Goal: Task Accomplishment & Management: Manage account settings

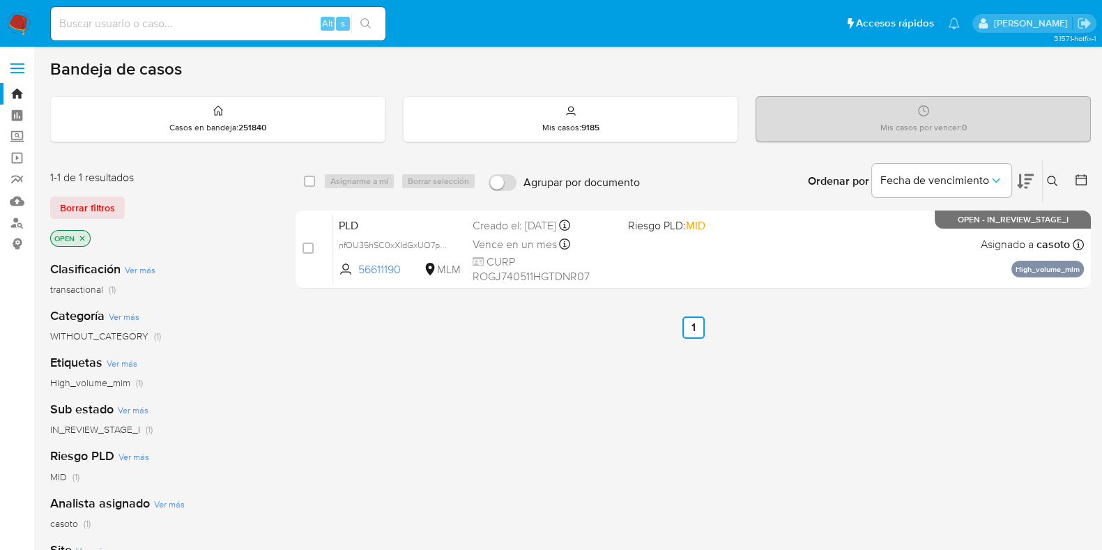
click at [171, 25] on input at bounding box center [218, 24] width 334 height 18
paste input "1997787760"
type input "1997787760"
click at [359, 26] on button "search-icon" at bounding box center [365, 24] width 29 height 20
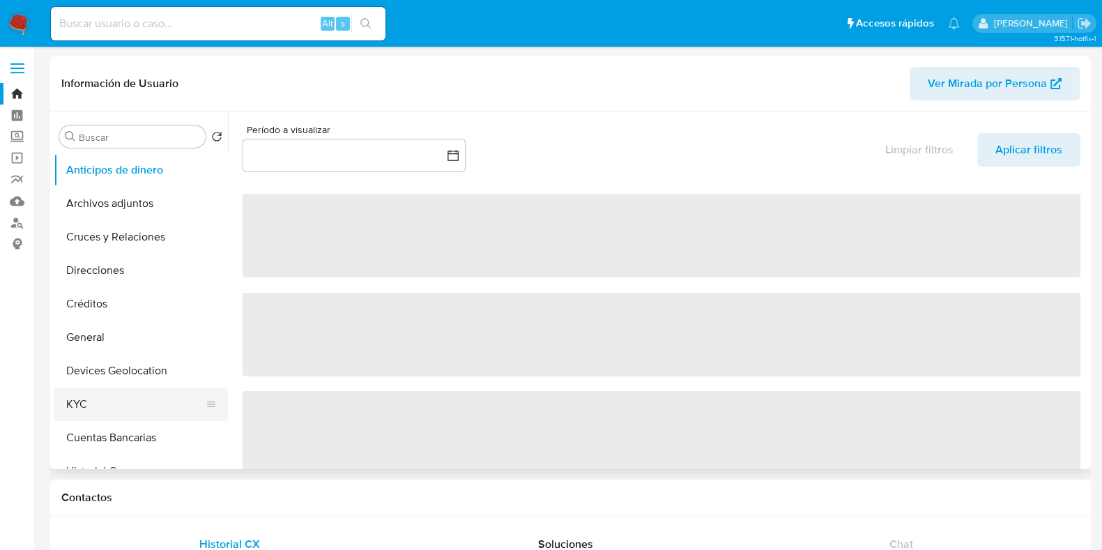
click at [87, 414] on button "KYC" at bounding box center [135, 403] width 163 height 33
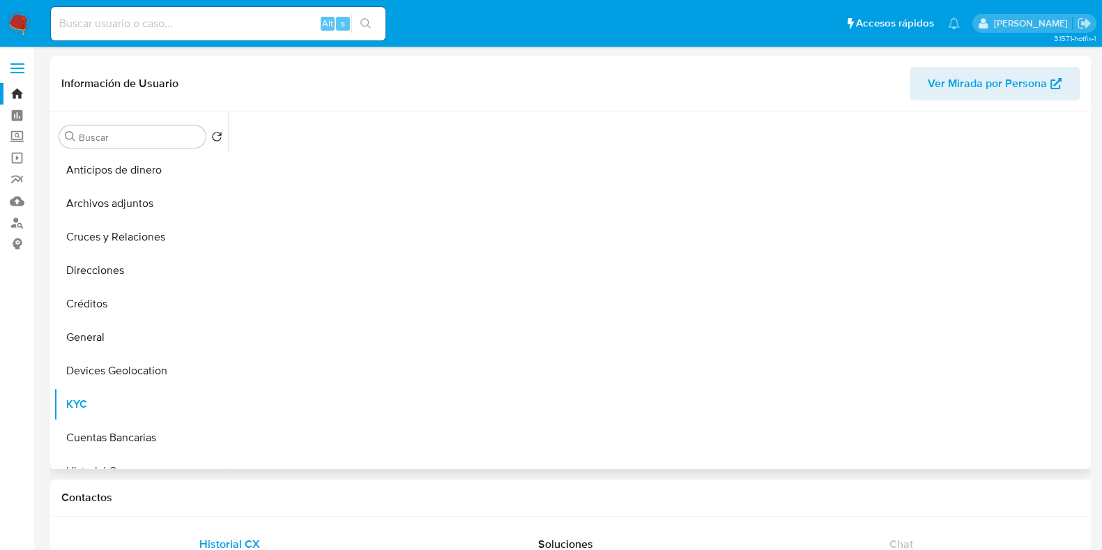
select select "10"
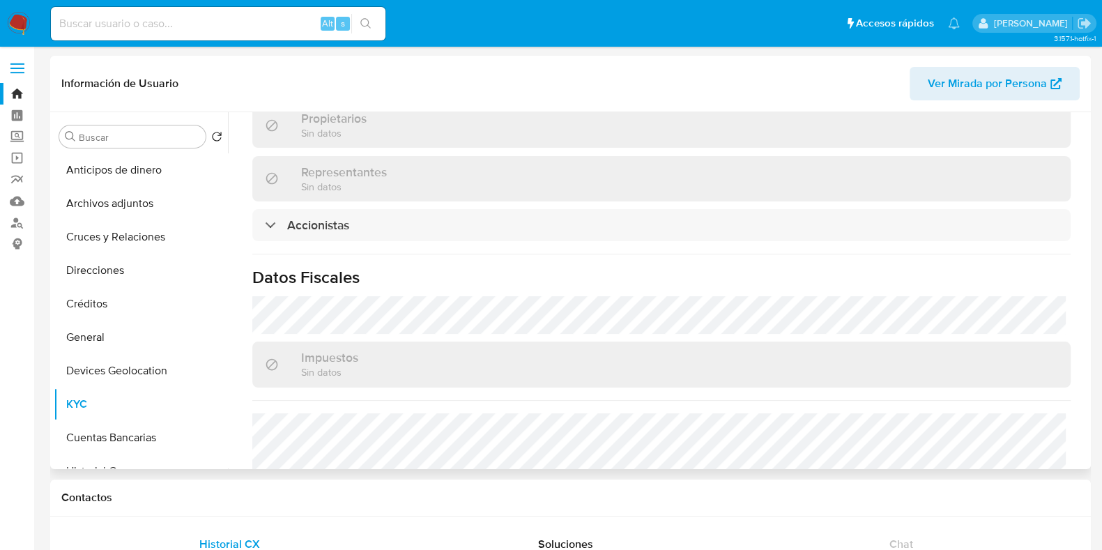
scroll to position [958, 0]
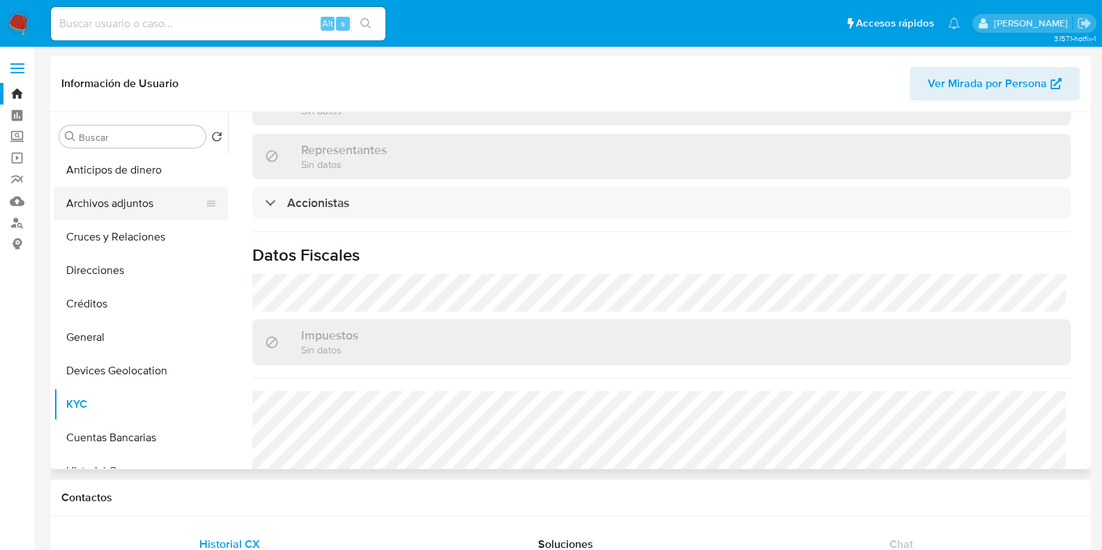
click at [134, 210] on button "Archivos adjuntos" at bounding box center [135, 203] width 163 height 33
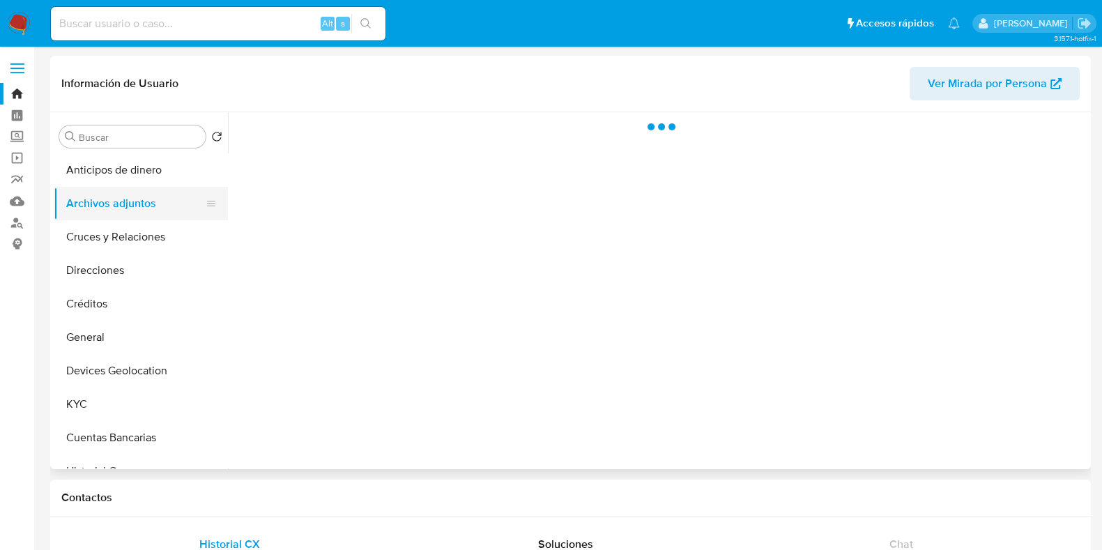
scroll to position [0, 0]
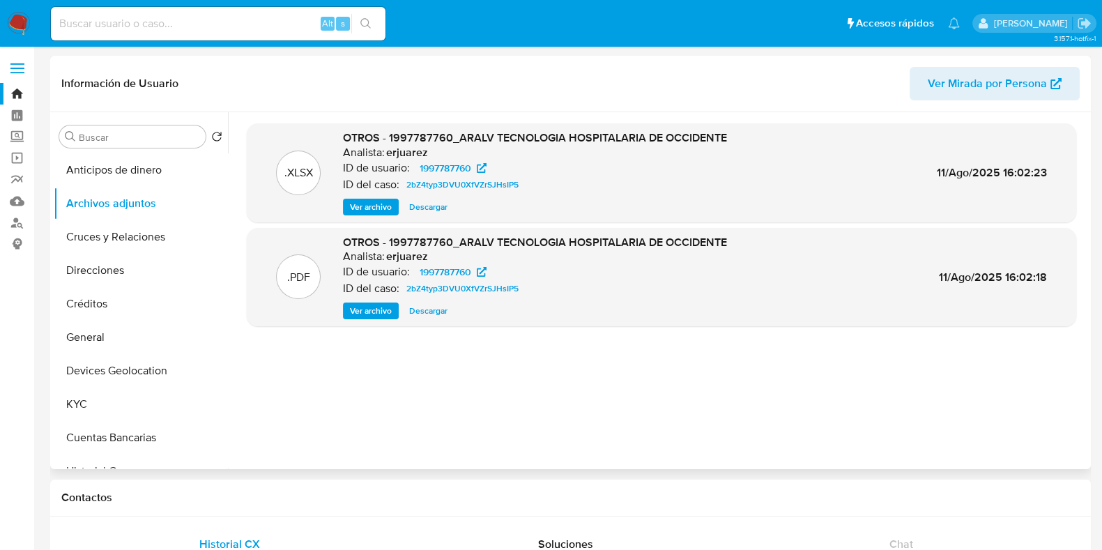
click at [375, 316] on span "Ver archivo" at bounding box center [371, 311] width 42 height 14
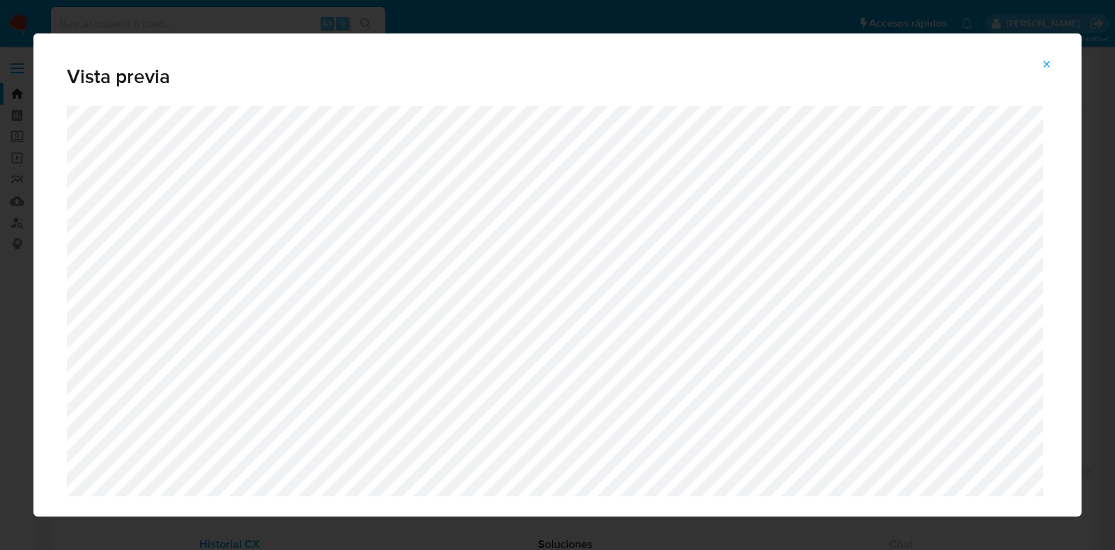
click at [1049, 67] on icon "Attachment preview" at bounding box center [1046, 64] width 11 height 11
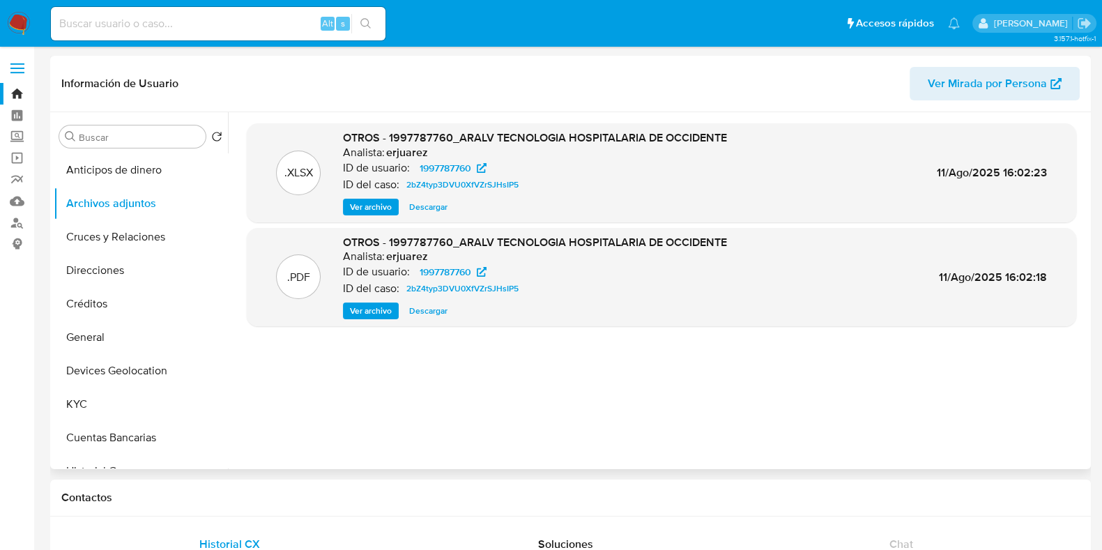
click at [11, 19] on img at bounding box center [19, 24] width 24 height 24
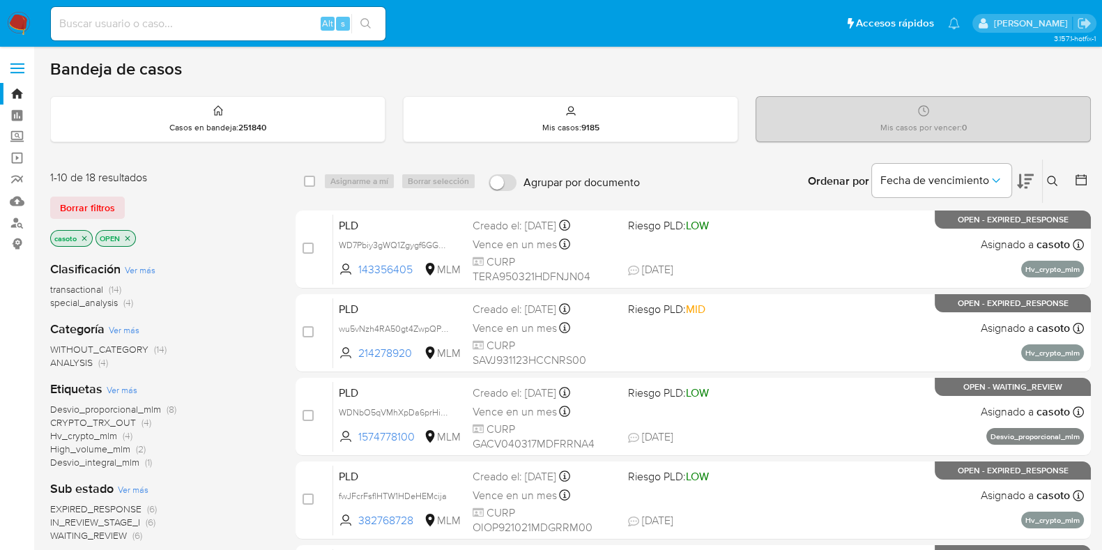
click at [1050, 178] on icon at bounding box center [1052, 181] width 11 height 11
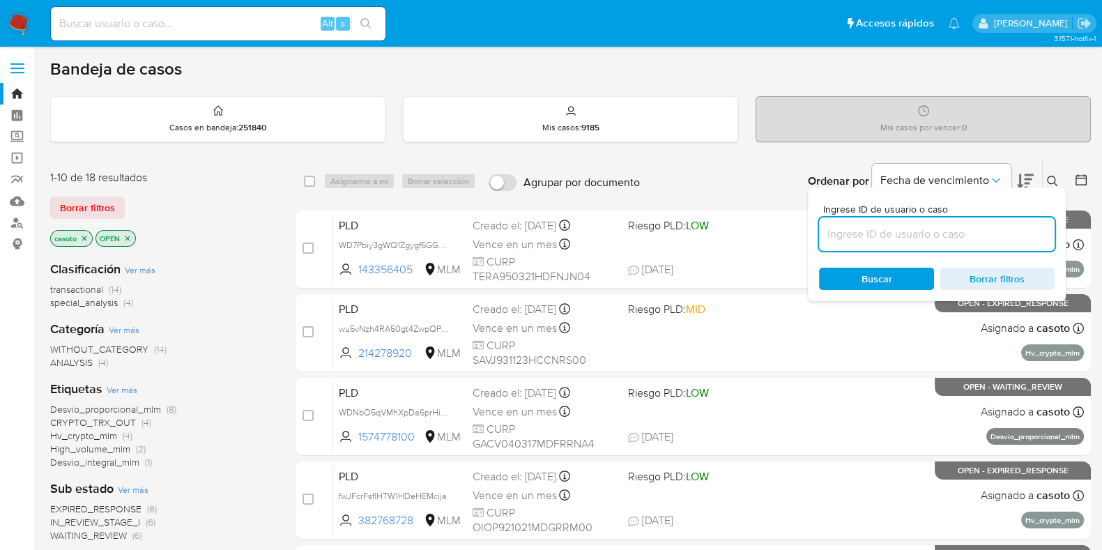
click at [887, 228] on input at bounding box center [937, 234] width 236 height 18
type input "116078053"
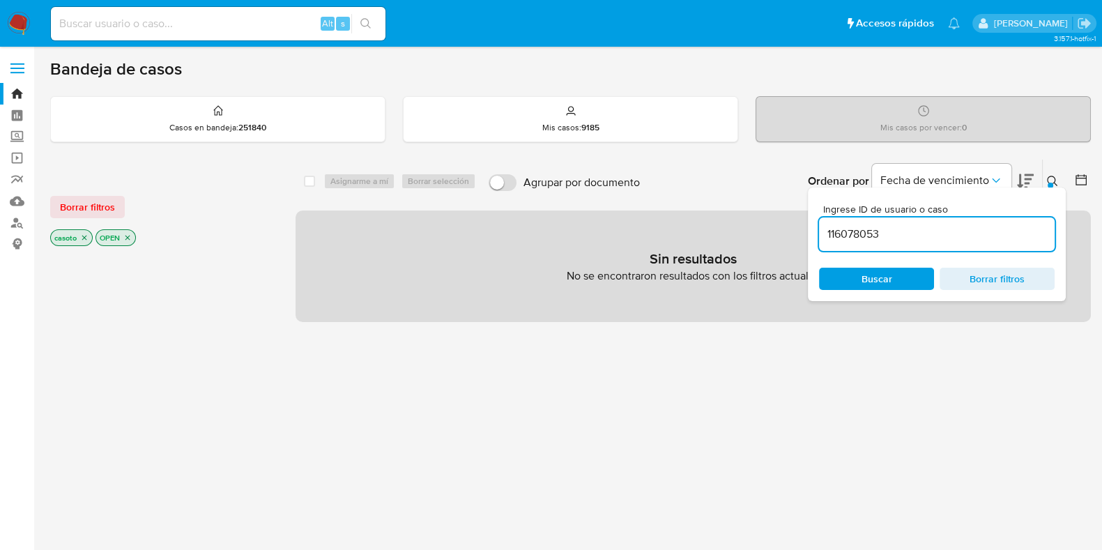
click at [80, 233] on icon "close-filter" at bounding box center [84, 237] width 8 height 8
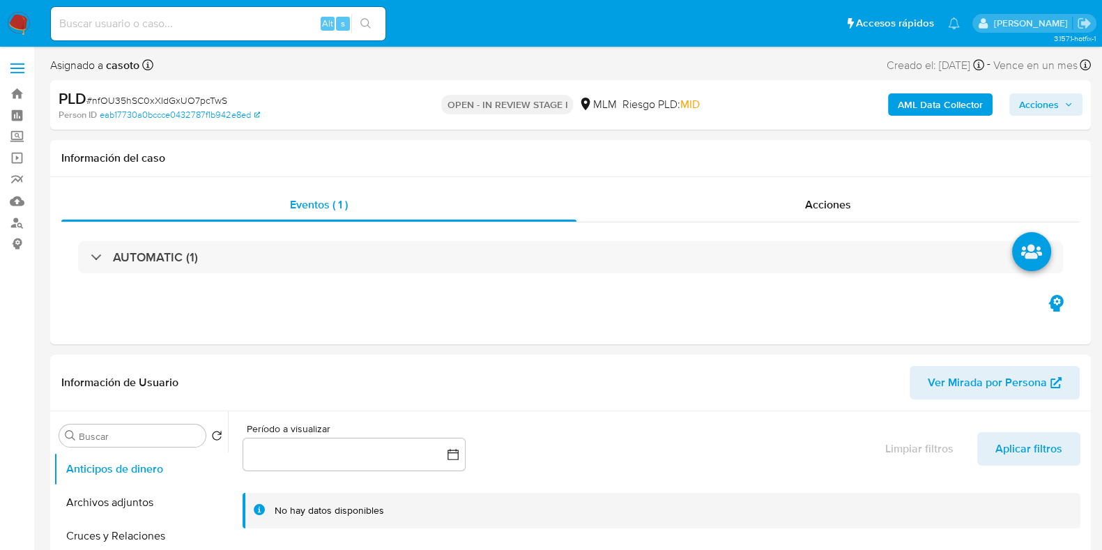
select select "10"
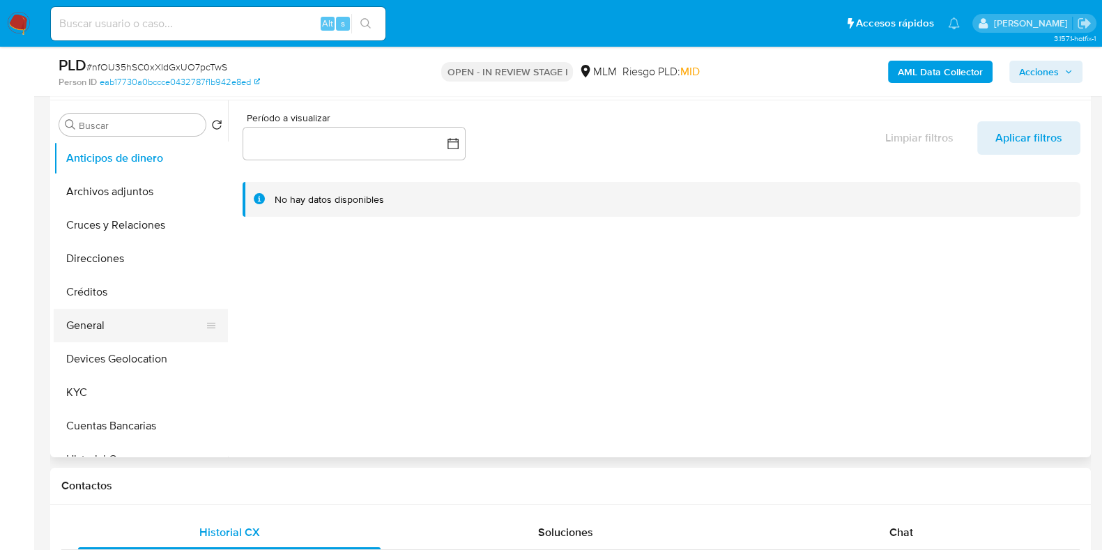
scroll to position [174, 0]
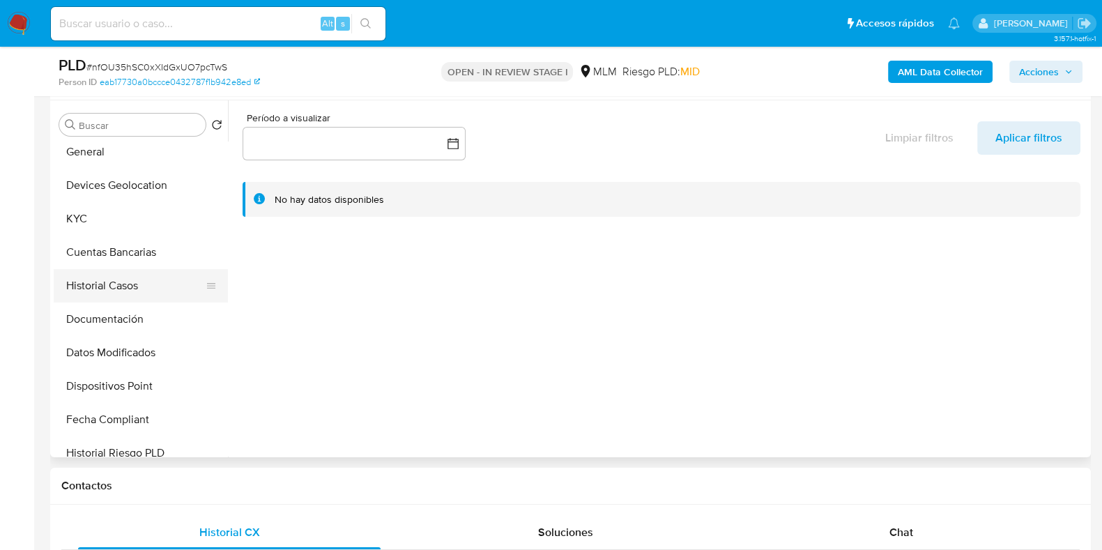
click at [128, 293] on button "Historial Casos" at bounding box center [135, 285] width 163 height 33
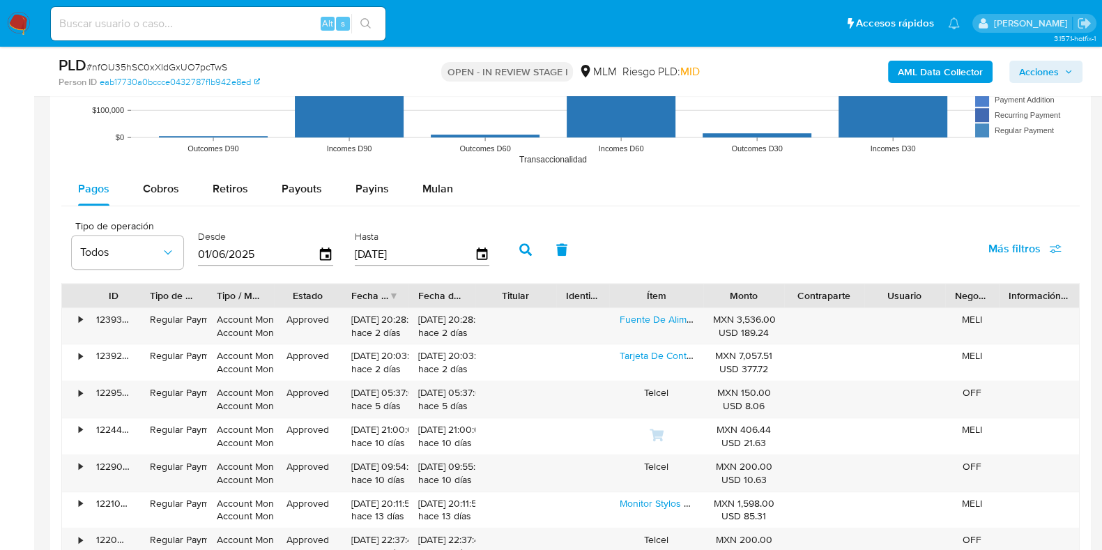
scroll to position [1481, 0]
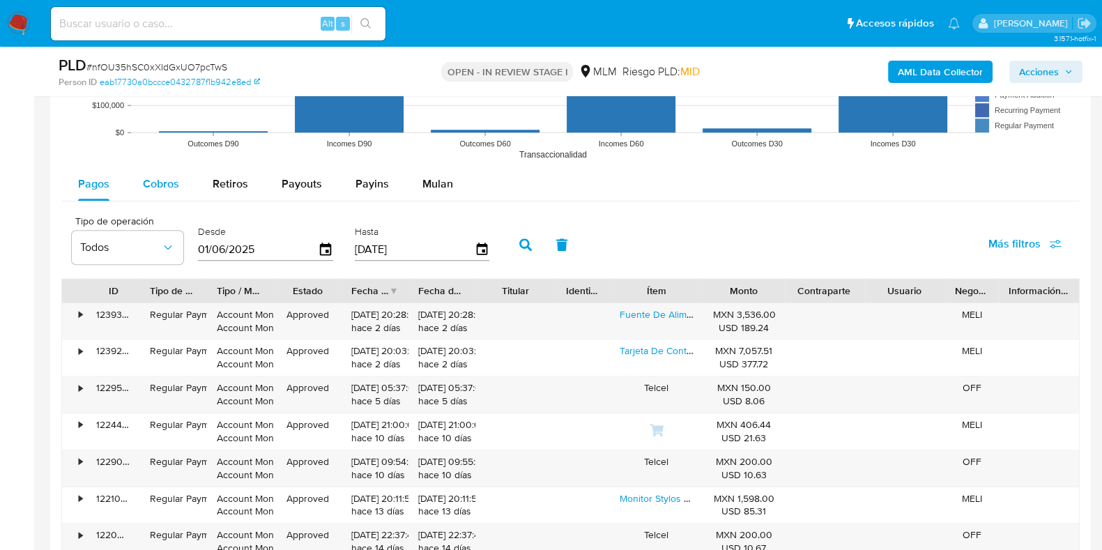
click at [160, 187] on span "Cobros" at bounding box center [161, 184] width 36 height 16
select select "10"
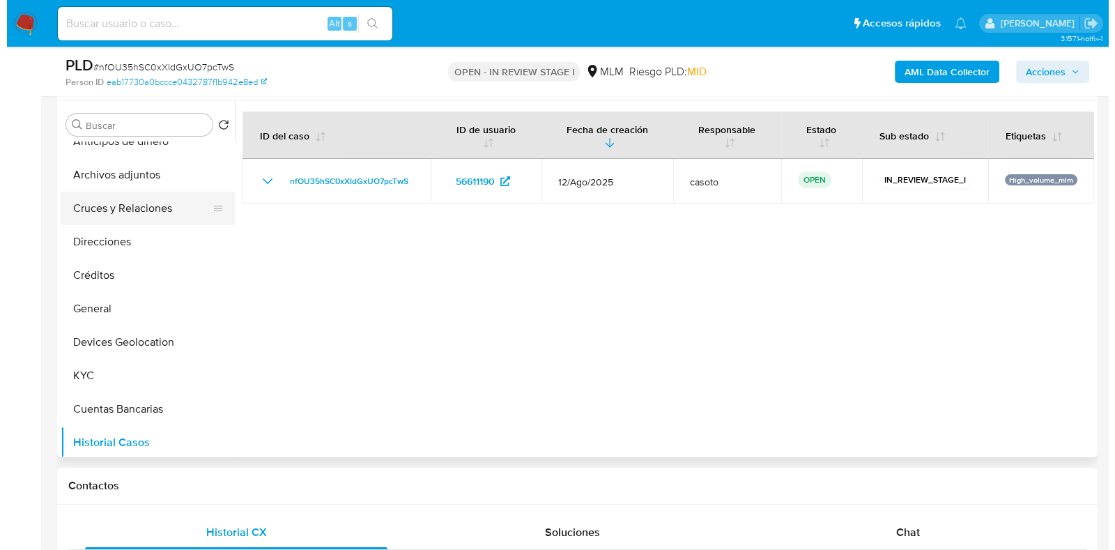
scroll to position [0, 0]
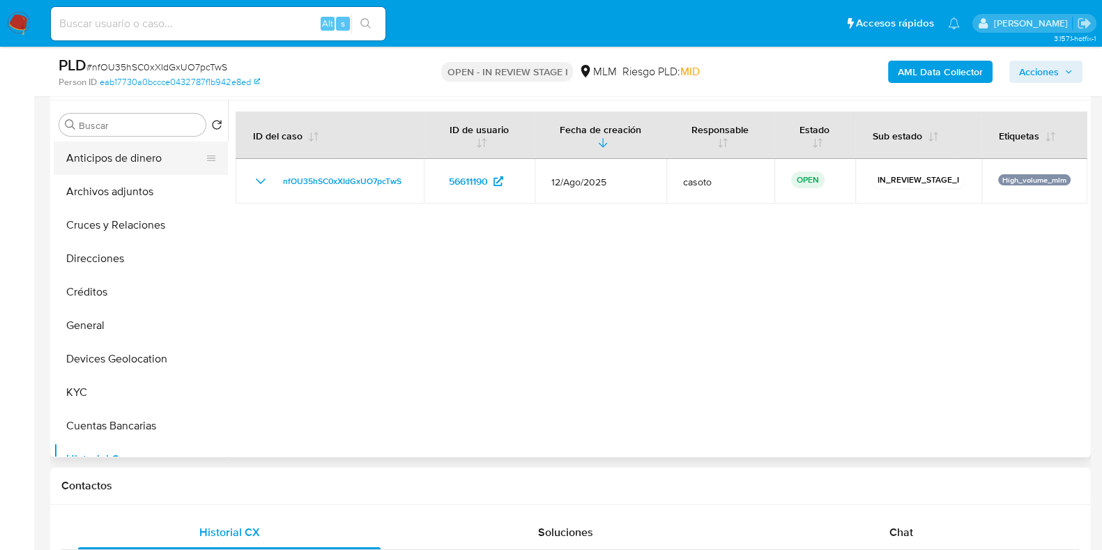
click at [131, 162] on button "Anticipos de dinero" at bounding box center [135, 157] width 163 height 33
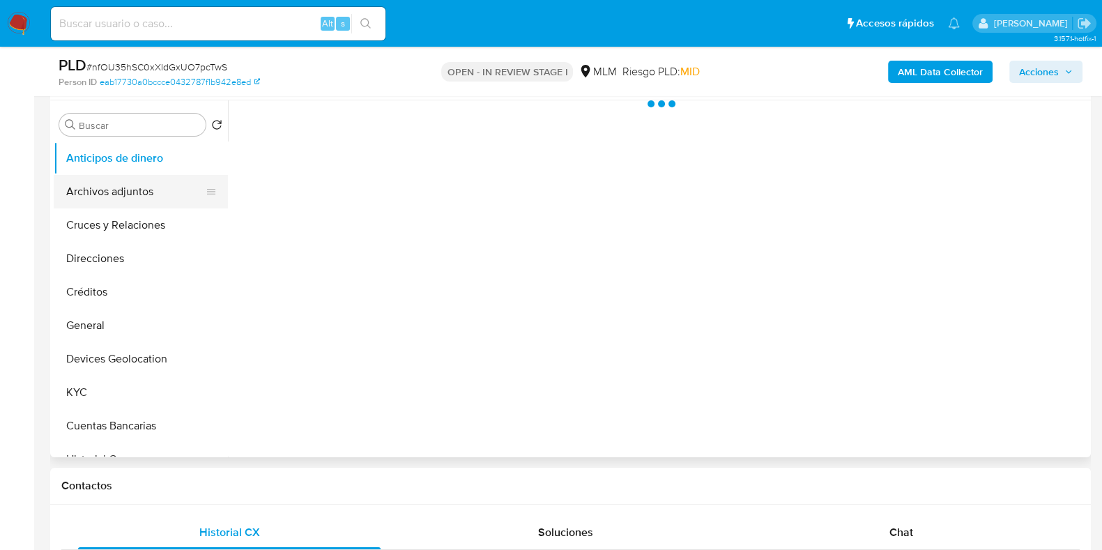
drag, startPoint x: 128, startPoint y: 176, endPoint x: 123, endPoint y: 185, distance: 10.0
click at [126, 176] on button "Archivos adjuntos" at bounding box center [135, 191] width 163 height 33
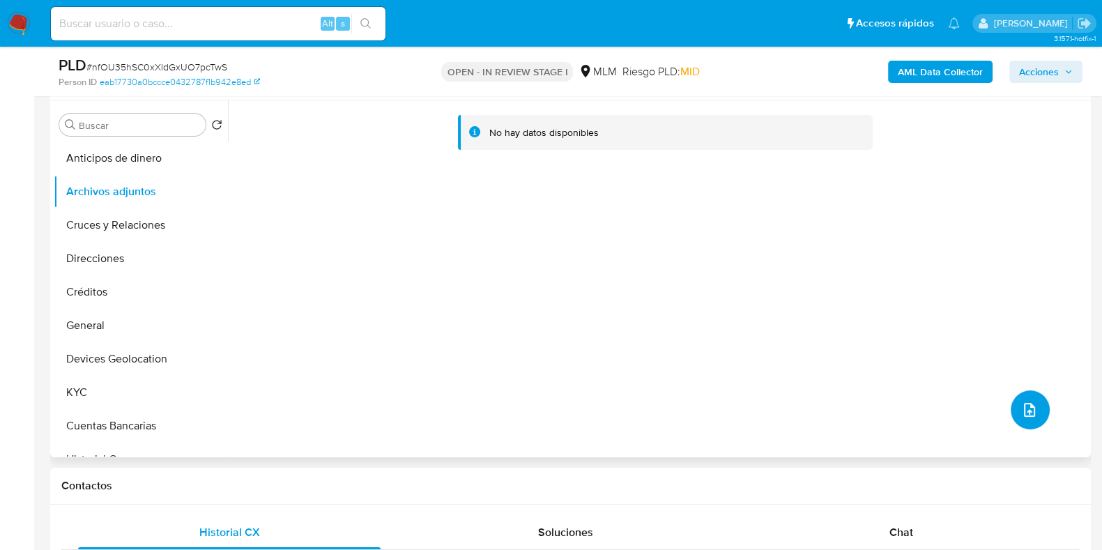
click at [1021, 407] on icon "upload-file" at bounding box center [1029, 409] width 17 height 17
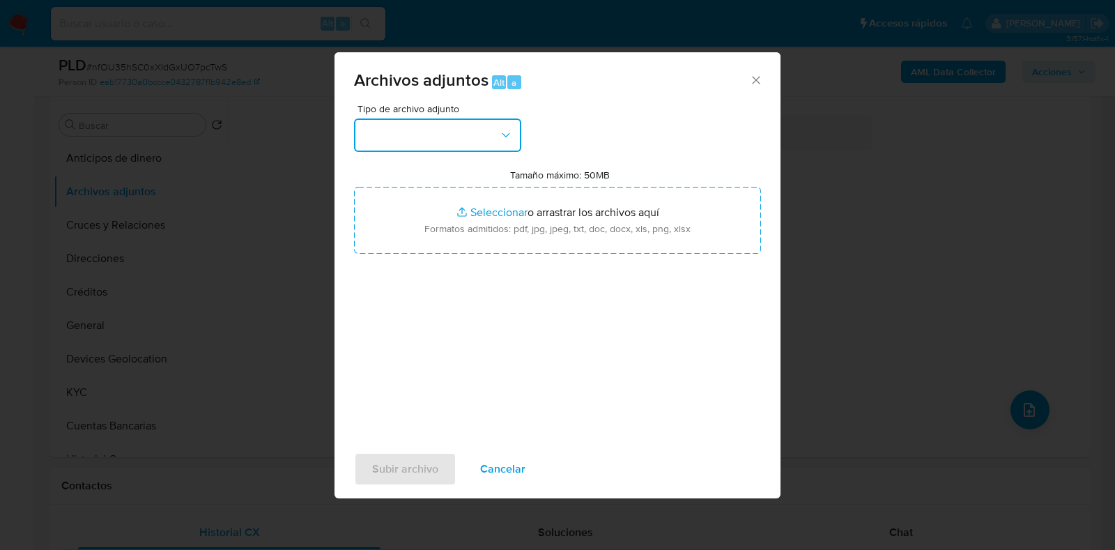
click at [418, 140] on button "button" at bounding box center [437, 134] width 167 height 33
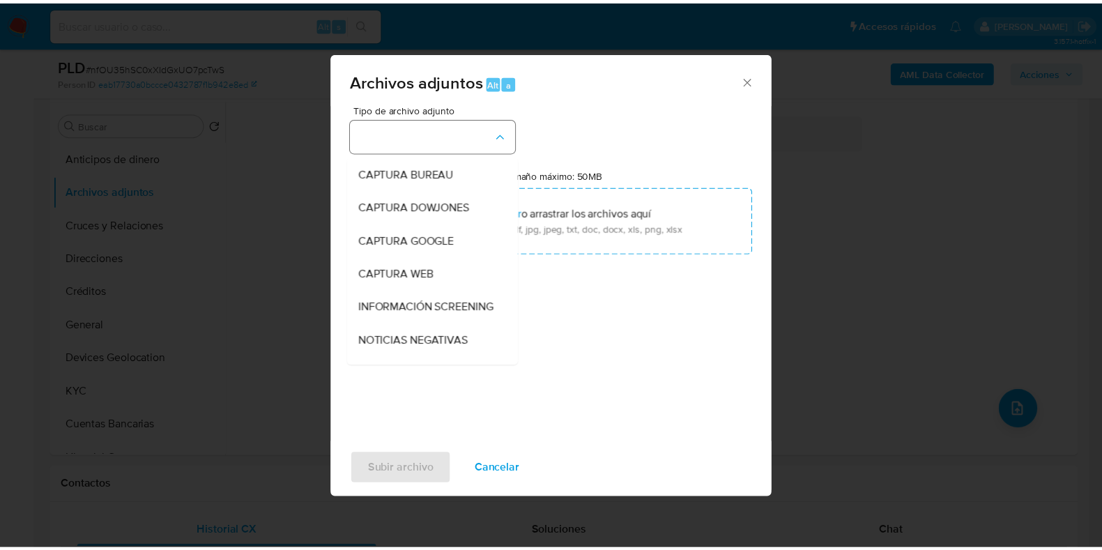
scroll to position [86, 0]
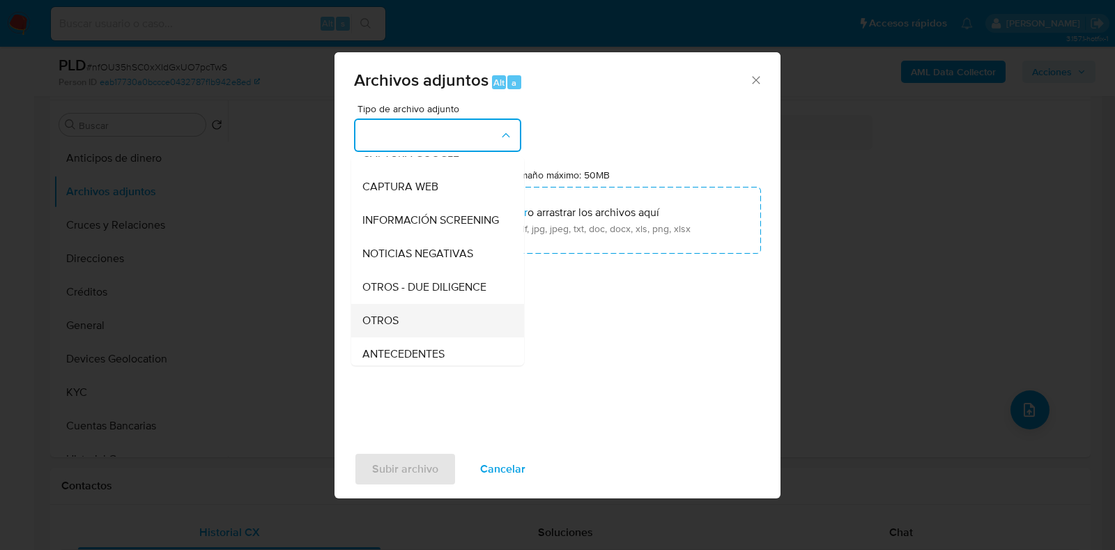
click at [384, 326] on span "OTROS" at bounding box center [380, 321] width 36 height 14
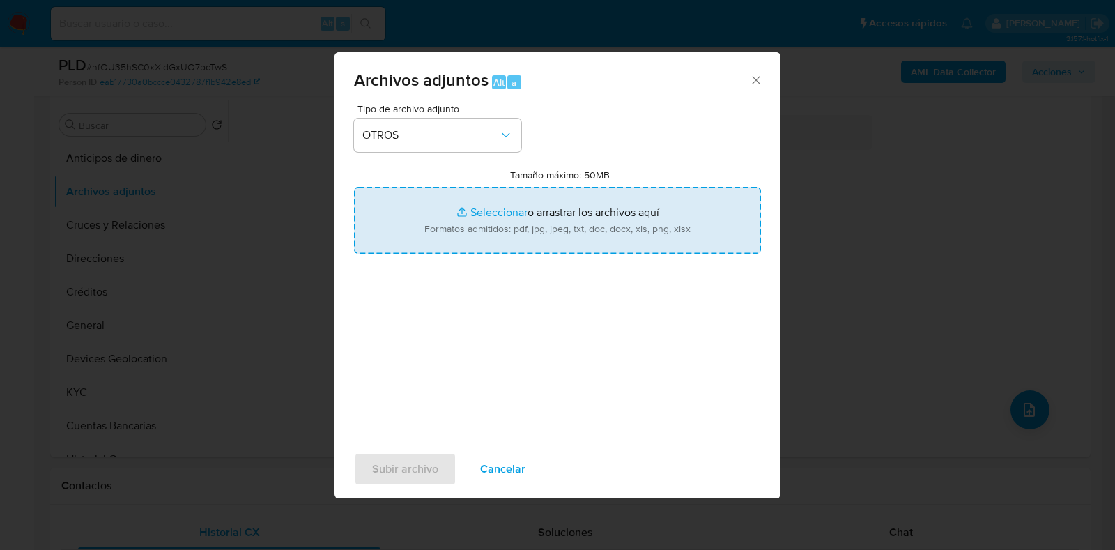
click at [511, 208] on input "Tamaño máximo: 50MB Seleccionar archivos" at bounding box center [557, 220] width 407 height 67
type input "C:\fakepath\56611190_JORGE ARTURO RODRIGUEZ GONZALEZ_AGO2025.pdf"
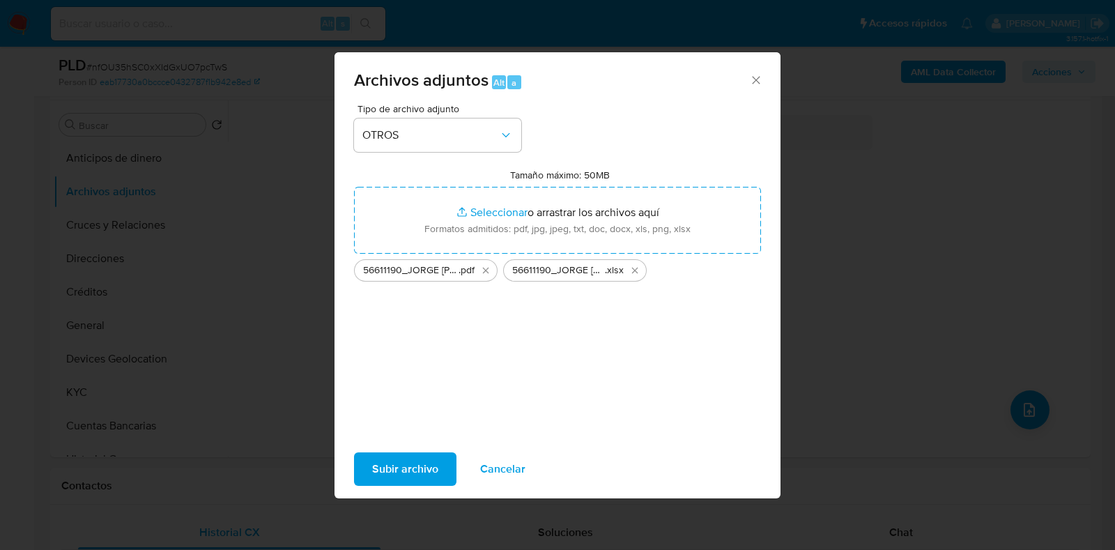
click at [404, 463] on span "Subir archivo" at bounding box center [405, 469] width 66 height 31
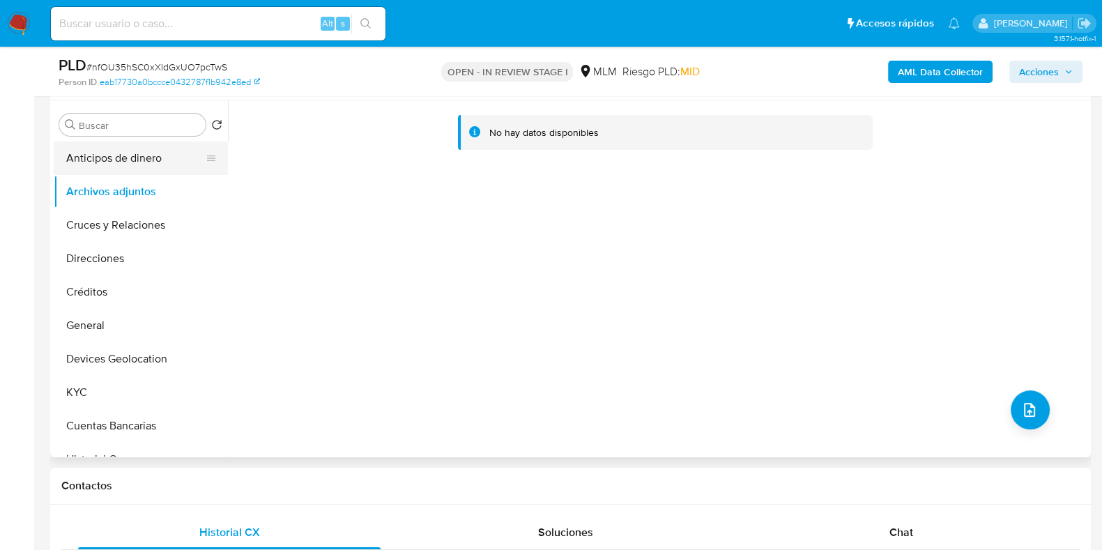
click at [121, 162] on button "Anticipos de dinero" at bounding box center [135, 157] width 163 height 33
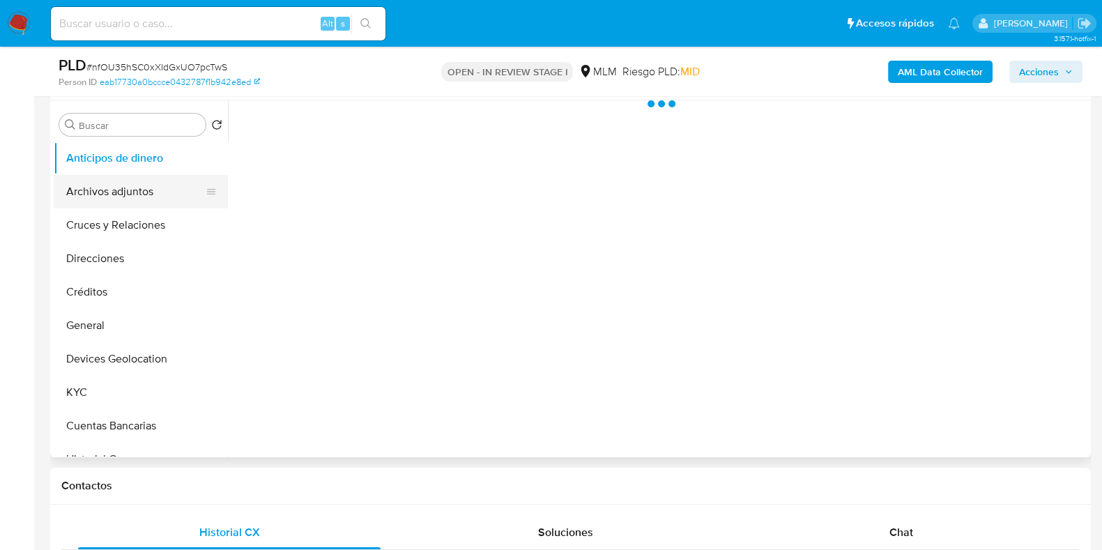
drag, startPoint x: 105, startPoint y: 176, endPoint x: 103, endPoint y: 183, distance: 7.3
click at [105, 178] on button "Archivos adjuntos" at bounding box center [135, 191] width 163 height 33
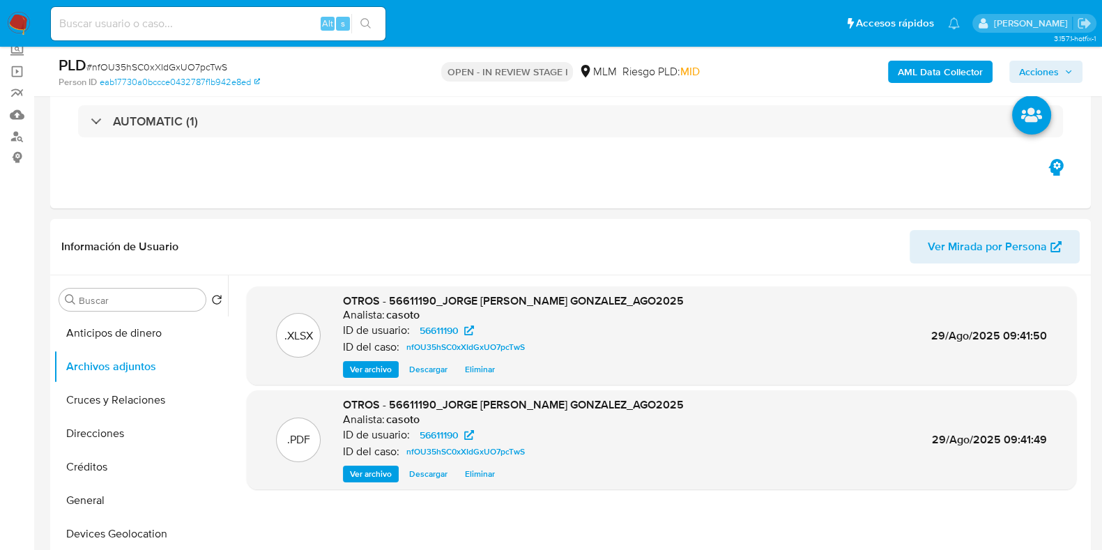
click at [1021, 75] on span "Acciones" at bounding box center [1039, 72] width 40 height 22
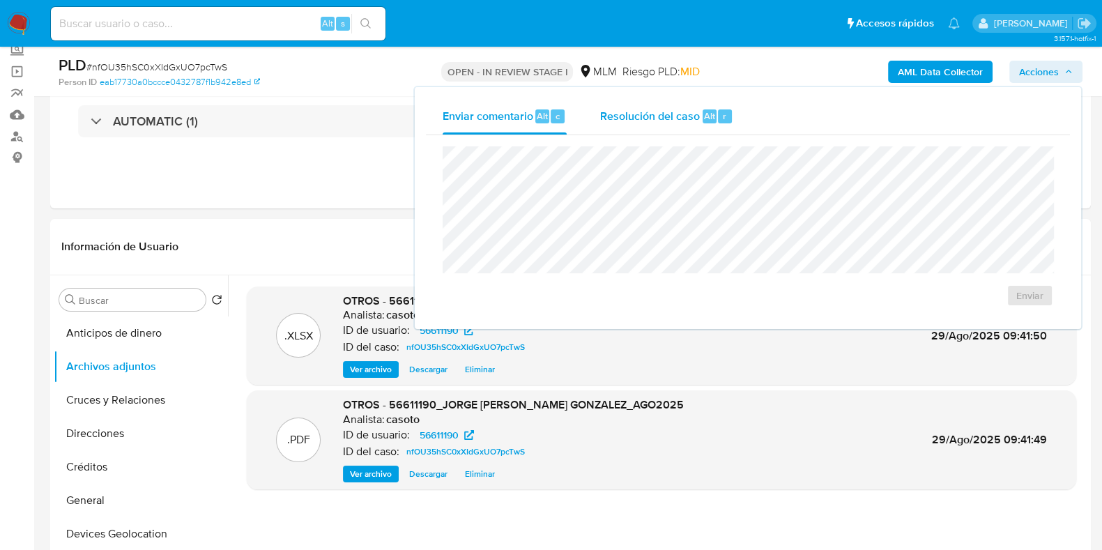
click at [695, 113] on span "Resolución del caso" at bounding box center [650, 115] width 100 height 16
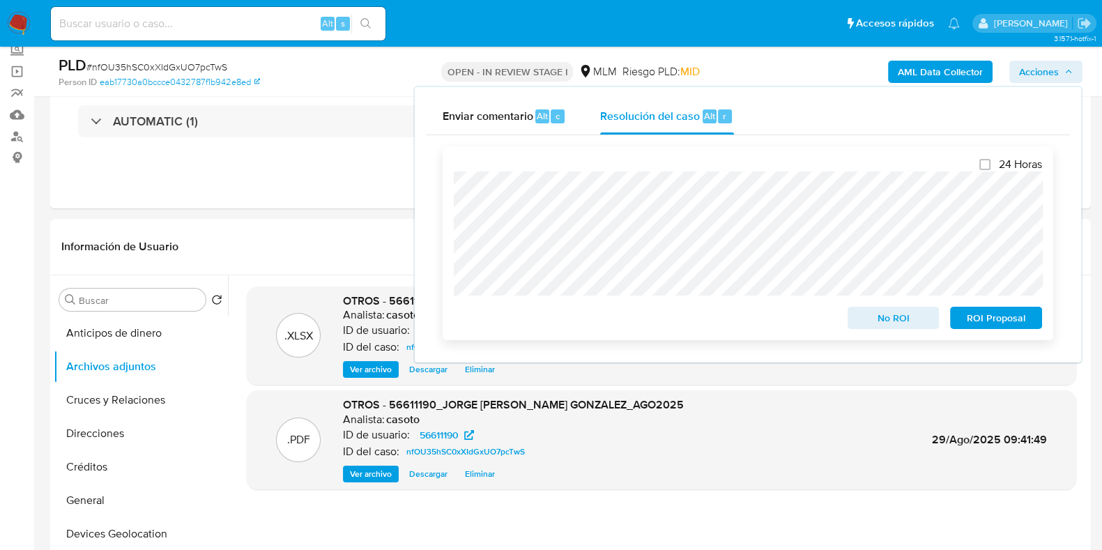
click at [863, 322] on span "No ROI" at bounding box center [893, 318] width 72 height 20
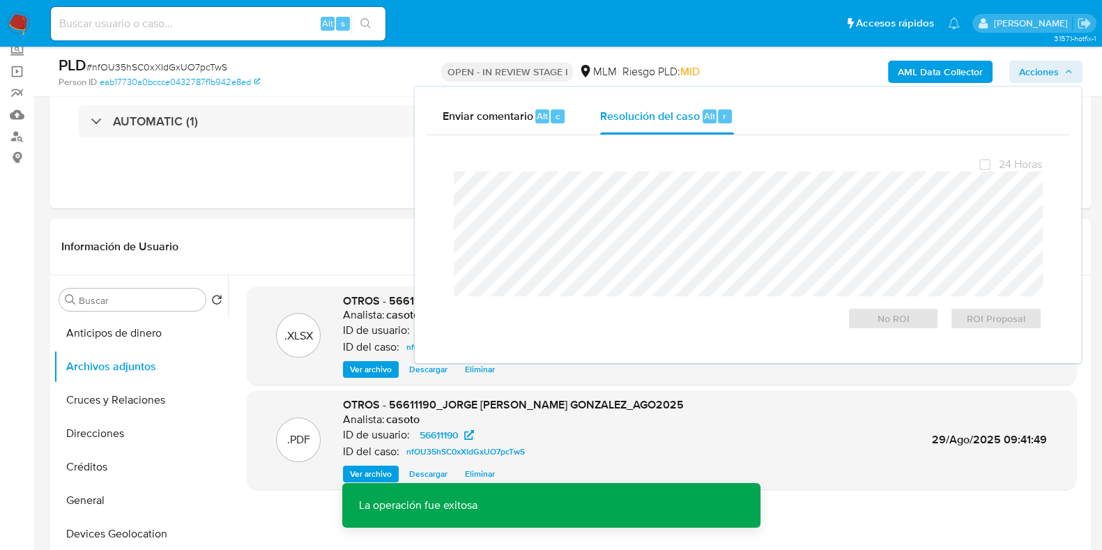
click at [159, 68] on span "# nfOU35hSC0xXIdGxUO7pcTwS" at bounding box center [156, 67] width 141 height 14
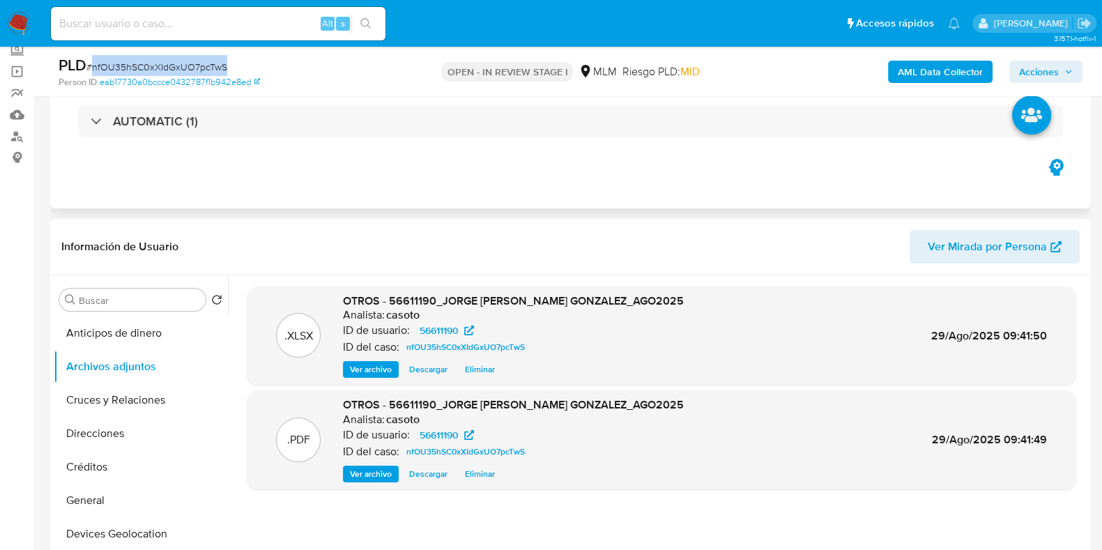
copy span "nfOU35hSC0xXIdGxUO7pcTwS"
click at [1048, 65] on span "Acciones" at bounding box center [1039, 72] width 40 height 22
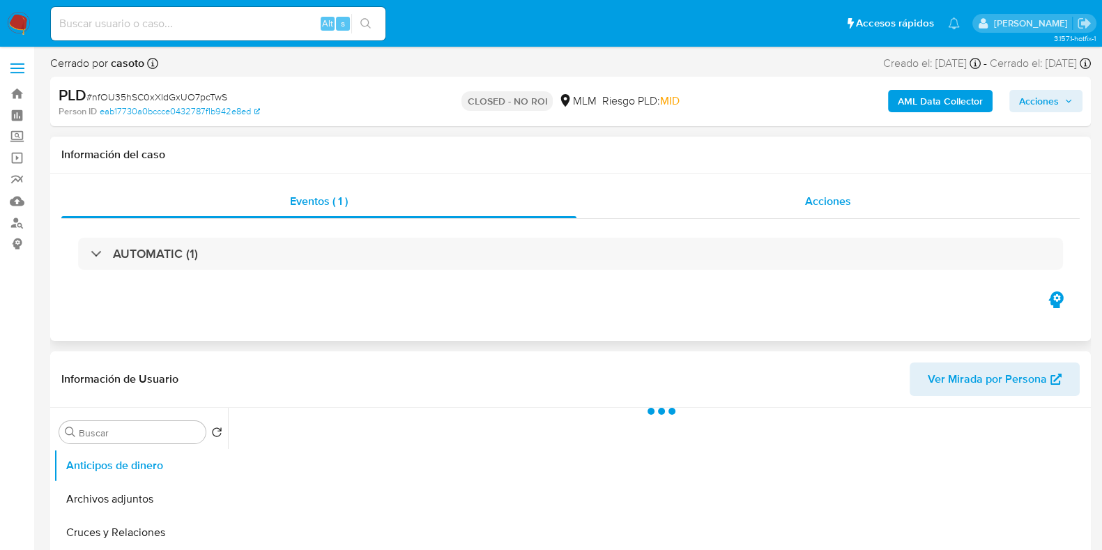
click at [827, 210] on div "Acciones" at bounding box center [827, 201] width 503 height 33
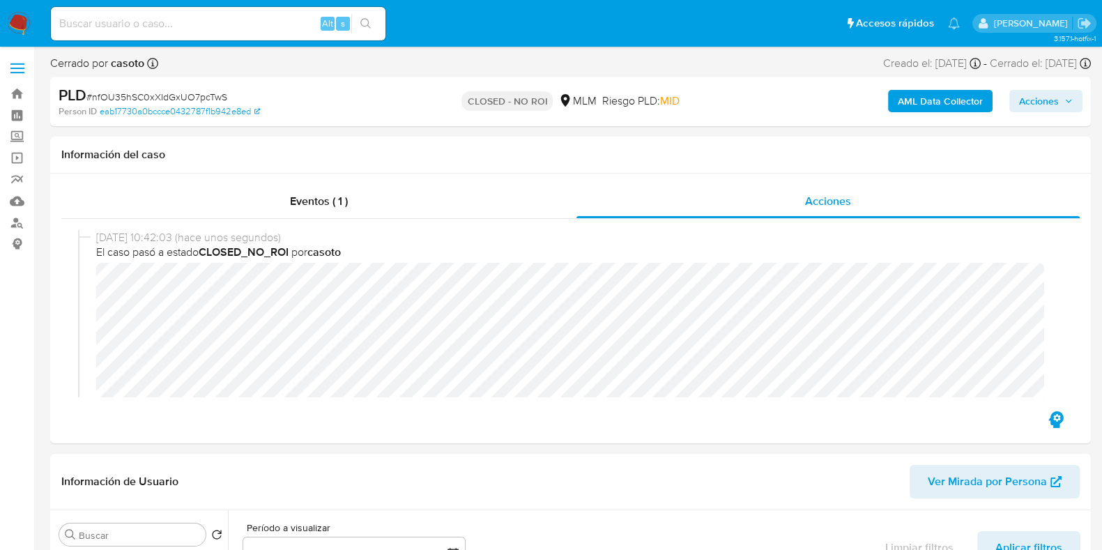
select select "10"
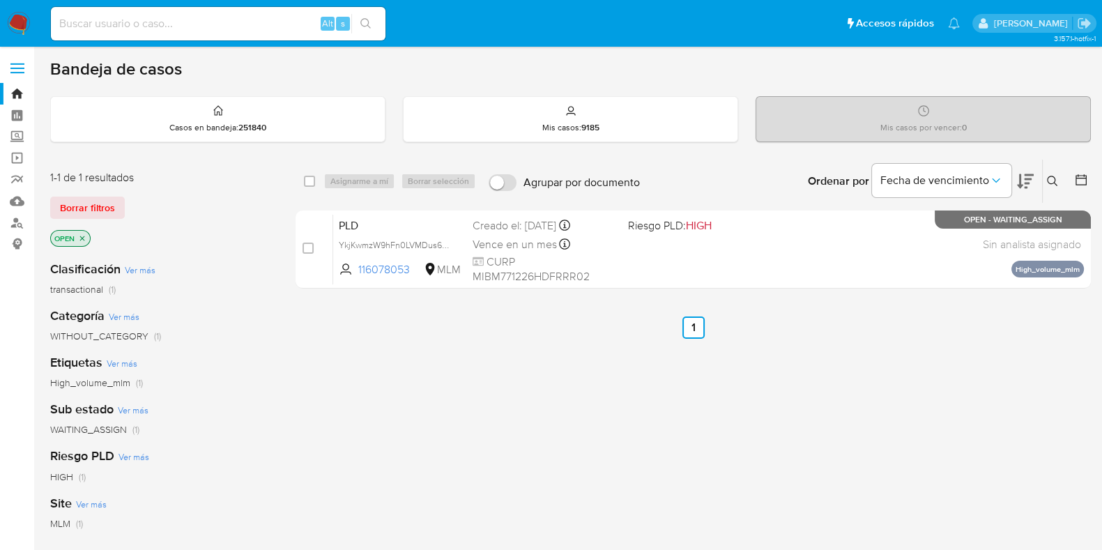
click at [1056, 188] on button at bounding box center [1054, 181] width 23 height 17
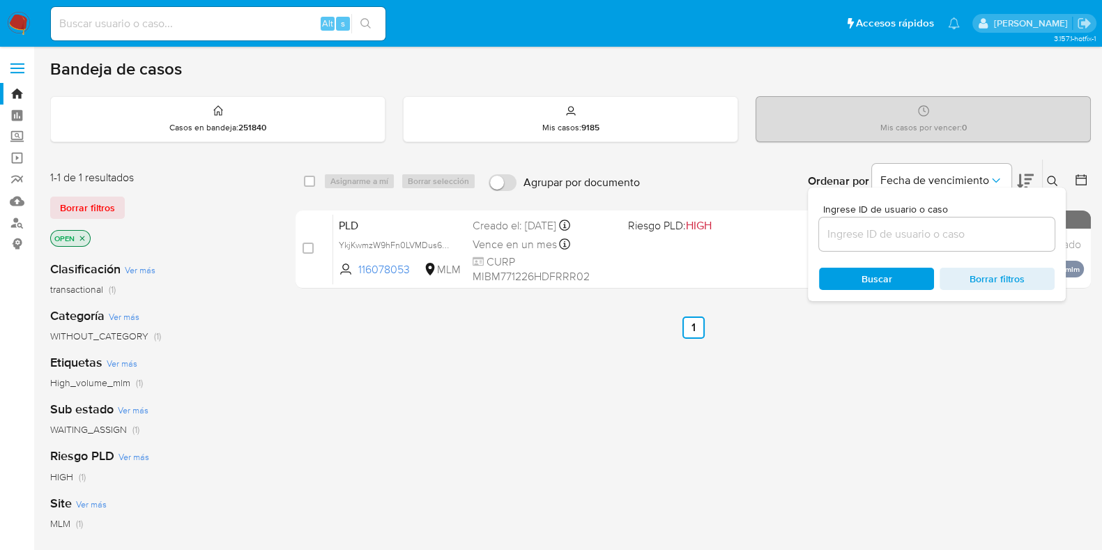
click at [996, 229] on input at bounding box center [937, 234] width 236 height 18
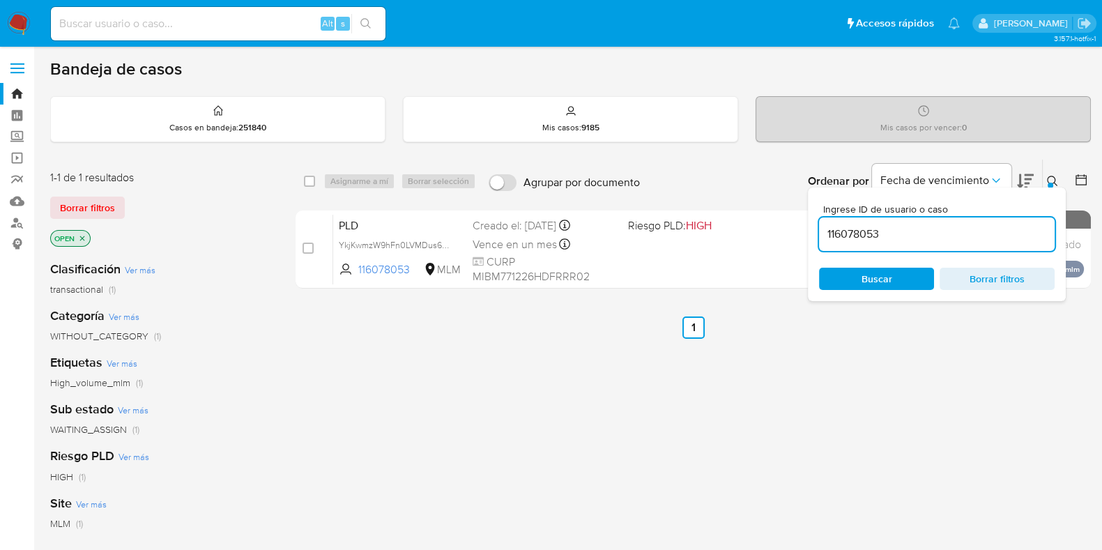
type input "116078053"
drag, startPoint x: 1049, startPoint y: 179, endPoint x: 991, endPoint y: 201, distance: 62.0
click at [1049, 180] on icon at bounding box center [1052, 181] width 11 height 11
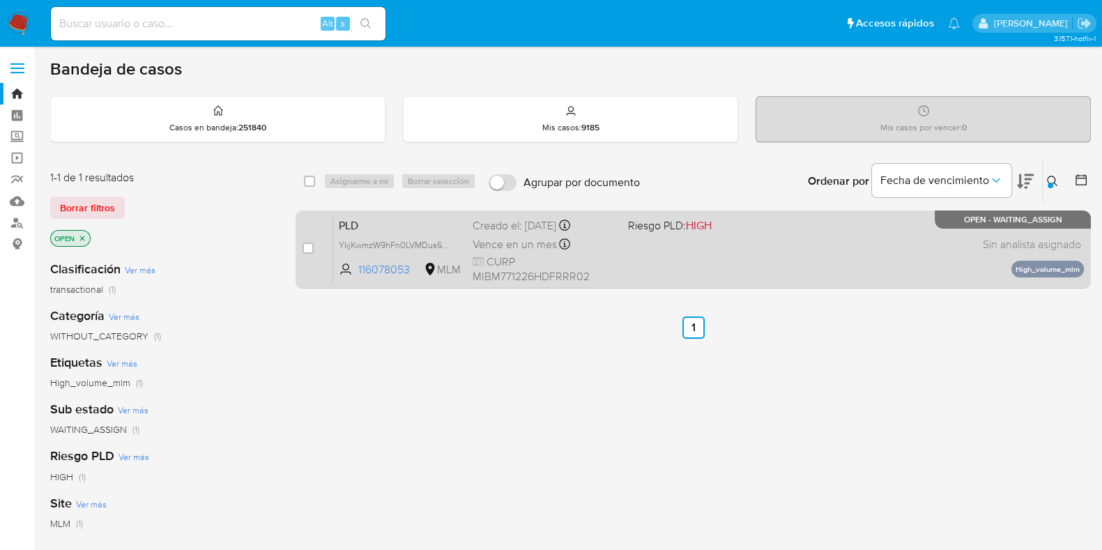
click at [829, 235] on div "PLD YkjKwmzW9hFn0LVMDus60YZz 116078053 MLM Riesgo PLD: HIGH Creado el: 12/08/20…" at bounding box center [708, 249] width 751 height 70
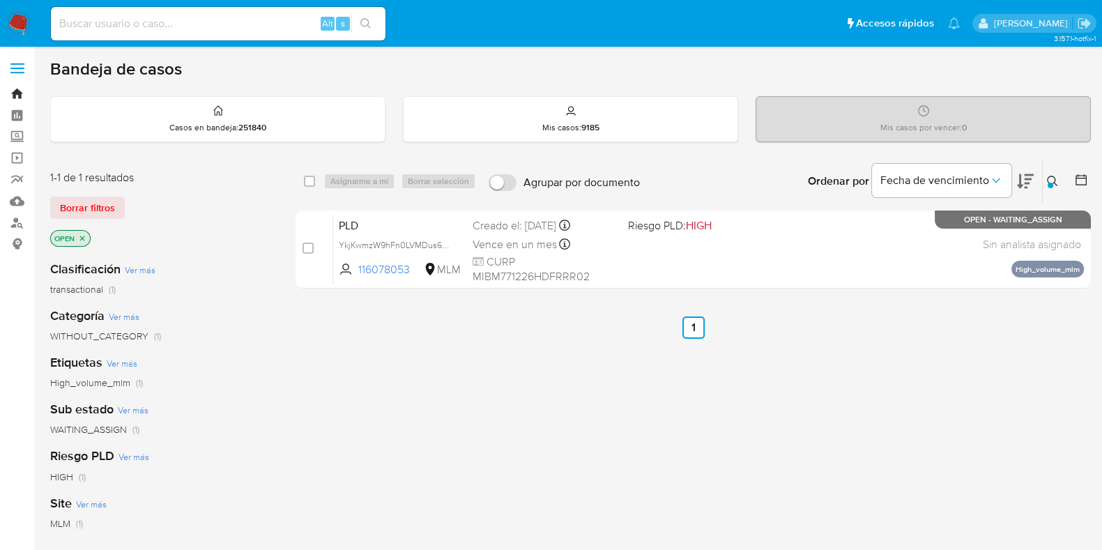
click at [14, 98] on link "Bandeja" at bounding box center [83, 94] width 166 height 22
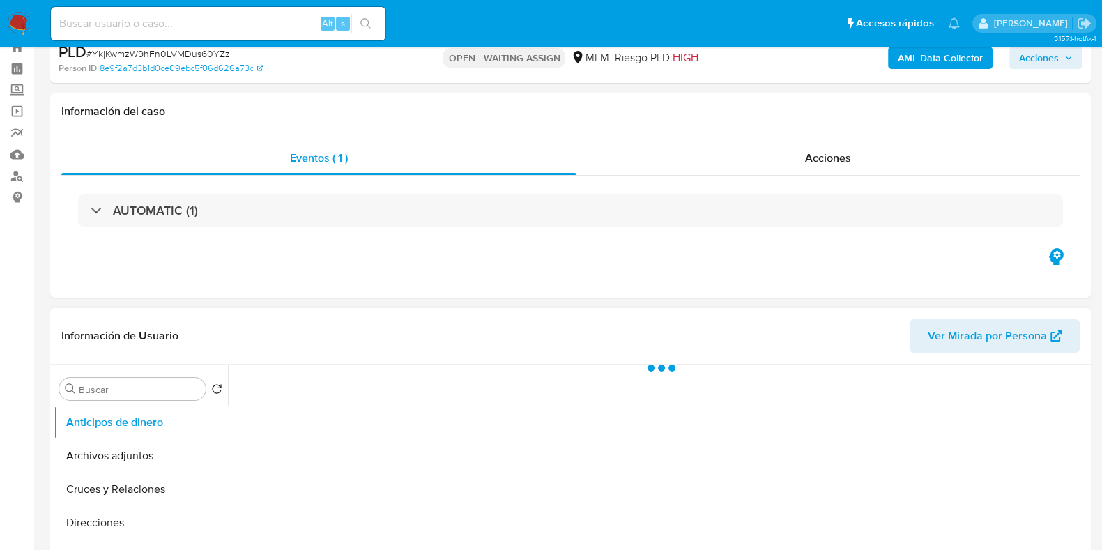
scroll to position [86, 0]
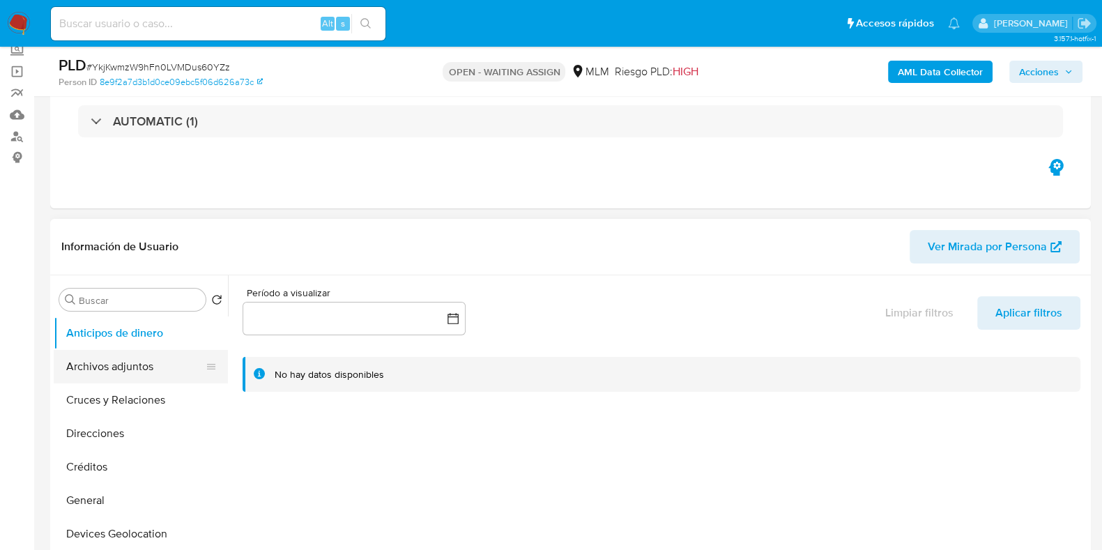
click at [153, 369] on button "Archivos adjuntos" at bounding box center [135, 366] width 163 height 33
select select "10"
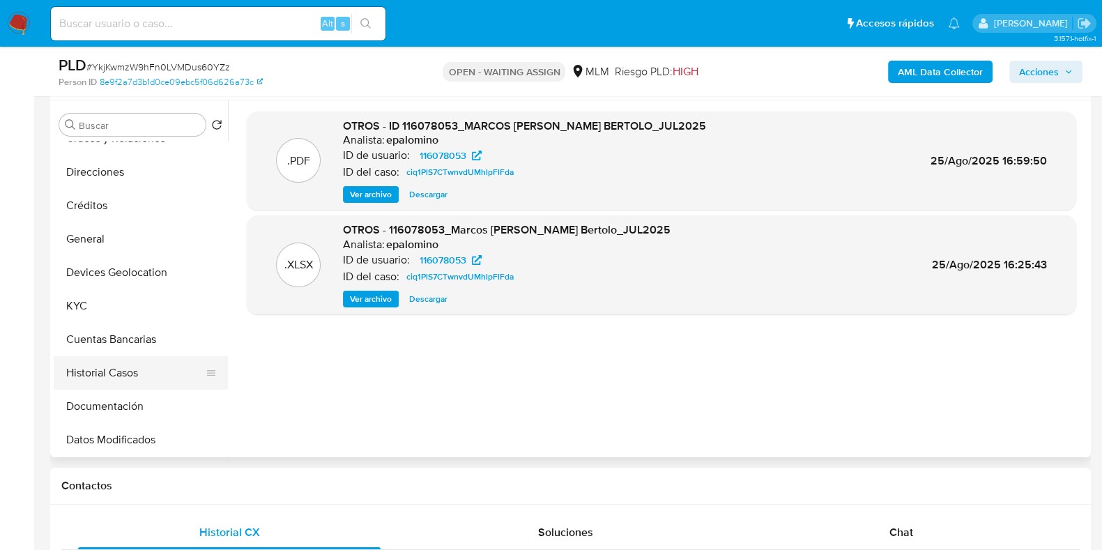
click at [108, 367] on button "Historial Casos" at bounding box center [135, 372] width 163 height 33
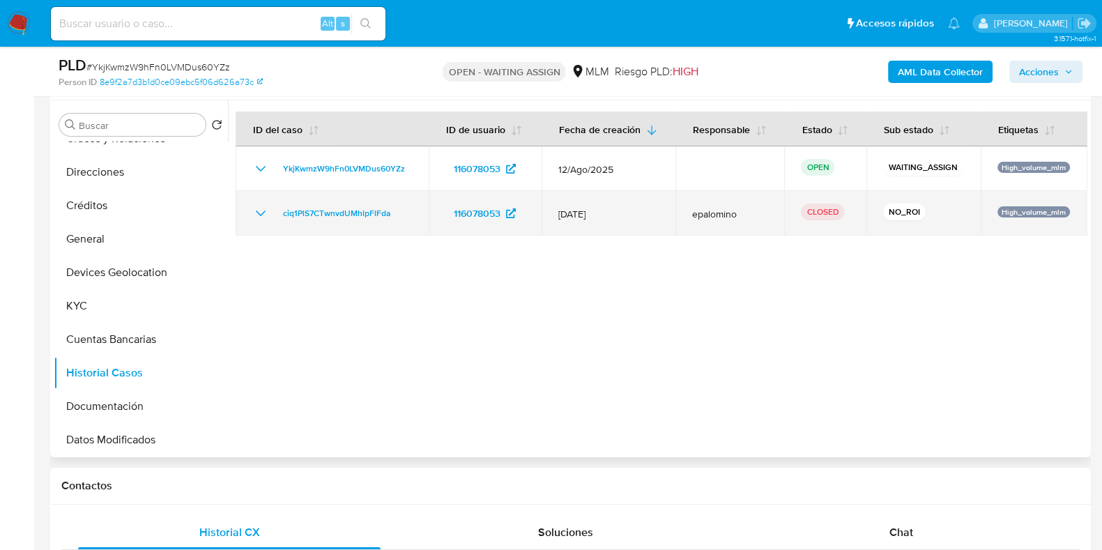
click at [263, 217] on icon "Mostrar/Ocultar" at bounding box center [260, 213] width 17 height 17
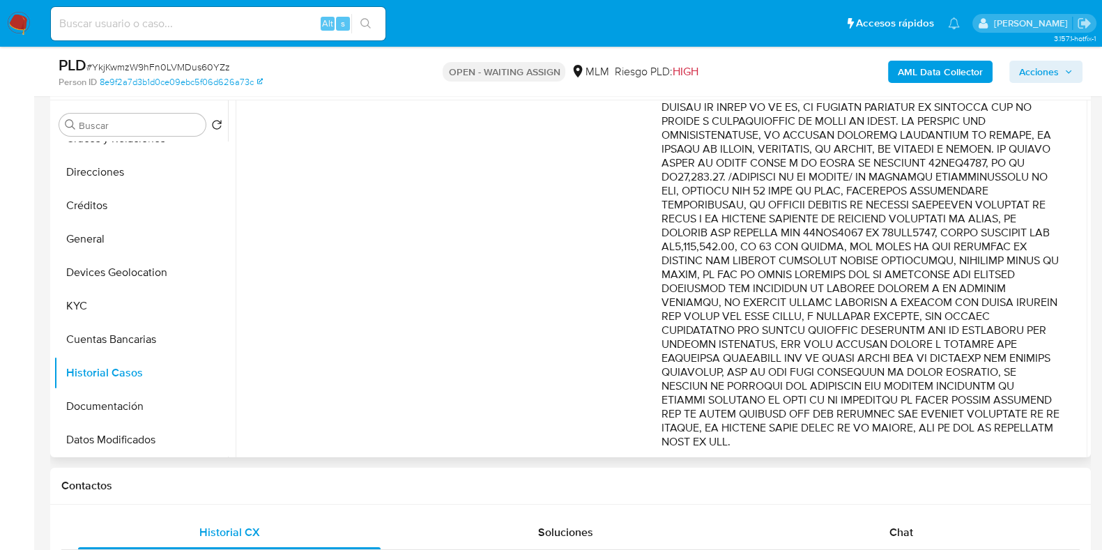
scroll to position [696, 0]
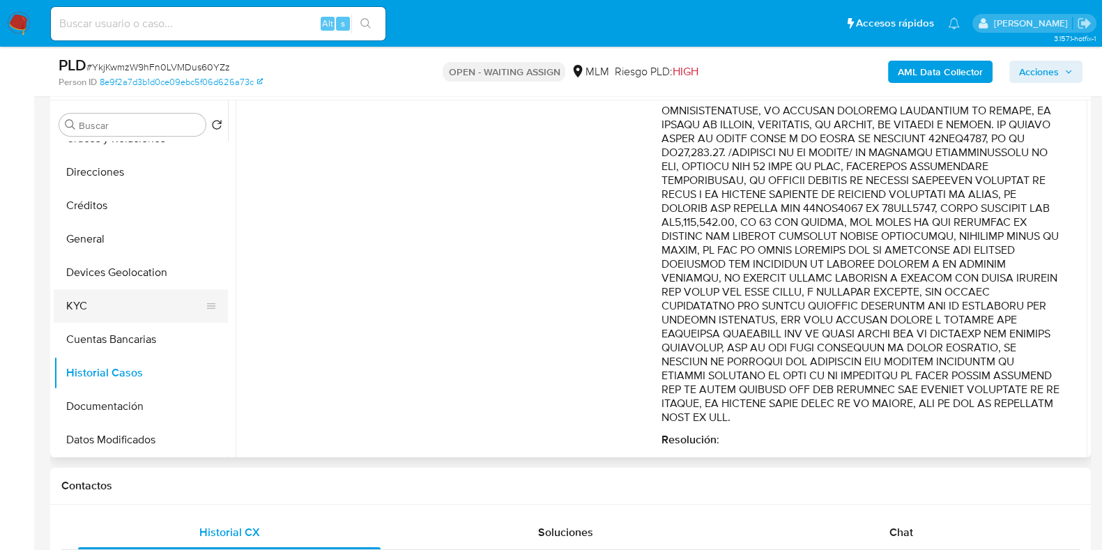
click at [89, 300] on button "KYC" at bounding box center [135, 305] width 163 height 33
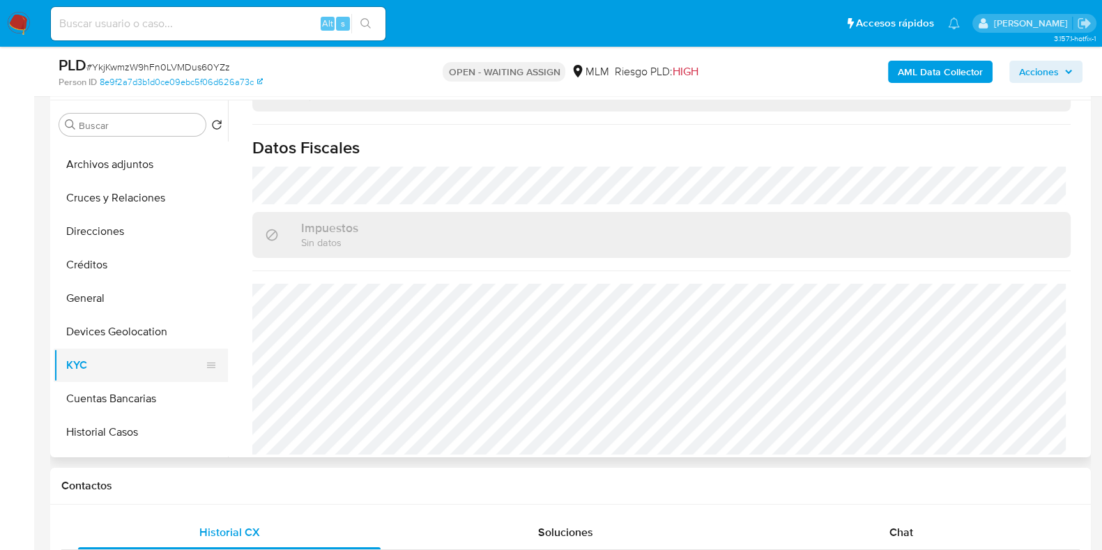
scroll to position [0, 0]
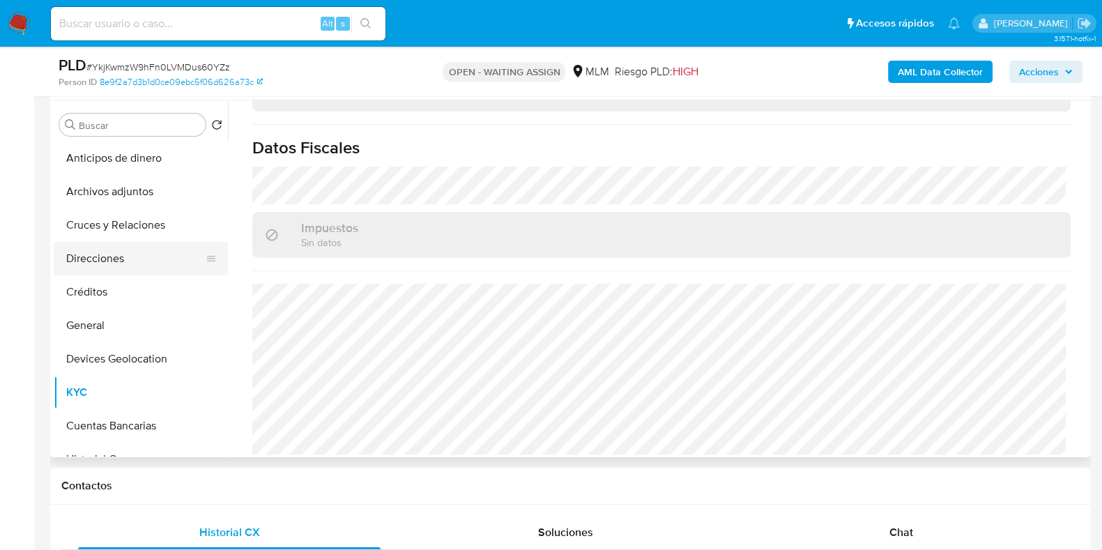
click at [93, 259] on button "Direcciones" at bounding box center [135, 258] width 163 height 33
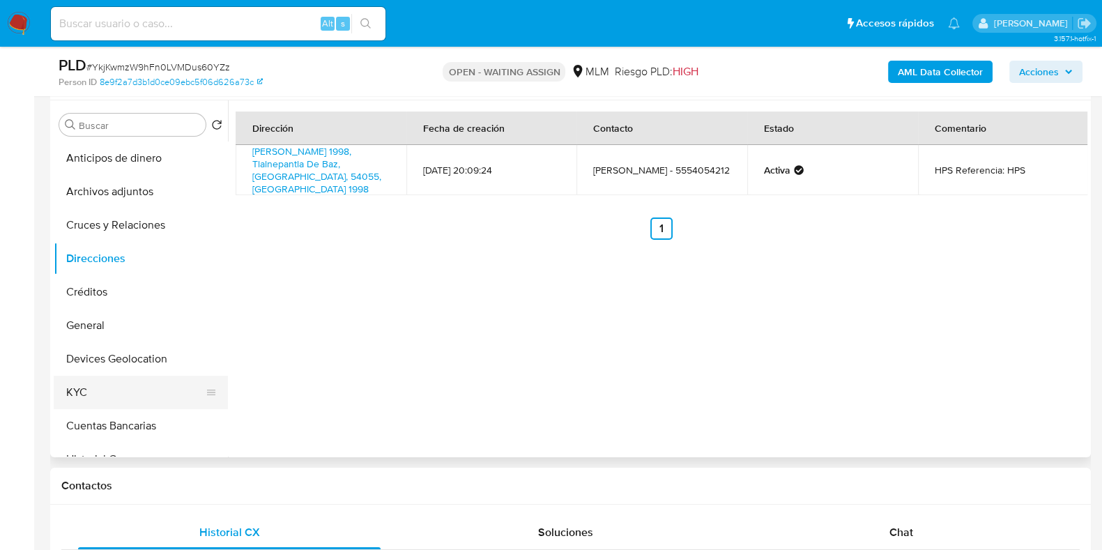
click at [98, 392] on button "KYC" at bounding box center [135, 392] width 163 height 33
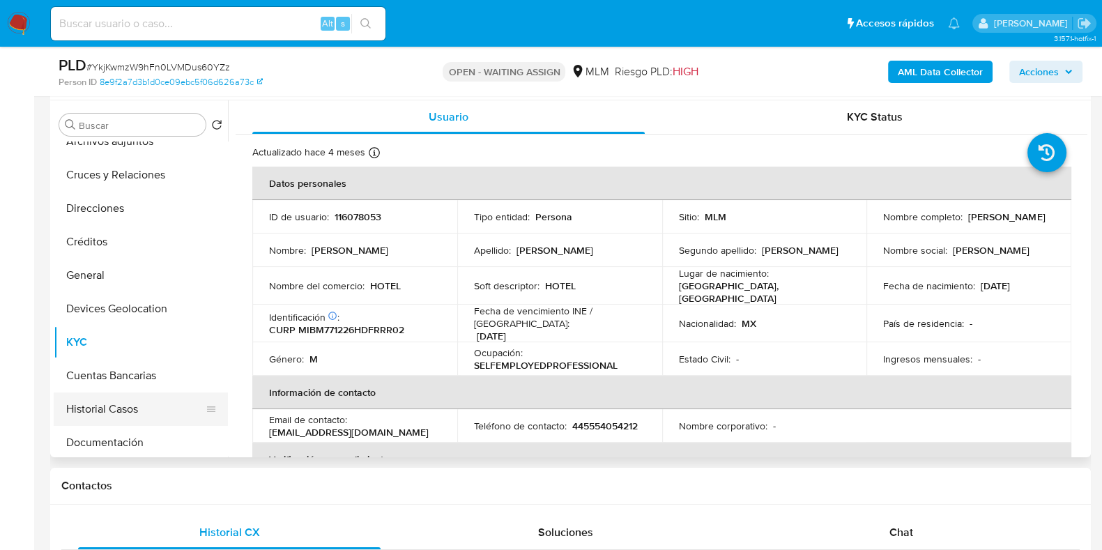
scroll to position [86, 0]
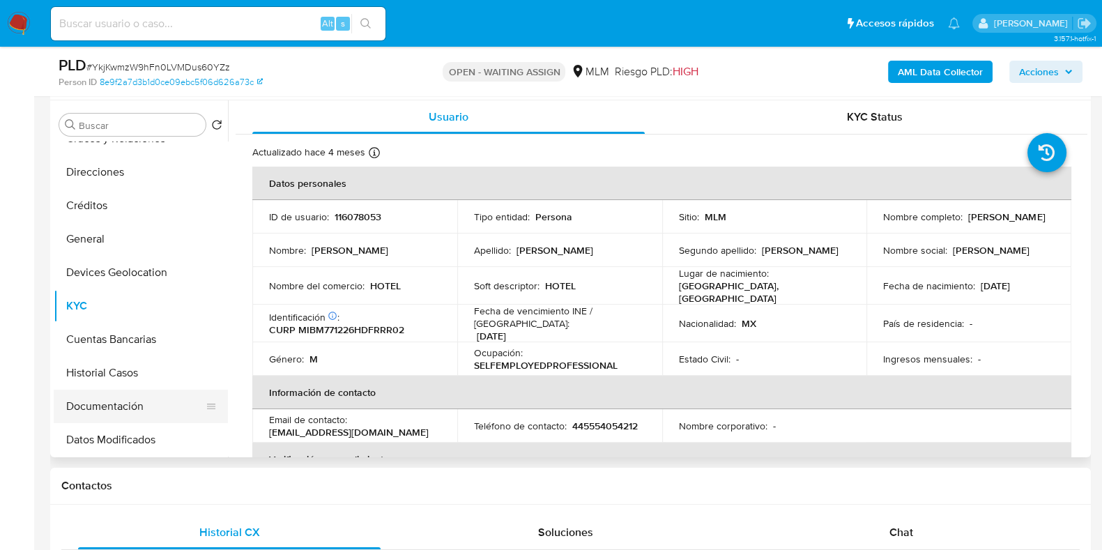
click at [117, 401] on button "Documentación" at bounding box center [135, 406] width 163 height 33
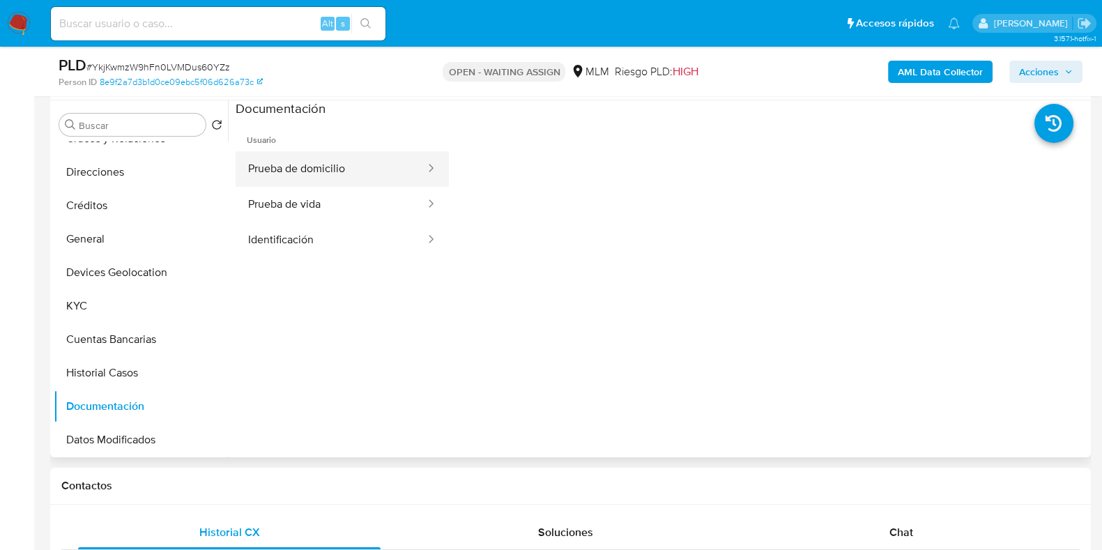
click at [300, 179] on button "Prueba de domicilio" at bounding box center [331, 169] width 191 height 36
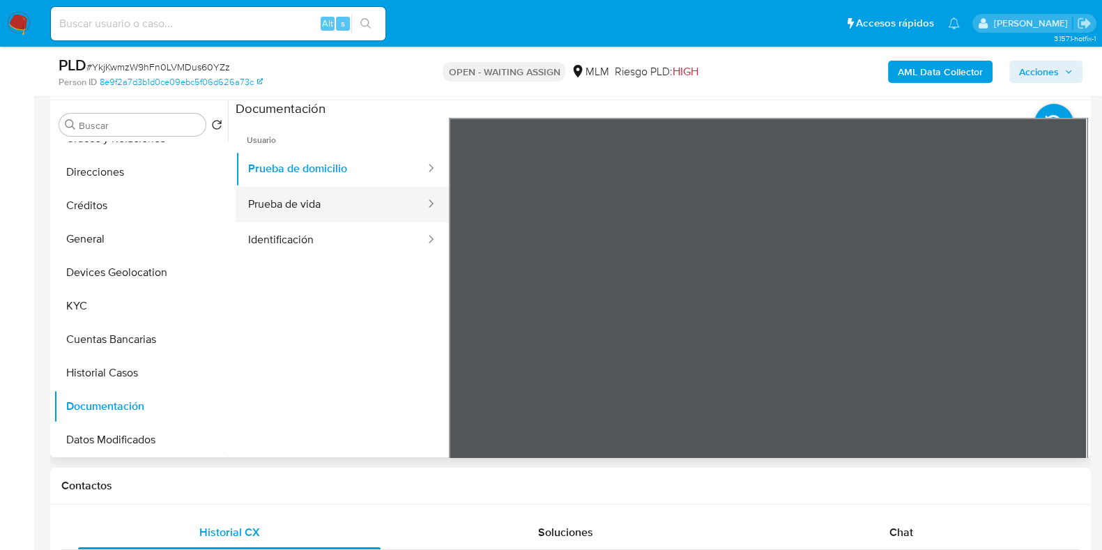
click at [296, 203] on button "Prueba de vida" at bounding box center [331, 205] width 191 height 36
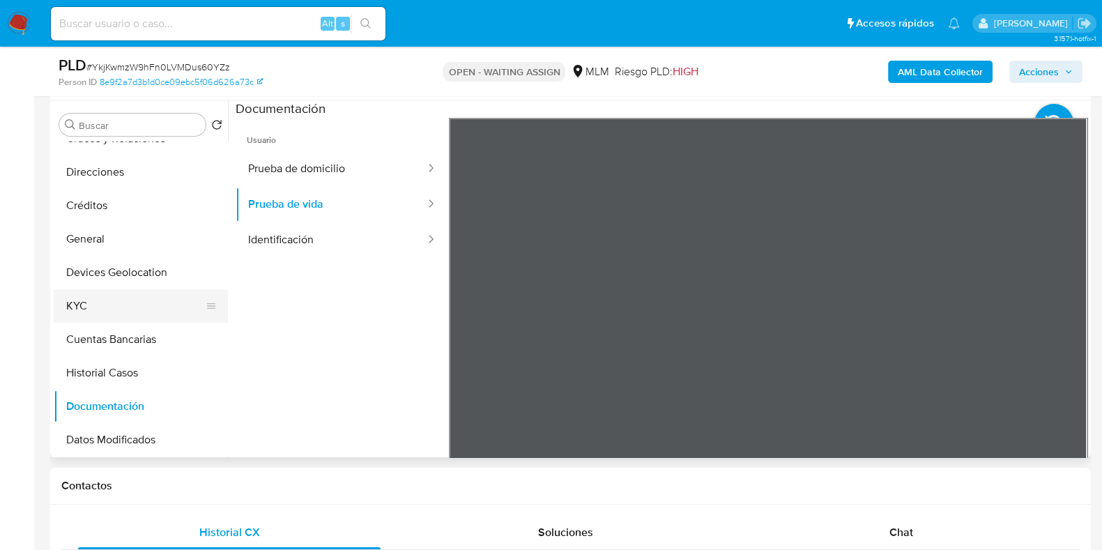
click at [132, 311] on button "KYC" at bounding box center [135, 305] width 163 height 33
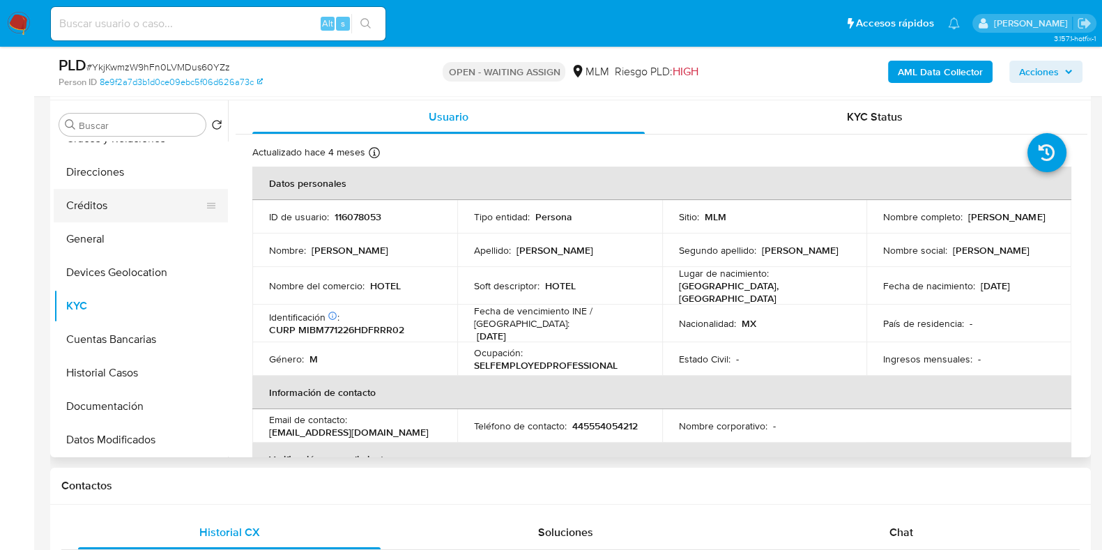
click at [98, 189] on button "Créditos" at bounding box center [135, 205] width 163 height 33
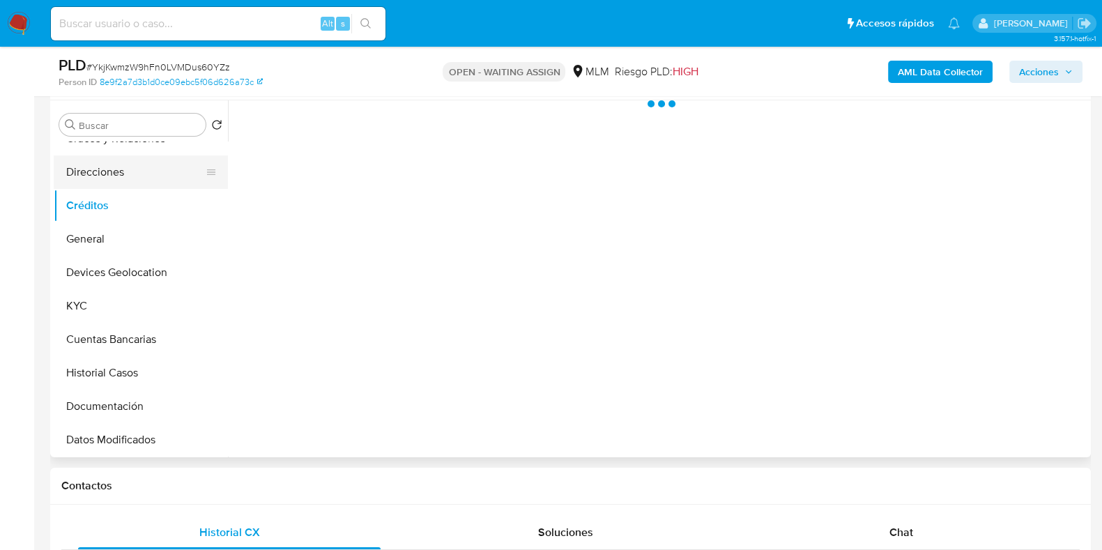
click at [102, 180] on button "Direcciones" at bounding box center [135, 171] width 163 height 33
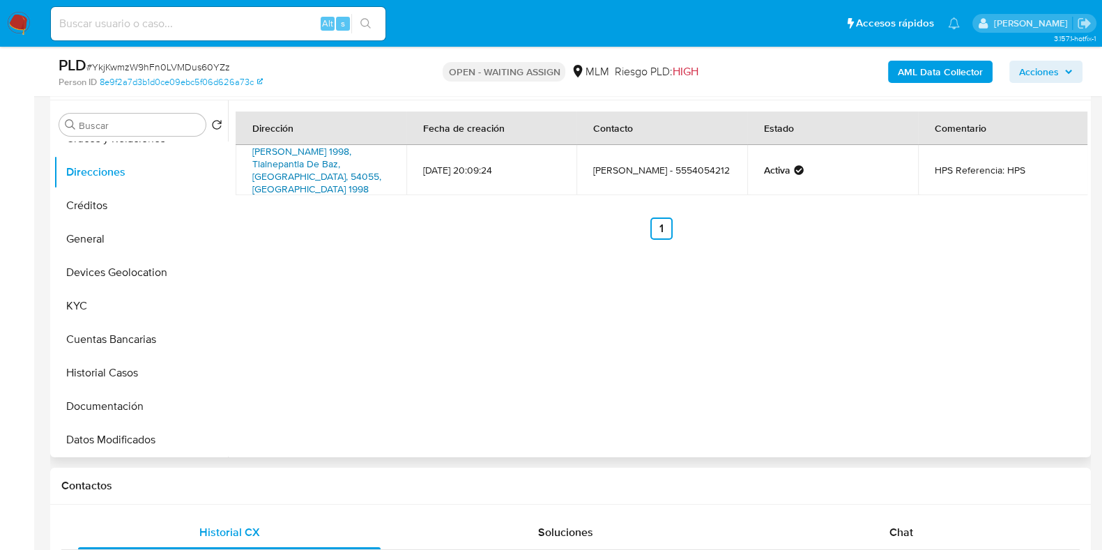
click at [331, 175] on link "Manuel Ávila Camacho 1998, Tlalnepantla De Baz, Estado De México, 54055, Mexico…" at bounding box center [316, 170] width 129 height 52
click at [79, 318] on button "KYC" at bounding box center [135, 305] width 163 height 33
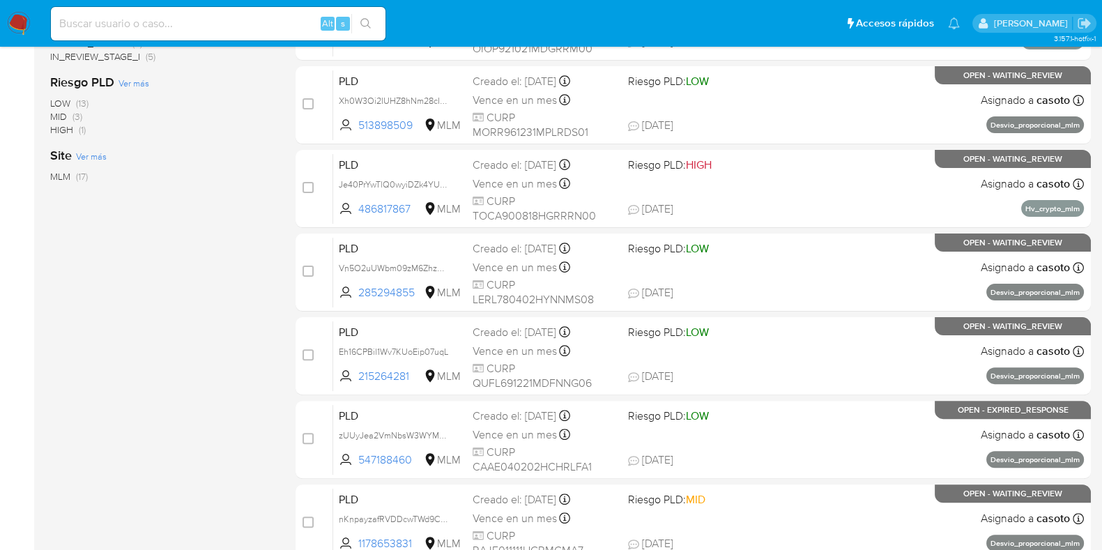
scroll to position [549, 0]
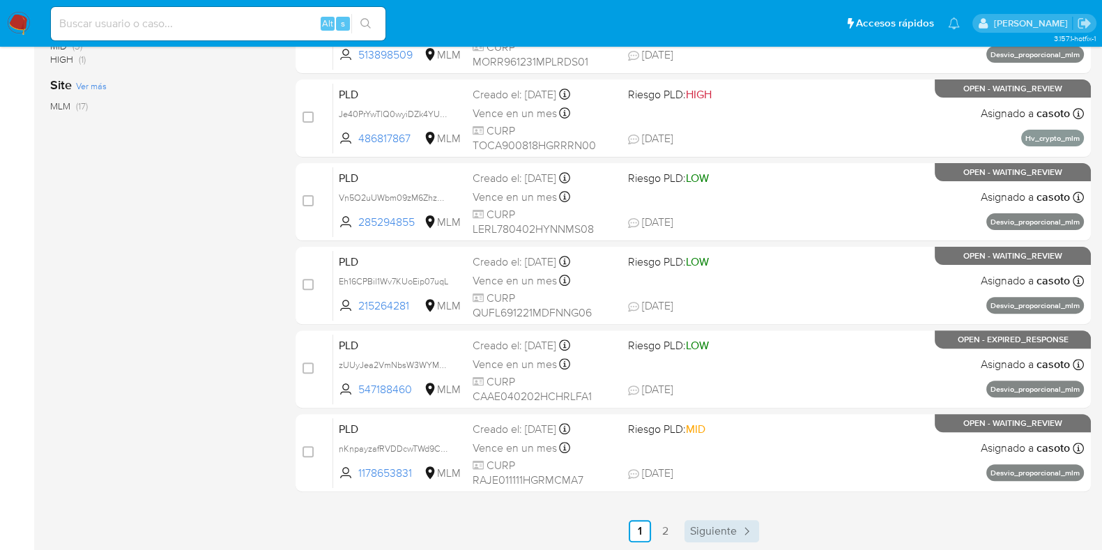
click at [723, 529] on span "Siguiente" at bounding box center [713, 530] width 47 height 11
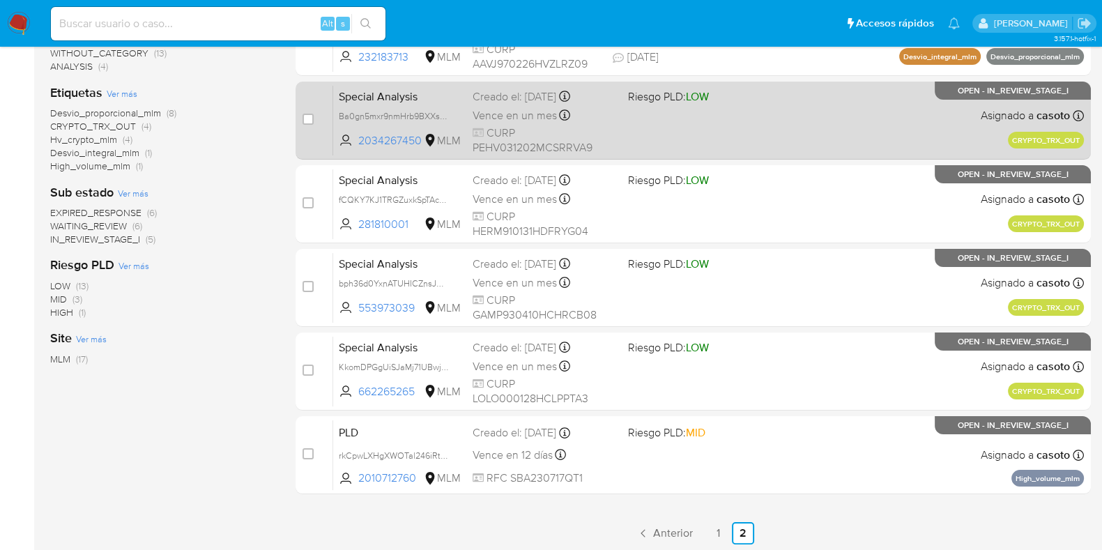
scroll to position [298, 0]
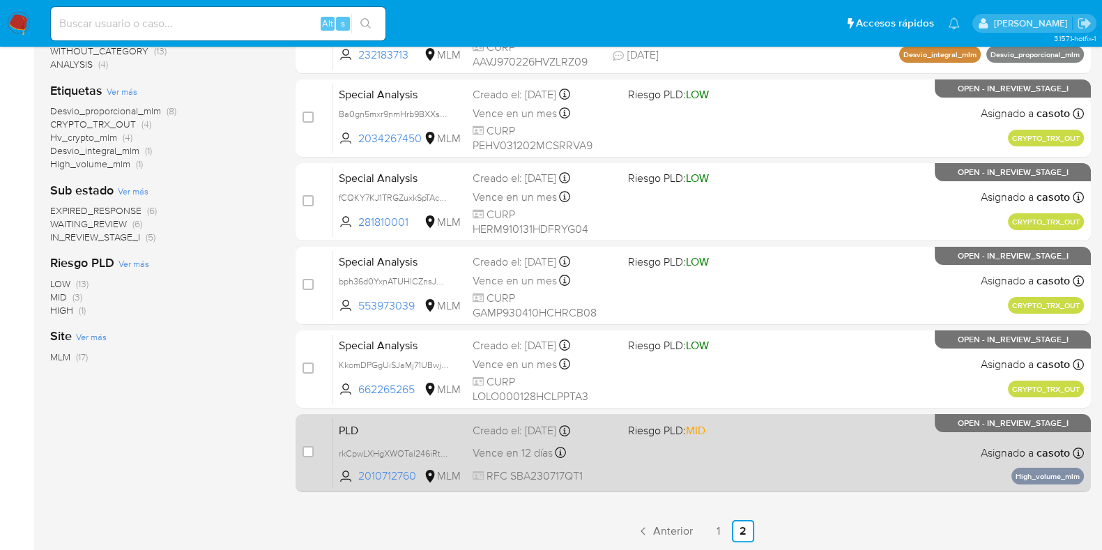
click at [848, 451] on div "PLD rkCpwLXHgXWOTal246iRtgmj 2010712760 MLM Riesgo PLD: MID Creado el: 12/07/20…" at bounding box center [708, 452] width 751 height 70
click at [793, 475] on div "PLD rkCpwLXHgXWOTal246iRtgmj 2010712760 MLM Riesgo PLD: MID Creado el: 12/07/20…" at bounding box center [708, 452] width 751 height 70
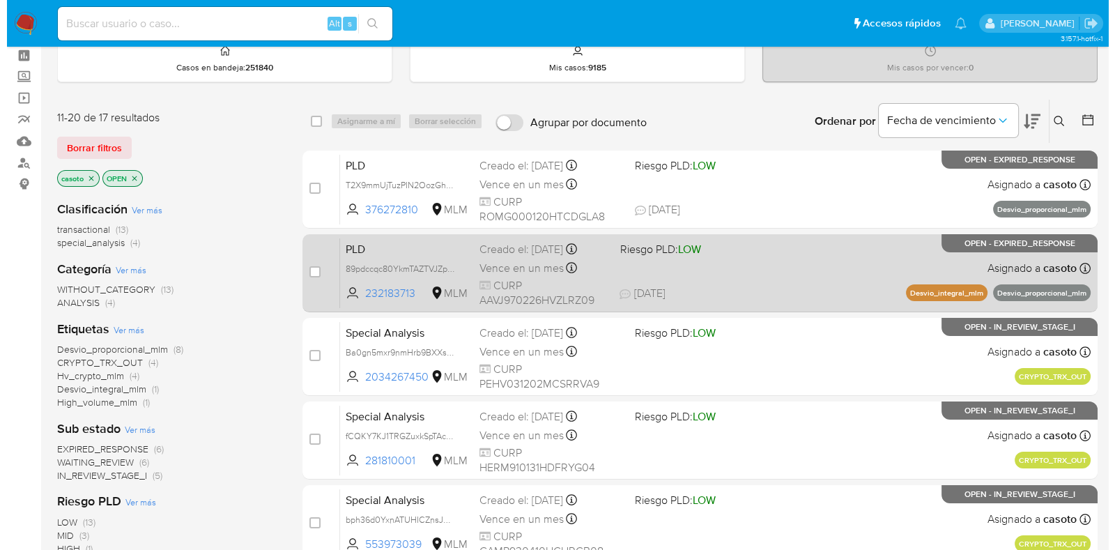
scroll to position [86, 0]
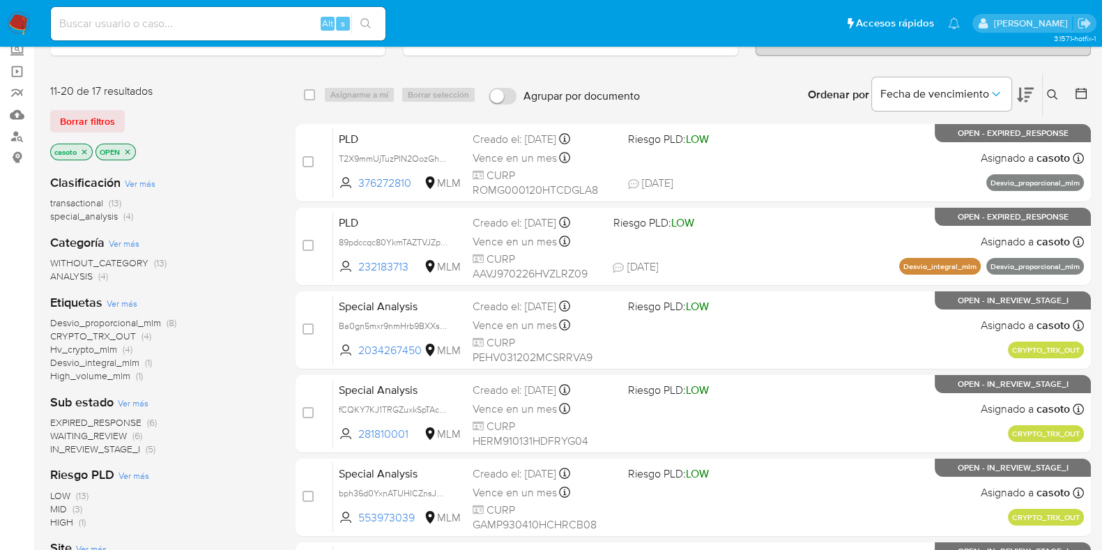
click at [1053, 91] on icon at bounding box center [1052, 94] width 11 height 11
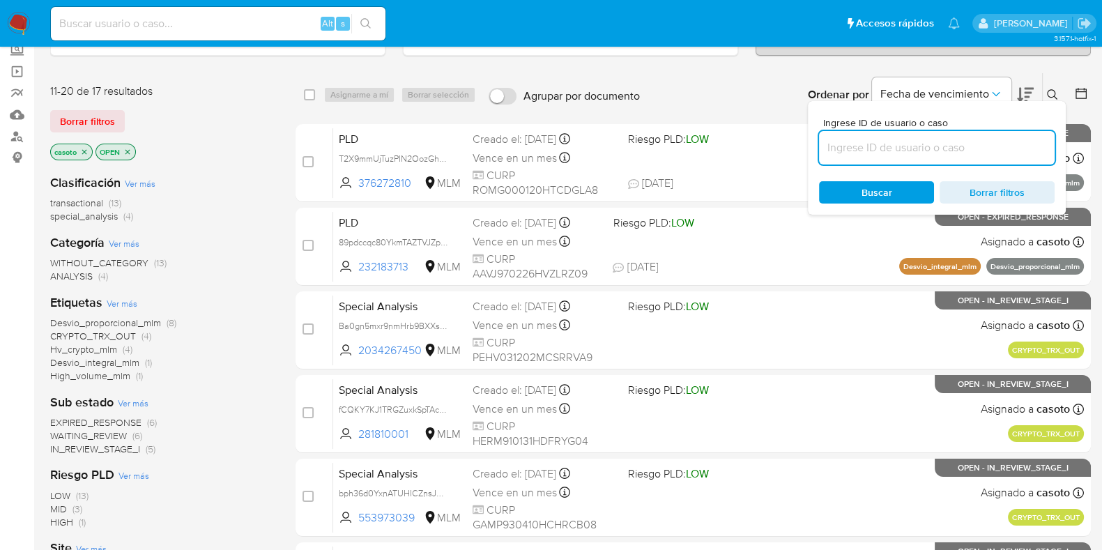
click at [911, 148] on input at bounding box center [937, 148] width 236 height 18
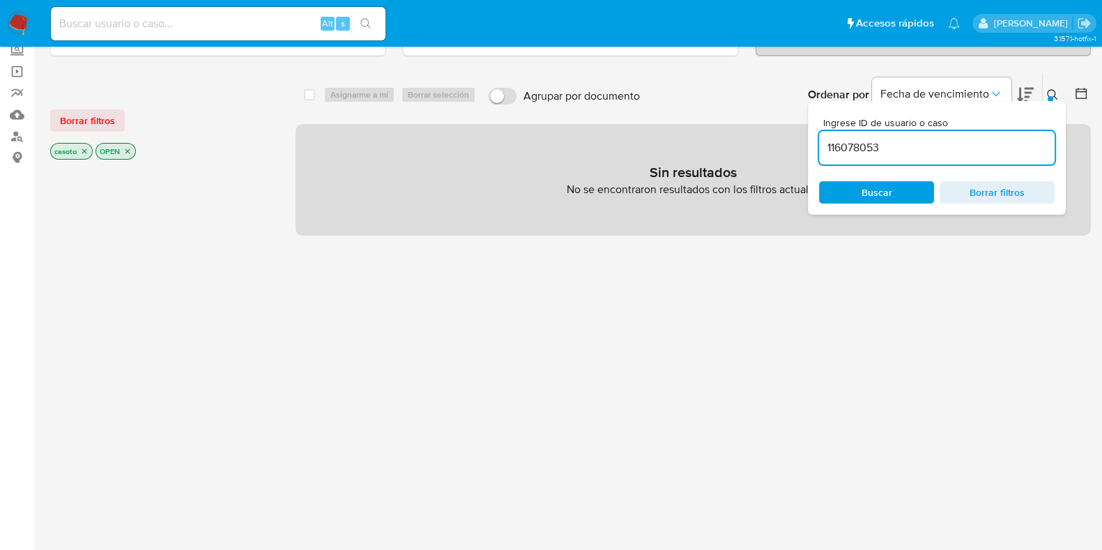
click at [84, 149] on icon "close-filter" at bounding box center [84, 151] width 5 height 5
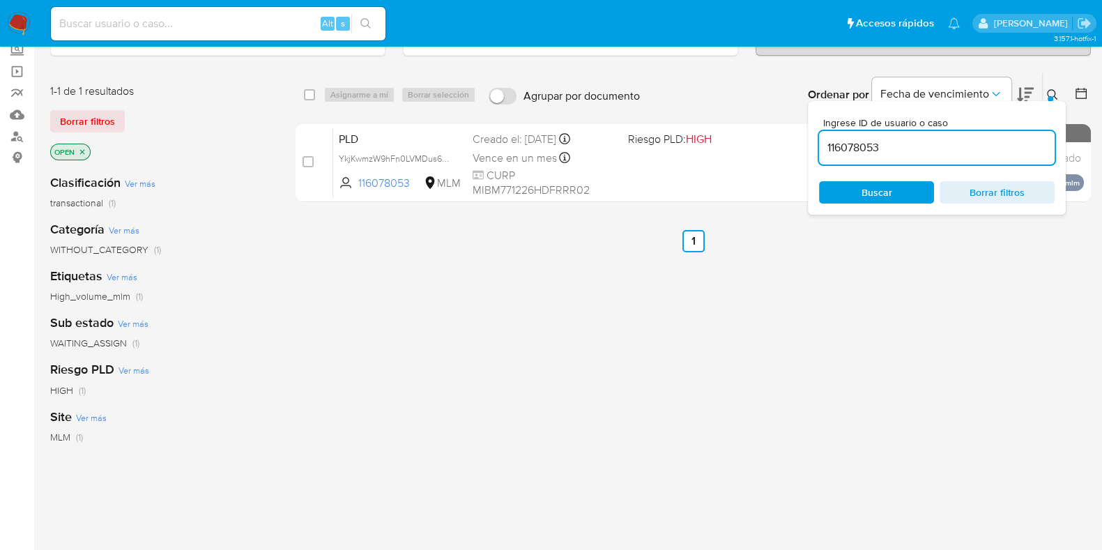
click at [1047, 91] on icon at bounding box center [1052, 94] width 11 height 11
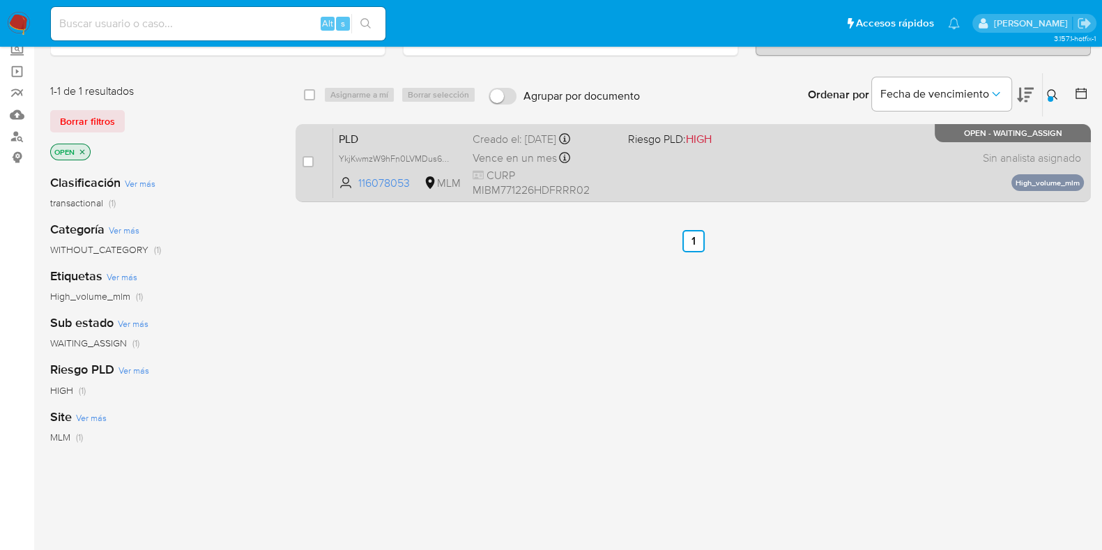
click at [784, 152] on div "PLD YkjKwmzW9hFn0LVMDus60YZz 116078053 MLM Riesgo PLD: HIGH Creado el: 12/08/20…" at bounding box center [708, 163] width 751 height 70
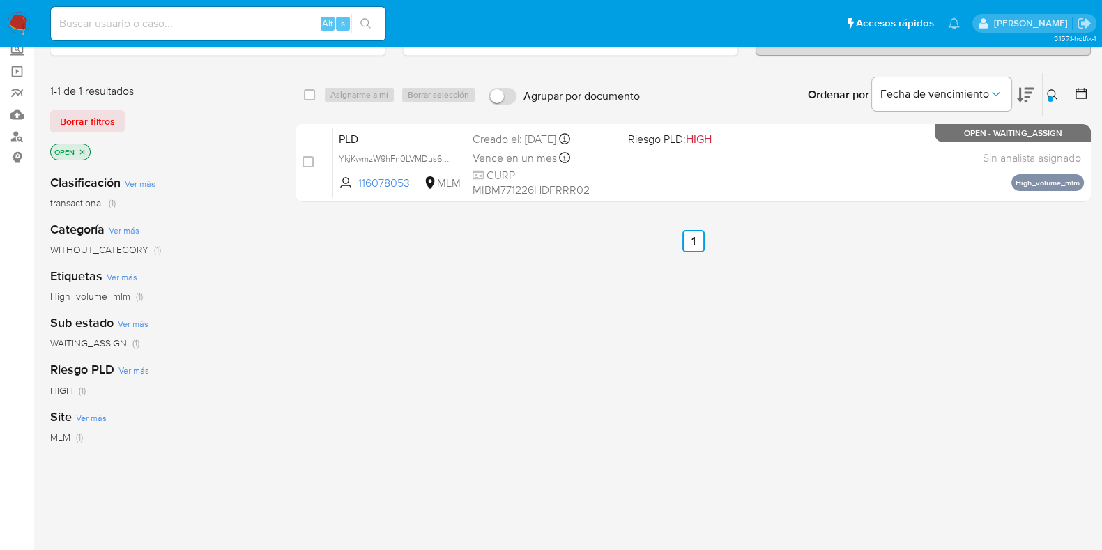
click at [1047, 96] on div at bounding box center [1050, 99] width 6 height 6
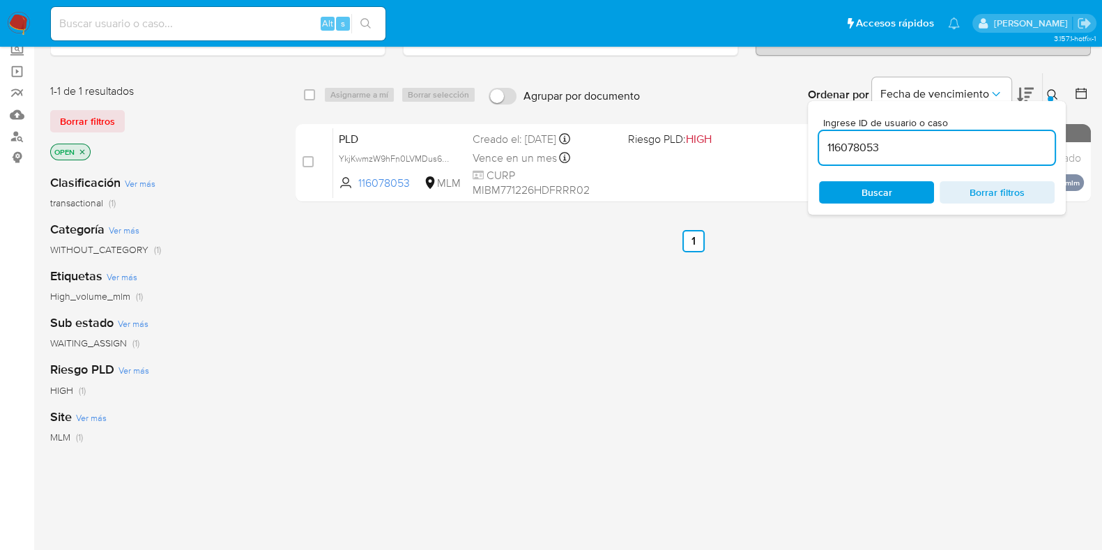
click at [845, 141] on input "116078053" at bounding box center [937, 148] width 236 height 18
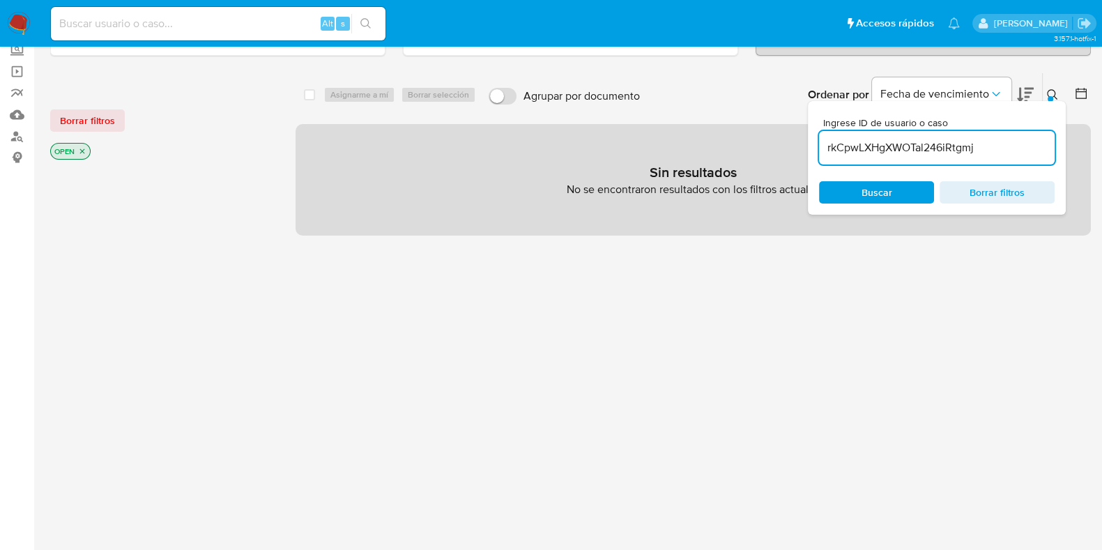
click at [1053, 93] on icon at bounding box center [1052, 94] width 11 height 11
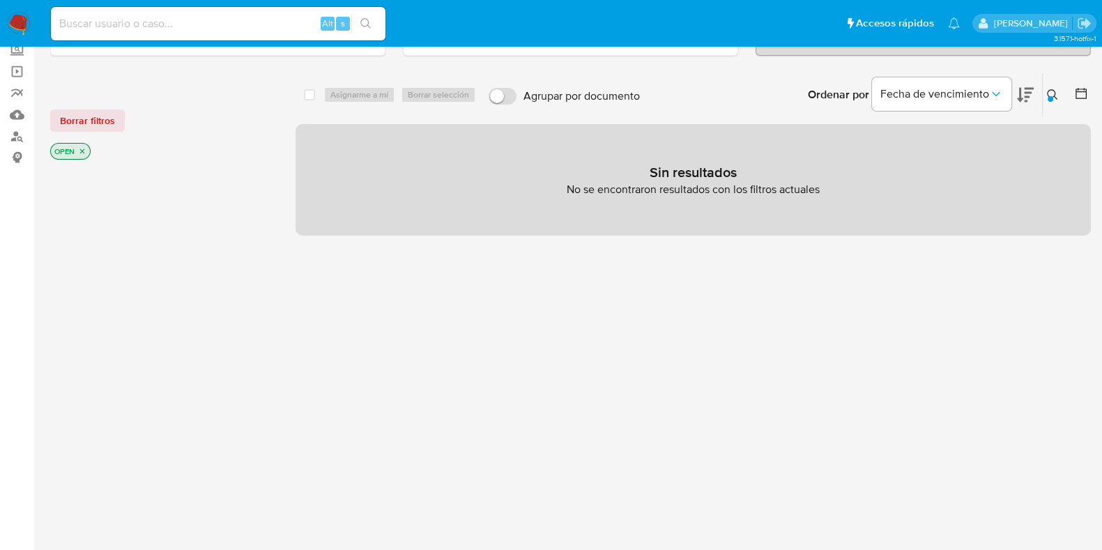
click at [84, 152] on icon "close-filter" at bounding box center [82, 151] width 8 height 8
click at [1047, 92] on icon at bounding box center [1052, 94] width 11 height 11
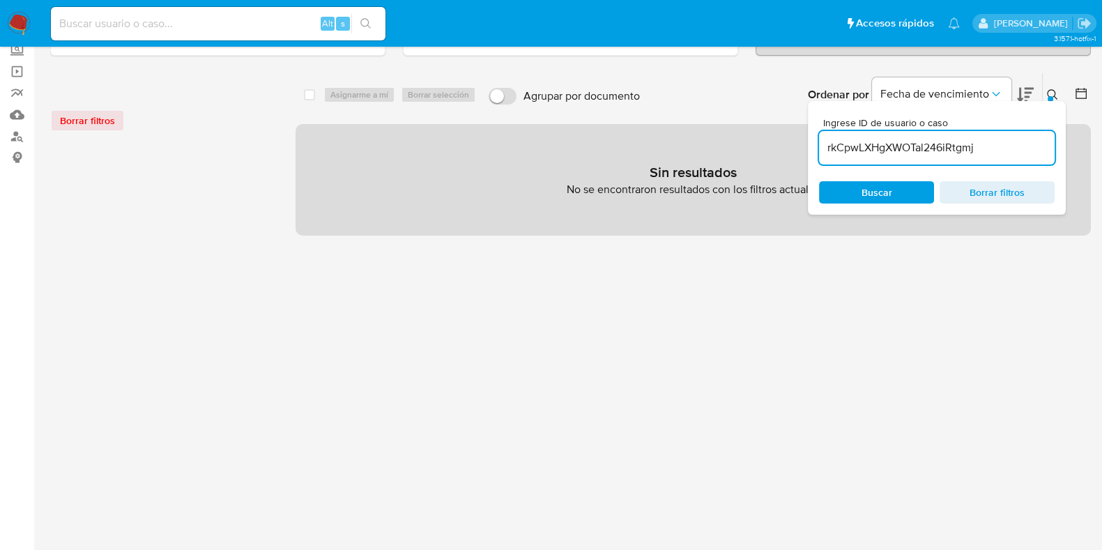
click at [875, 148] on input "rkCpwLXHgXWOTal246iRtgmj" at bounding box center [937, 148] width 236 height 18
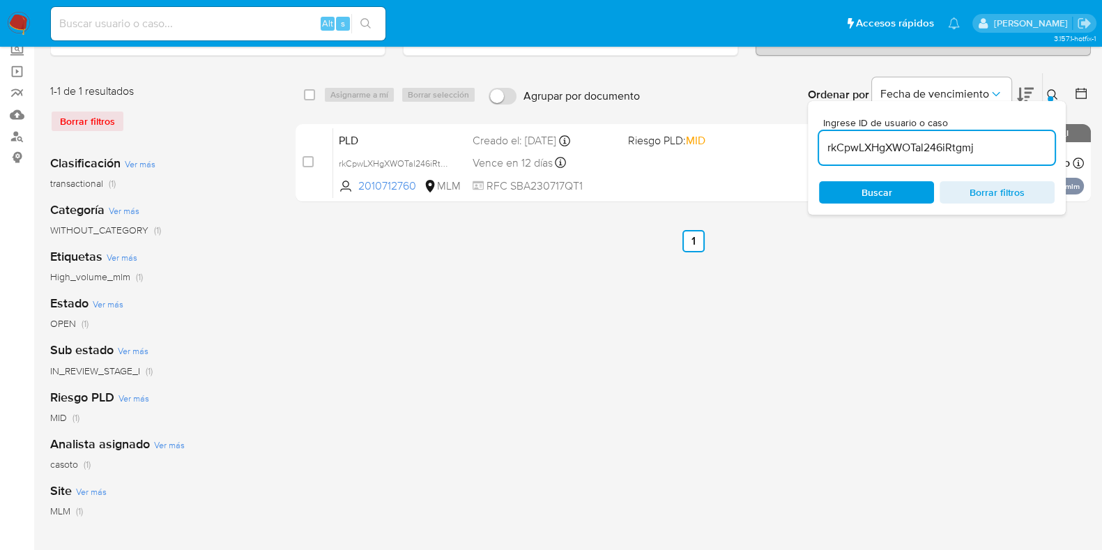
click at [789, 316] on div "select-all-cases-checkbox Asignarme a mí Borrar selección Agrupar por documento…" at bounding box center [692, 378] width 795 height 612
click at [1049, 89] on icon at bounding box center [1052, 94] width 10 height 10
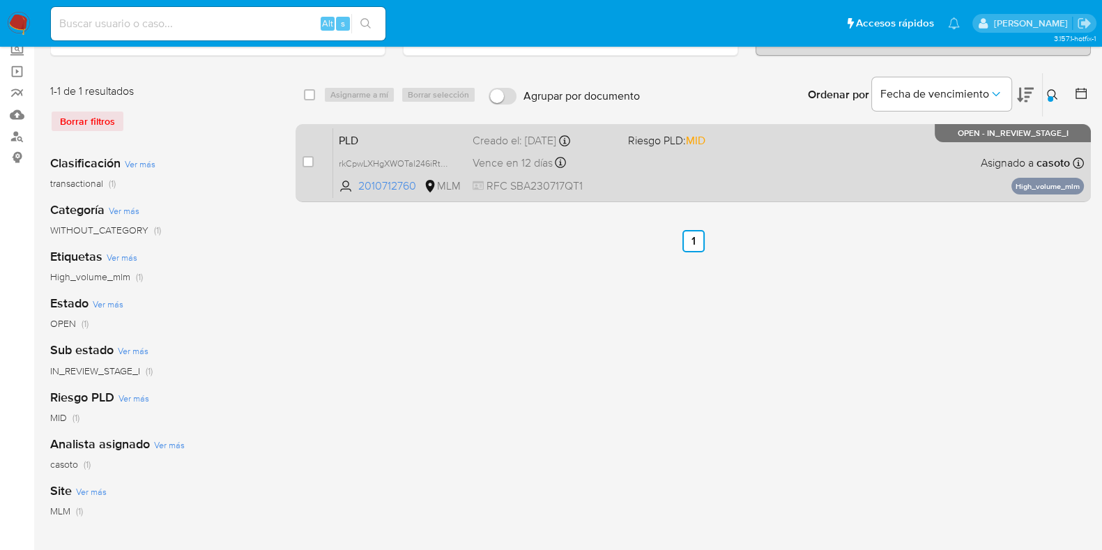
click at [815, 172] on div "PLD rkCpwLXHgXWOTal246iRtgmj 2010712760 MLM Riesgo PLD: MID Creado el: 12/07/20…" at bounding box center [708, 163] width 751 height 70
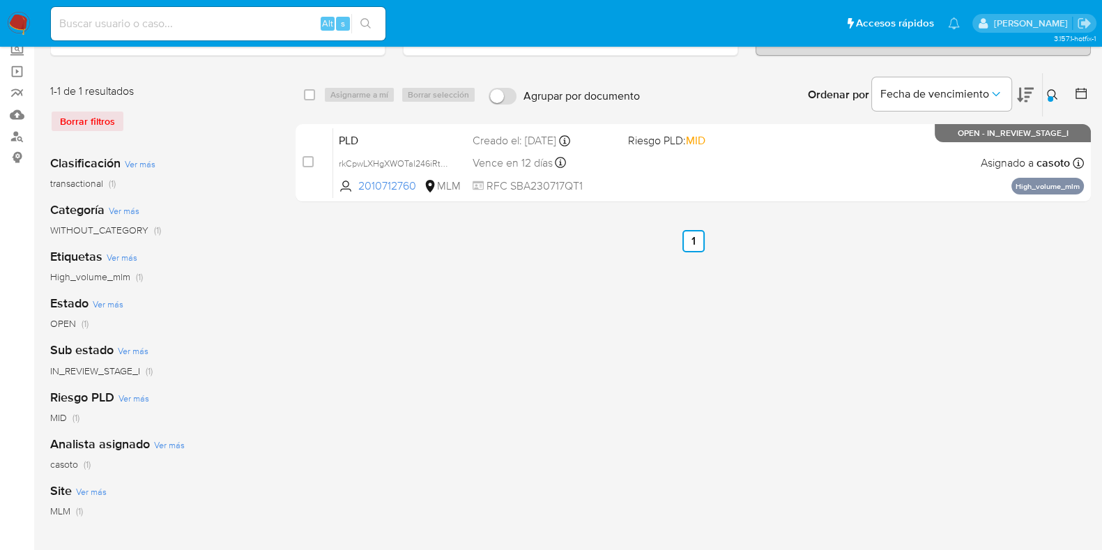
click at [1058, 90] on button at bounding box center [1054, 94] width 23 height 17
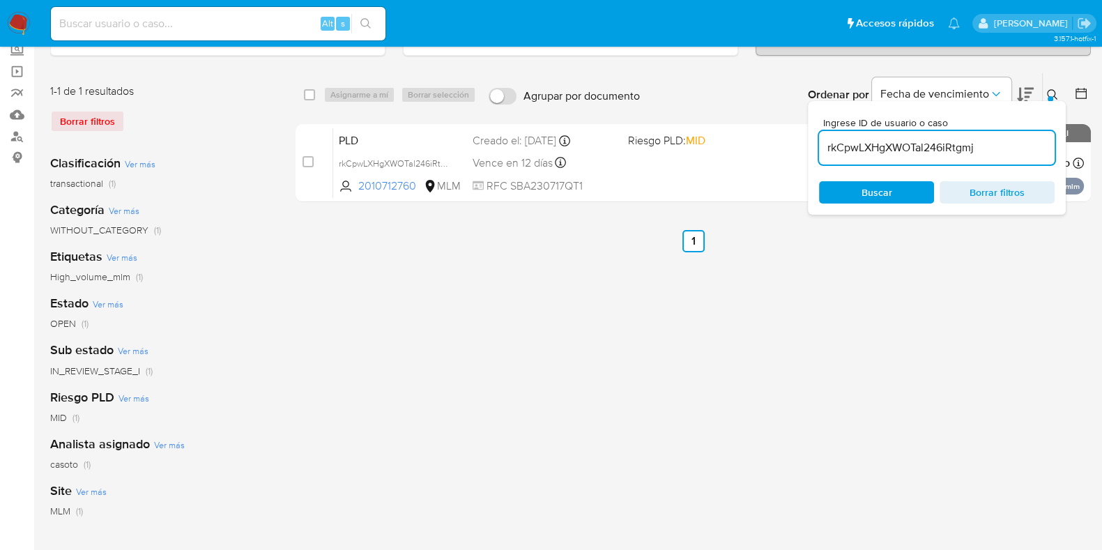
click at [898, 144] on input "rkCpwLXHgXWOTal246iRtgmj" at bounding box center [937, 148] width 236 height 18
type input "116078053"
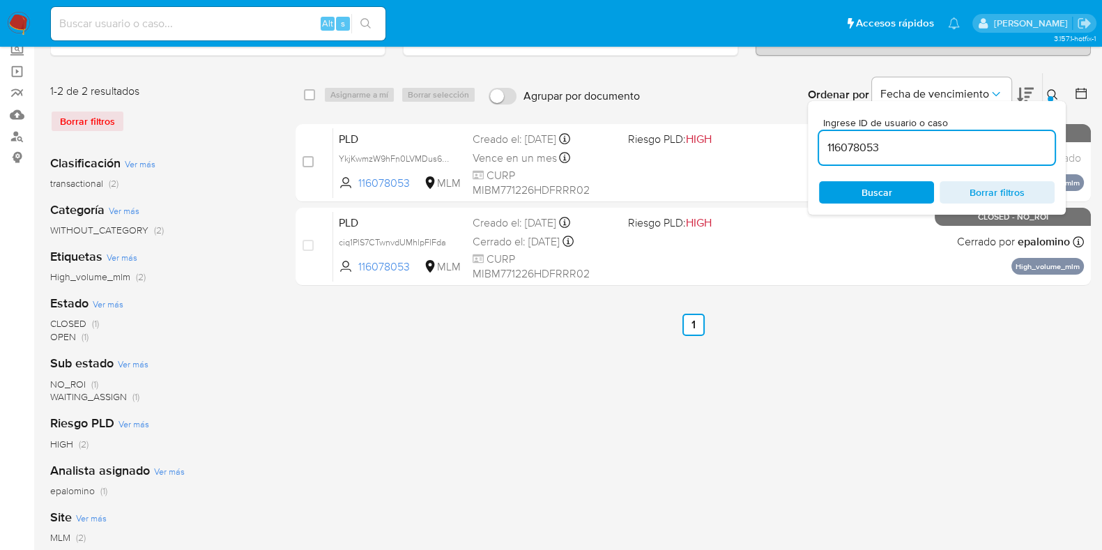
click at [1059, 94] on button at bounding box center [1054, 94] width 23 height 17
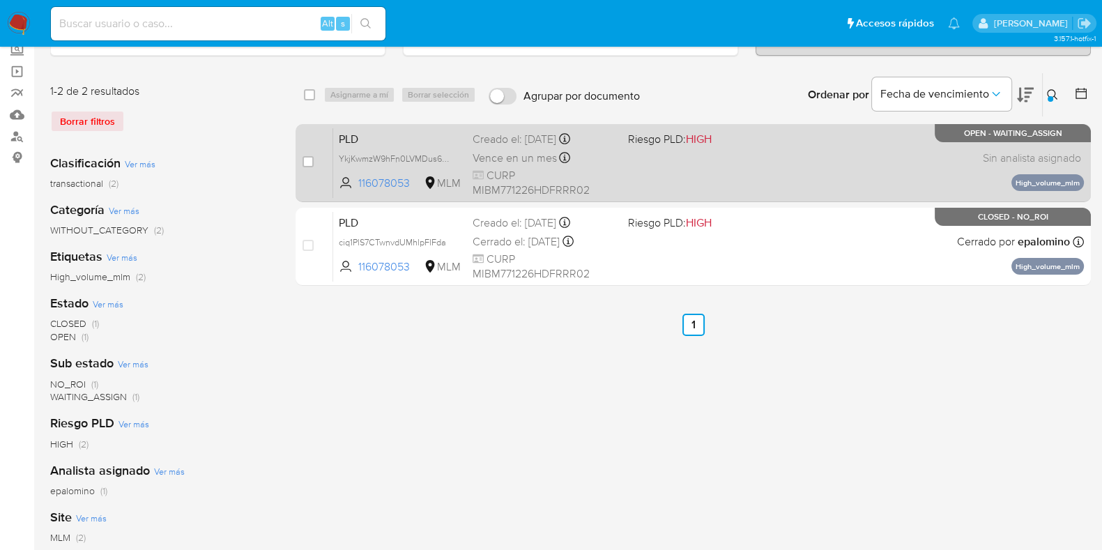
click at [815, 170] on div "PLD YkjKwmzW9hFn0LVMDus60YZz 116078053 MLM Riesgo PLD: HIGH Creado el: 12/08/20…" at bounding box center [708, 163] width 751 height 70
drag, startPoint x: 306, startPoint y: 162, endPoint x: 331, endPoint y: 116, distance: 52.4
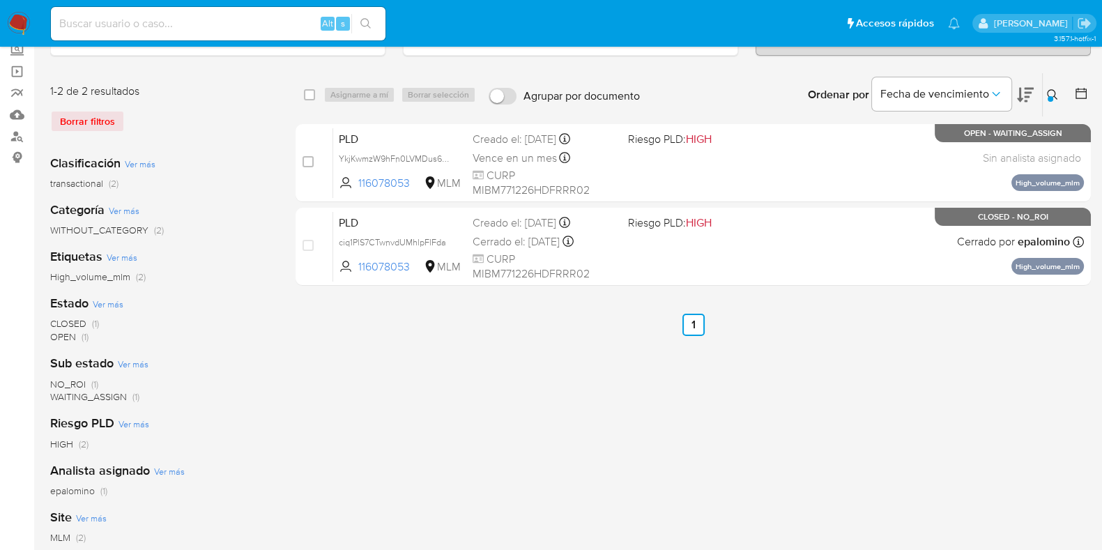
click at [307, 162] on input "checkbox" at bounding box center [307, 161] width 11 height 11
checkbox input "true"
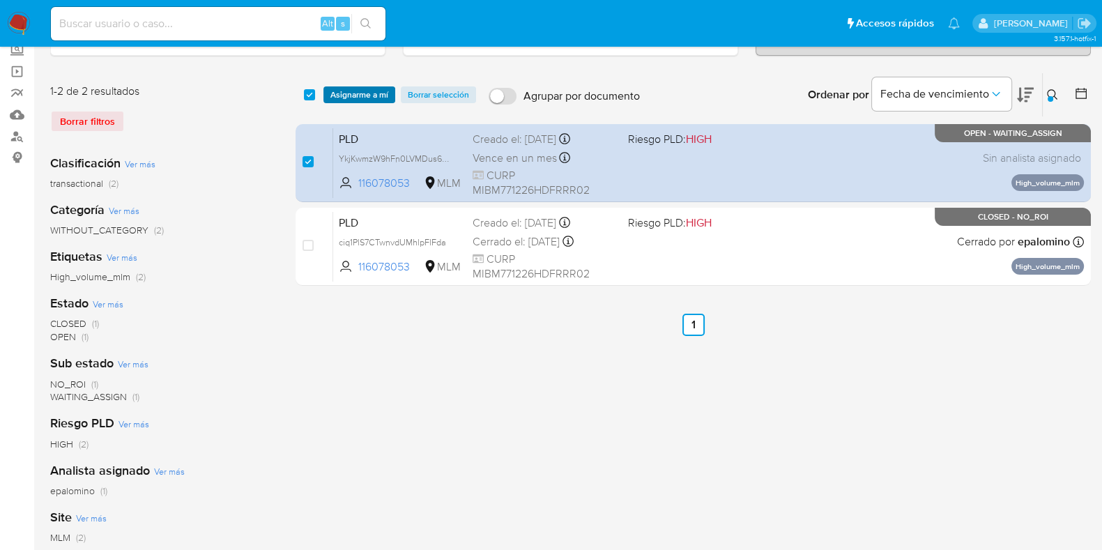
click at [338, 95] on span "Asignarme a mí" at bounding box center [359, 95] width 58 height 14
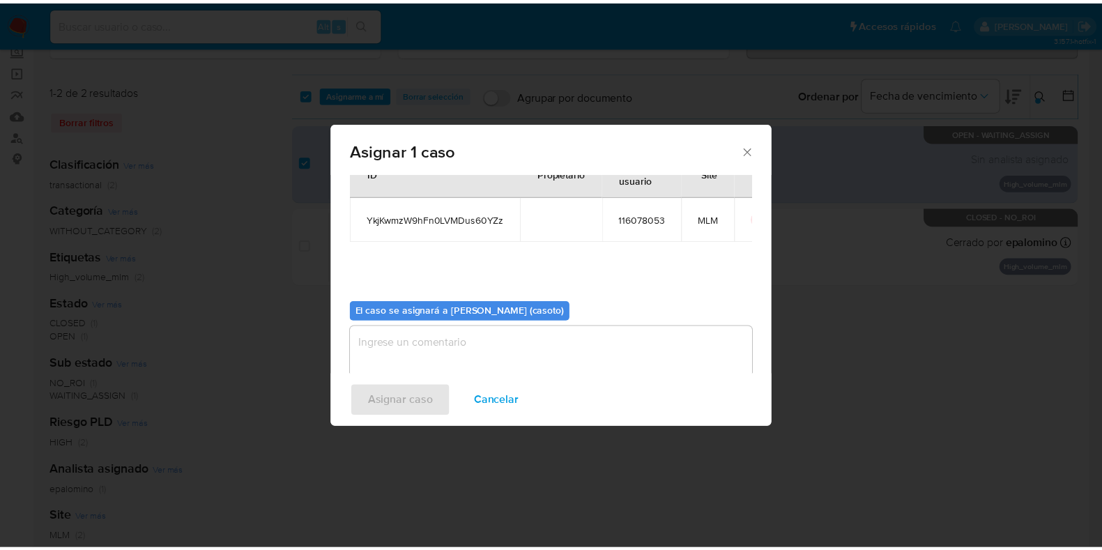
scroll to position [72, 0]
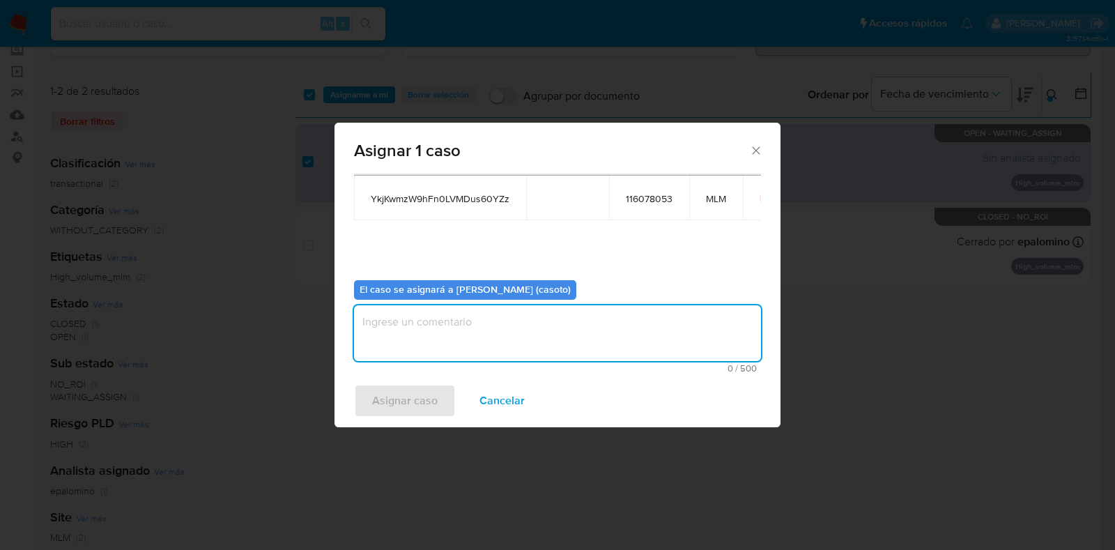
click at [493, 323] on textarea "assign-modal" at bounding box center [557, 333] width 407 height 56
type textarea "L1"
click at [418, 402] on span "Asignar caso" at bounding box center [405, 400] width 66 height 31
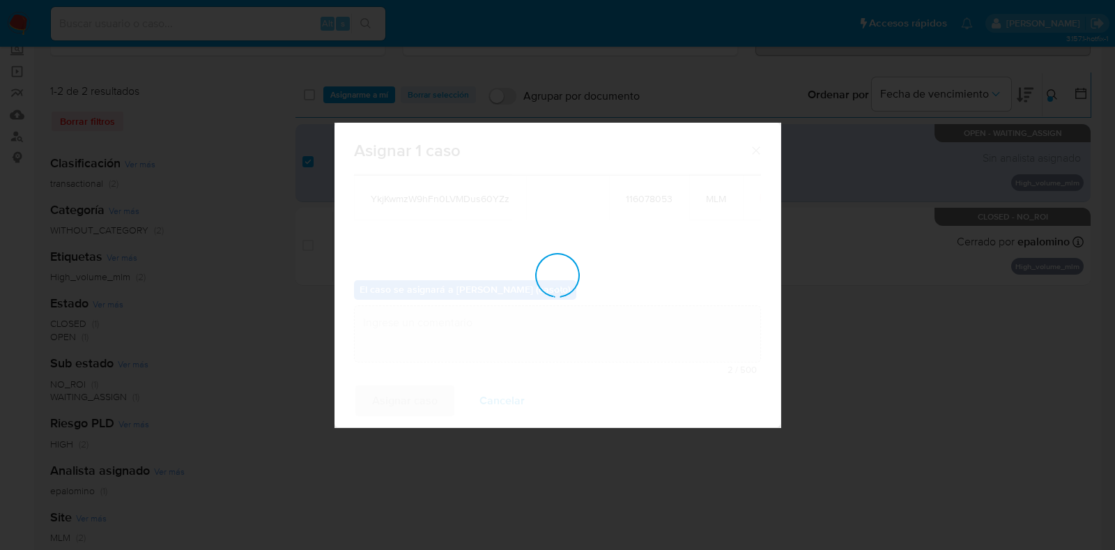
checkbox input "false"
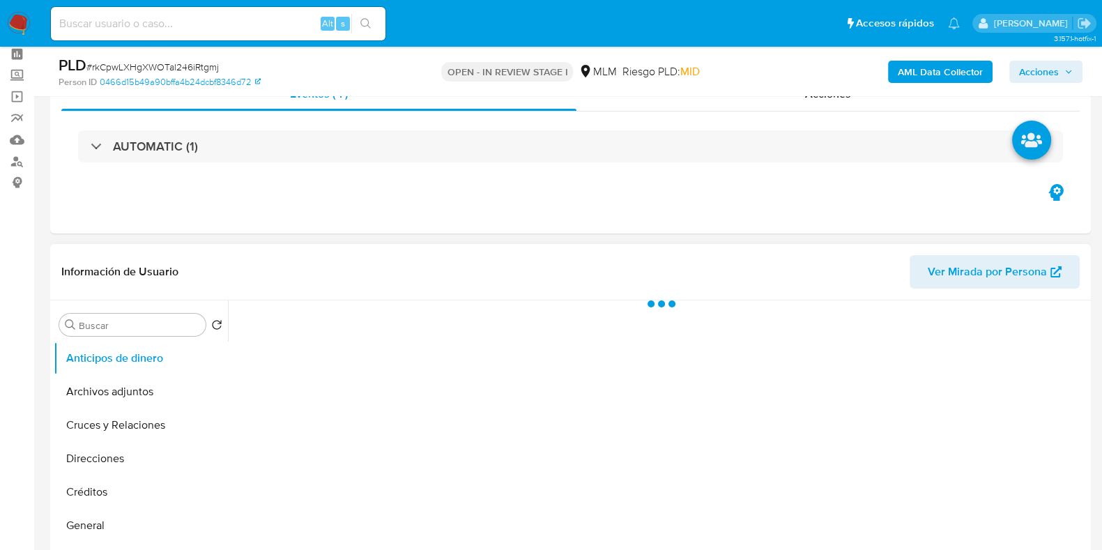
scroll to position [174, 0]
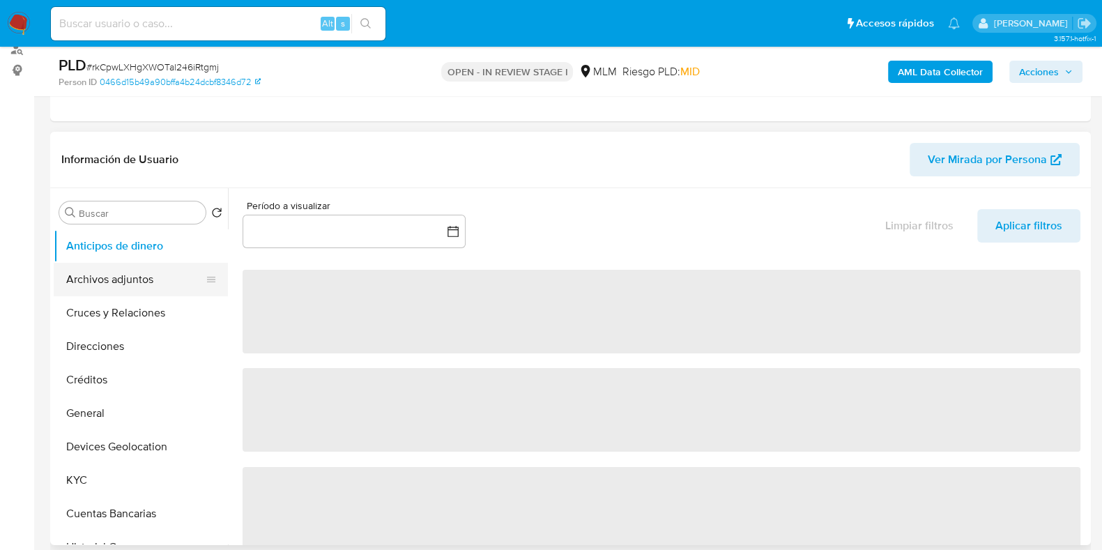
select select "10"
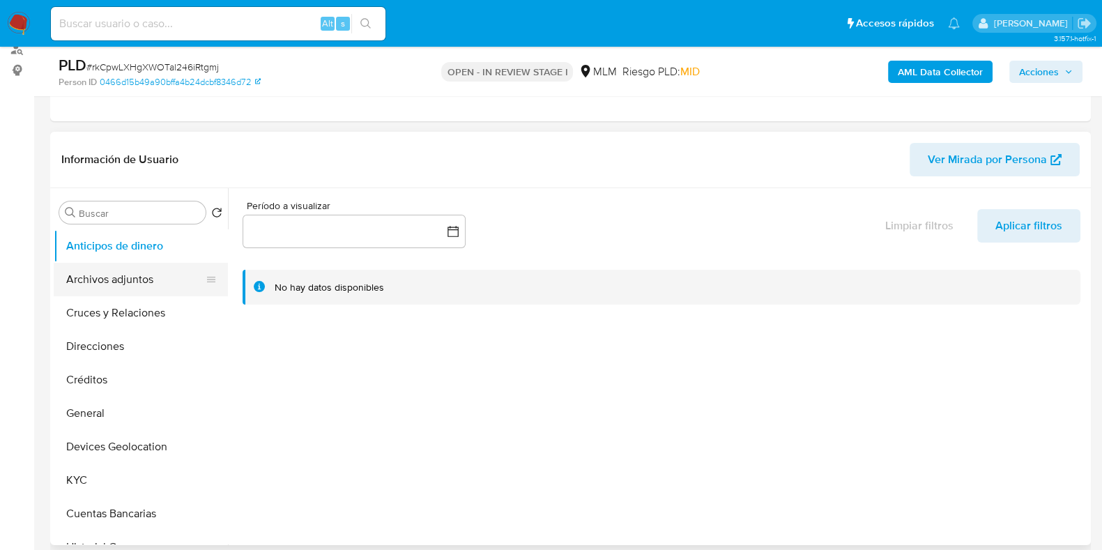
click at [98, 274] on button "Archivos adjuntos" at bounding box center [135, 279] width 163 height 33
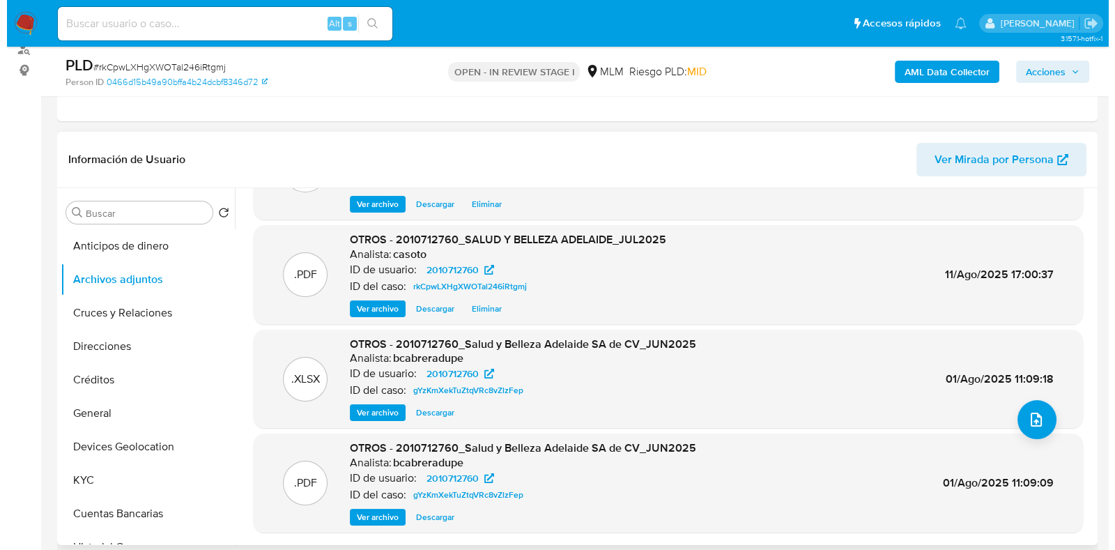
scroll to position [0, 0]
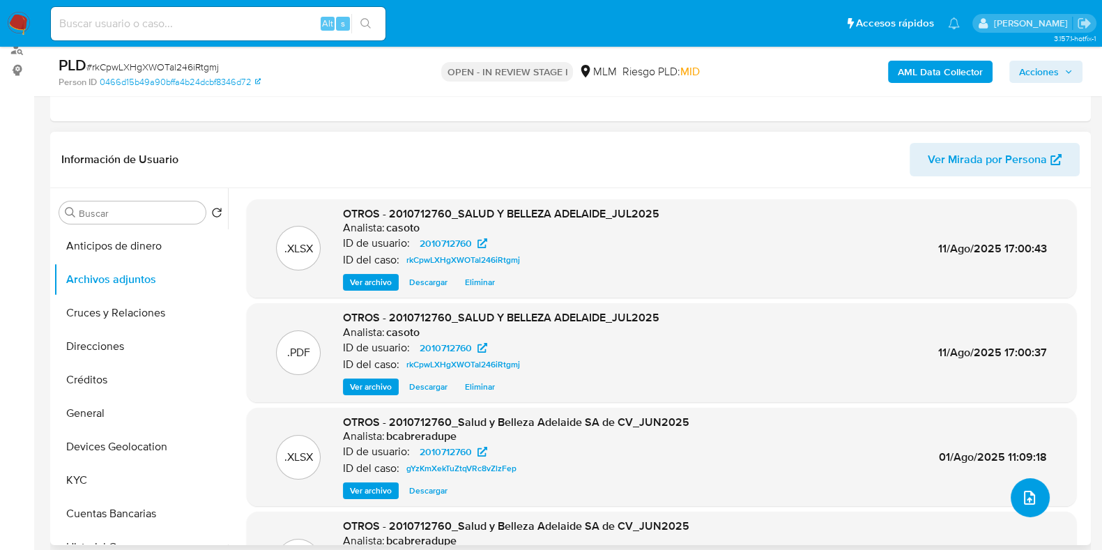
click at [1031, 497] on span "upload-file" at bounding box center [1029, 497] width 17 height 17
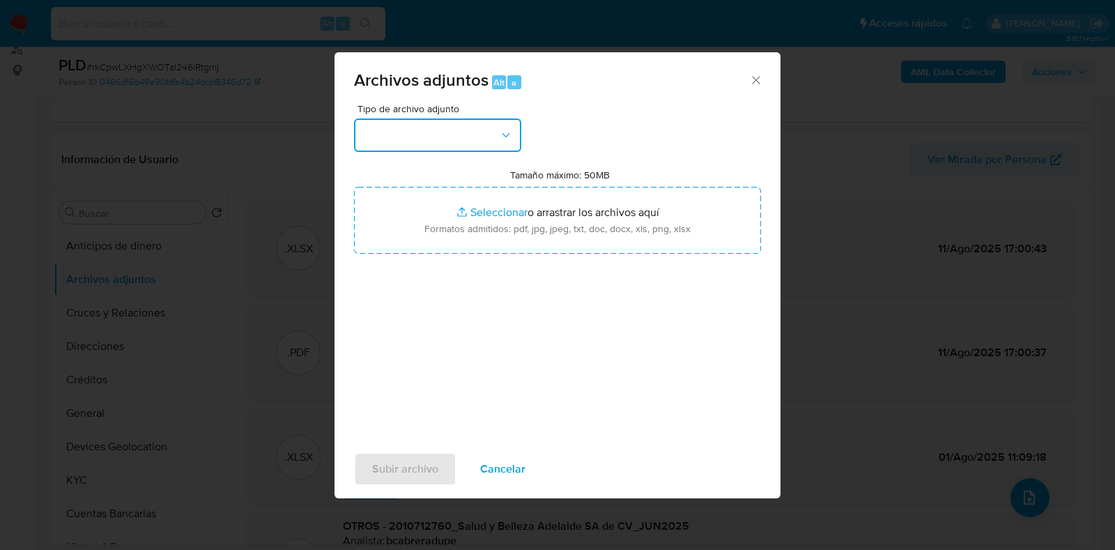
click at [440, 141] on button "button" at bounding box center [437, 134] width 167 height 33
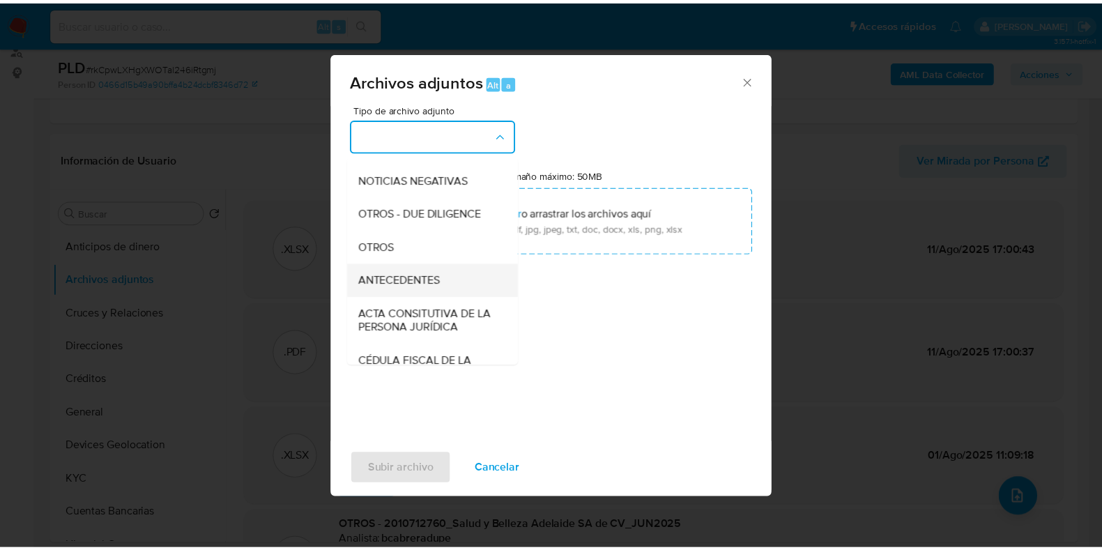
scroll to position [174, 0]
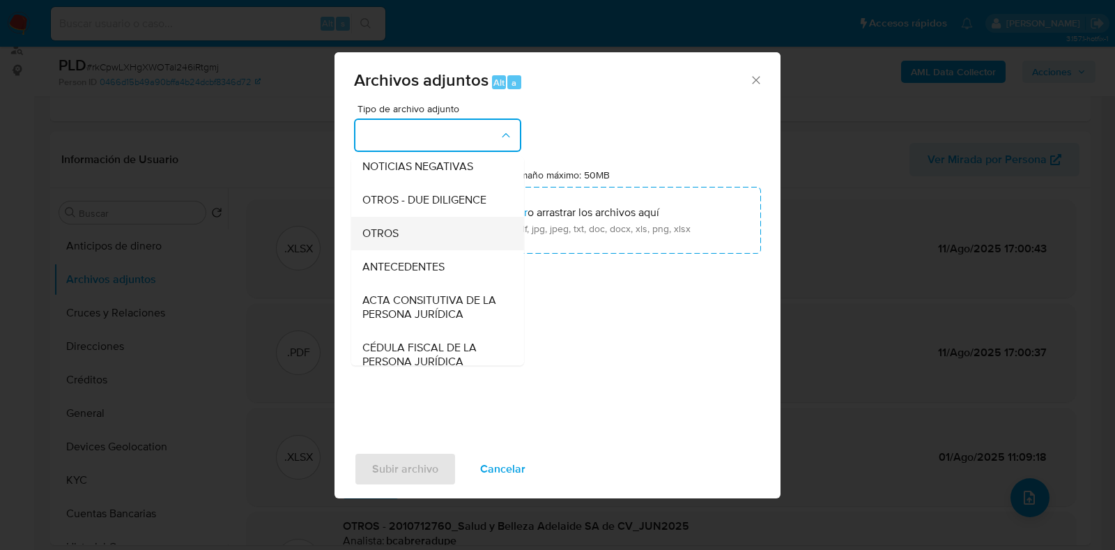
click at [385, 250] on div "OTROS" at bounding box center [433, 233] width 142 height 33
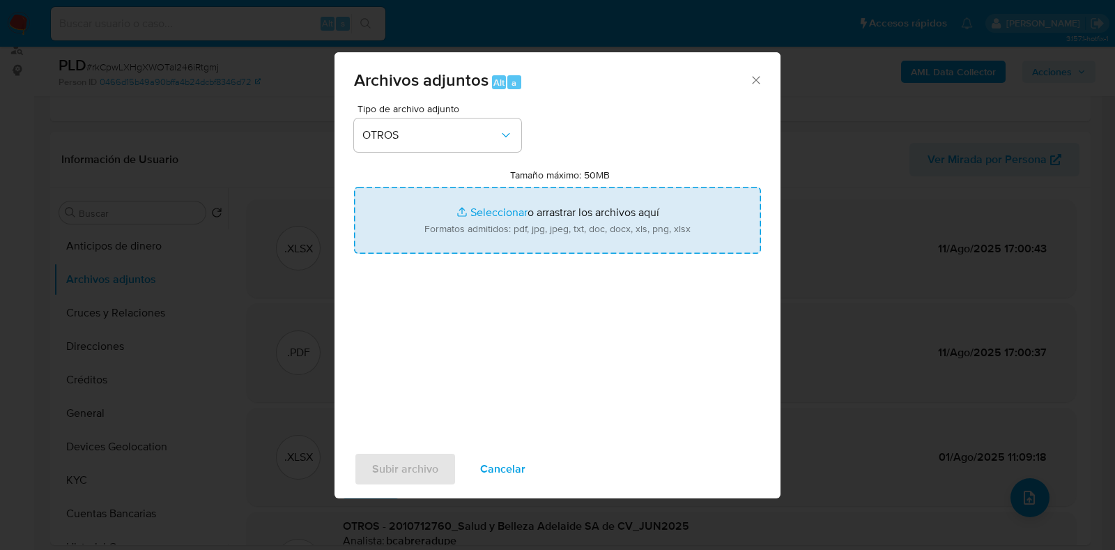
click at [498, 214] on input "Tamaño máximo: 50MB Seleccionar archivos" at bounding box center [557, 220] width 407 height 67
type input "C:\fakepath\2010712760 SALUD Y BELLEZA ADELAIDE [DATE].pdf"
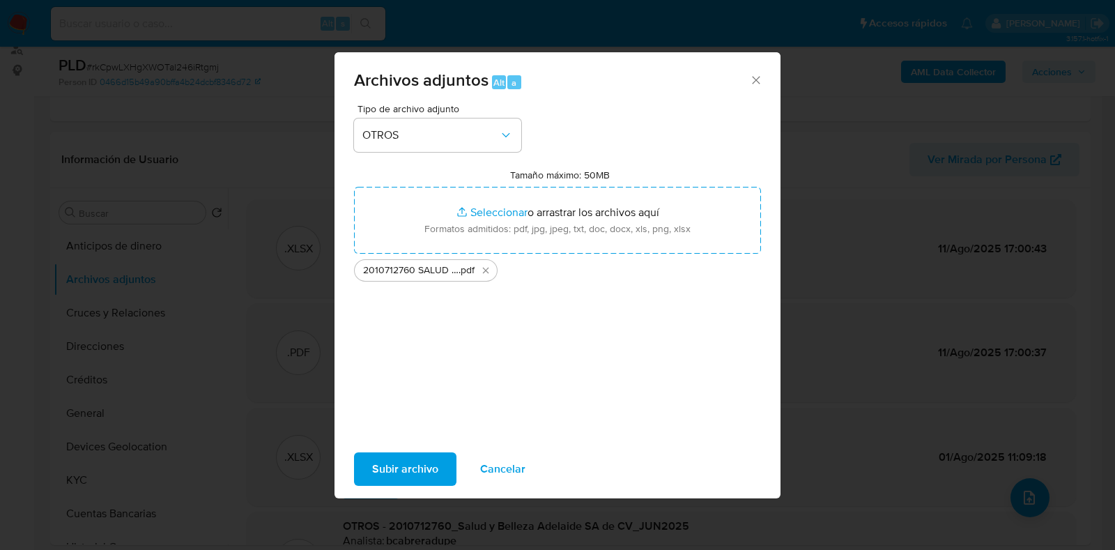
click at [412, 461] on span "Subir archivo" at bounding box center [405, 469] width 66 height 31
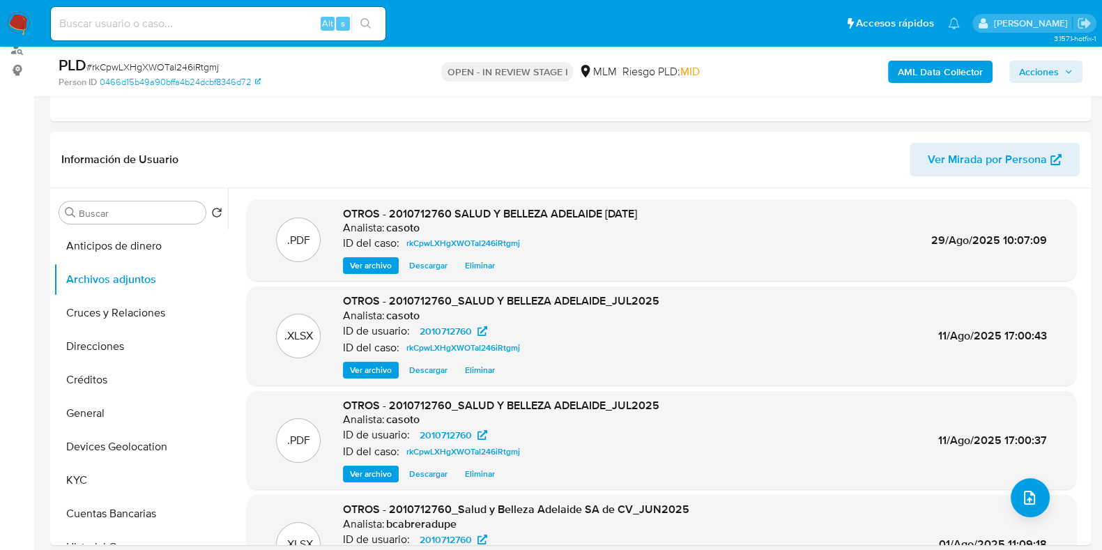
click at [1036, 75] on span "Acciones" at bounding box center [1039, 72] width 40 height 22
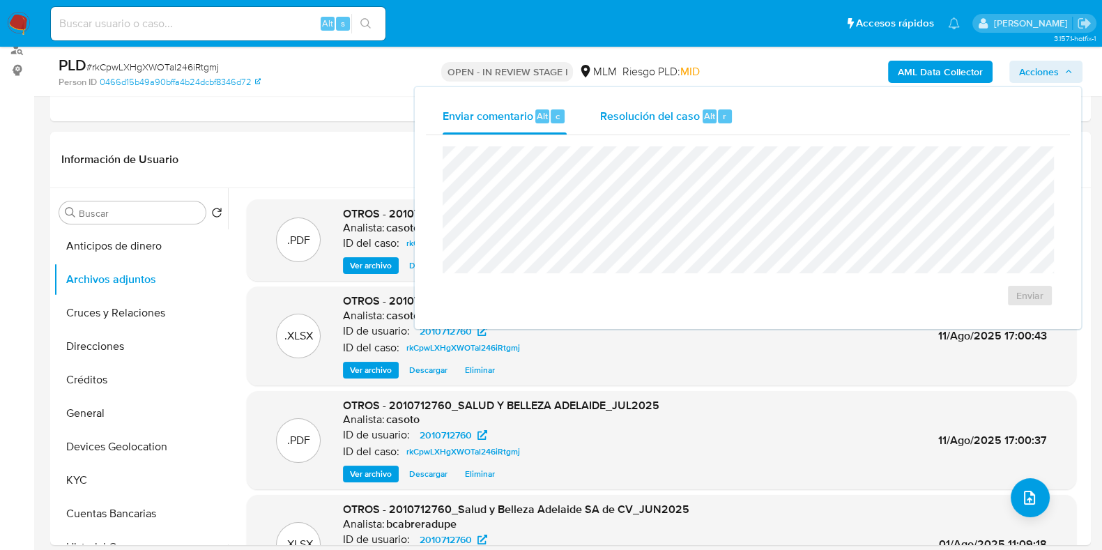
click at [693, 123] on div "Resolución del caso Alt r" at bounding box center [666, 116] width 133 height 36
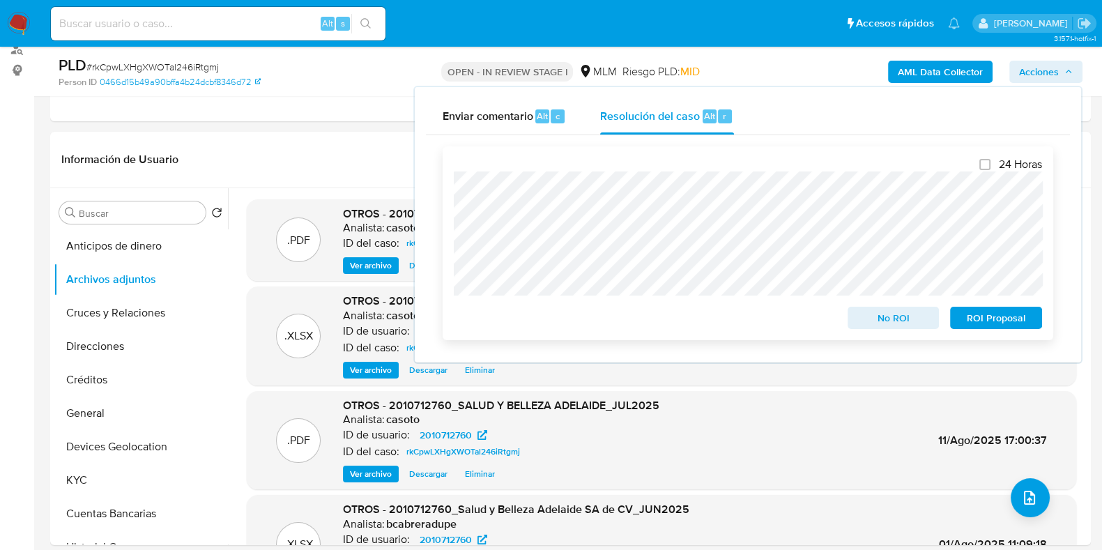
click at [980, 326] on span "ROI Proposal" at bounding box center [996, 318] width 72 height 20
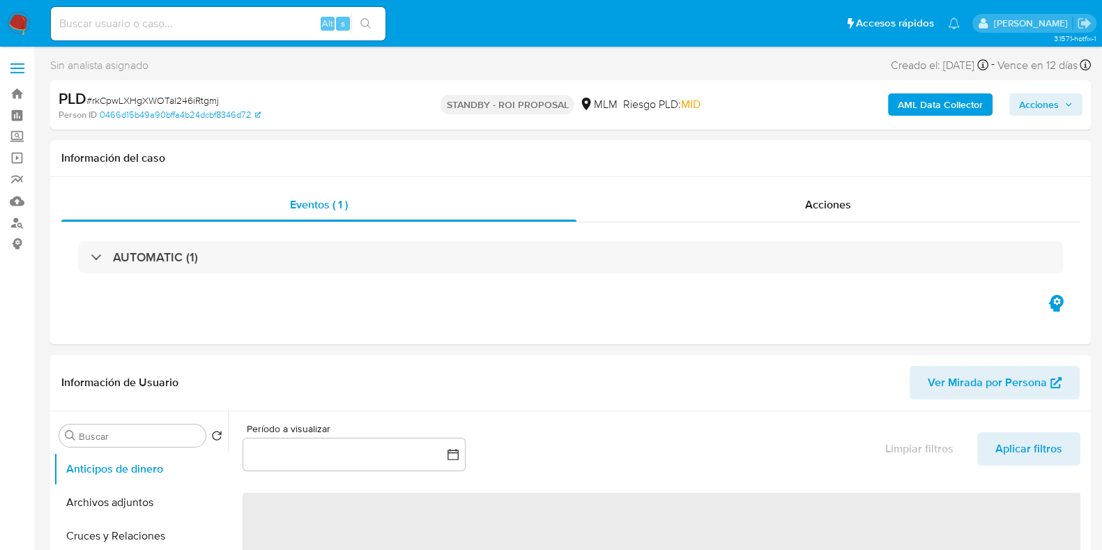
select select "10"
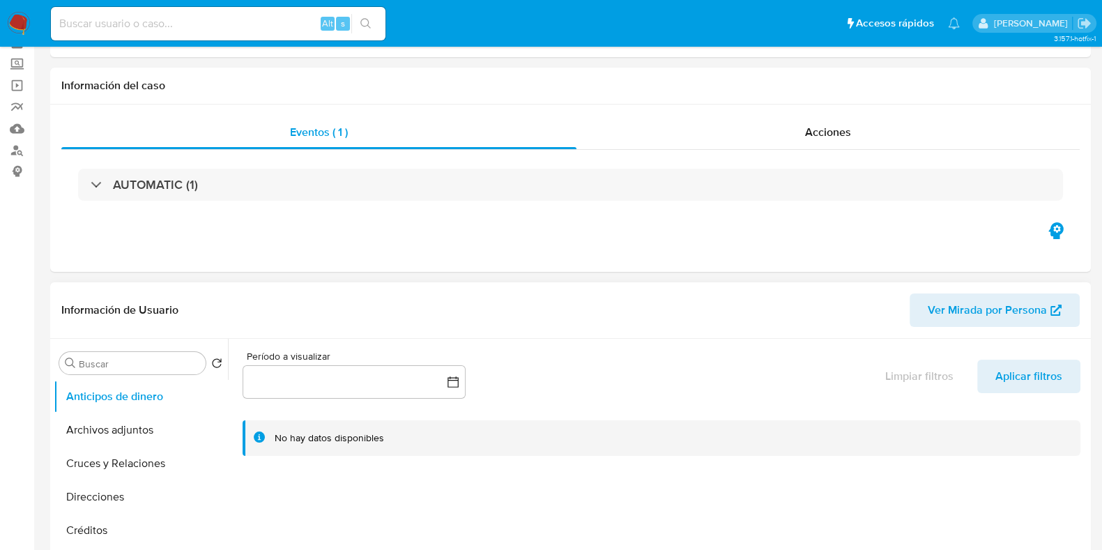
scroll to position [174, 0]
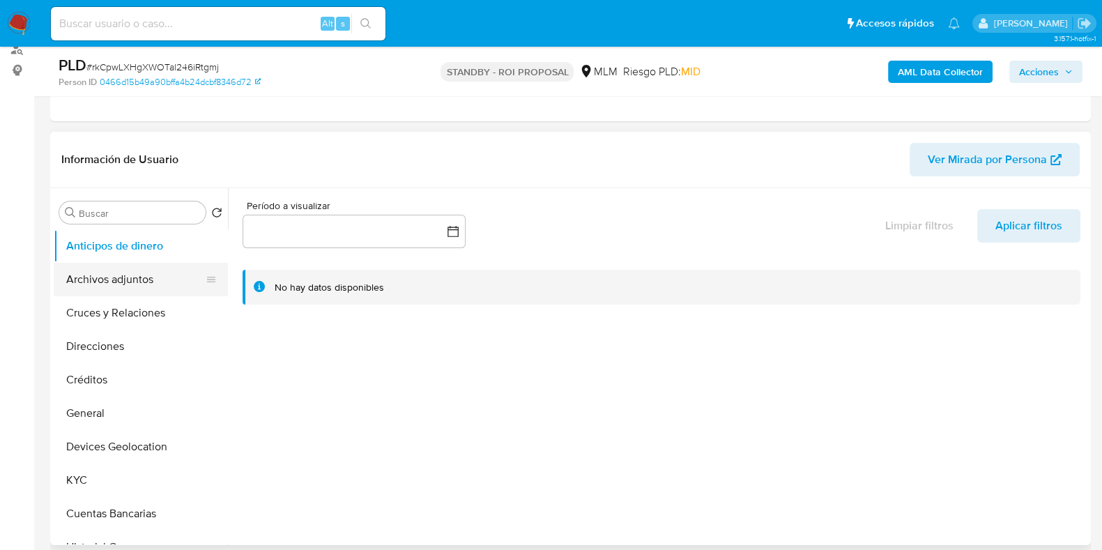
click at [111, 271] on button "Archivos adjuntos" at bounding box center [135, 279] width 163 height 33
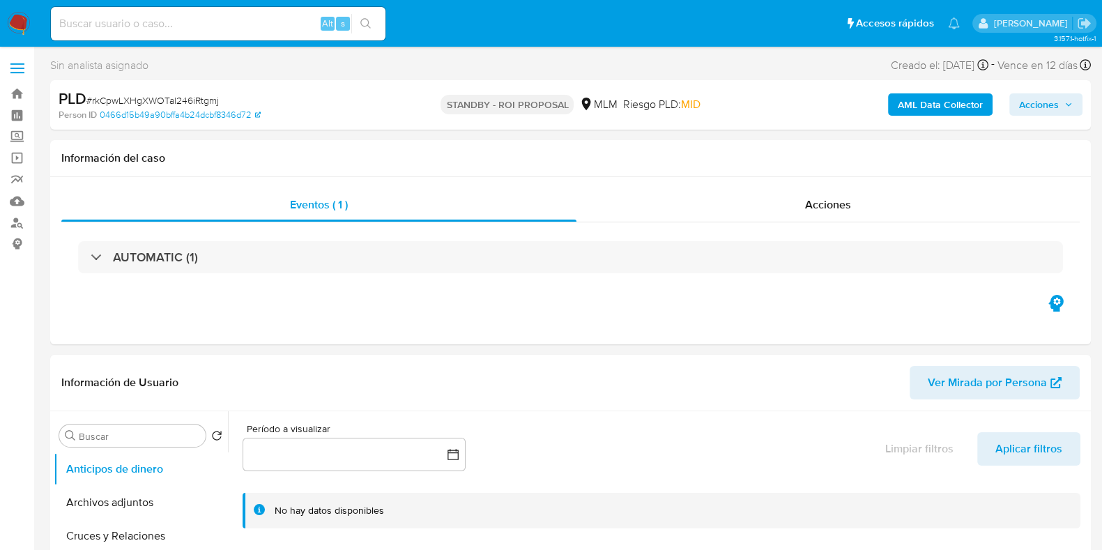
click at [181, 98] on span "# rkCpwLXHgXWOTal246iRtgmj" at bounding box center [152, 100] width 132 height 14
select select "10"
copy span "rkCpwLXHgXWOTal246iRtgmj"
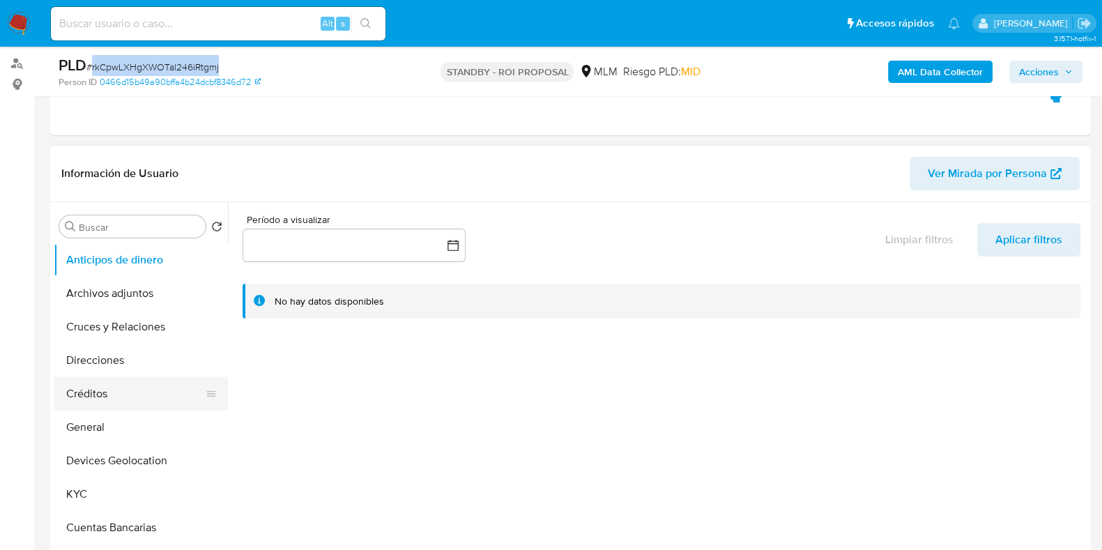
scroll to position [174, 0]
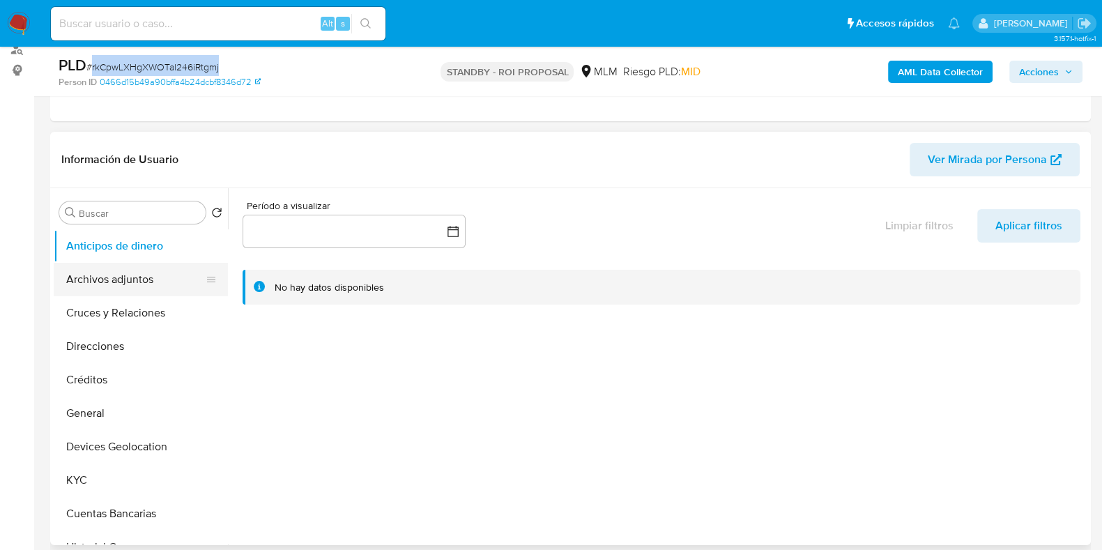
click at [95, 287] on button "Archivos adjuntos" at bounding box center [135, 279] width 163 height 33
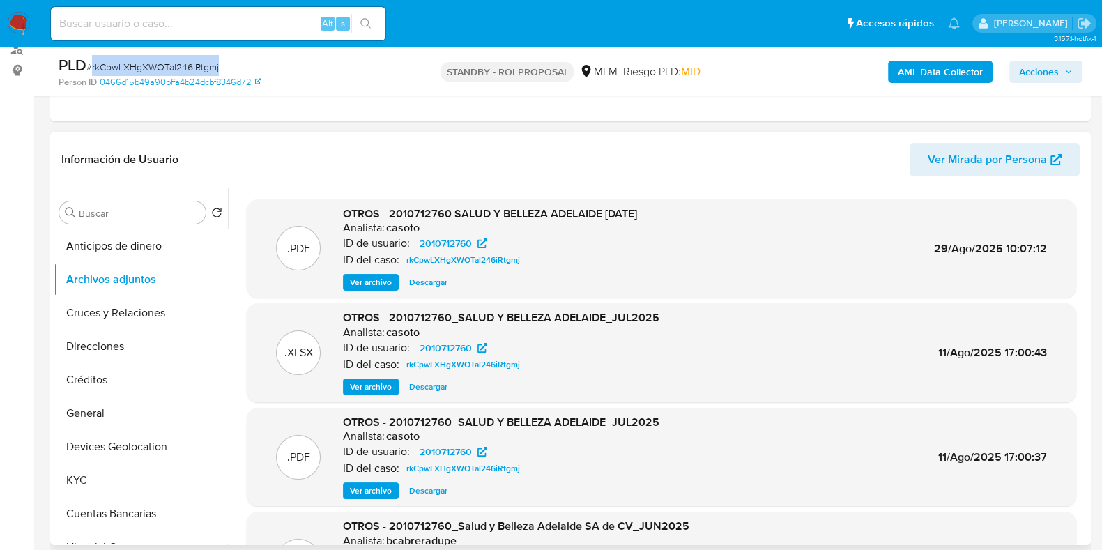
copy span "rkCpwLXHgXWOTal246iRtgmj"
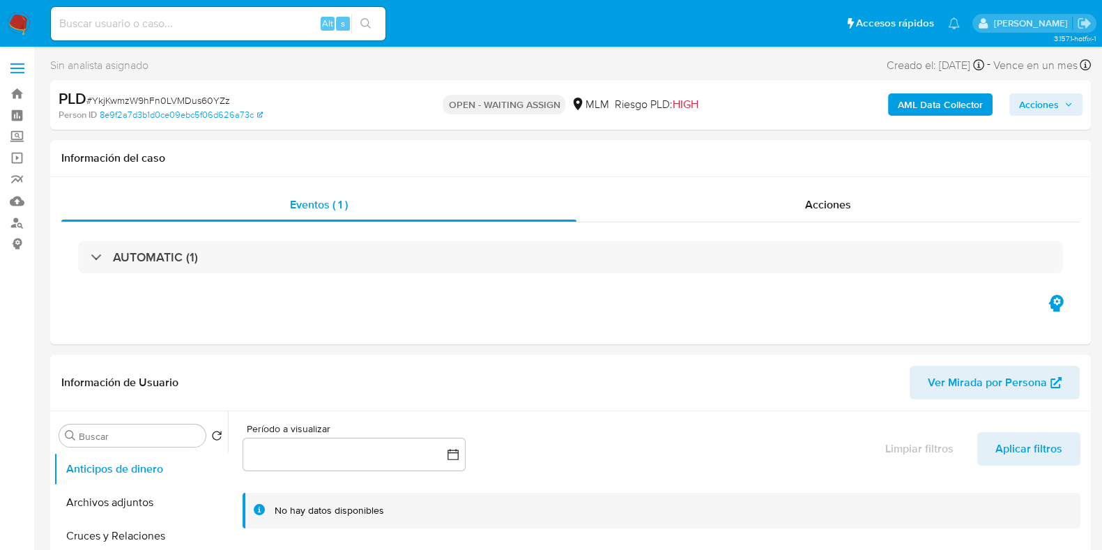
select select "10"
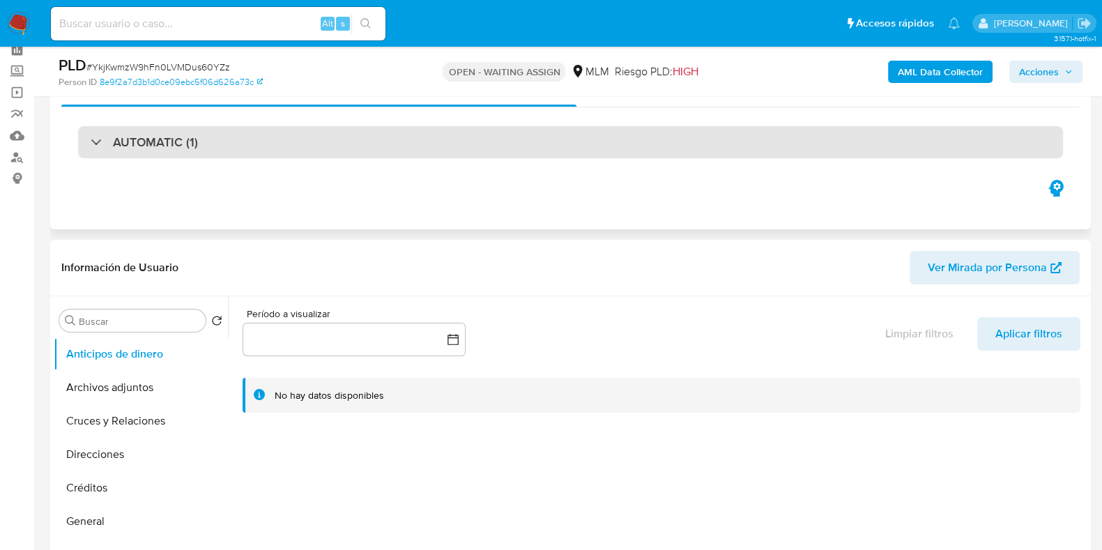
scroll to position [174, 0]
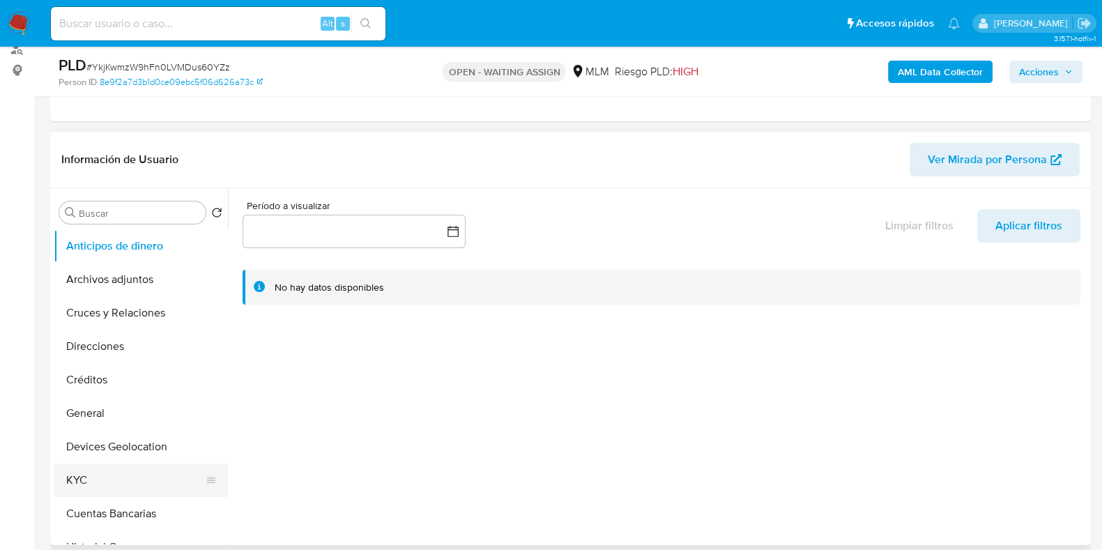
click at [107, 472] on button "KYC" at bounding box center [135, 479] width 163 height 33
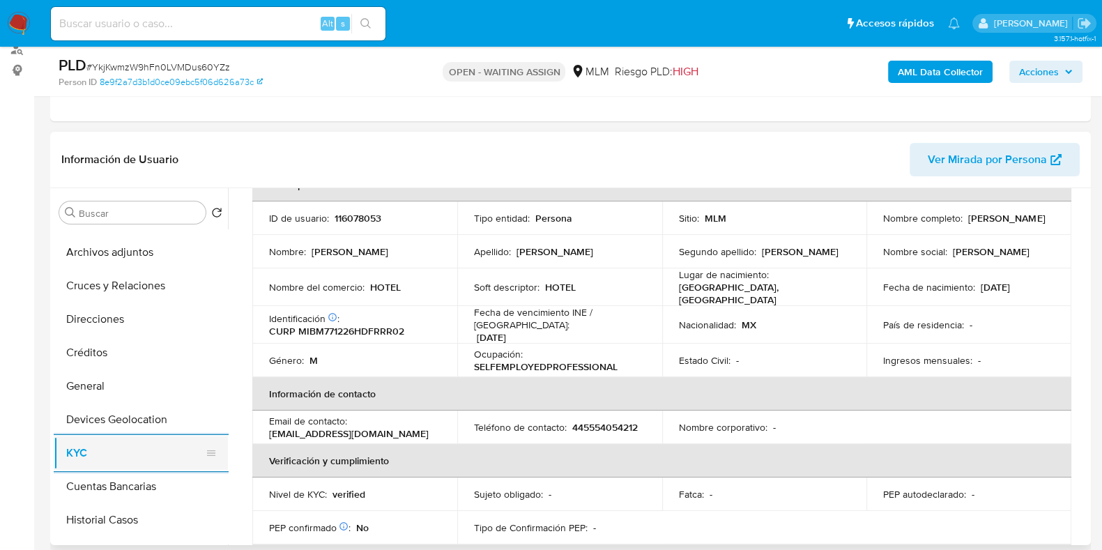
scroll to position [0, 0]
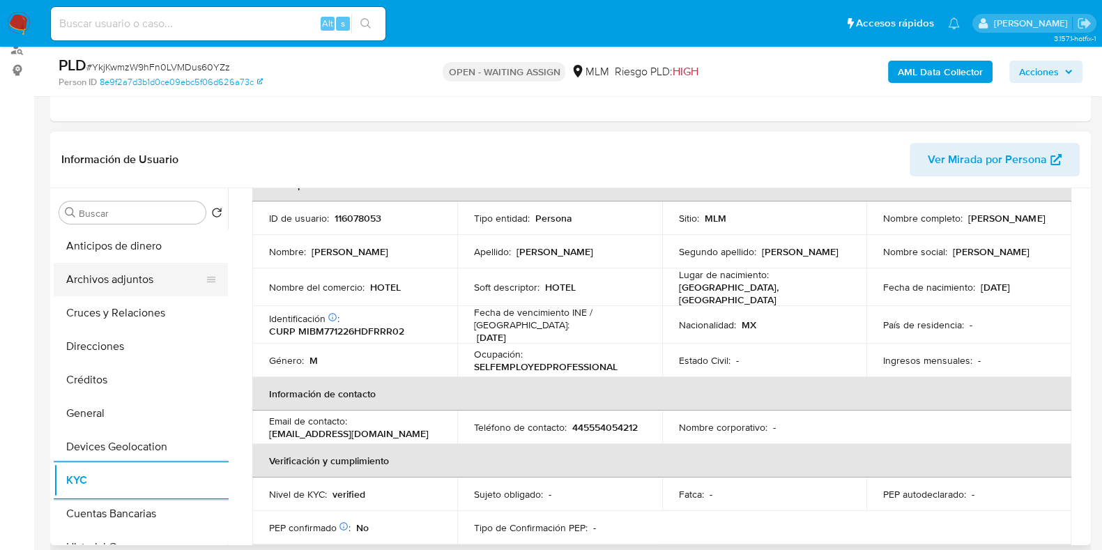
click at [118, 275] on button "Archivos adjuntos" at bounding box center [135, 279] width 163 height 33
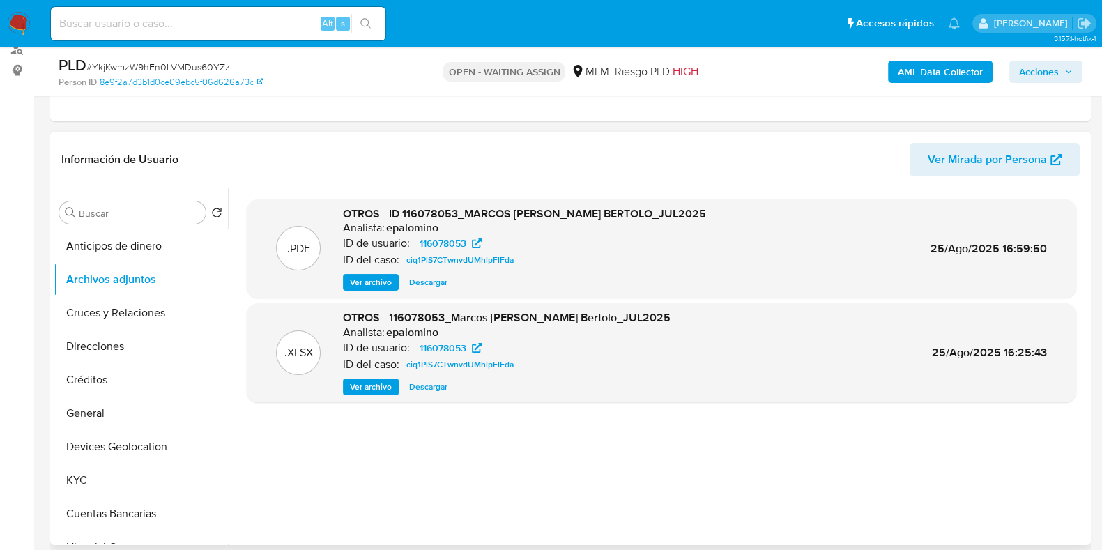
click at [369, 282] on span "Ver archivo" at bounding box center [371, 282] width 42 height 14
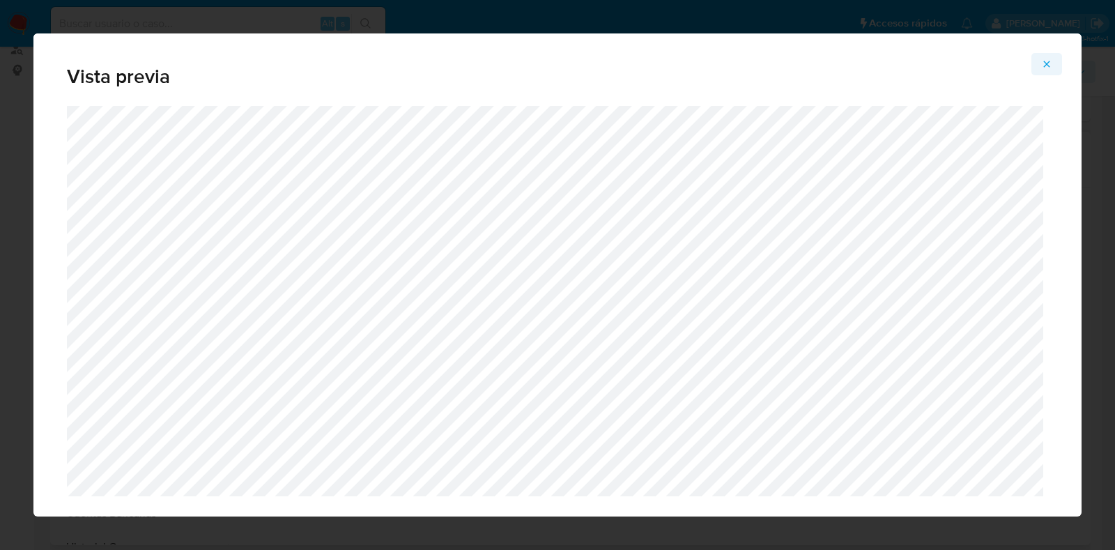
click at [1046, 68] on icon "Attachment preview" at bounding box center [1046, 64] width 11 height 11
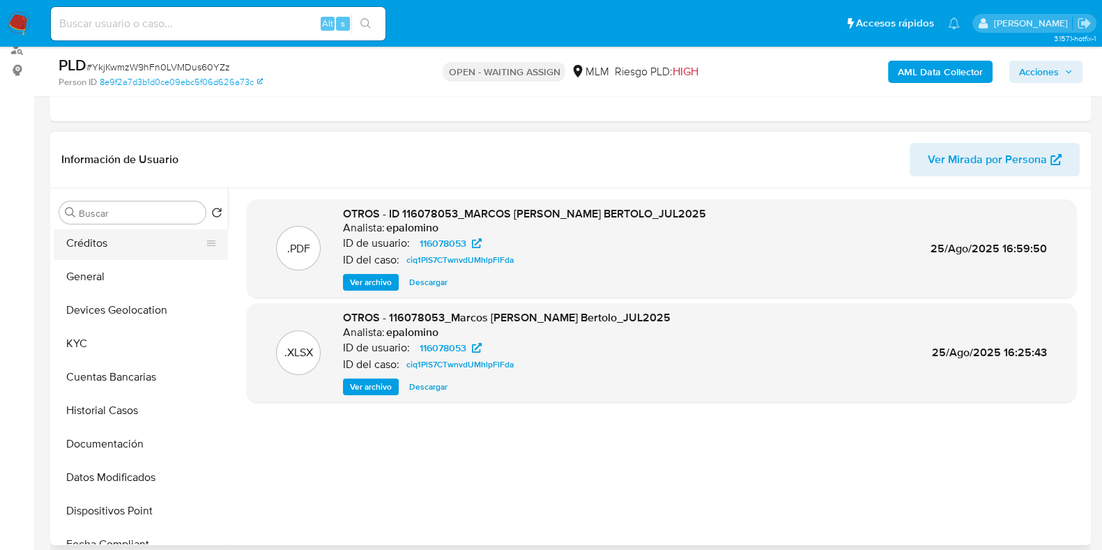
scroll to position [174, 0]
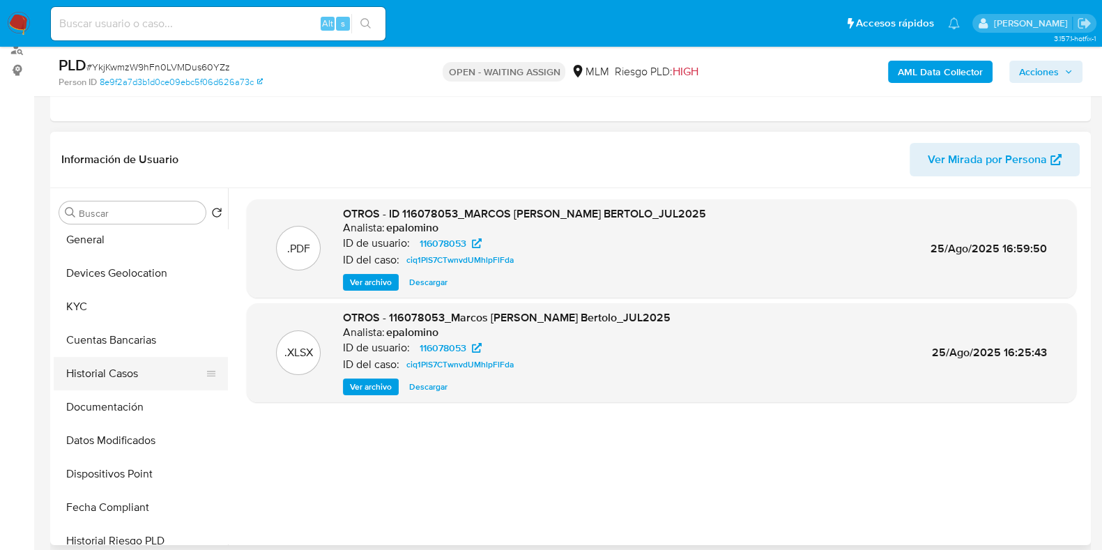
click at [109, 367] on button "Historial Casos" at bounding box center [135, 373] width 163 height 33
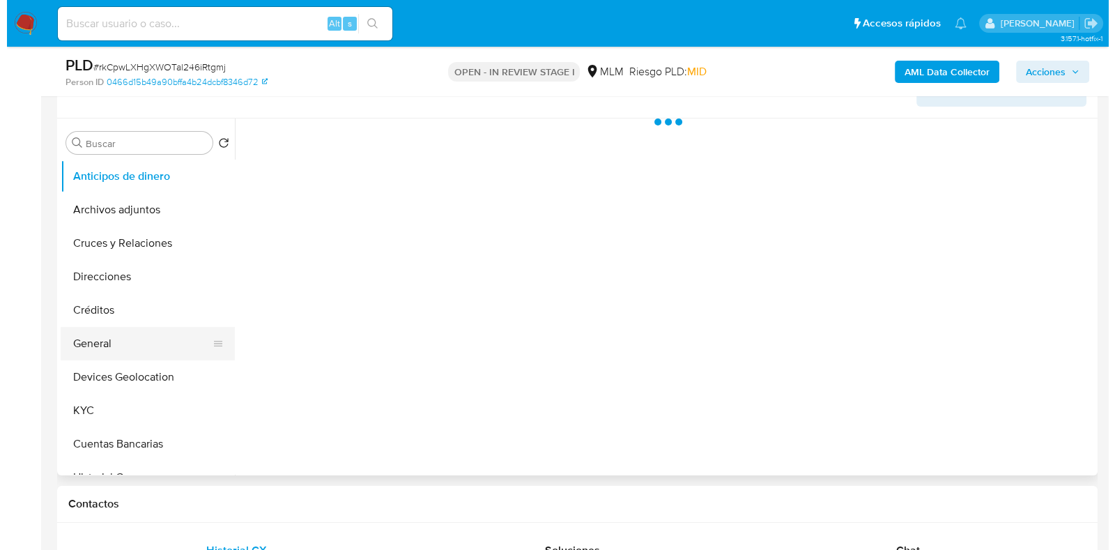
scroll to position [261, 0]
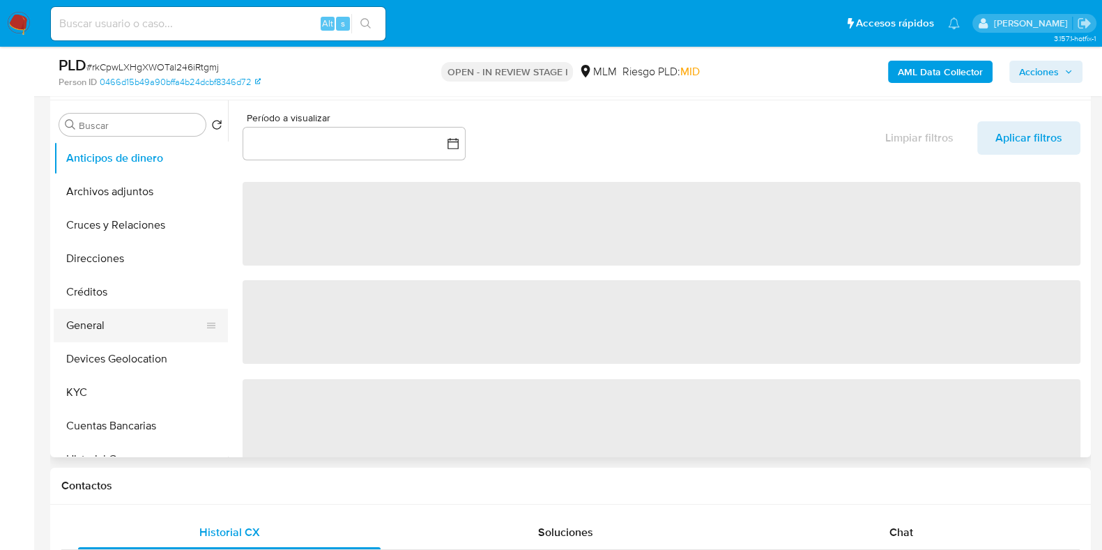
select select "10"
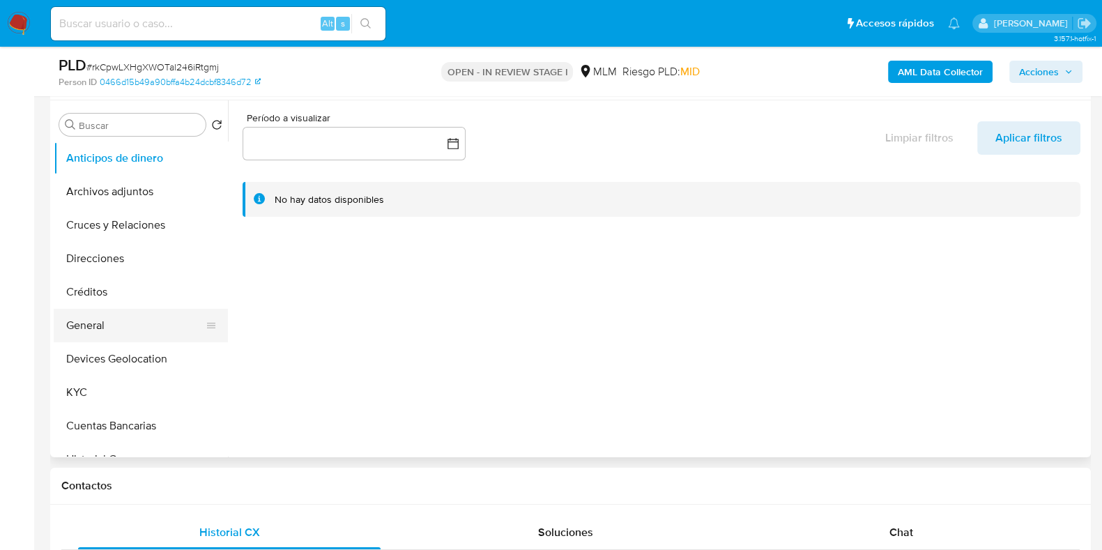
click at [98, 332] on button "General" at bounding box center [135, 325] width 163 height 33
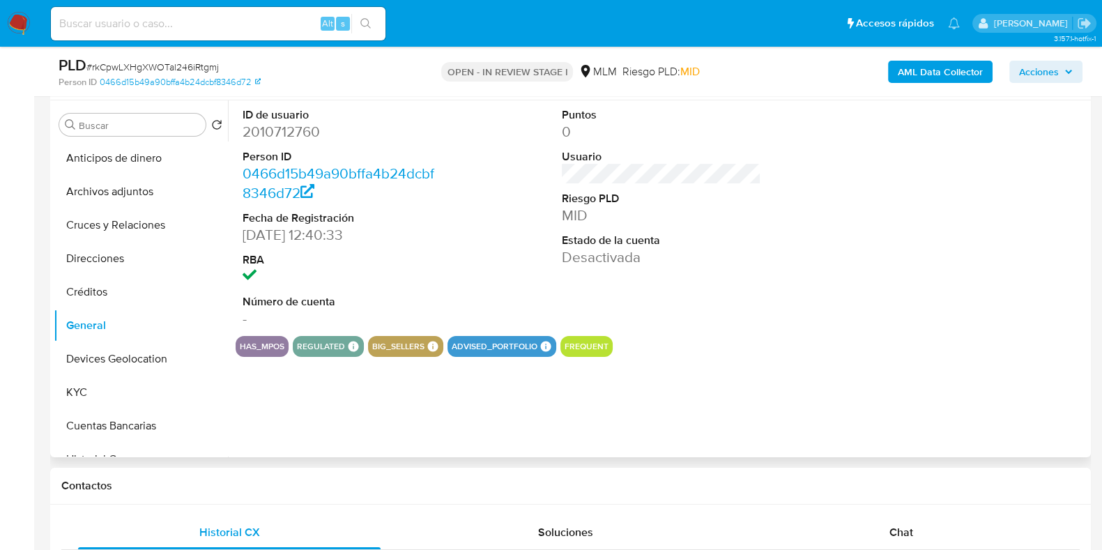
click at [289, 133] on dd "2010712760" at bounding box center [342, 132] width 199 height 20
copy dd "2010712760"
click at [121, 193] on button "Archivos adjuntos" at bounding box center [135, 191] width 163 height 33
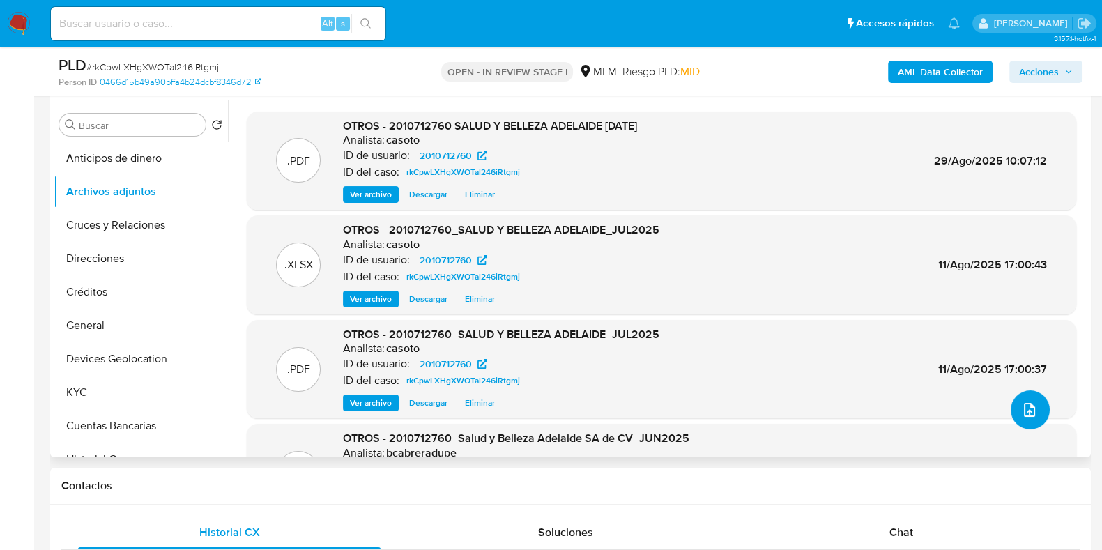
click at [1033, 412] on button "upload-file" at bounding box center [1029, 409] width 39 height 39
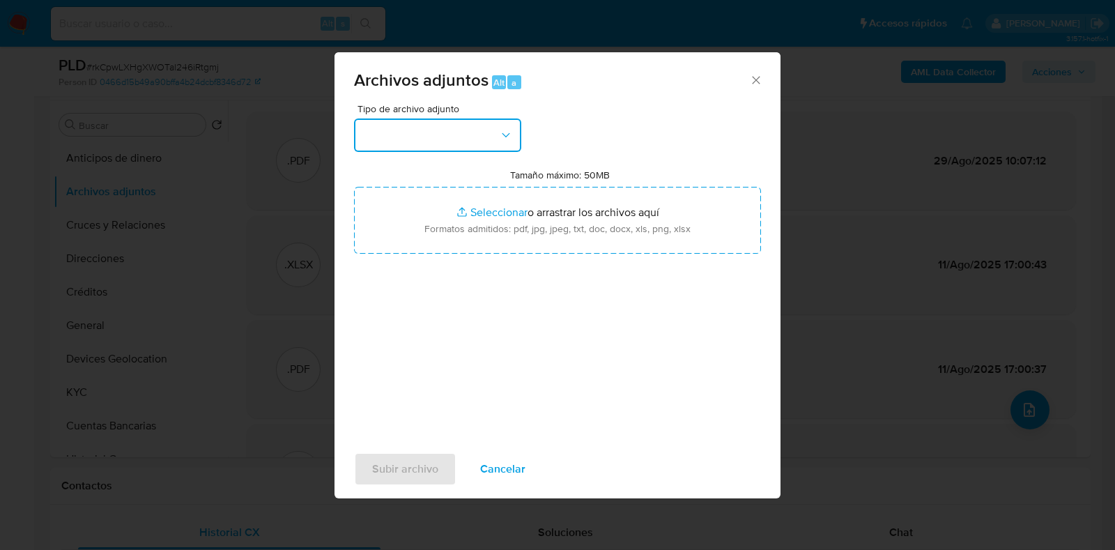
click at [451, 151] on button "button" at bounding box center [437, 134] width 167 height 33
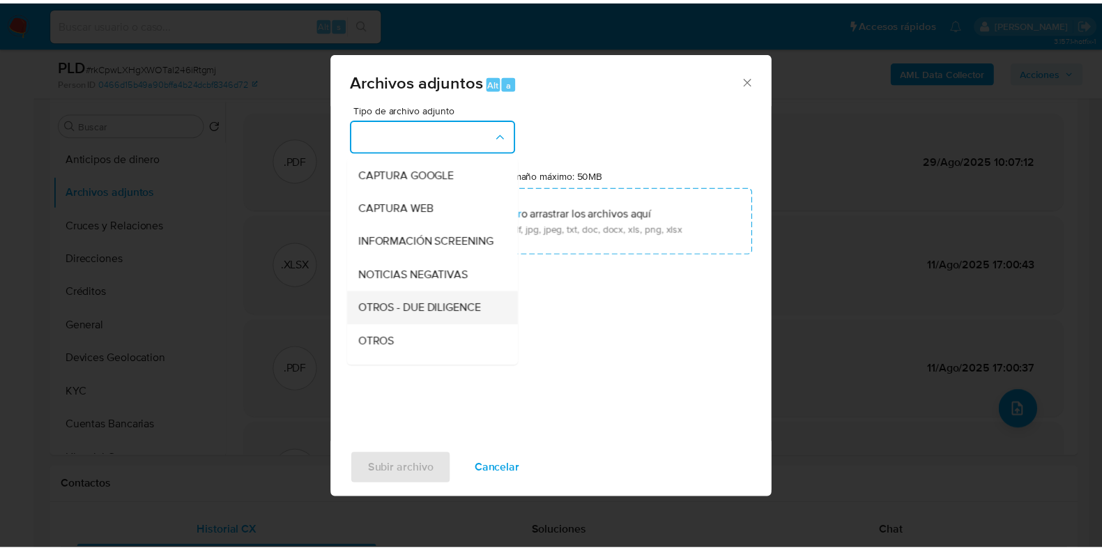
scroll to position [86, 0]
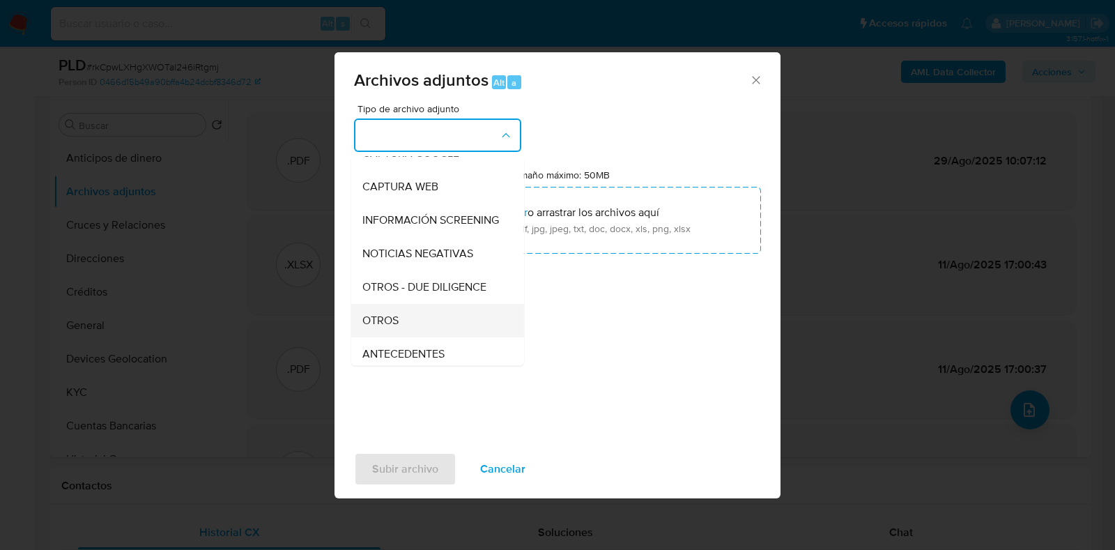
click at [390, 328] on span "OTROS" at bounding box center [380, 321] width 36 height 14
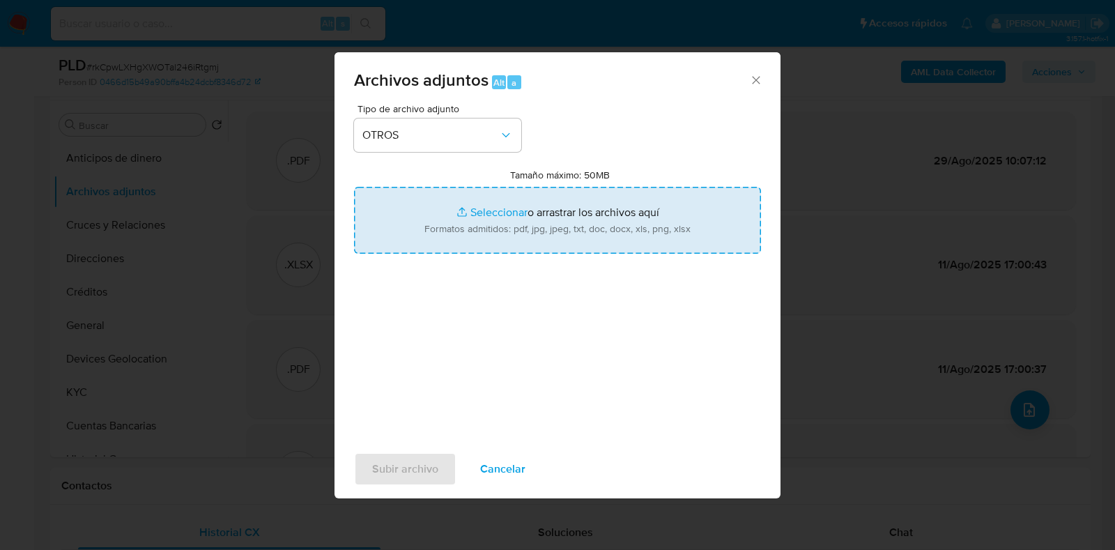
click at [484, 213] on input "Tamaño máximo: 50MB Seleccionar archivos" at bounding box center [557, 220] width 407 height 67
type input "C:\fakepath\2010712760 SALUD Y BELLEZA ADELAIDE JULIO2025 2.xlsx"
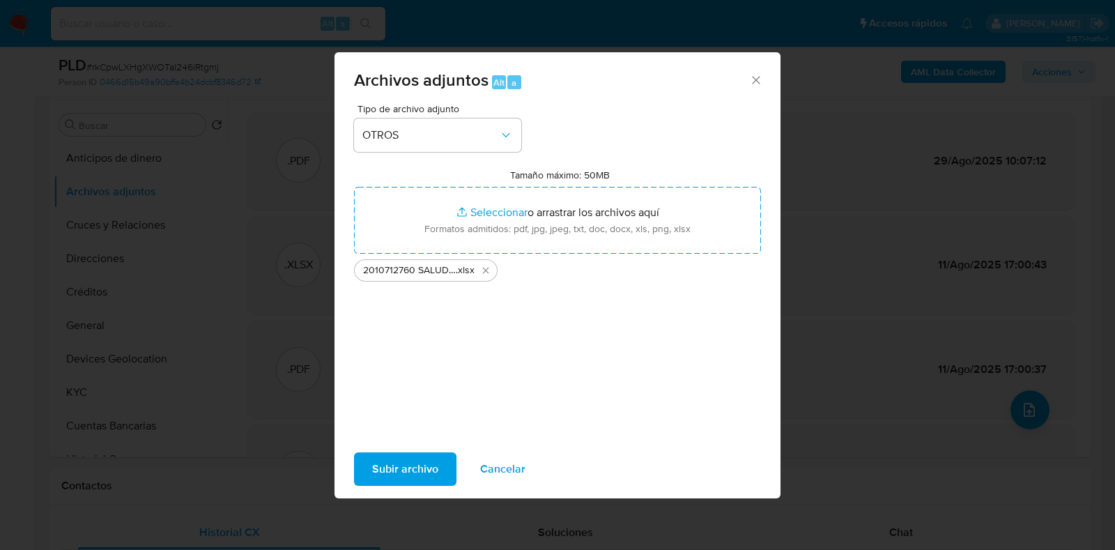
click at [391, 470] on span "Subir archivo" at bounding box center [405, 469] width 66 height 31
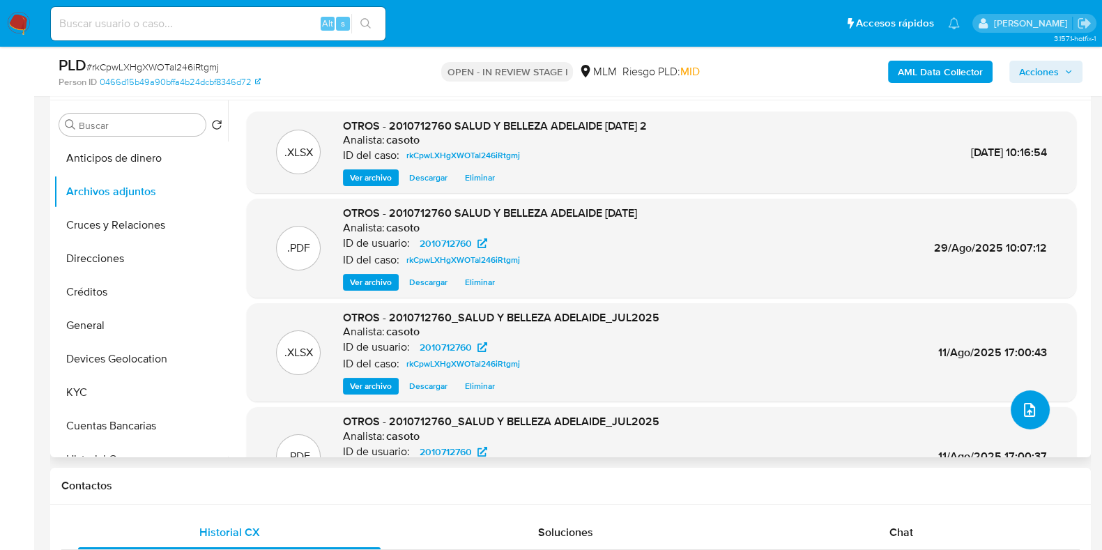
scroll to position [0, 0]
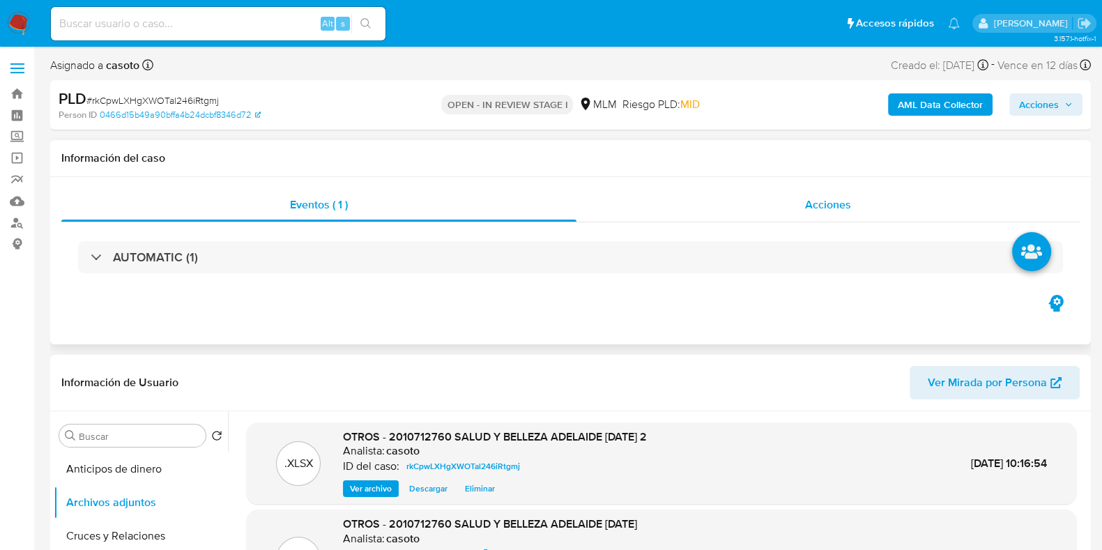
click at [833, 217] on div "Acciones" at bounding box center [827, 204] width 503 height 33
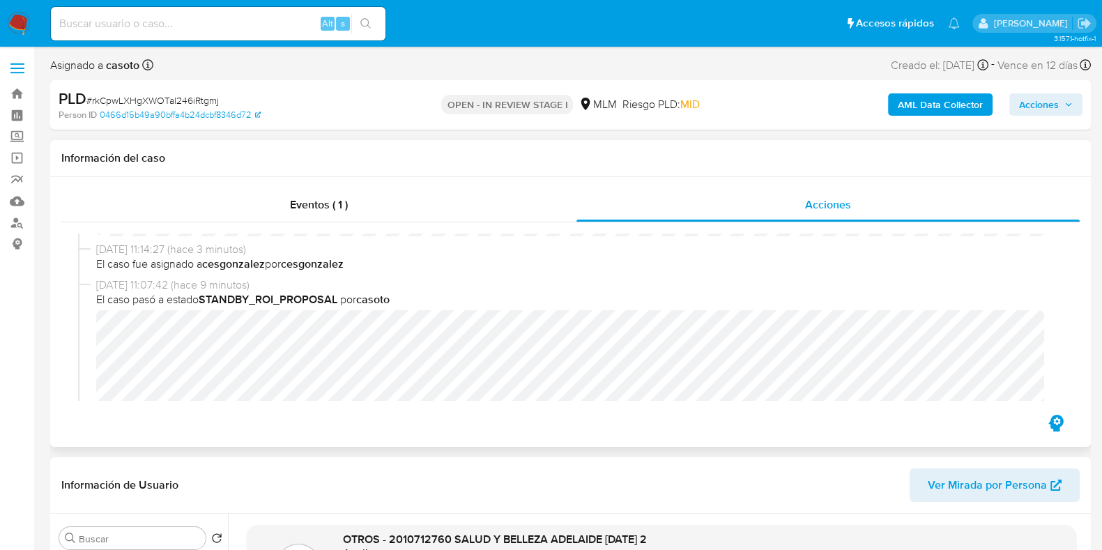
scroll to position [200, 0]
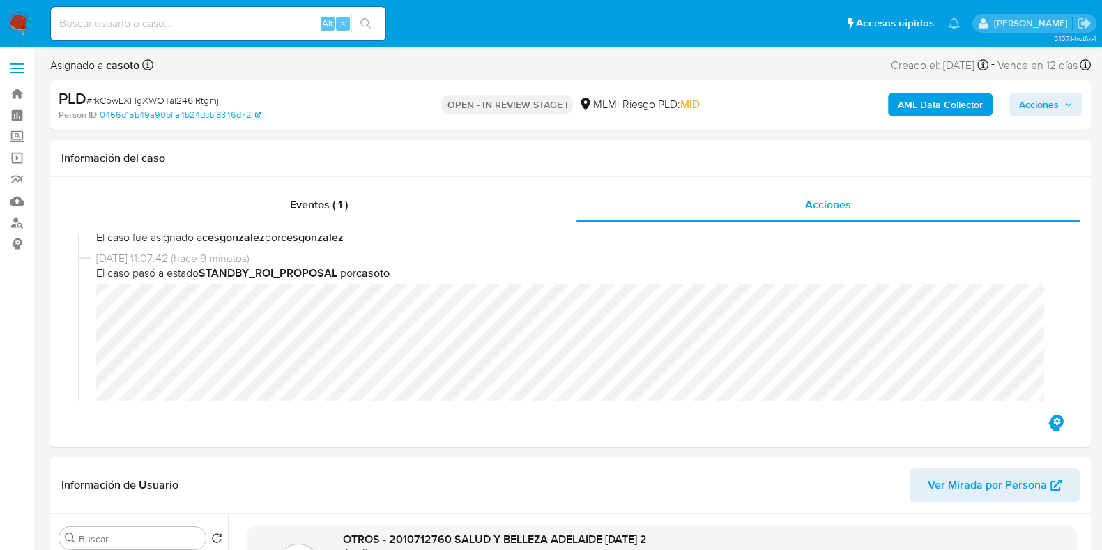
click at [1044, 91] on div "AML Data Collector Acciones" at bounding box center [913, 105] width 337 height 33
click at [1040, 95] on span "Acciones" at bounding box center [1039, 104] width 40 height 22
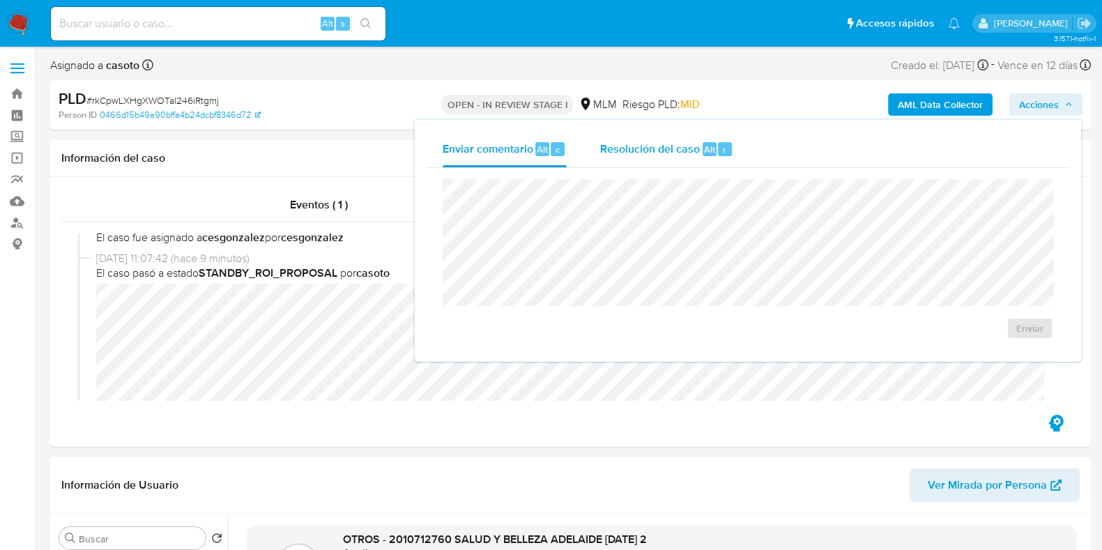
click at [679, 146] on span "Resolución del caso" at bounding box center [650, 149] width 100 height 16
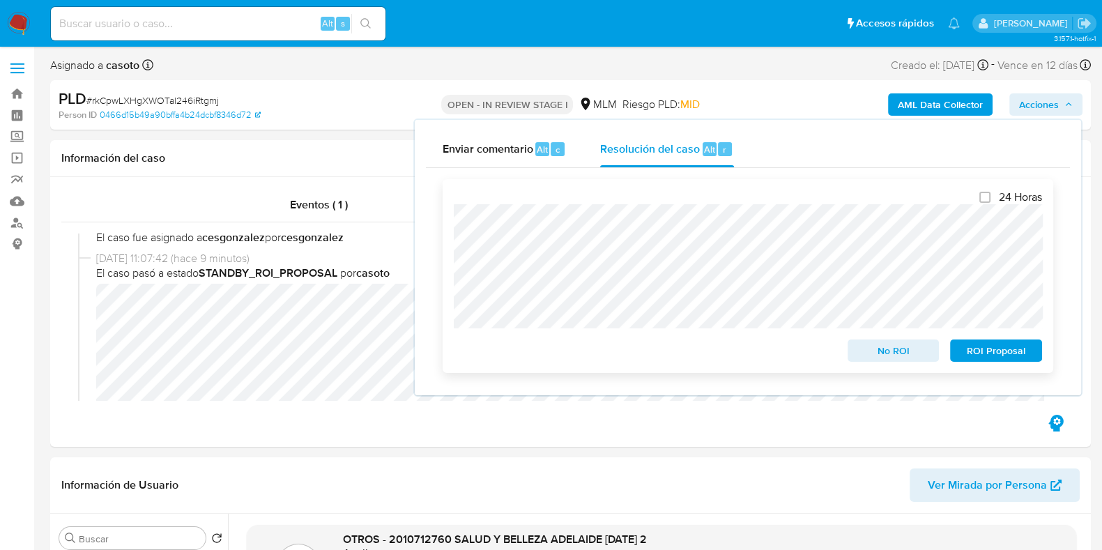
click at [986, 357] on span "ROI Proposal" at bounding box center [996, 351] width 72 height 20
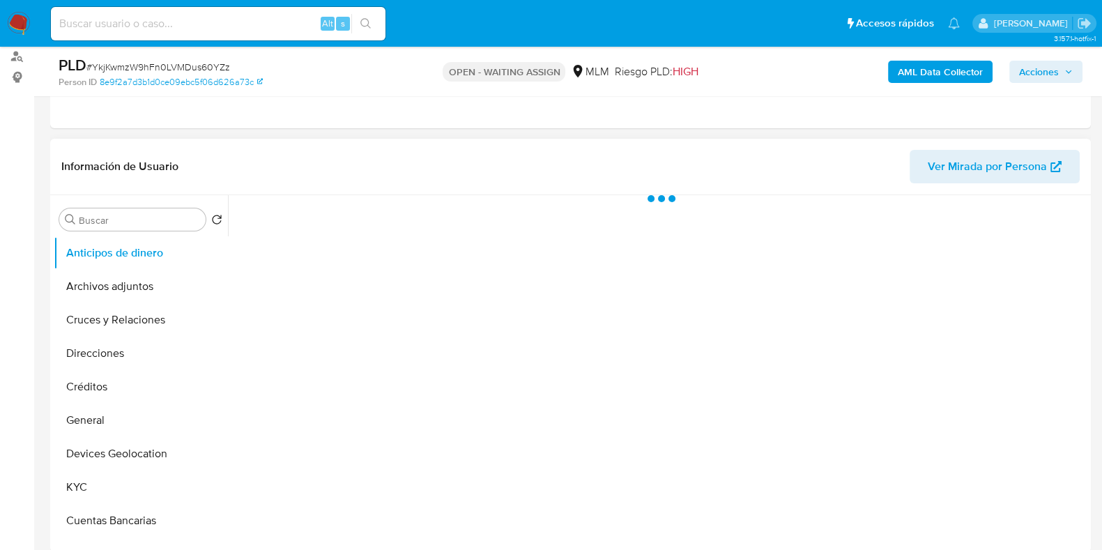
scroll to position [174, 0]
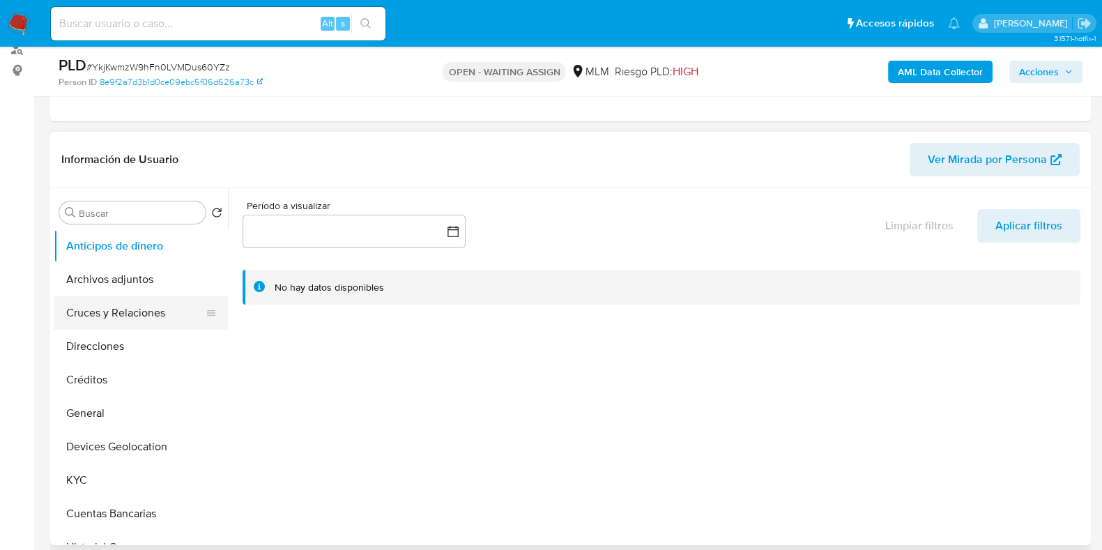
select select "10"
click at [148, 286] on button "Archivos adjuntos" at bounding box center [135, 279] width 163 height 33
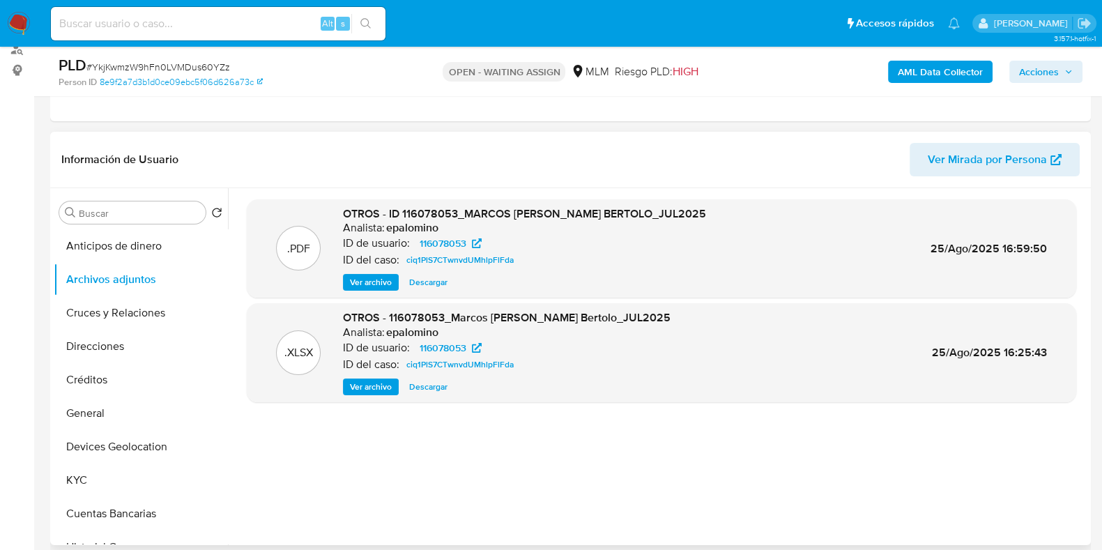
click at [373, 275] on span "Ver archivo" at bounding box center [371, 282] width 42 height 14
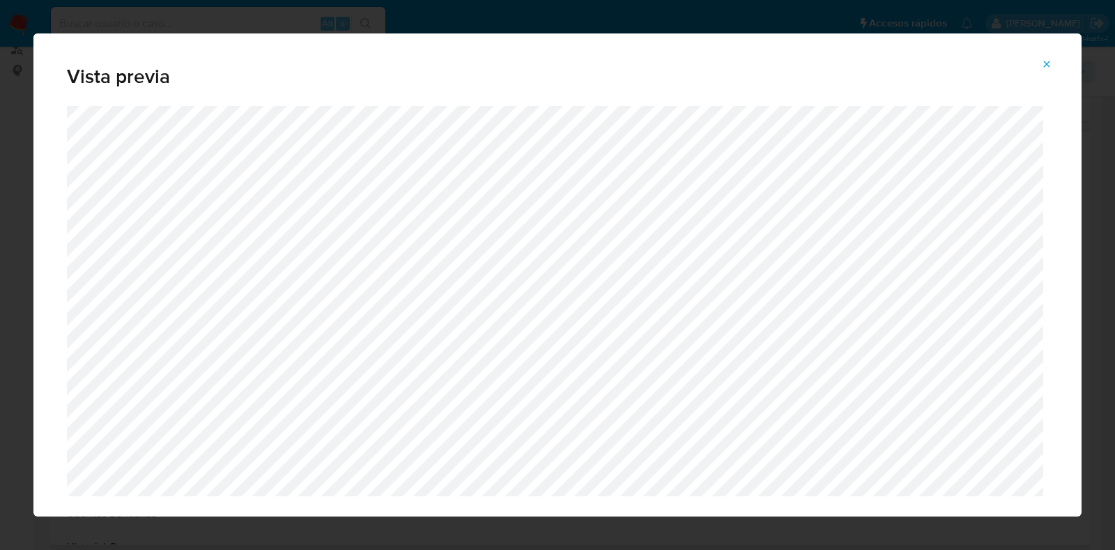
click at [1042, 62] on icon "Attachment preview" at bounding box center [1046, 64] width 11 height 11
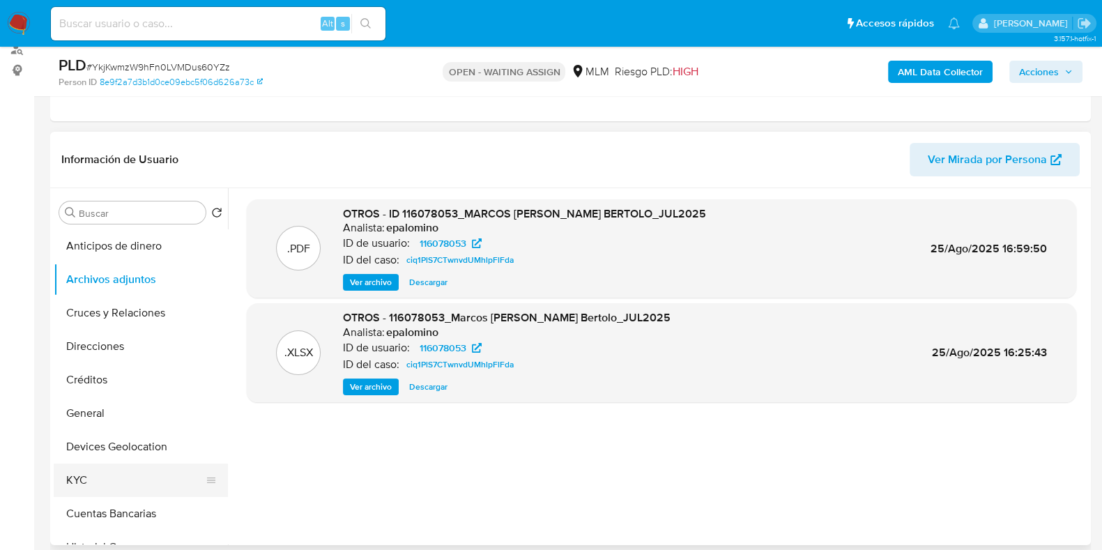
click at [81, 472] on button "KYC" at bounding box center [135, 479] width 163 height 33
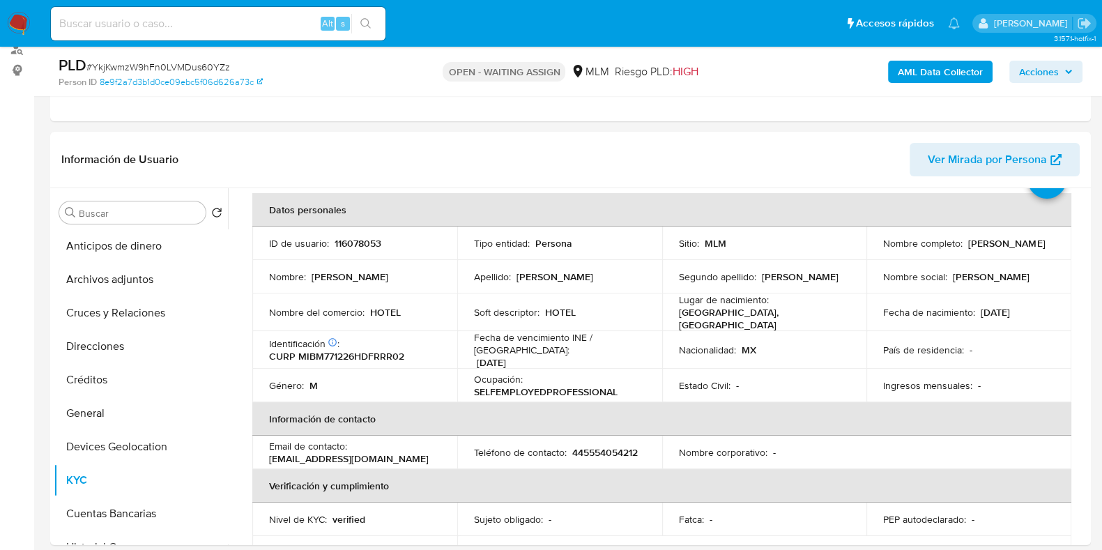
scroll to position [86, 0]
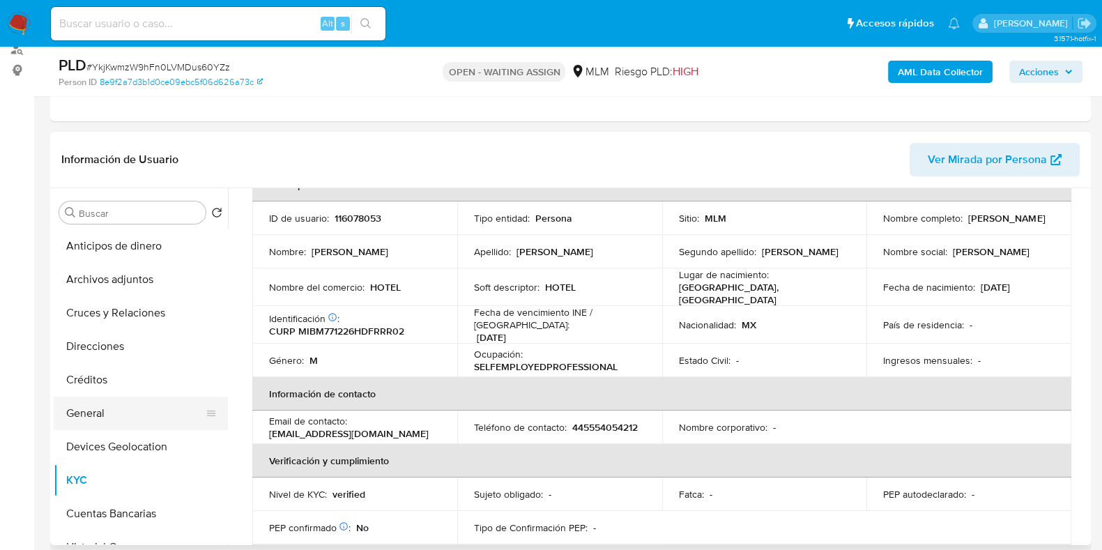
click at [114, 415] on button "General" at bounding box center [135, 413] width 163 height 33
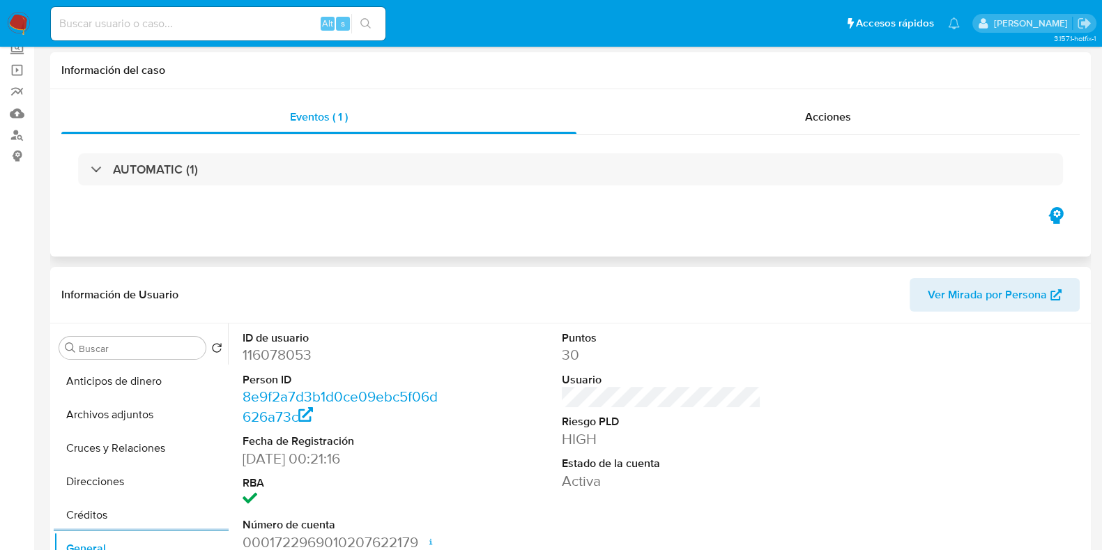
scroll to position [0, 0]
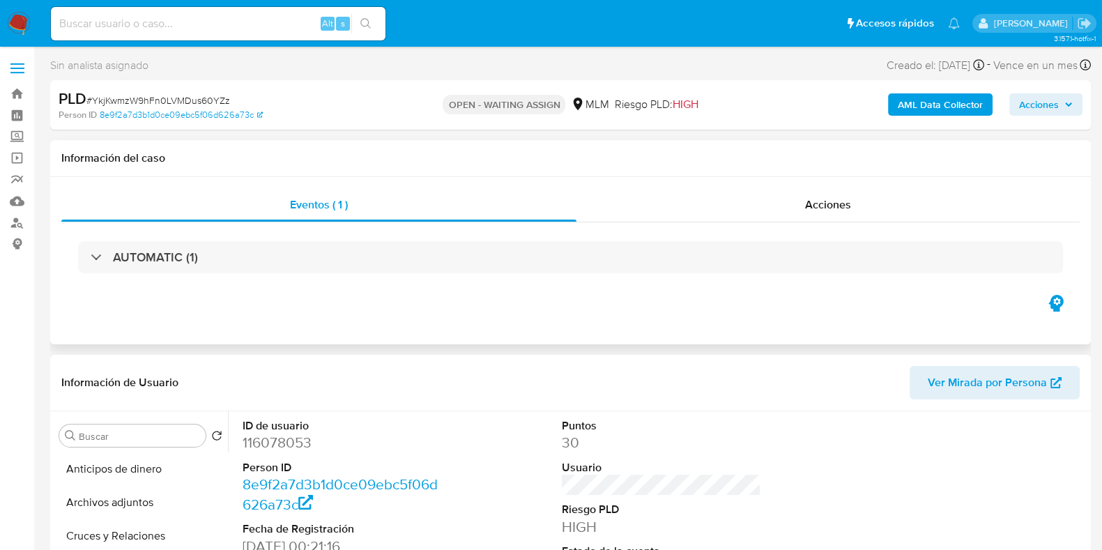
click at [309, 277] on div "AUTOMATIC (1)" at bounding box center [570, 257] width 1018 height 70
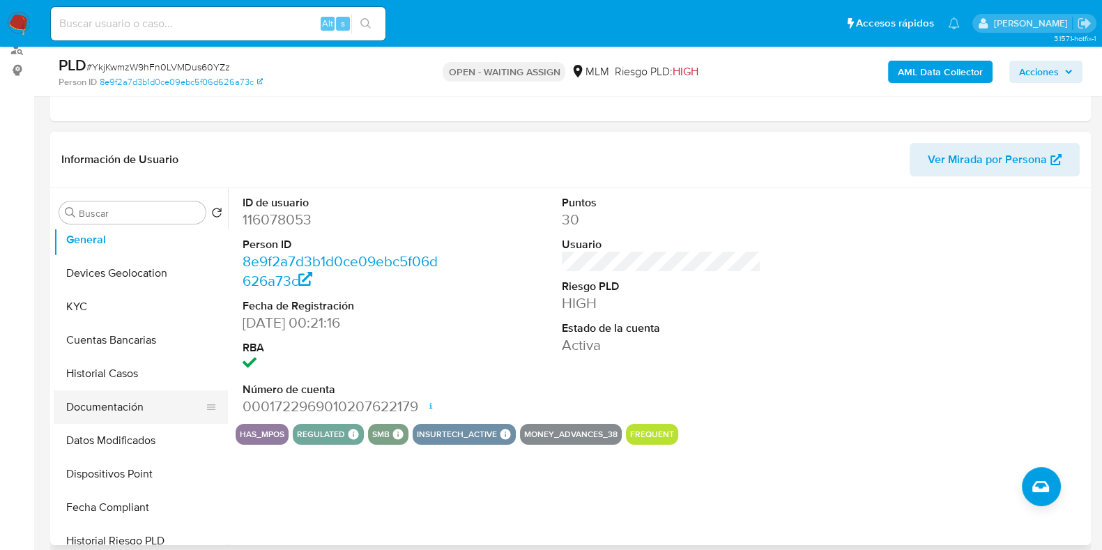
scroll to position [174, 0]
drag, startPoint x: 108, startPoint y: 372, endPoint x: 117, endPoint y: 372, distance: 9.1
click at [108, 372] on button "Historial Casos" at bounding box center [135, 373] width 163 height 33
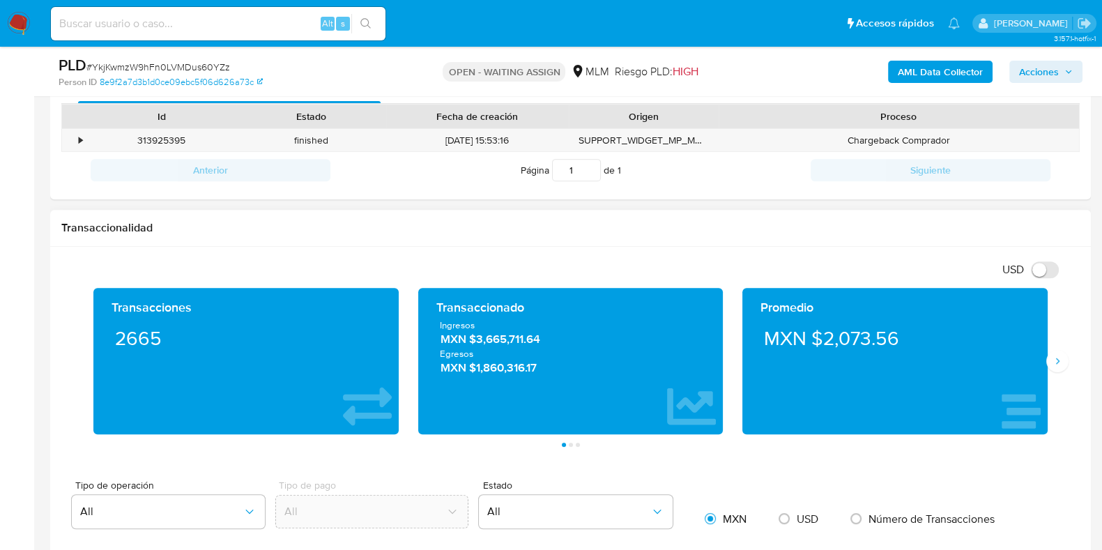
scroll to position [784, 0]
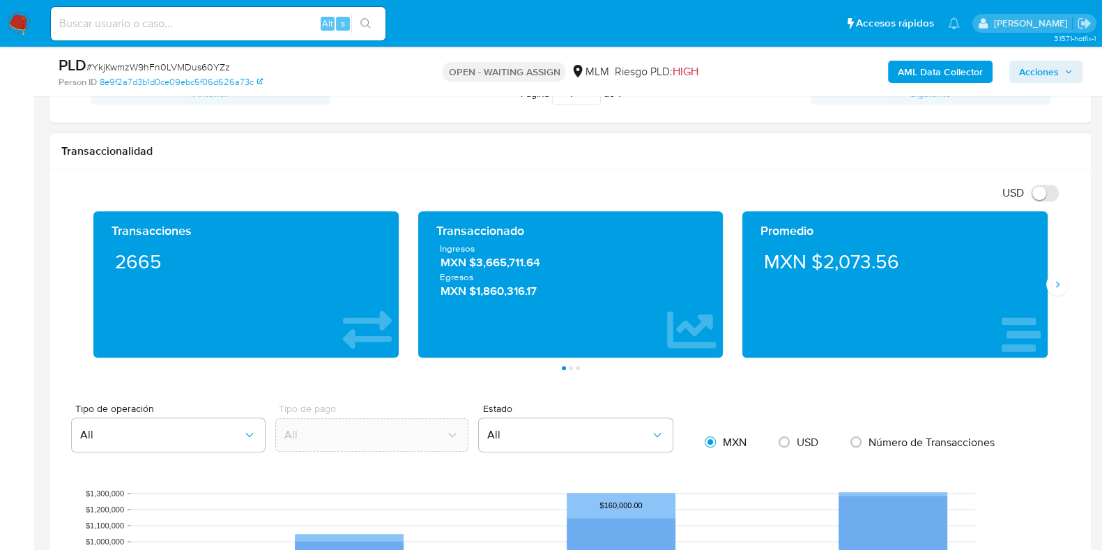
drag, startPoint x: 1053, startPoint y: 287, endPoint x: 1041, endPoint y: 298, distance: 15.8
click at [1052, 289] on icon "Siguiente" at bounding box center [1057, 284] width 11 height 11
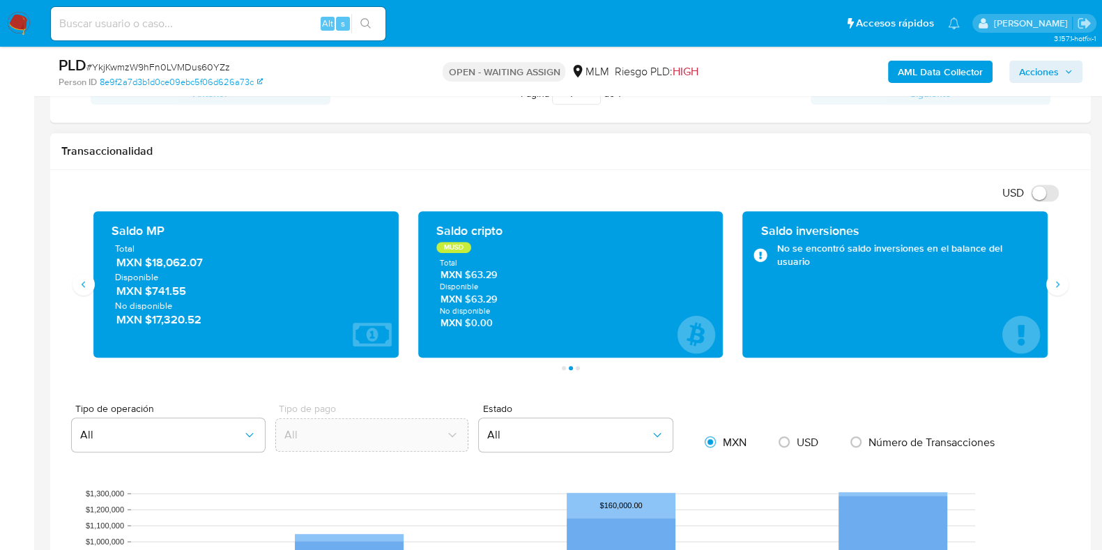
click at [174, 262] on span "MXN $18,062.07" at bounding box center [246, 263] width 261 height 16
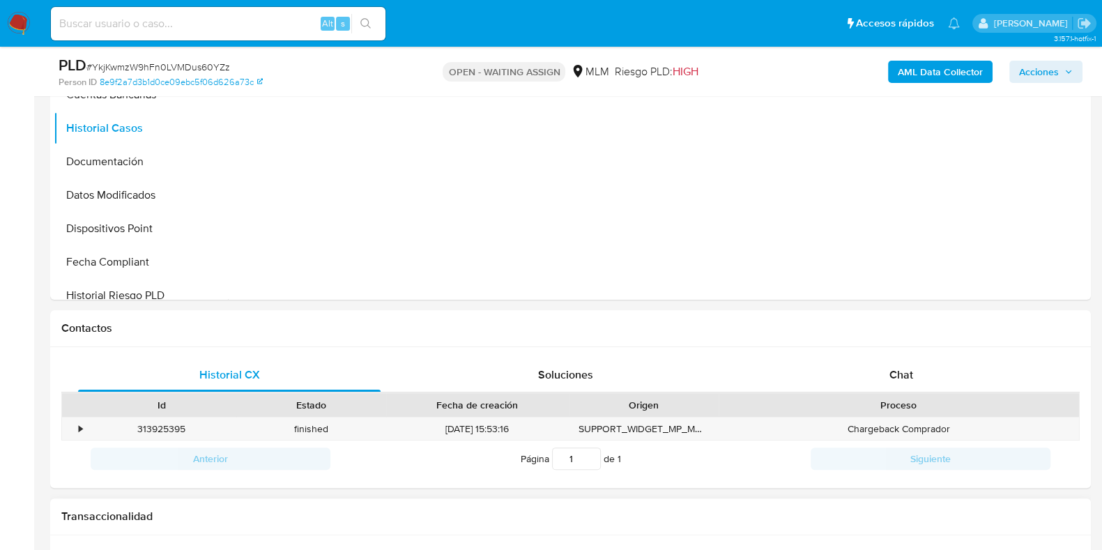
scroll to position [261, 0]
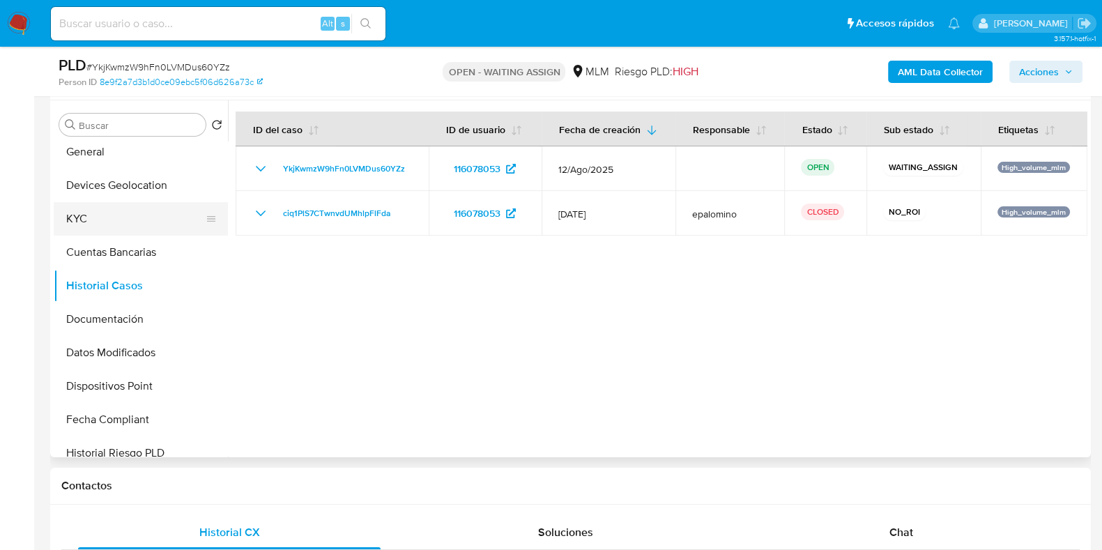
click at [141, 221] on button "KYC" at bounding box center [135, 218] width 163 height 33
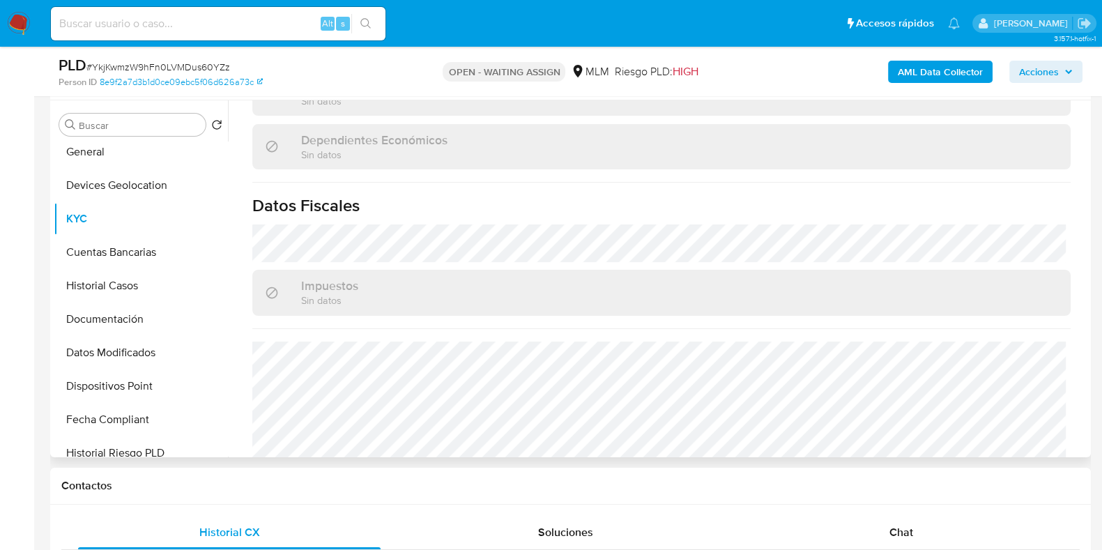
scroll to position [862, 0]
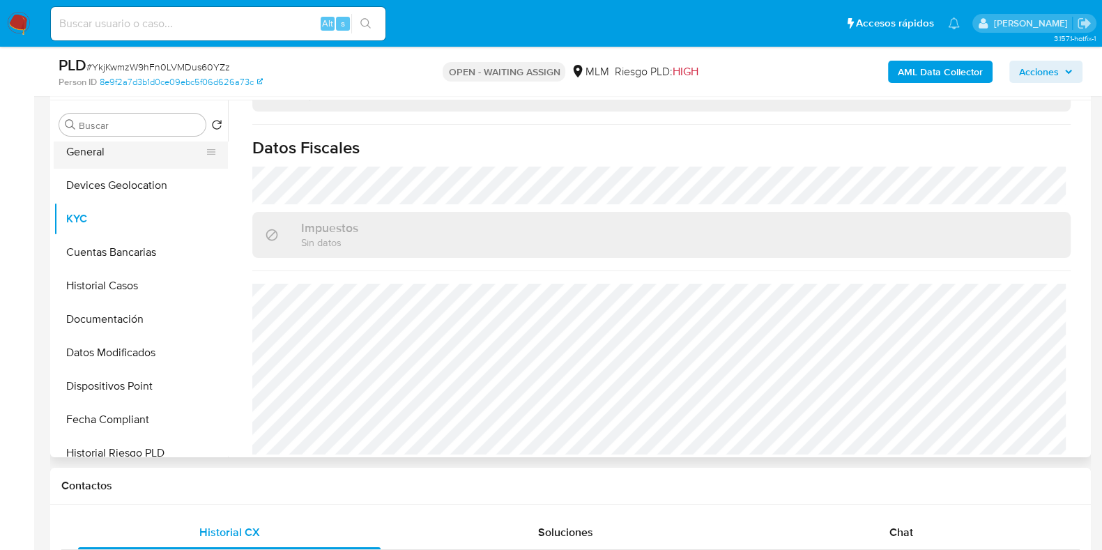
click at [111, 163] on button "General" at bounding box center [135, 151] width 163 height 33
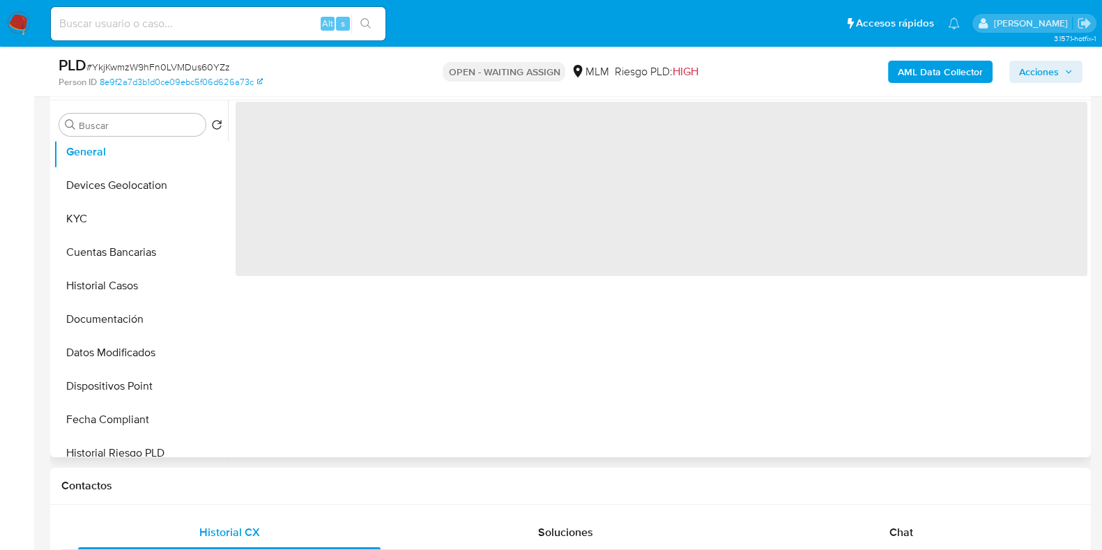
scroll to position [0, 0]
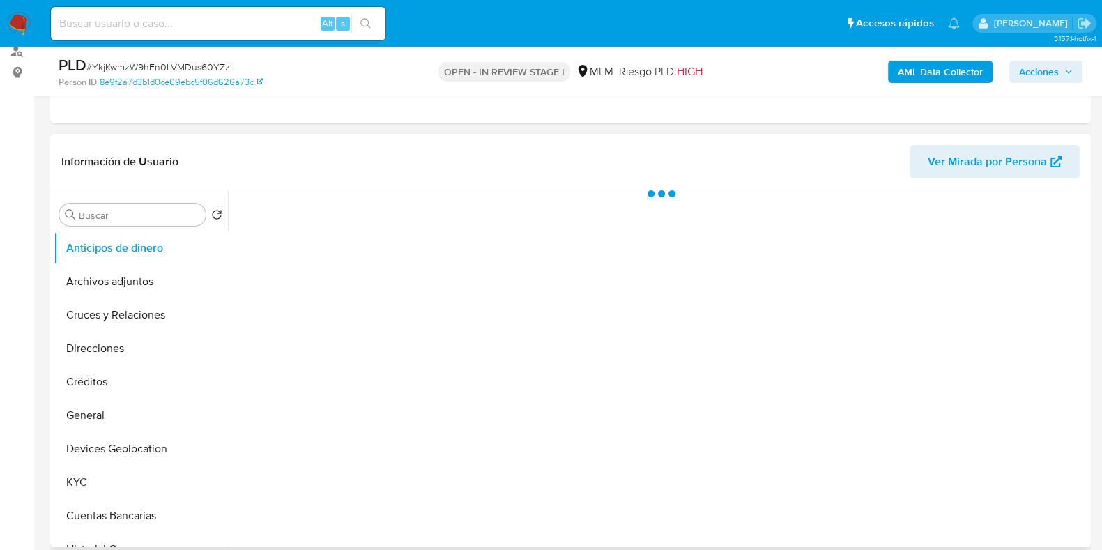
scroll to position [174, 0]
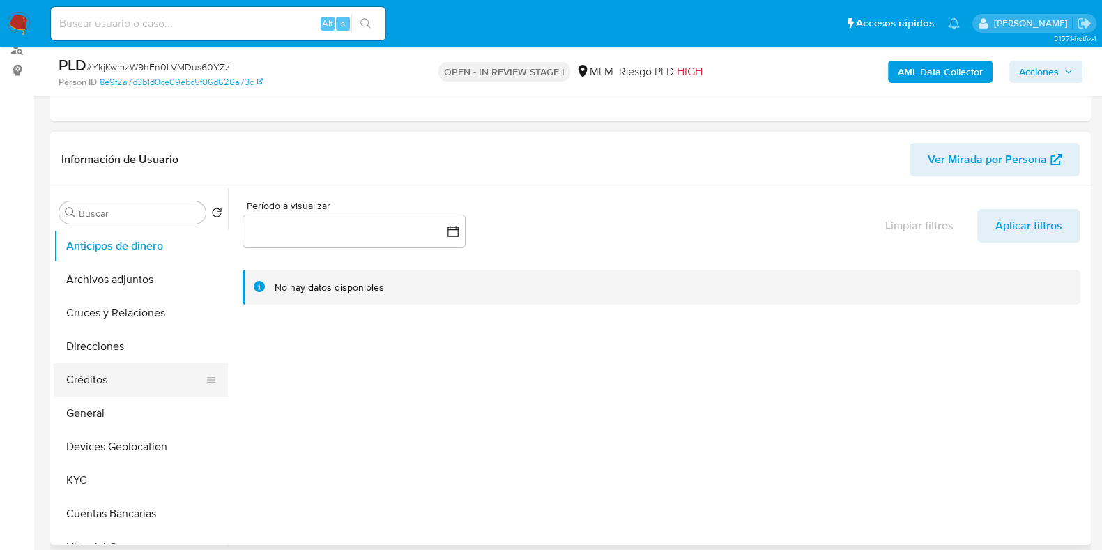
select select "10"
click at [89, 402] on button "General" at bounding box center [135, 413] width 163 height 33
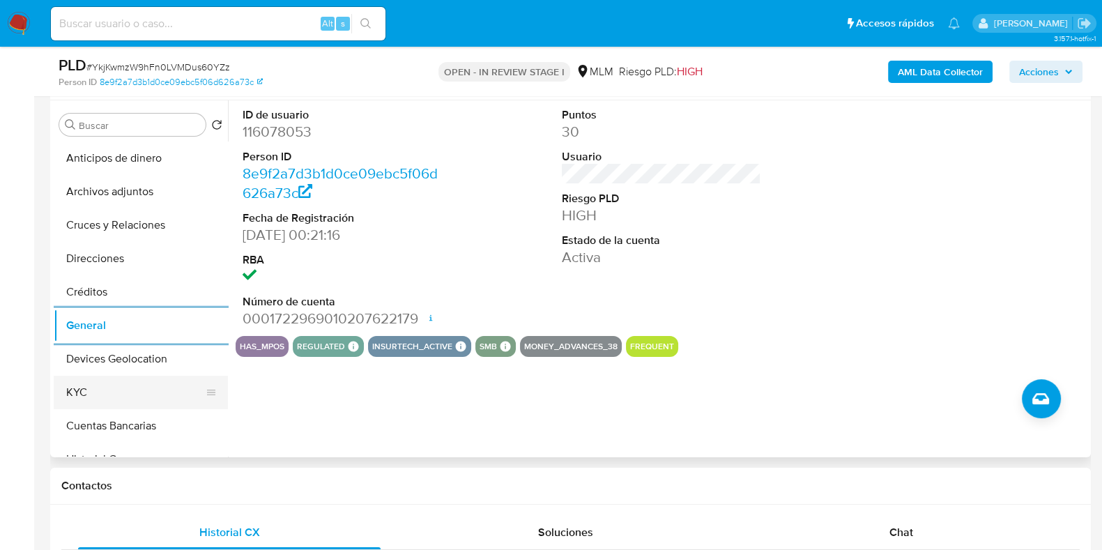
scroll to position [86, 0]
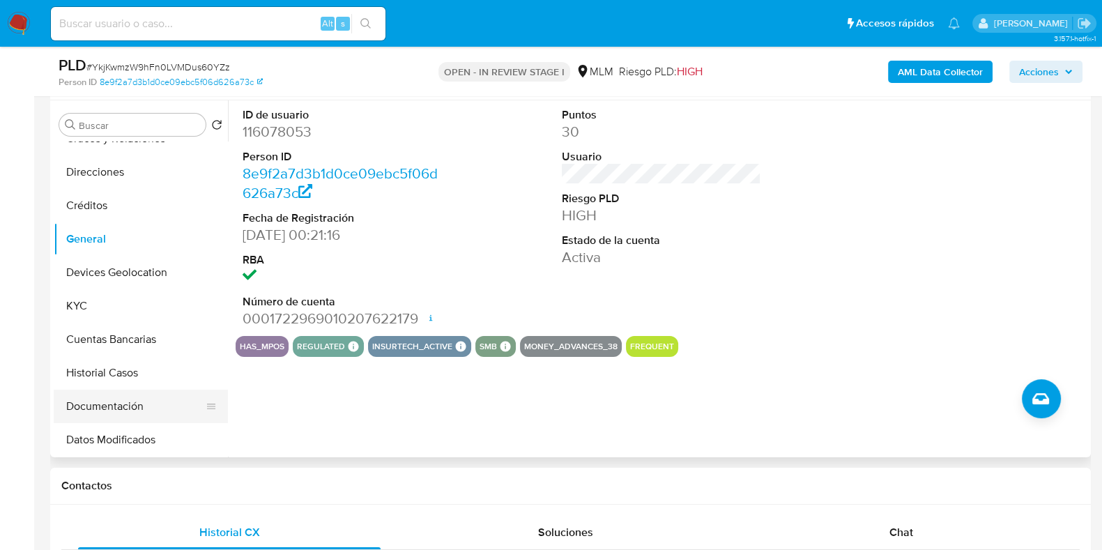
click at [104, 402] on button "Documentación" at bounding box center [135, 406] width 163 height 33
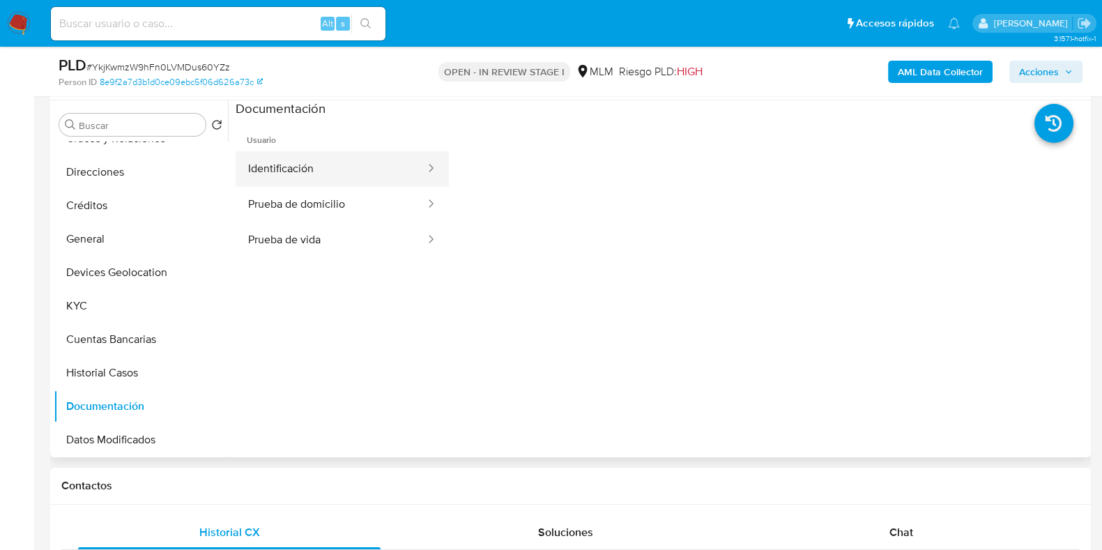
click at [283, 175] on button "Identificación" at bounding box center [331, 169] width 191 height 36
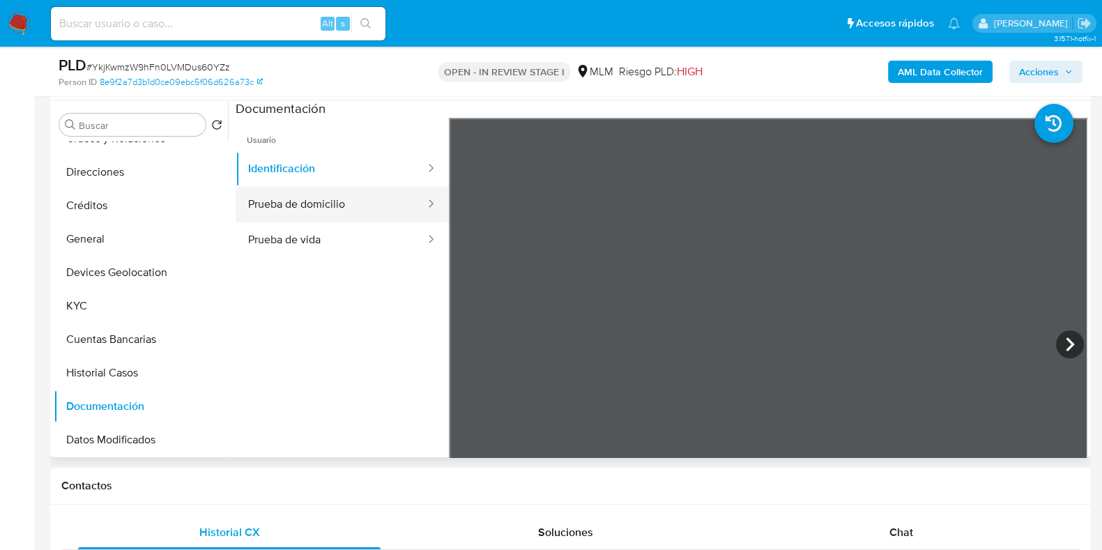
click at [366, 214] on button "Prueba de domicilio" at bounding box center [331, 205] width 191 height 36
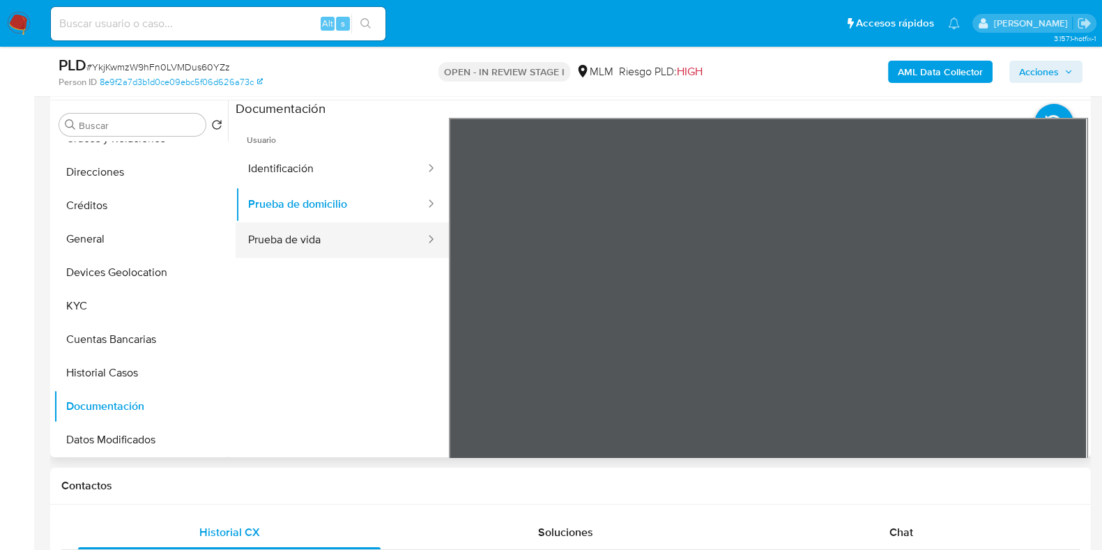
click at [282, 243] on button "Prueba de vida" at bounding box center [331, 240] width 191 height 36
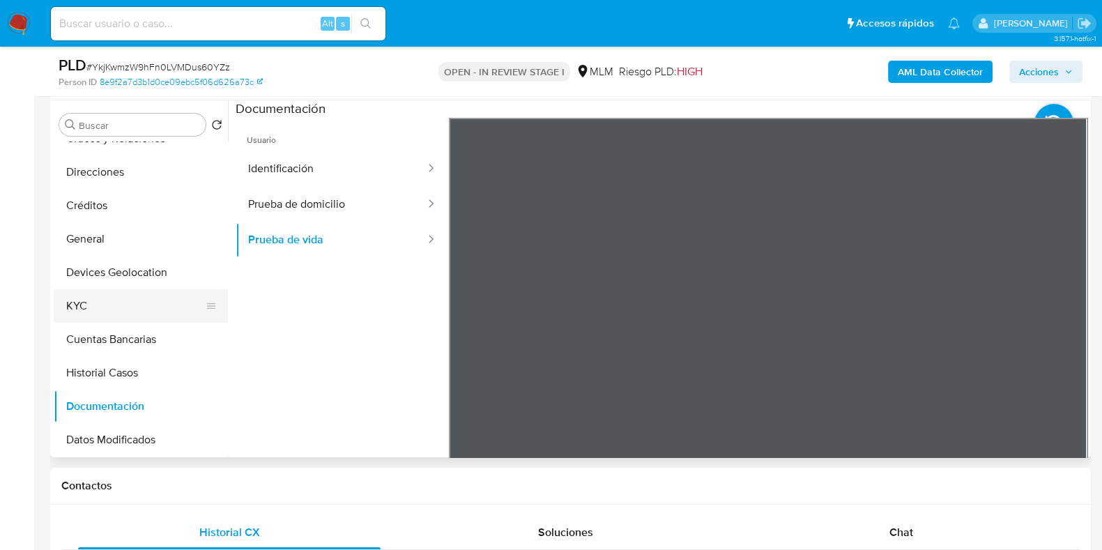
click at [98, 305] on button "KYC" at bounding box center [135, 305] width 163 height 33
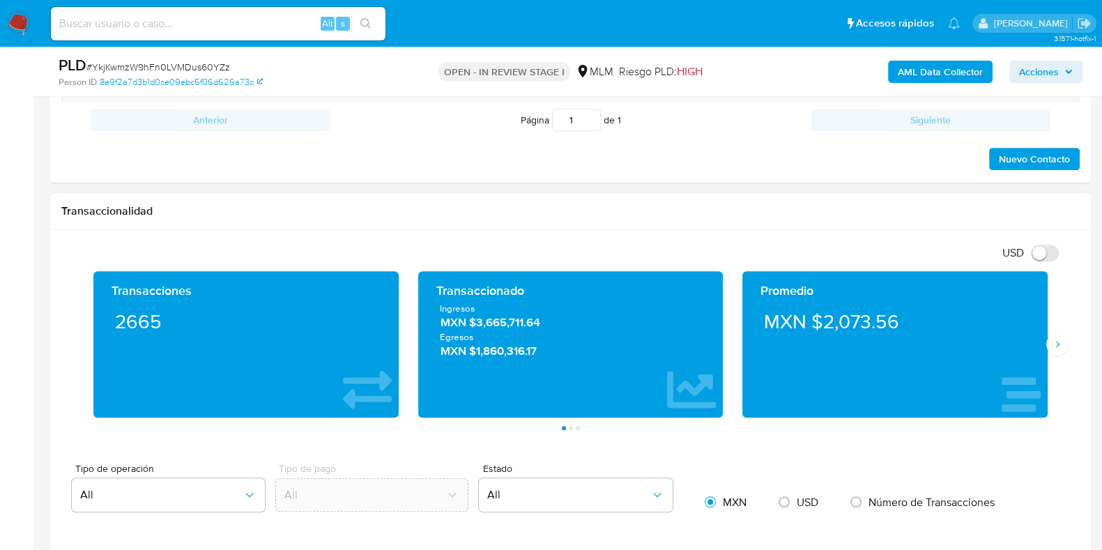
scroll to position [784, 0]
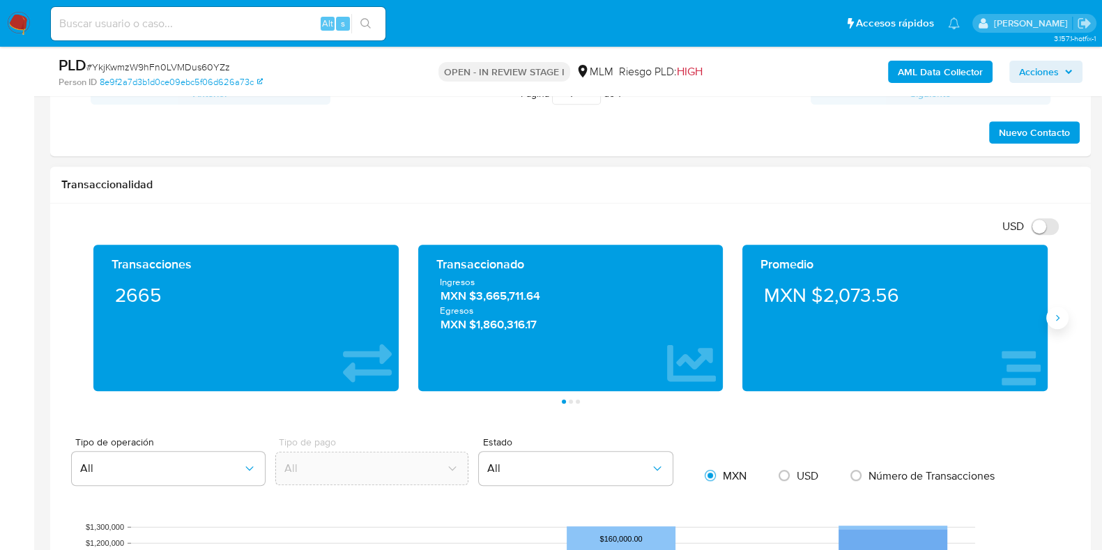
click at [1059, 310] on button "Siguiente" at bounding box center [1057, 318] width 22 height 22
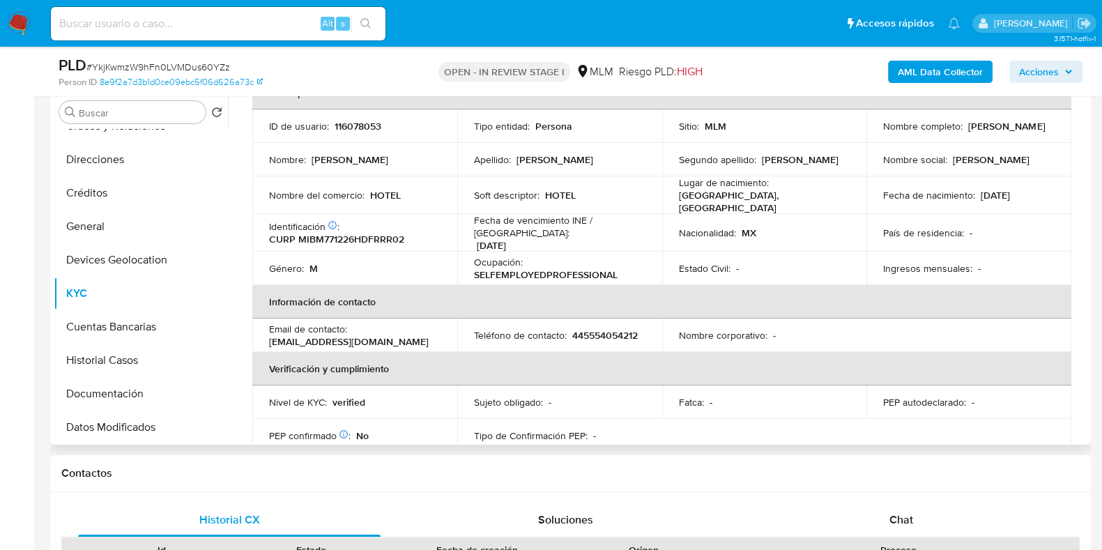
scroll to position [0, 0]
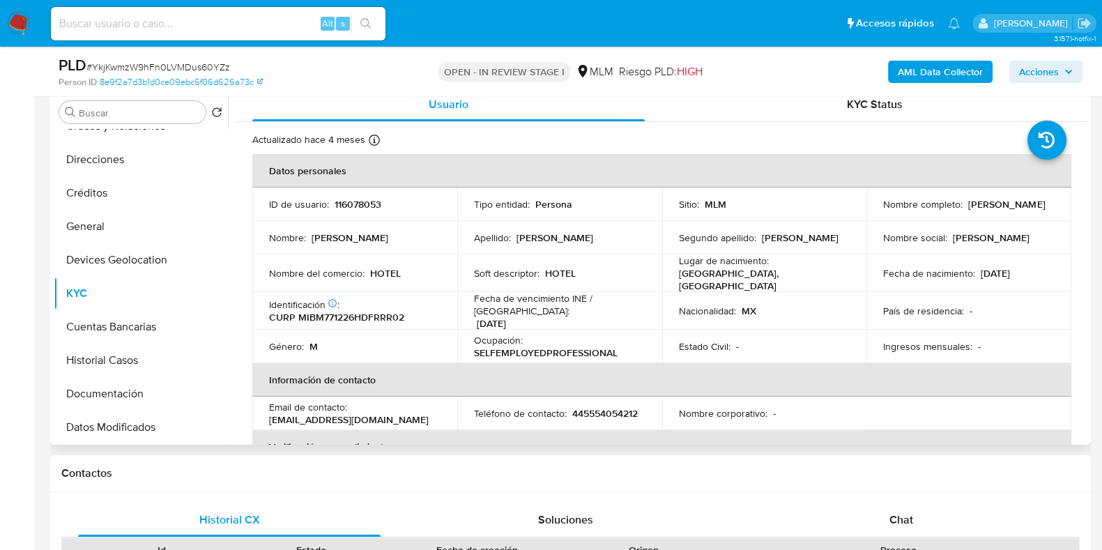
drag, startPoint x: 973, startPoint y: 210, endPoint x: 879, endPoint y: 211, distance: 94.1
click at [883, 210] on div "Nombre completo : Marcos Miron Bertolo" at bounding box center [968, 204] width 171 height 13
copy p "Marcos Miron Bertolo"
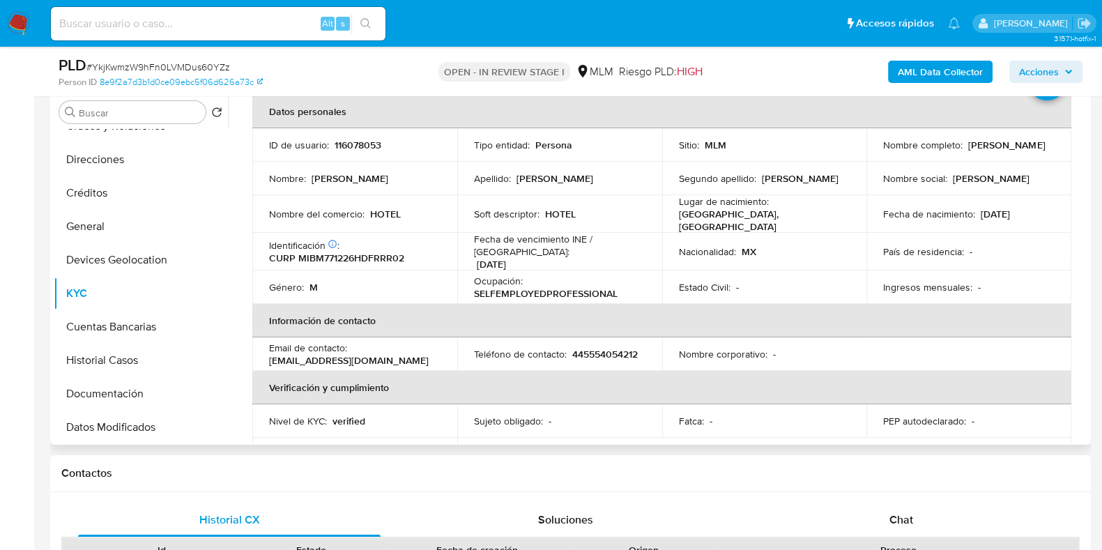
scroll to position [86, 0]
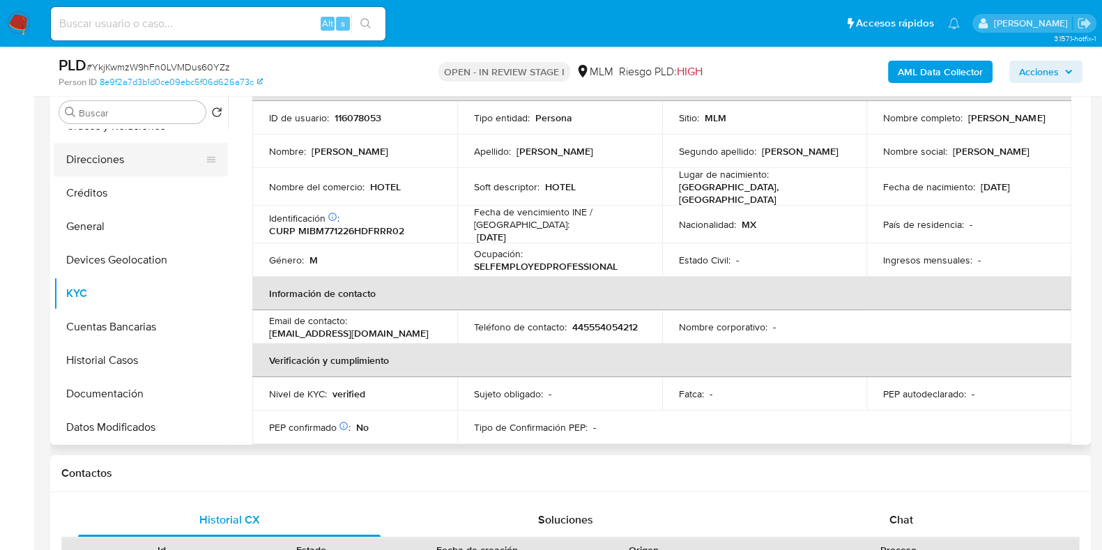
click at [101, 172] on button "Direcciones" at bounding box center [135, 159] width 163 height 33
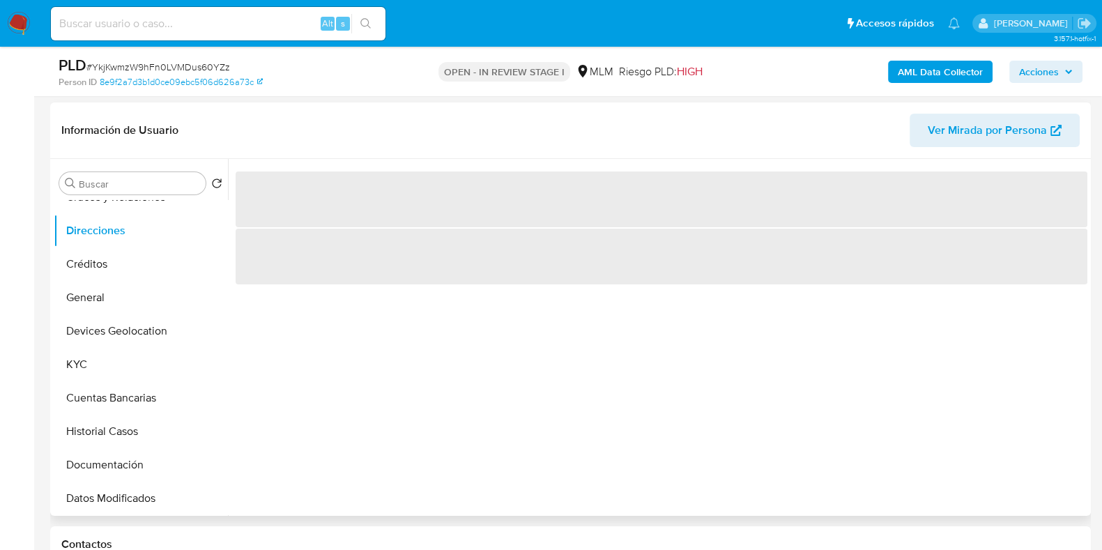
scroll to position [187, 0]
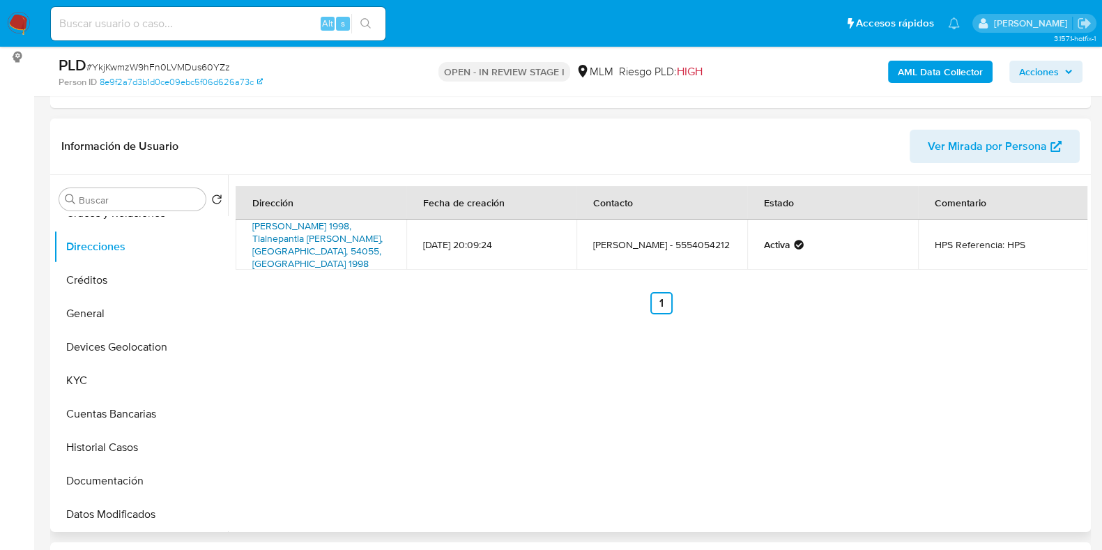
click at [331, 244] on link "Manuel Ávila Camacho 1998, Tlalnepantla De Baz, Estado De México, 54055, Mexico…" at bounding box center [317, 245] width 130 height 52
click at [98, 367] on button "KYC" at bounding box center [135, 380] width 163 height 33
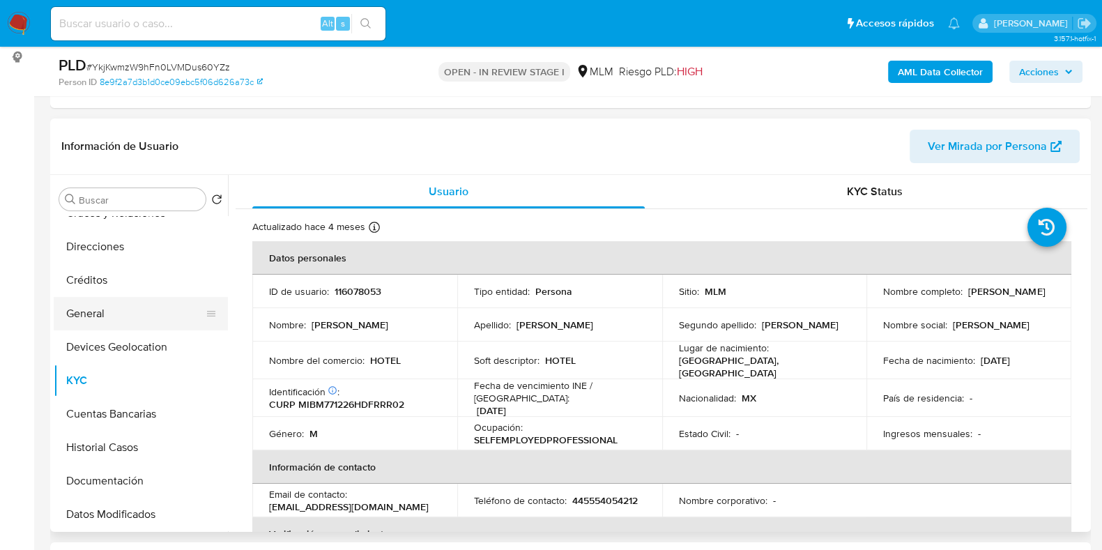
click at [92, 299] on button "General" at bounding box center [135, 313] width 163 height 33
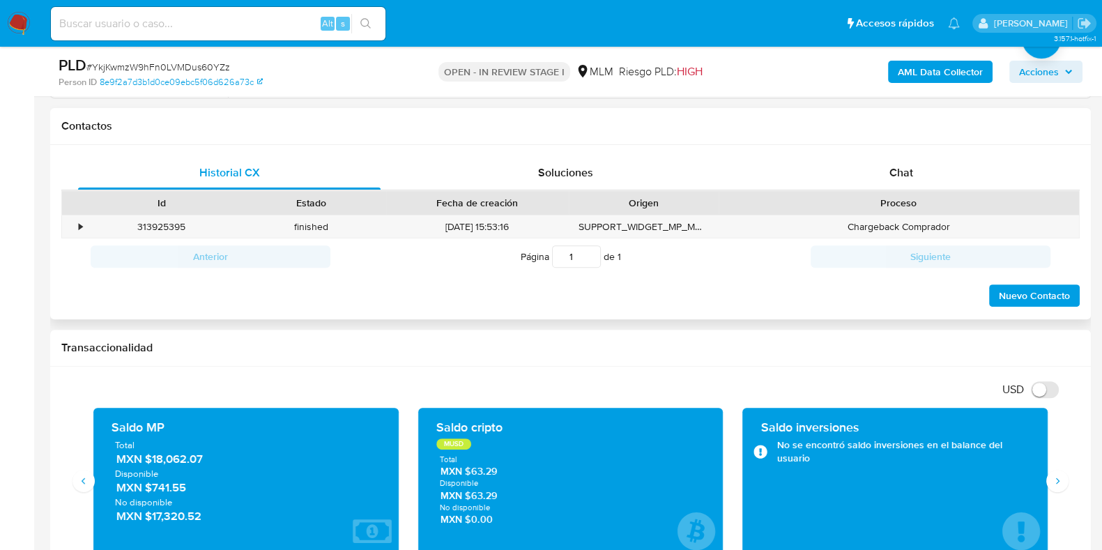
scroll to position [622, 0]
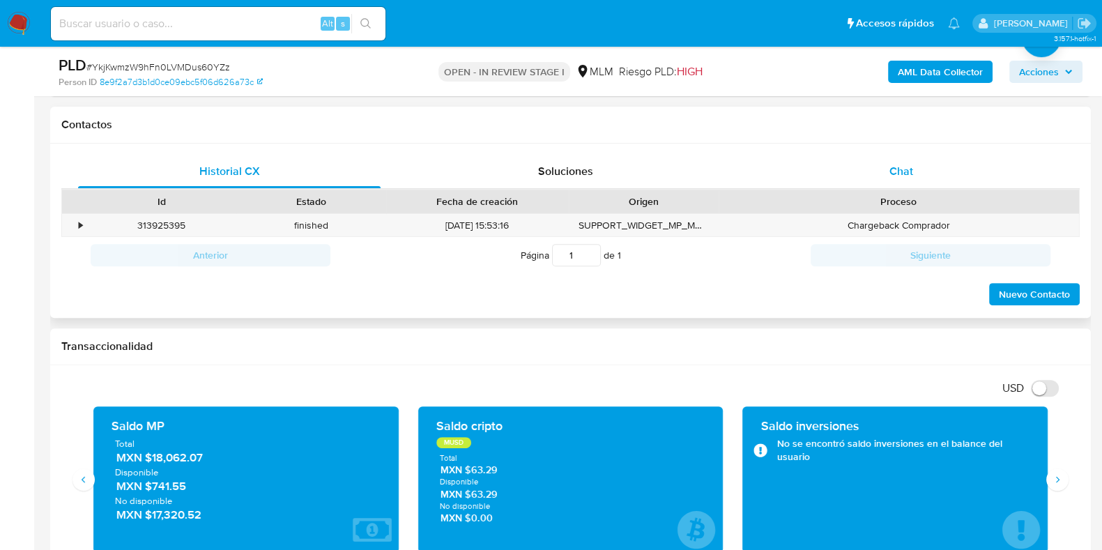
click at [886, 175] on div "Chat" at bounding box center [901, 171] width 302 height 33
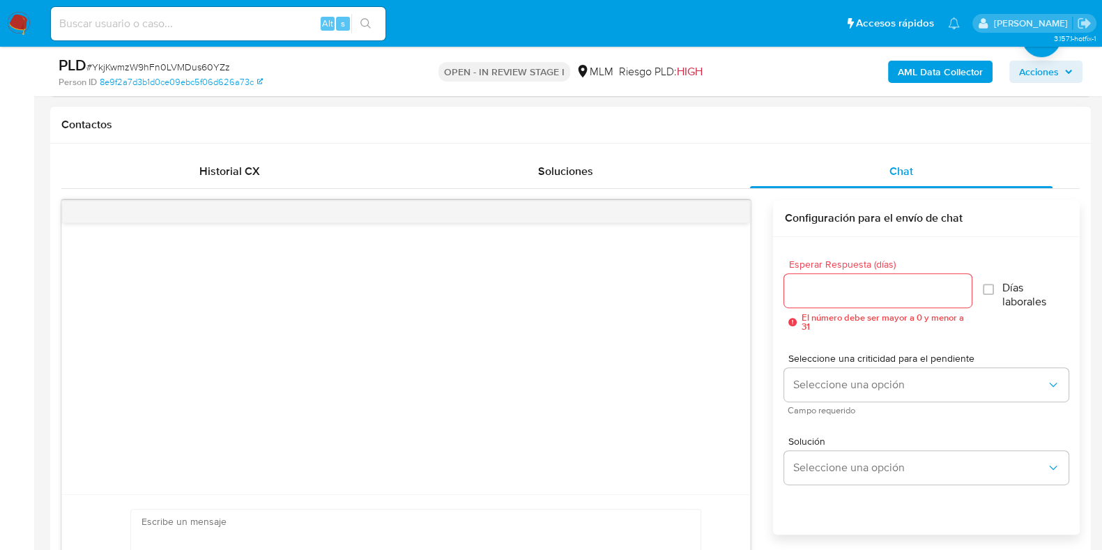
click at [803, 292] on input "Esperar Respuesta (días)" at bounding box center [877, 291] width 187 height 18
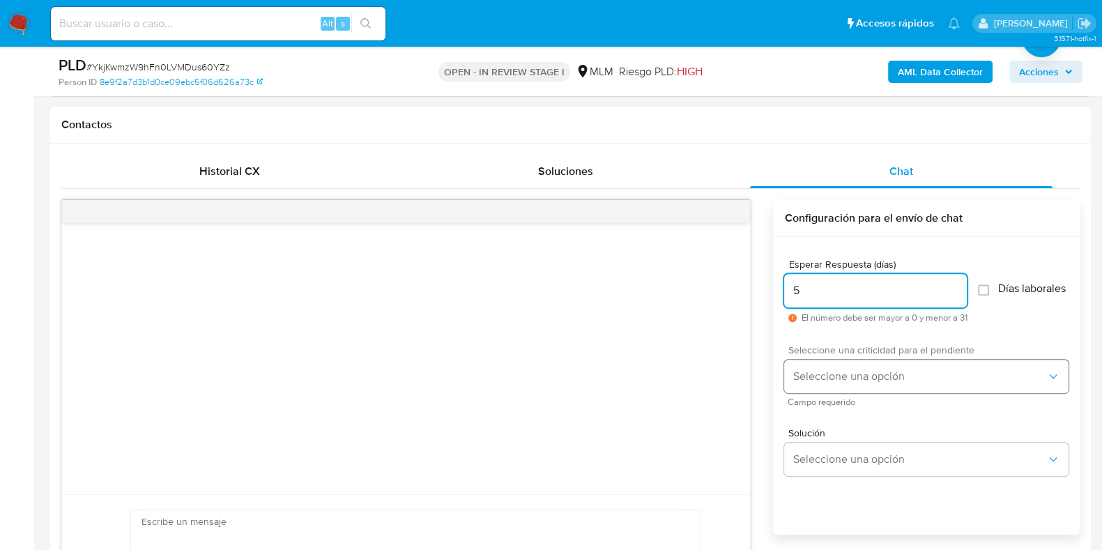
type input "5"
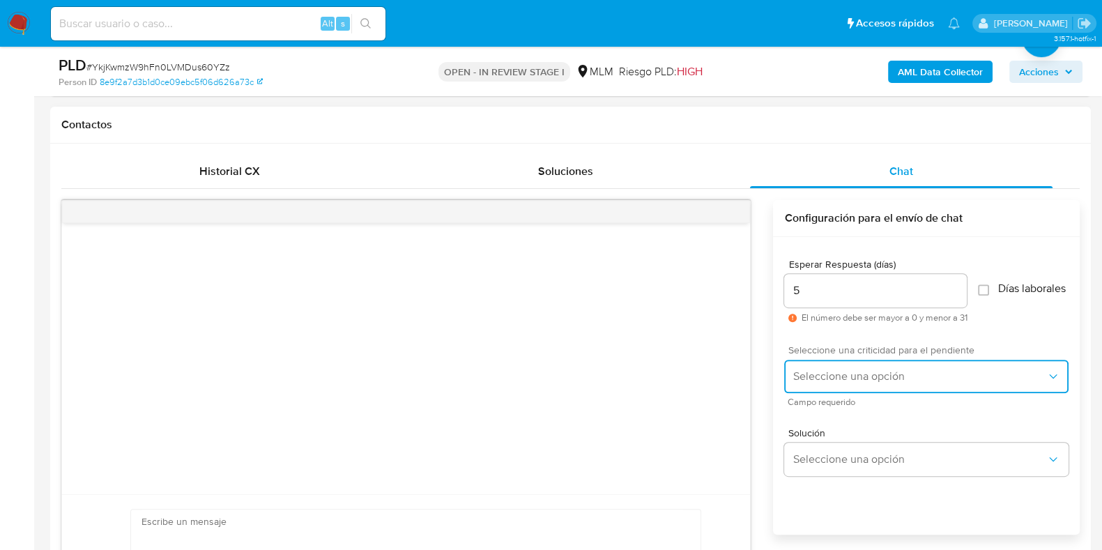
click at [808, 376] on button "Seleccione una opción" at bounding box center [926, 376] width 284 height 33
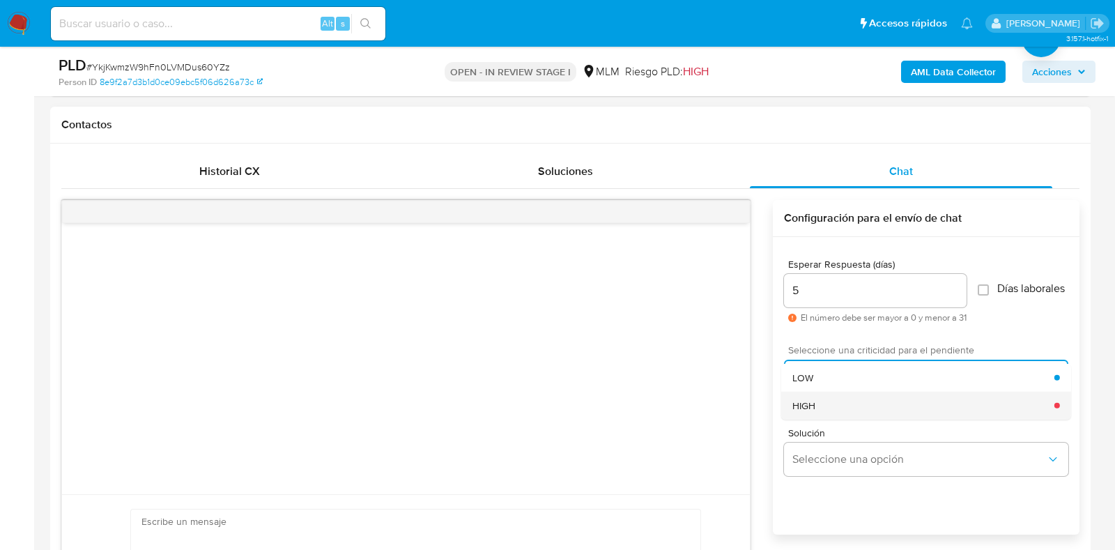
click at [799, 408] on span "HIGH" at bounding box center [803, 405] width 23 height 13
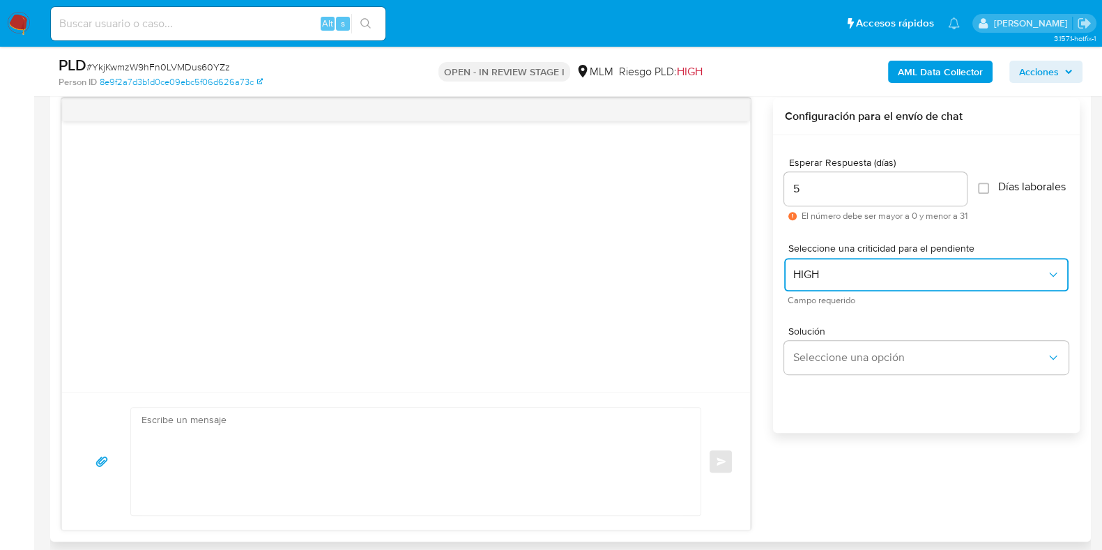
scroll to position [797, 0]
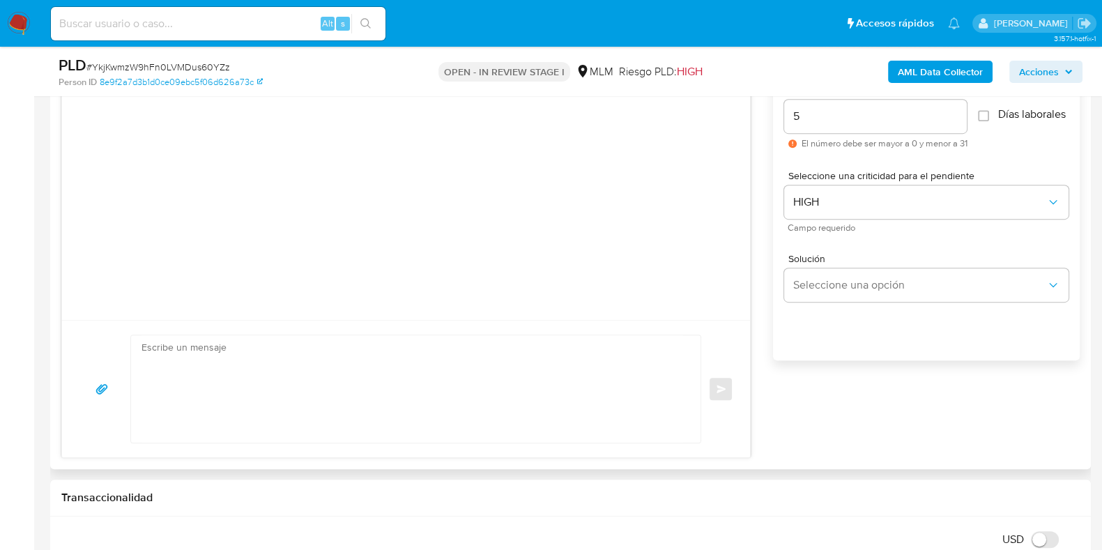
click at [388, 357] on textarea at bounding box center [411, 388] width 541 height 107
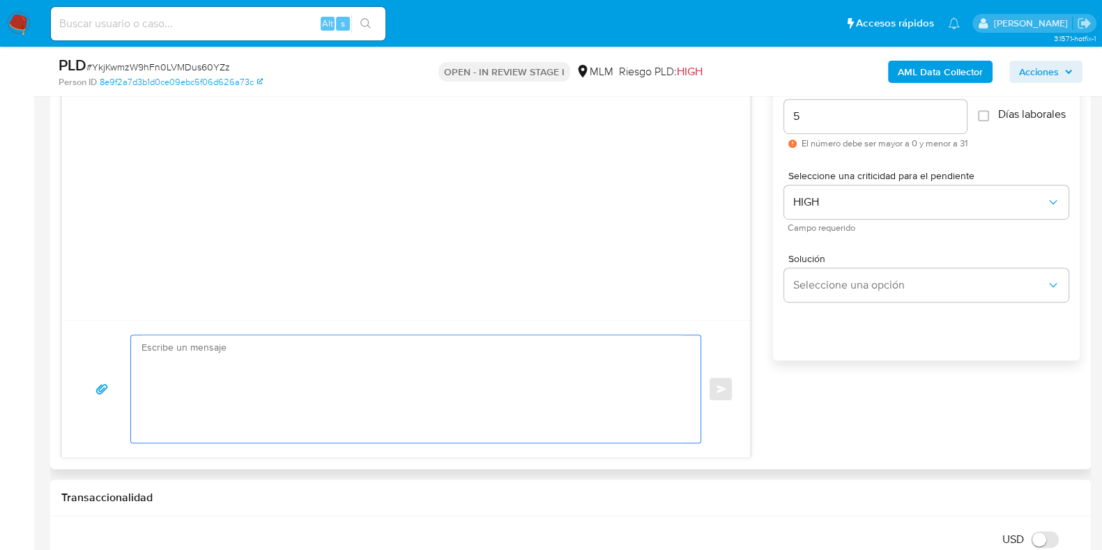
paste textarea "Apreciable cliente: Te comentamos que debemos llevar a cabo un proceso de verif…"
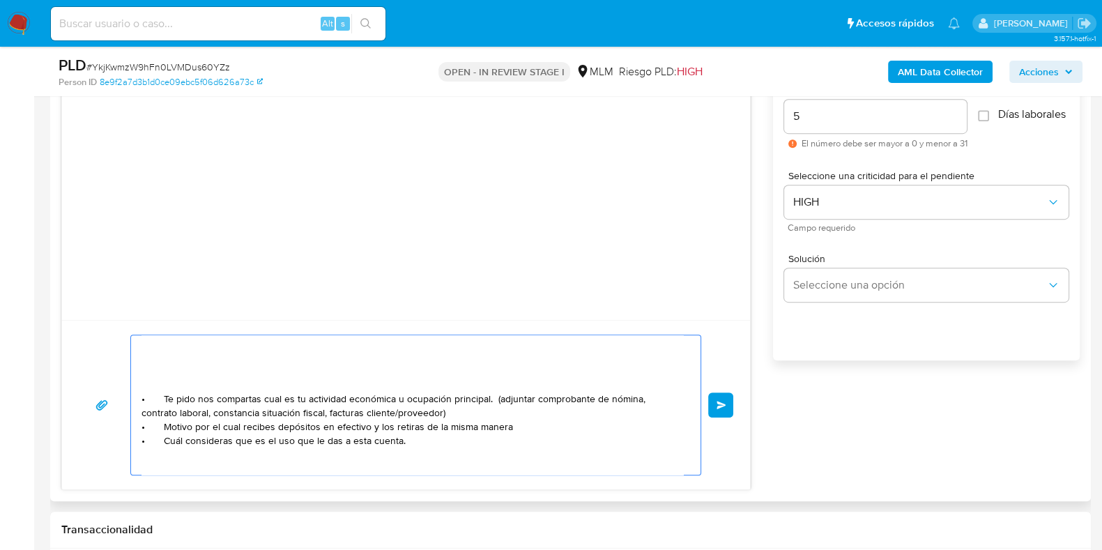
scroll to position [86, 0]
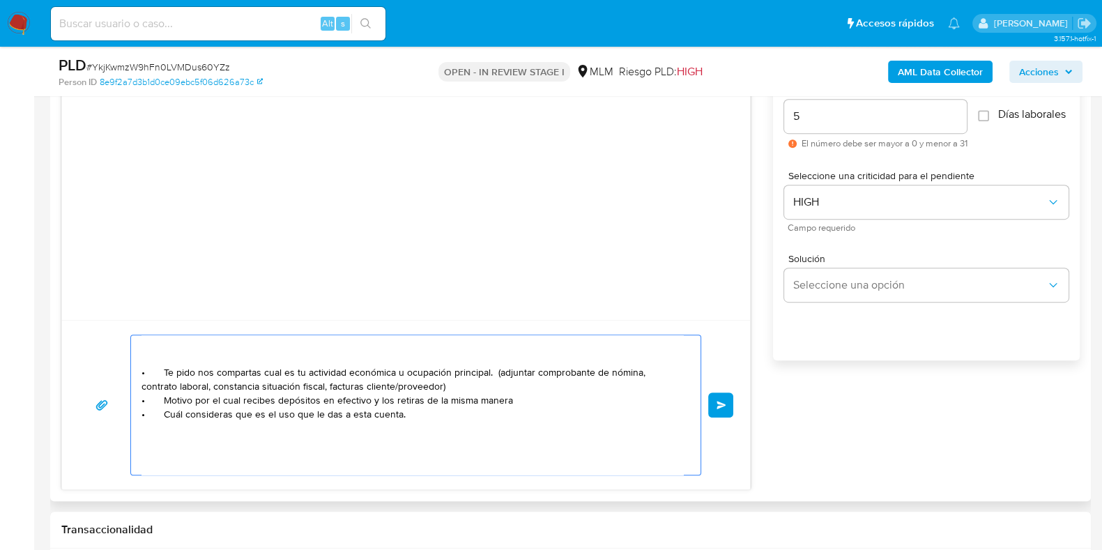
drag, startPoint x: 398, startPoint y: 374, endPoint x: 438, endPoint y: 413, distance: 56.2
click at [398, 376] on textarea "Apreciable cliente: Te comentamos que debemos llevar a cabo un proceso de verif…" at bounding box center [411, 404] width 541 height 139
drag, startPoint x: 398, startPoint y: 420, endPoint x: 194, endPoint y: 399, distance: 205.2
click at [194, 399] on textarea "Apreciable cliente: Te comentamos que debemos llevar a cabo un proceso de verif…" at bounding box center [411, 404] width 541 height 139
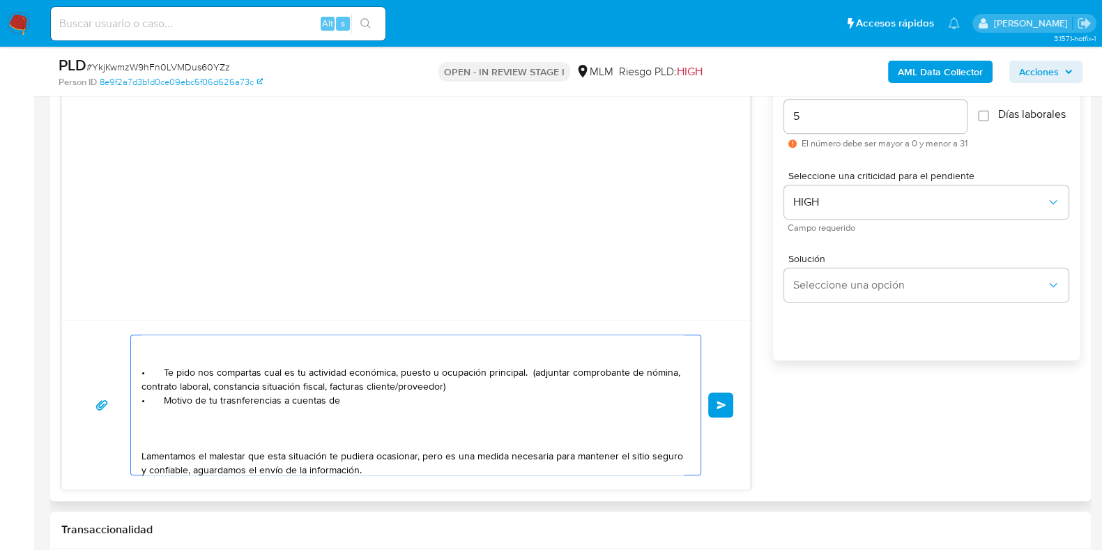
paste textarea "Carlos Vieyra"
paste textarea "Distribuidora De Pollos"
paste textarea "Jose Manuel Noe Alcantara"
paste textarea "Jose Manuel Gonzalez Cerdeira"
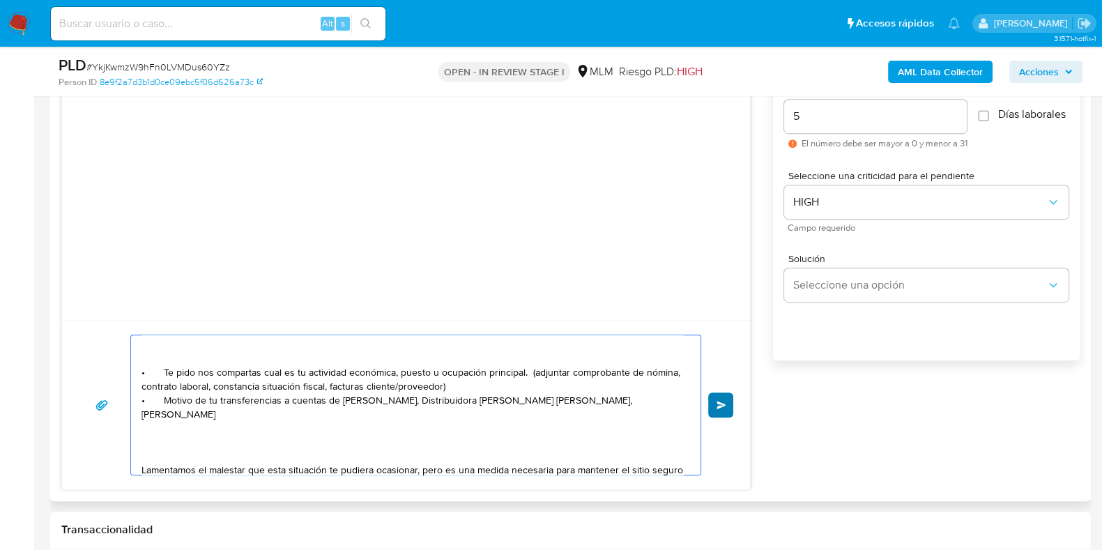
type textarea "Apreciable cliente: Te comentamos que debemos llevar a cabo un proceso de verif…"
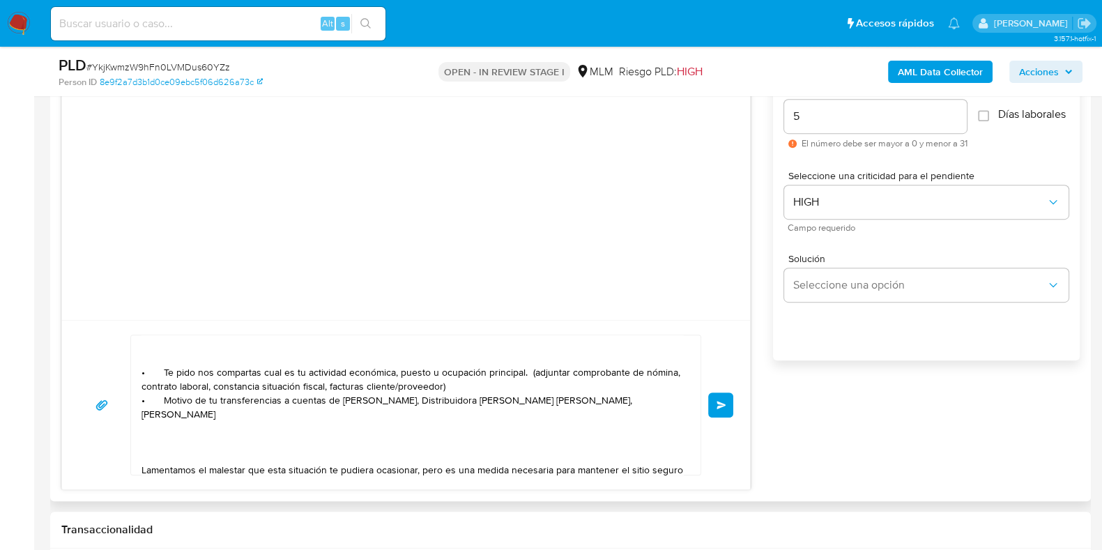
click at [725, 415] on button "Enviar" at bounding box center [720, 404] width 25 height 25
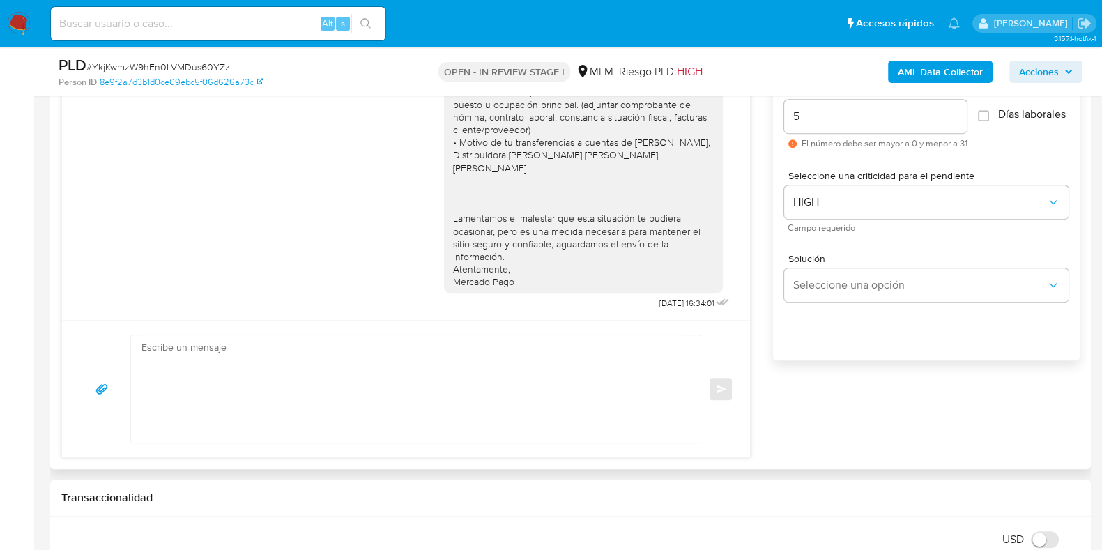
scroll to position [0, 0]
click at [199, 68] on span "# YkjKwmzW9hFn0LVMDus60YZz" at bounding box center [158, 67] width 144 height 14
copy span "YkjKwmzW9hFn0LVMDus60YZz"
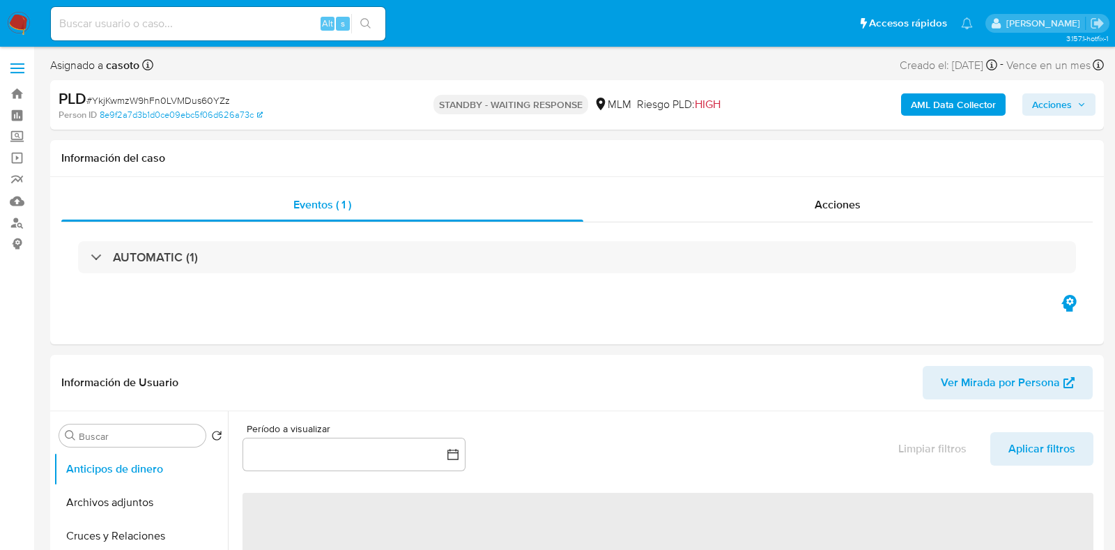
select select "10"
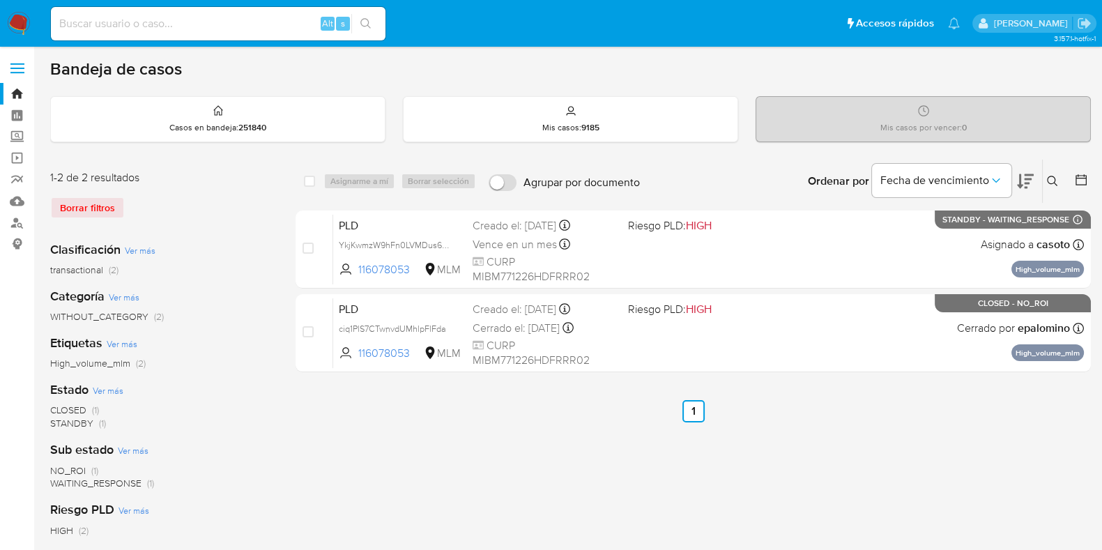
click at [1053, 187] on button at bounding box center [1054, 181] width 23 height 17
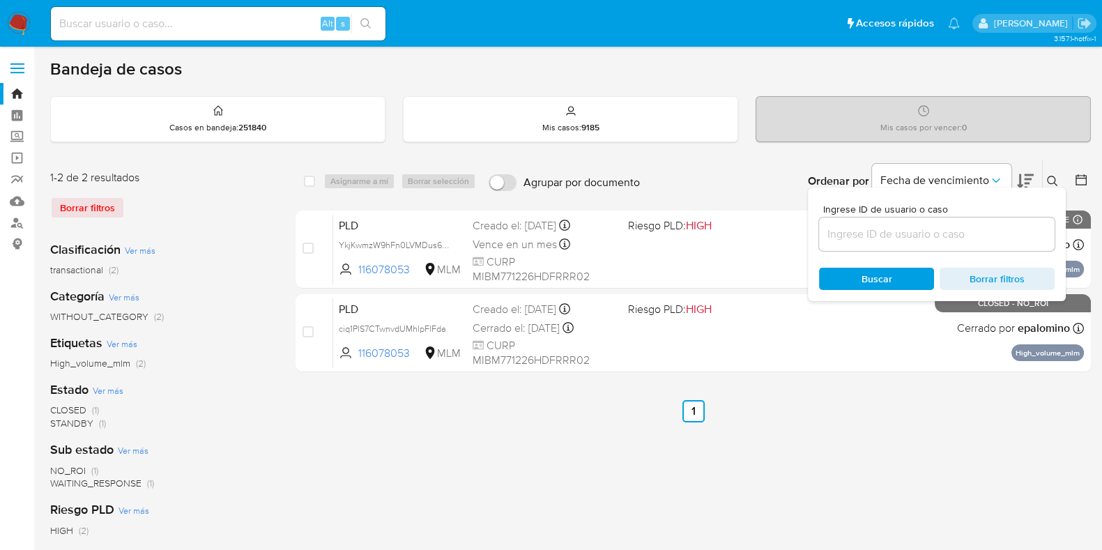
click at [980, 237] on input at bounding box center [937, 234] width 236 height 18
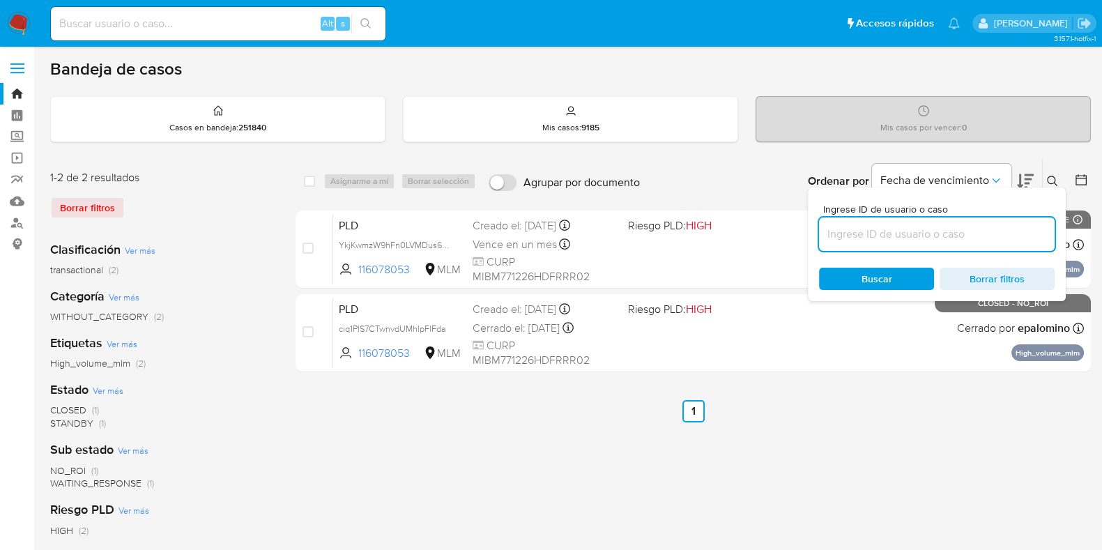
click at [1043, 152] on div "Bandeja de casos Casos en bandeja : 251840 Mis casos : 9185 Mis casos por vence…" at bounding box center [570, 415] width 1040 height 712
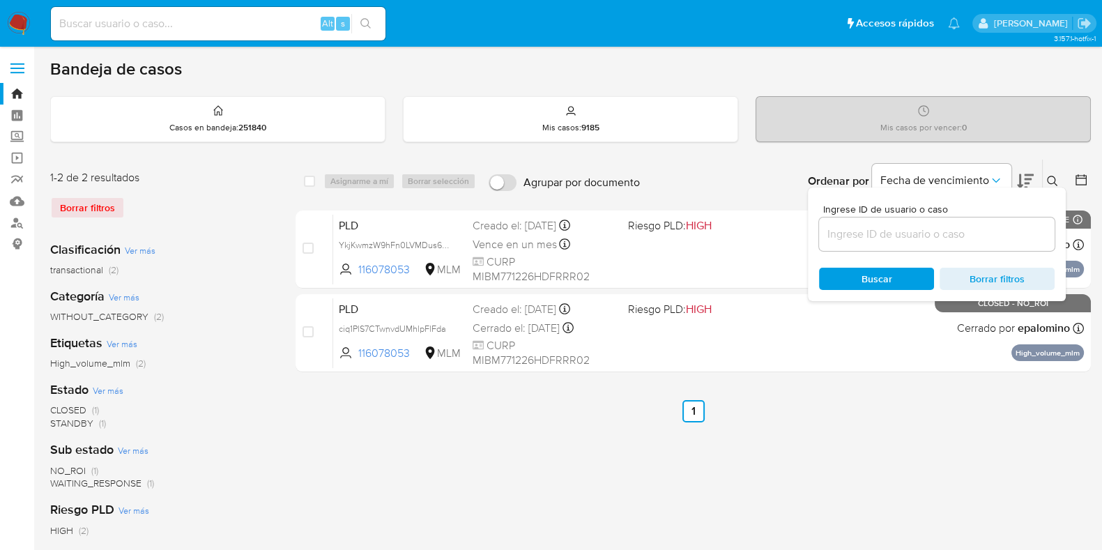
drag, startPoint x: 1047, startPoint y: 149, endPoint x: 928, endPoint y: 156, distance: 118.7
click at [1045, 149] on div "Bandeja de casos Casos en bandeja : 251840 Mis casos : 9185 Mis casos por vence…" at bounding box center [570, 415] width 1040 height 712
click at [836, 161] on div "Ordenar por Fecha de vencimiento" at bounding box center [919, 181] width 245 height 43
click at [1049, 180] on icon at bounding box center [1052, 181] width 11 height 11
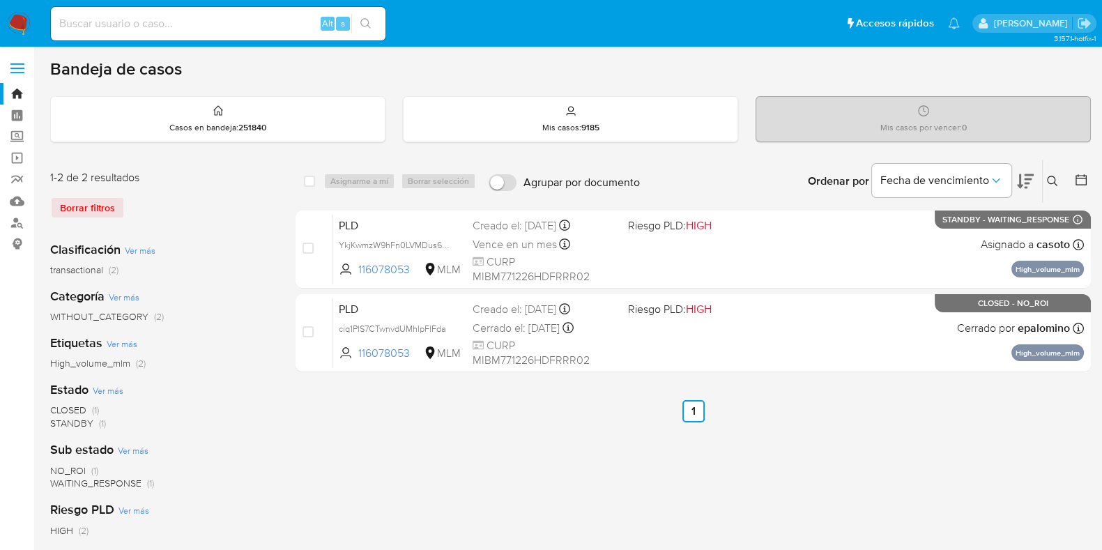
click at [1049, 180] on icon at bounding box center [1052, 181] width 11 height 11
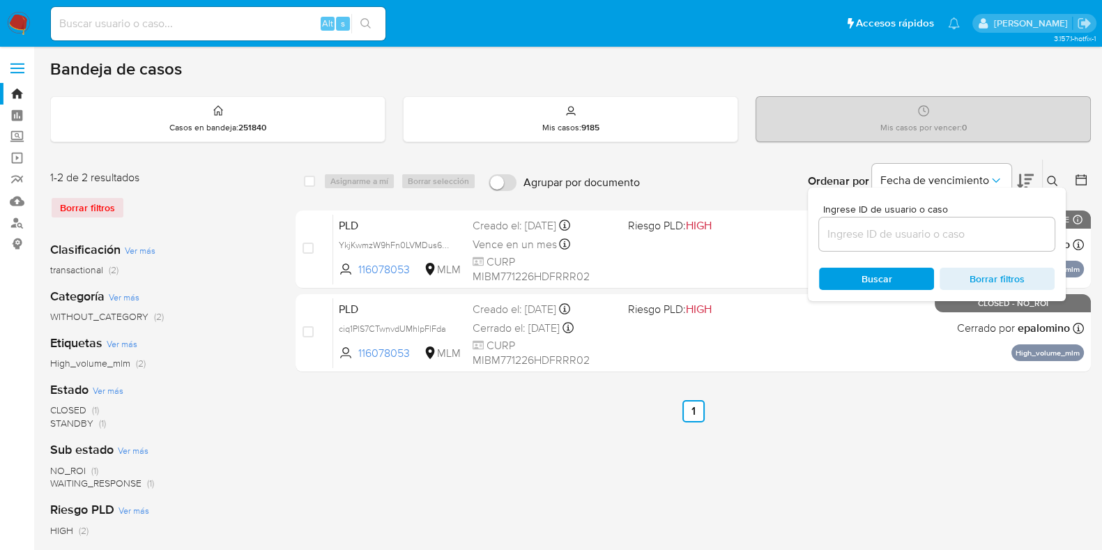
click at [925, 240] on input at bounding box center [937, 234] width 236 height 18
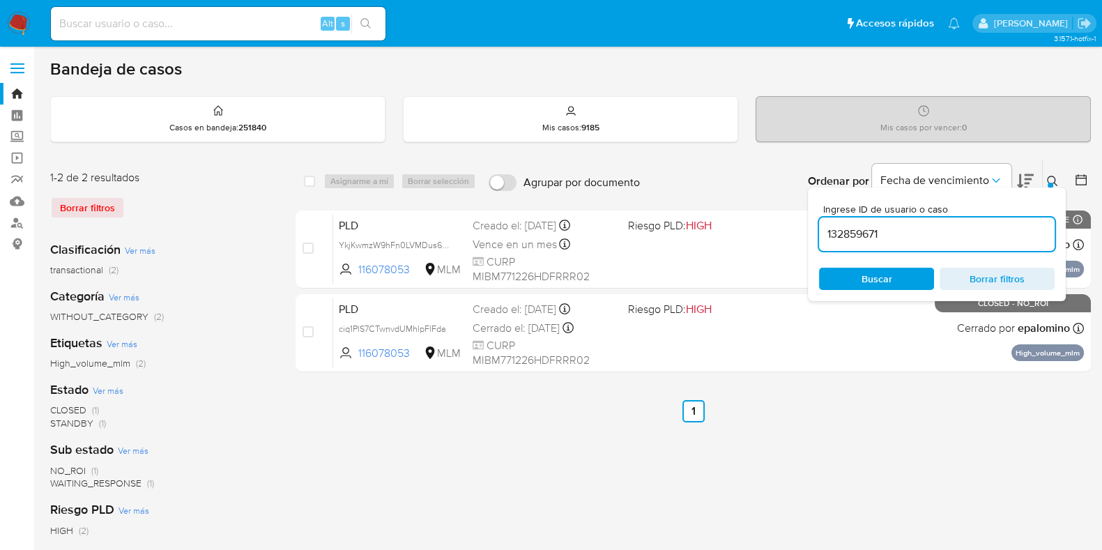
type input "132859671"
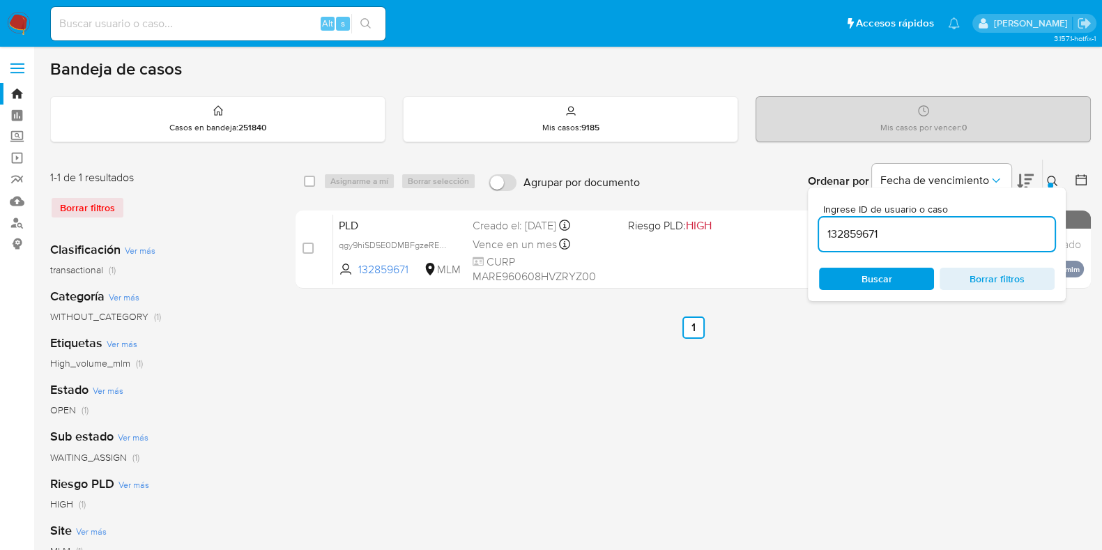
click at [1049, 183] on div at bounding box center [1050, 186] width 6 height 6
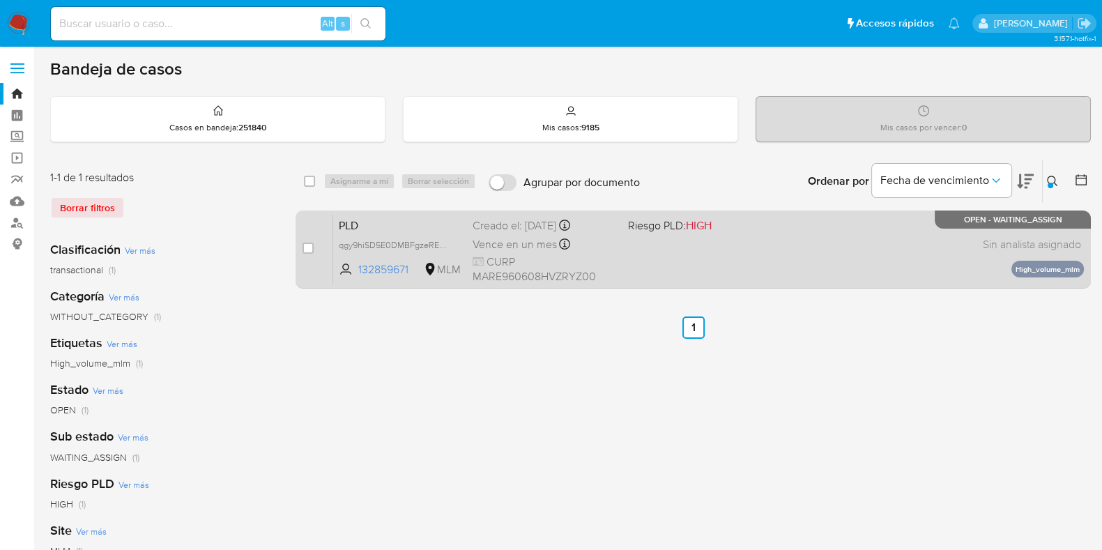
click at [854, 245] on div "PLD qgy9hiSD5E0DMBFgzeREhWR4 132859671 MLM Riesgo PLD: HIGH Creado el: [DATE] C…" at bounding box center [708, 249] width 751 height 70
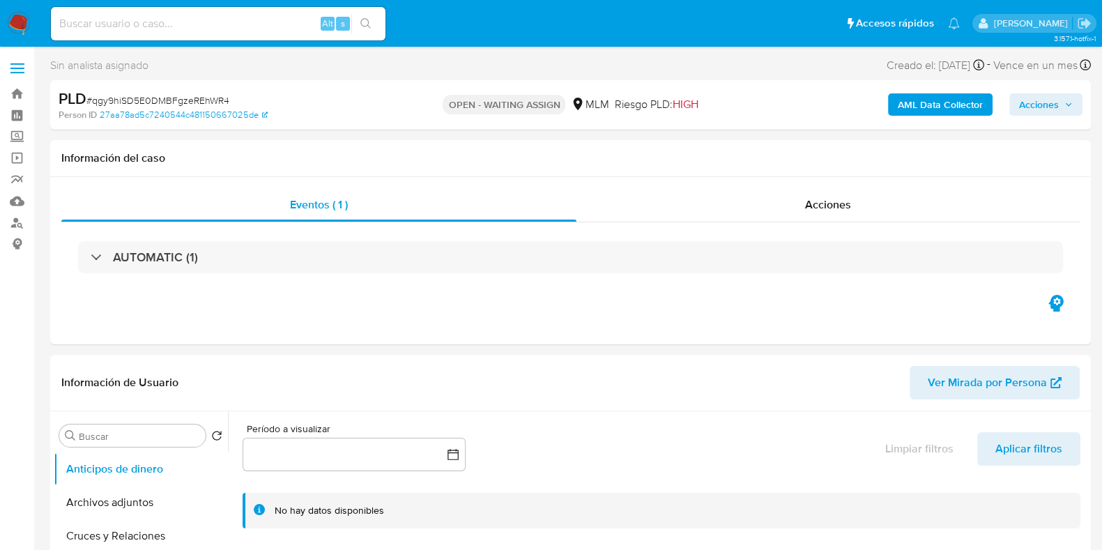
select select "10"
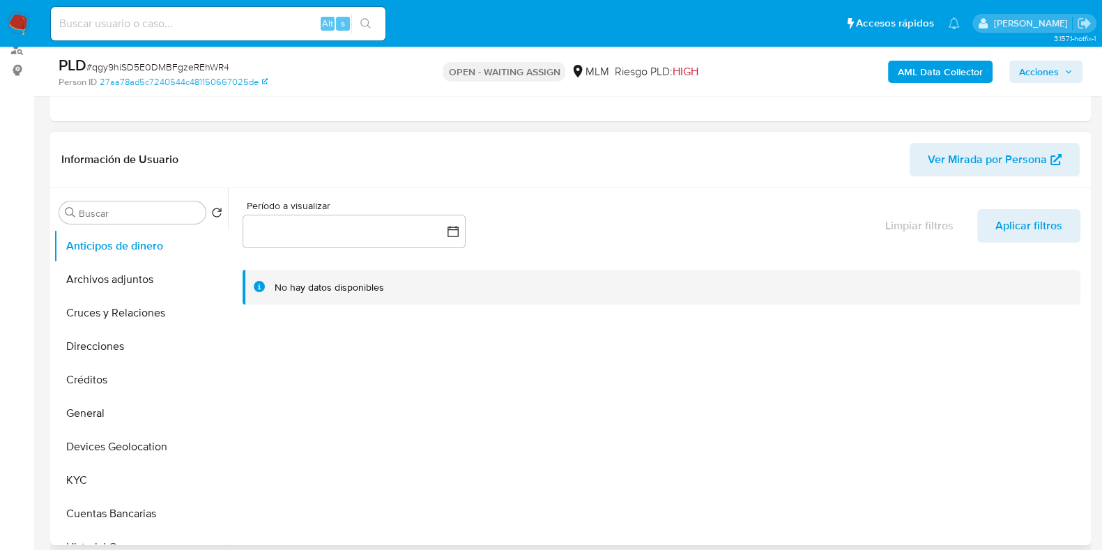
scroll to position [174, 0]
click at [129, 284] on button "Archivos adjuntos" at bounding box center [135, 279] width 163 height 33
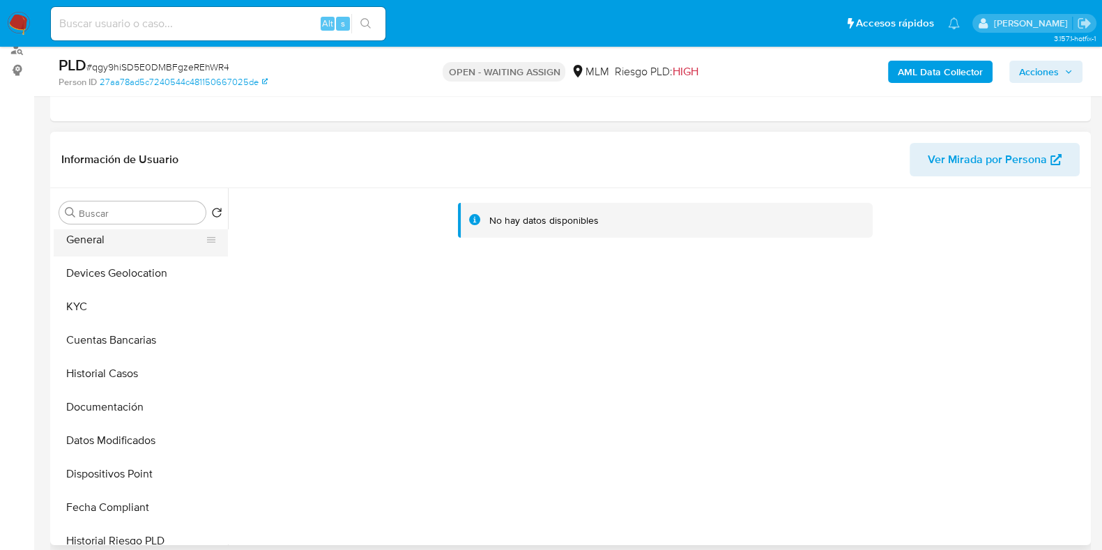
click at [98, 251] on button "General" at bounding box center [135, 239] width 163 height 33
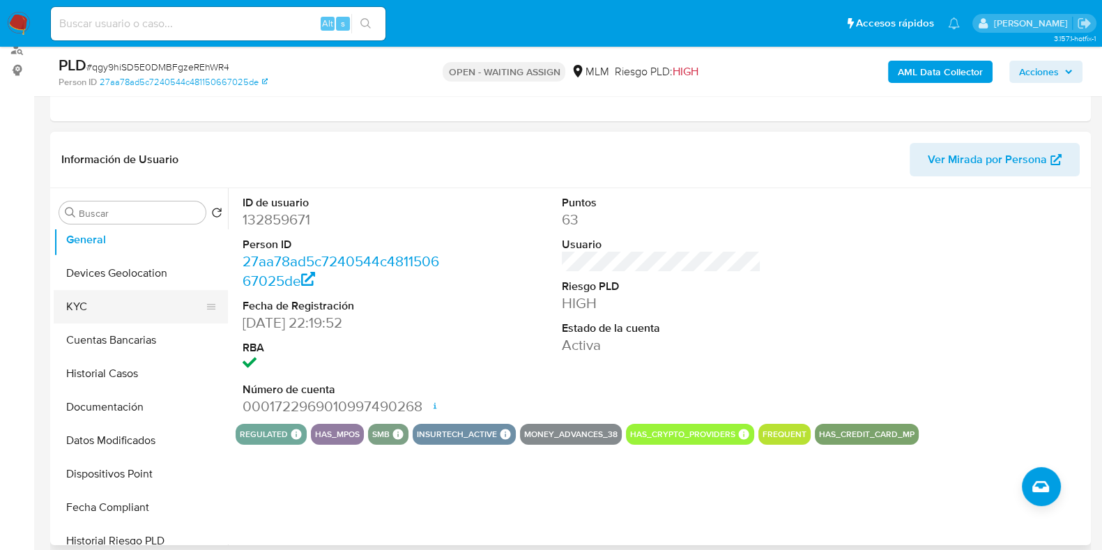
click at [84, 302] on button "KYC" at bounding box center [135, 306] width 163 height 33
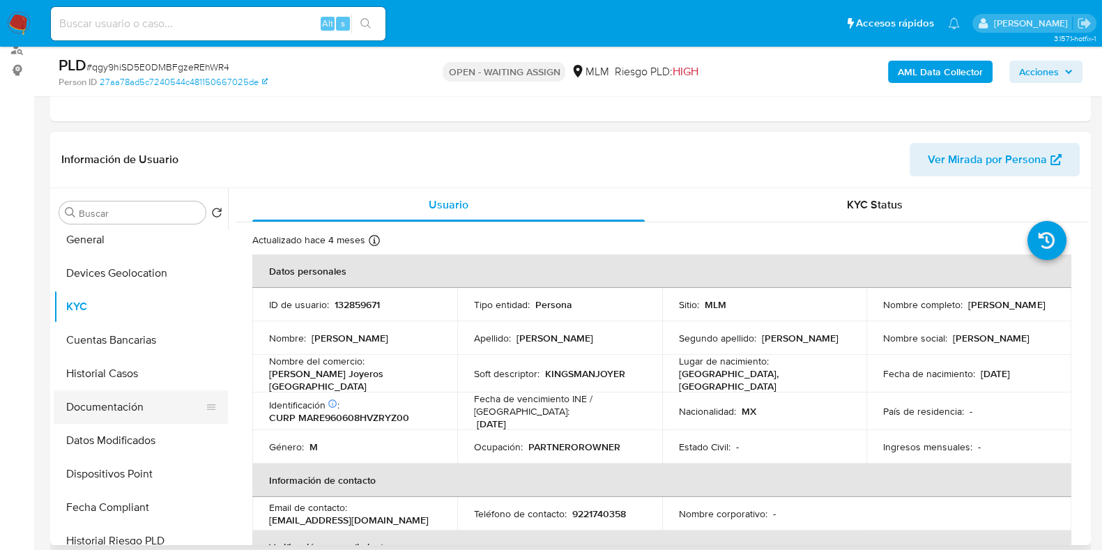
click at [103, 394] on button "Documentación" at bounding box center [135, 406] width 163 height 33
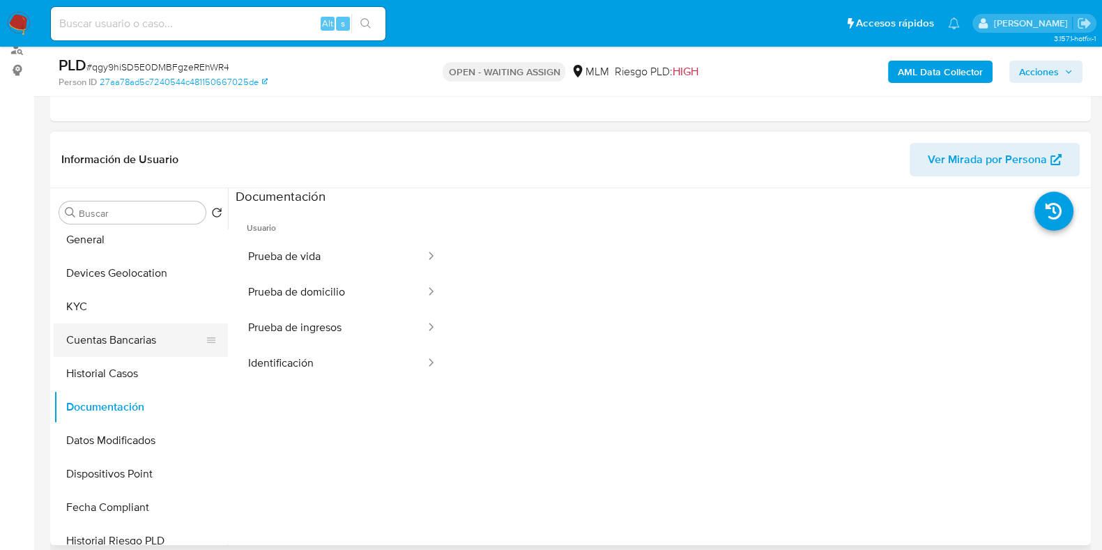
scroll to position [261, 0]
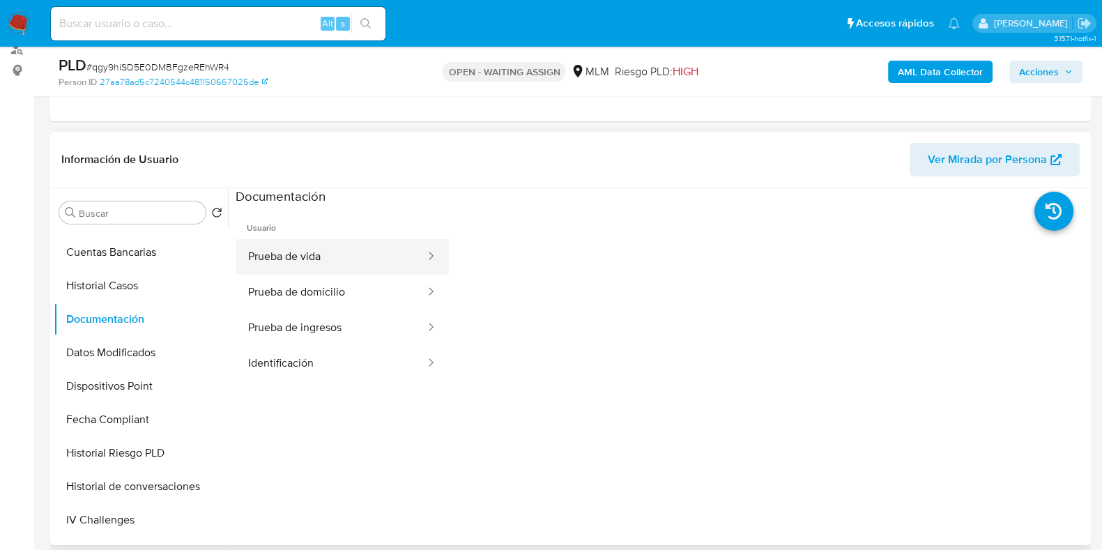
click at [295, 266] on button "Prueba de vida" at bounding box center [331, 257] width 191 height 36
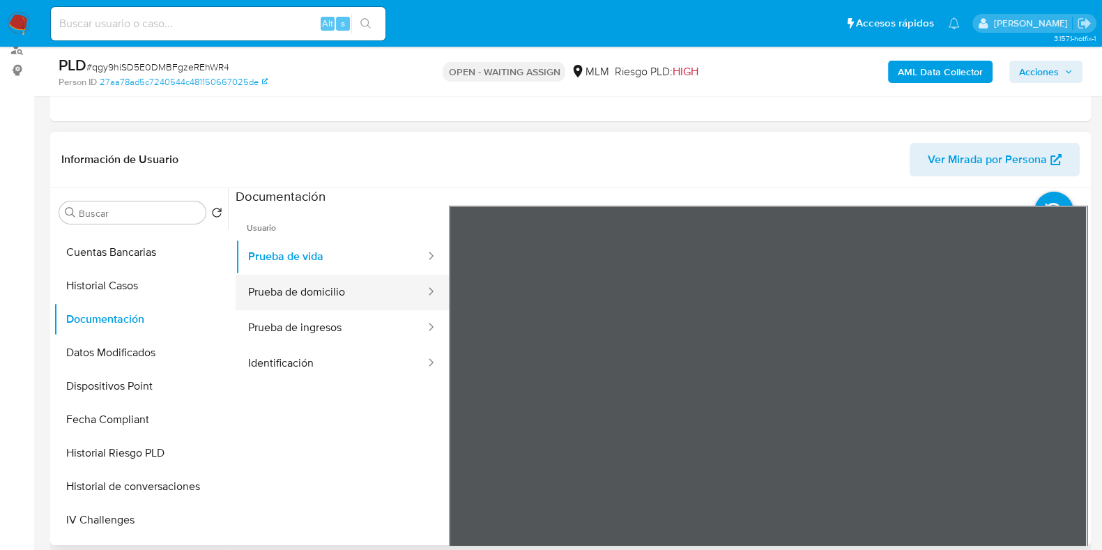
click at [297, 290] on button "Prueba de domicilio" at bounding box center [331, 293] width 191 height 36
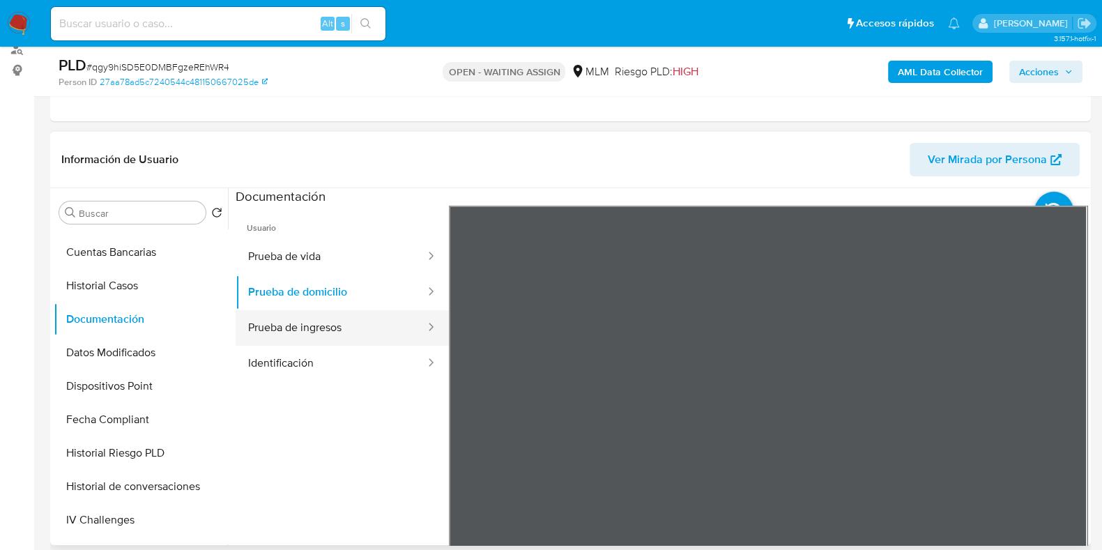
click at [334, 329] on button "Prueba de ingresos" at bounding box center [331, 328] width 191 height 36
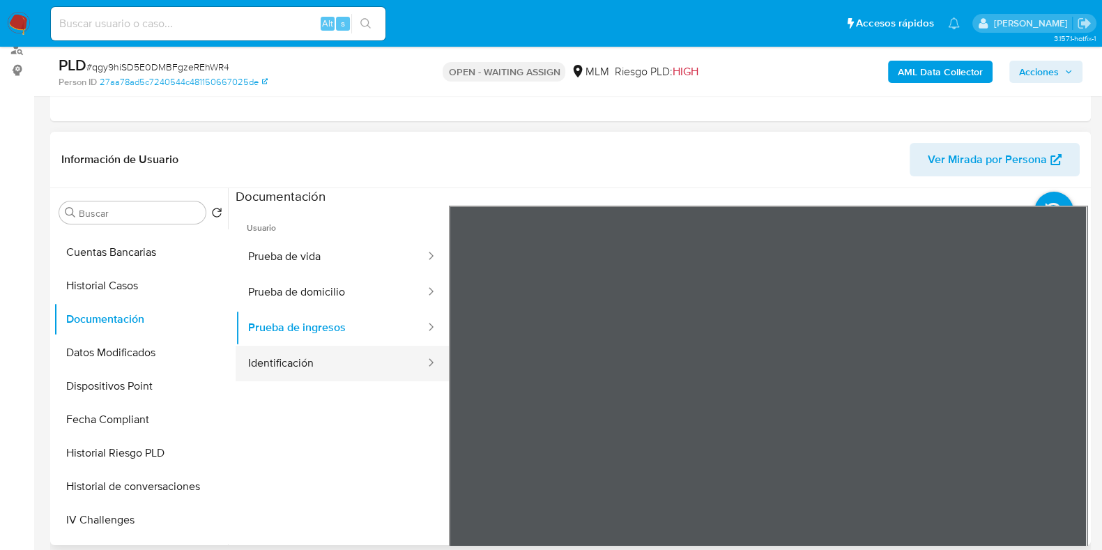
click at [291, 362] on button "Identificación" at bounding box center [331, 364] width 191 height 36
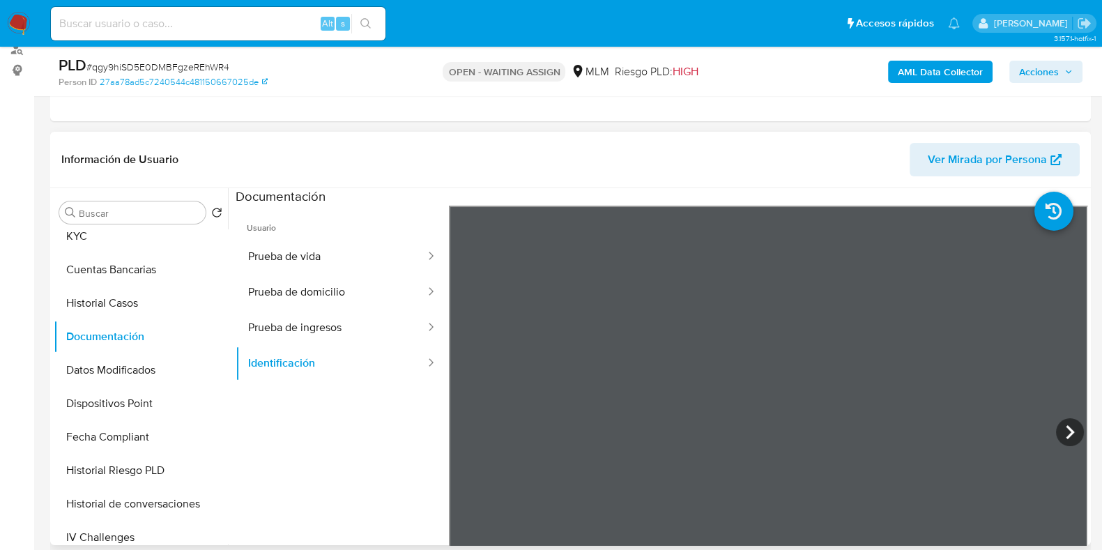
scroll to position [153, 0]
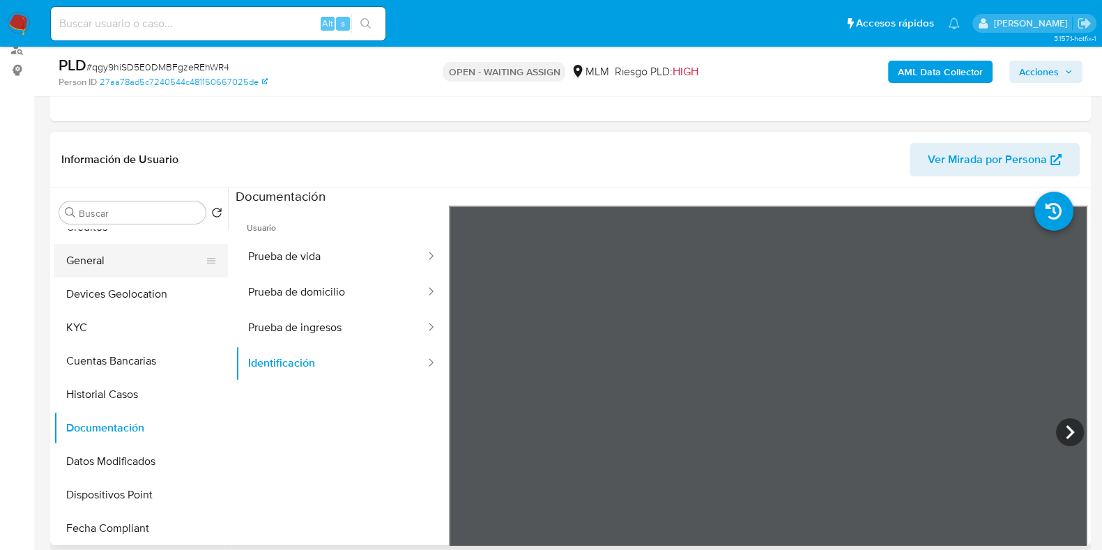
click at [94, 268] on button "General" at bounding box center [135, 260] width 163 height 33
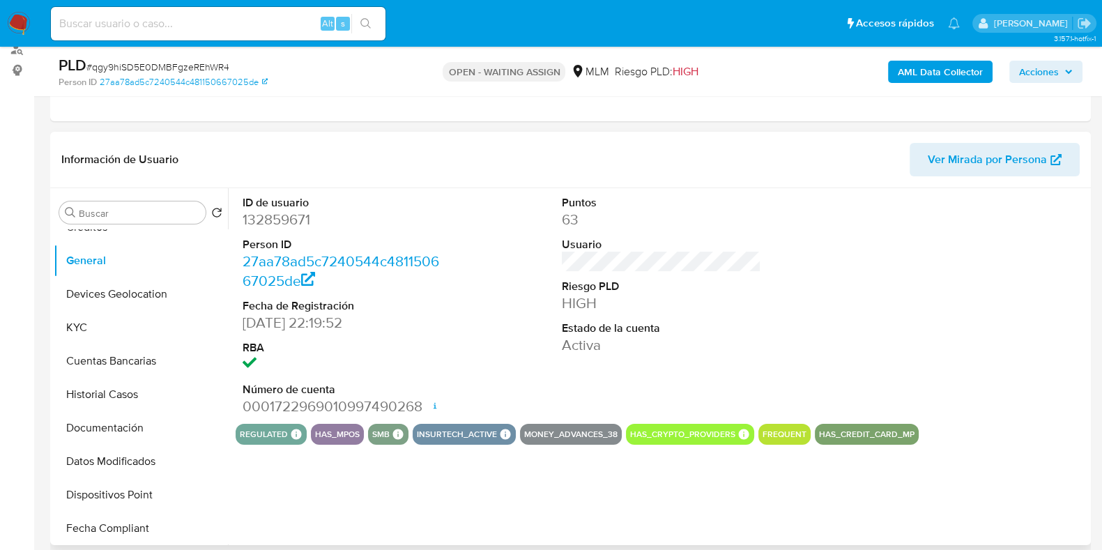
click at [300, 224] on dd "132859671" at bounding box center [342, 220] width 199 height 20
copy dd "132859671"
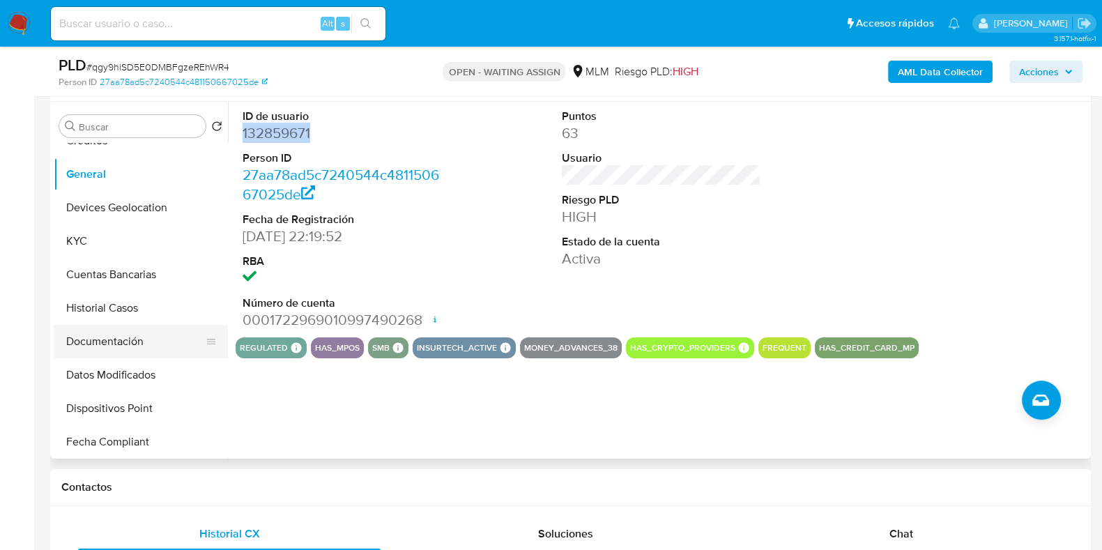
scroll to position [261, 0]
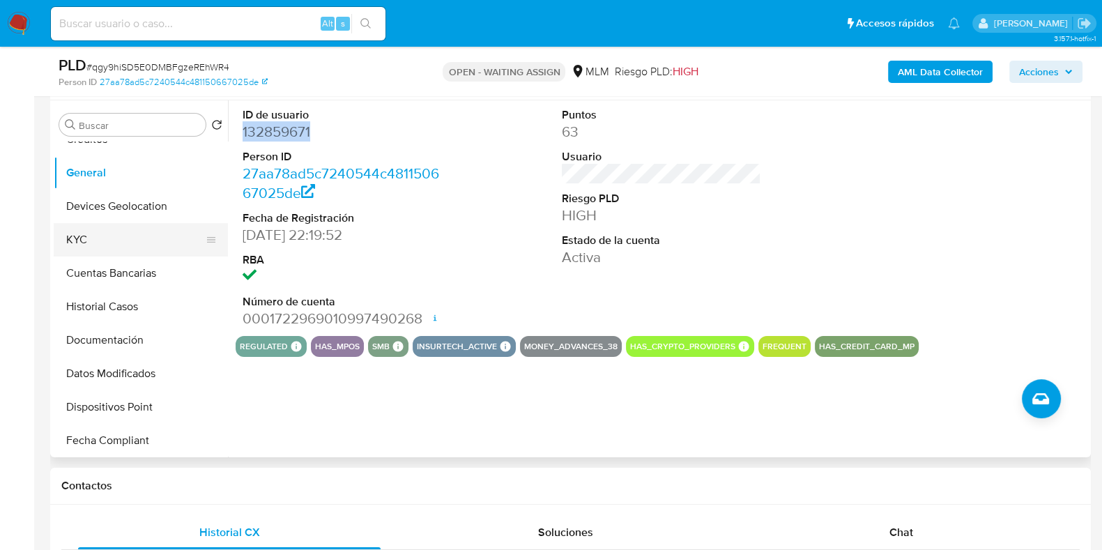
click at [91, 243] on button "KYC" at bounding box center [135, 239] width 163 height 33
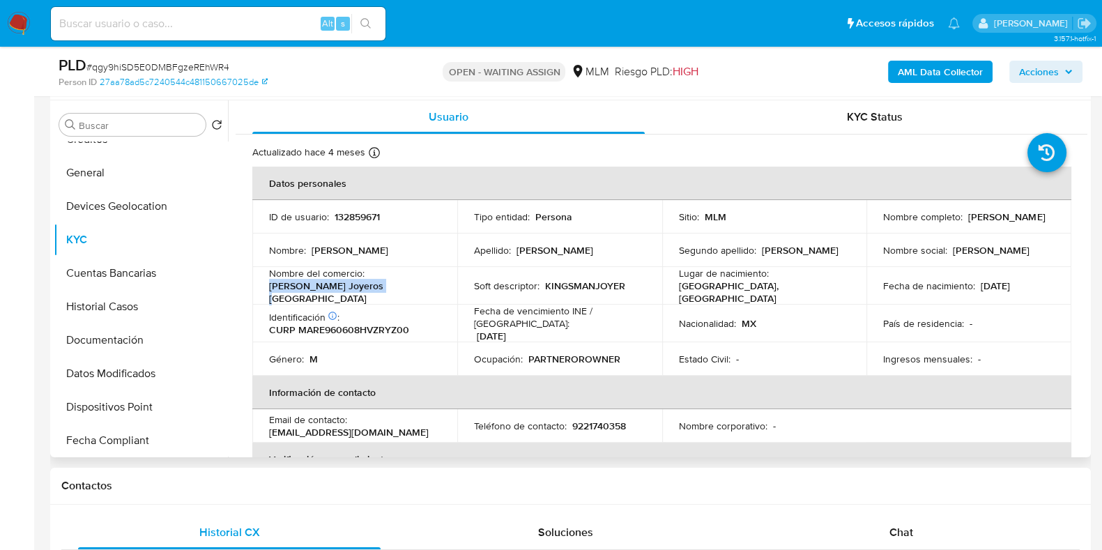
drag, startPoint x: 387, startPoint y: 291, endPoint x: 265, endPoint y: 291, distance: 122.0
click at [265, 291] on td "Nombre del comercio : Kingsman Joyeros México" at bounding box center [354, 286] width 205 height 38
copy p "Kingsman Joyeros México"
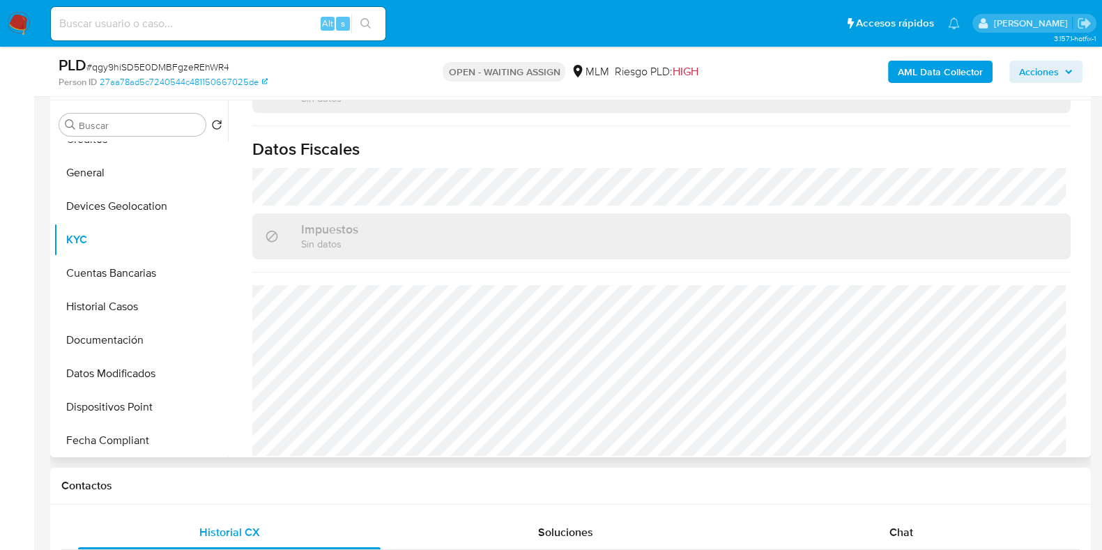
scroll to position [879, 0]
click at [100, 351] on button "Documentación" at bounding box center [135, 339] width 163 height 33
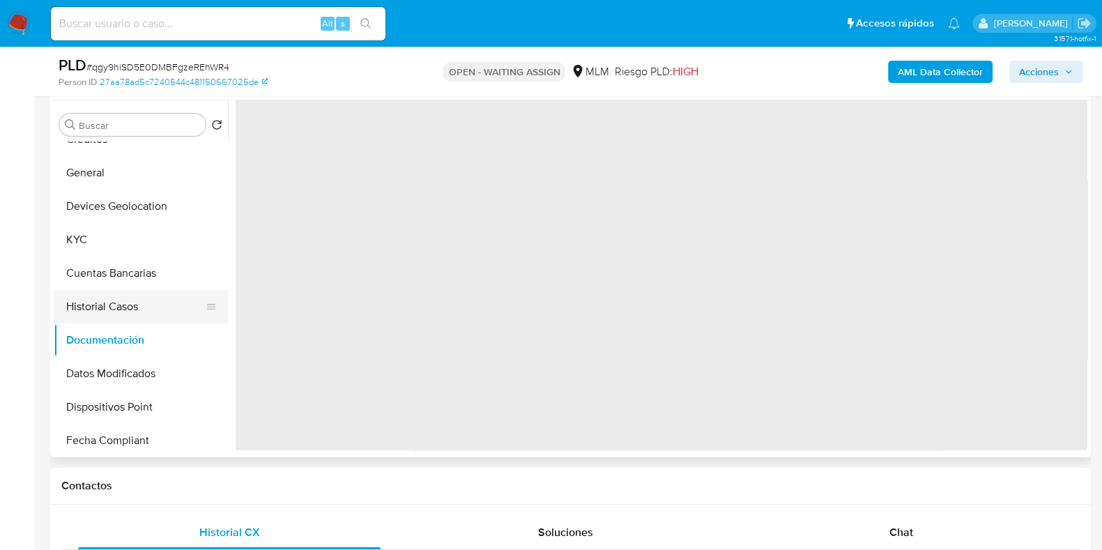
scroll to position [0, 0]
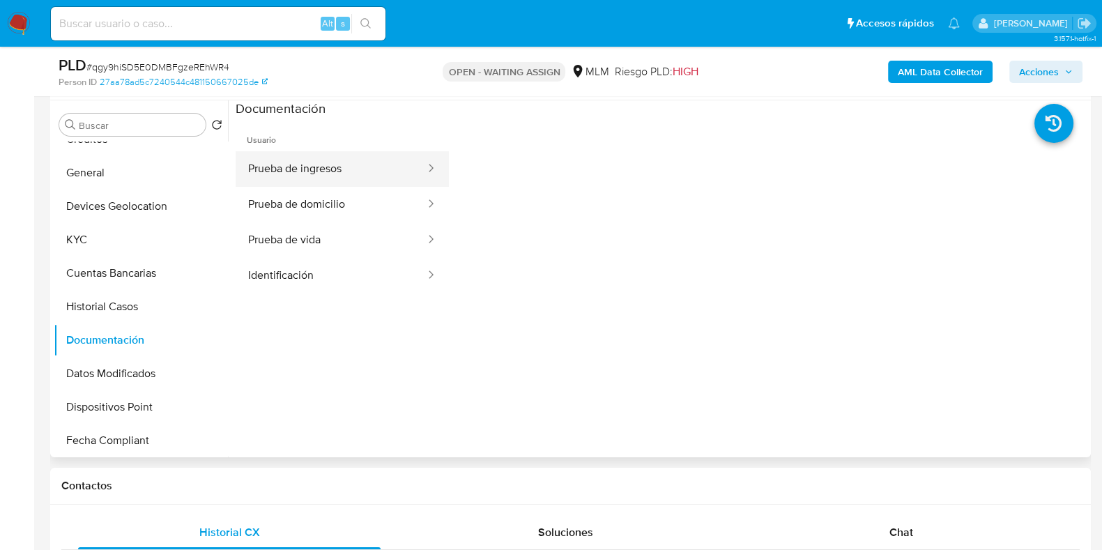
click at [296, 178] on button "Prueba de ingresos" at bounding box center [331, 169] width 191 height 36
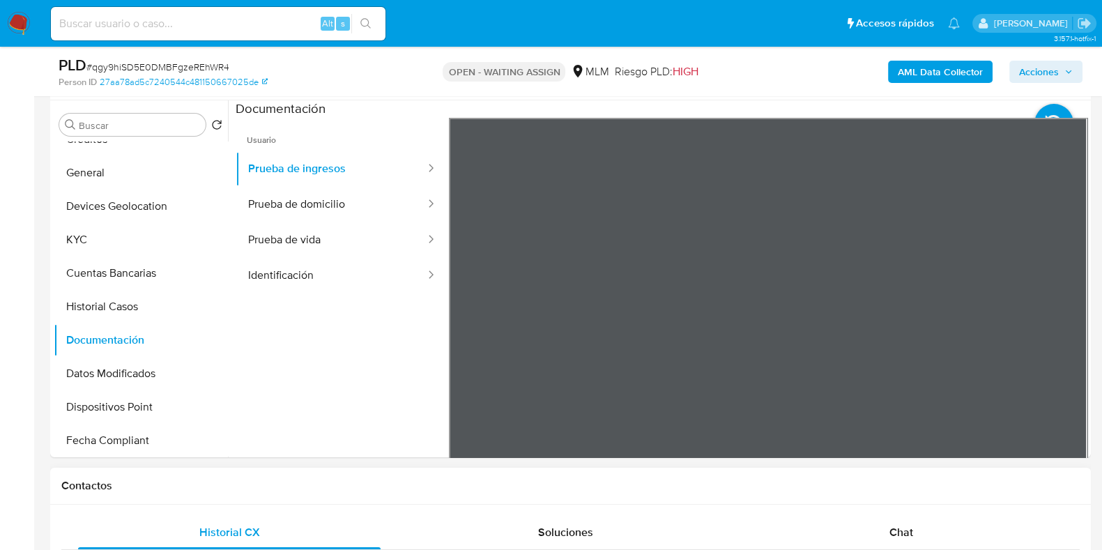
click at [757, 102] on section at bounding box center [662, 331] width 852 height 463
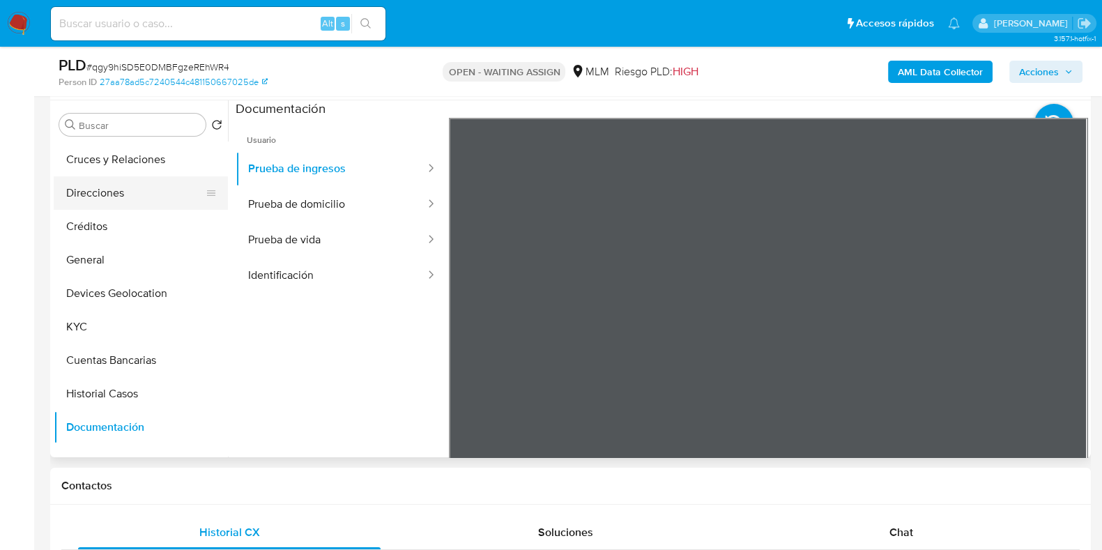
click at [99, 197] on button "Direcciones" at bounding box center [135, 192] width 163 height 33
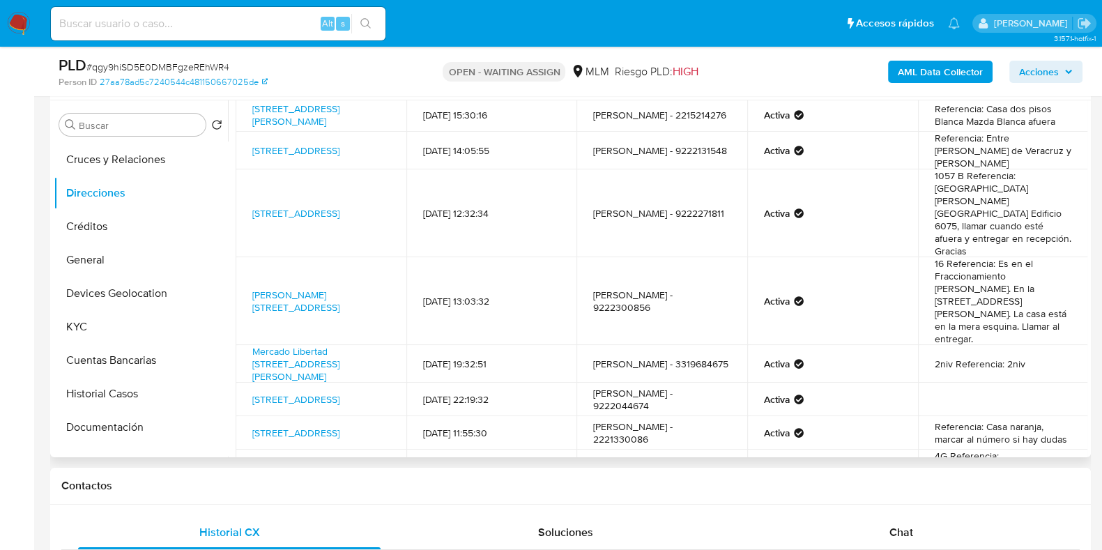
scroll to position [174, 0]
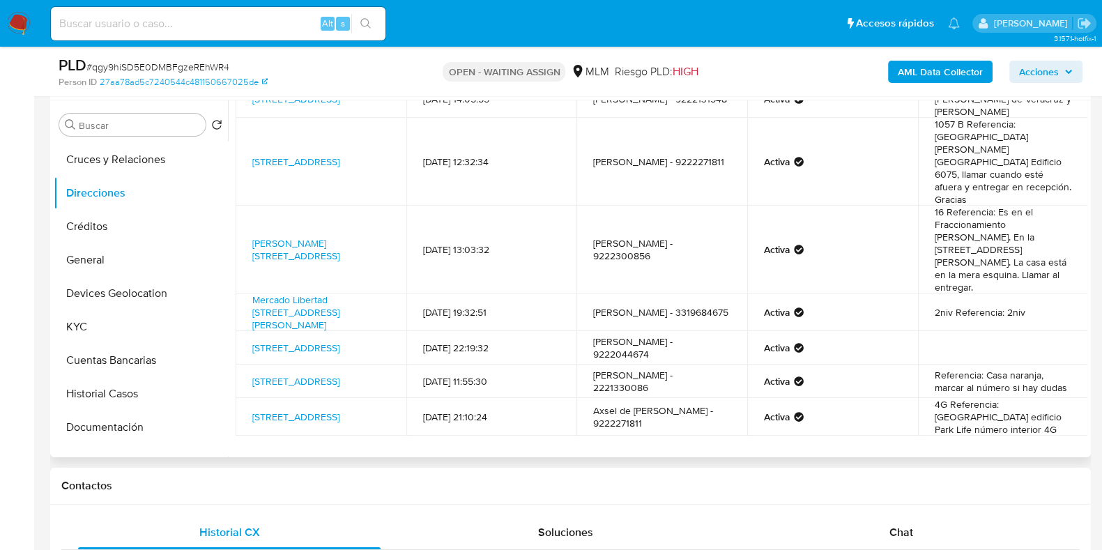
click at [610, 458] on link "2" at bounding box center [608, 469] width 22 height 22
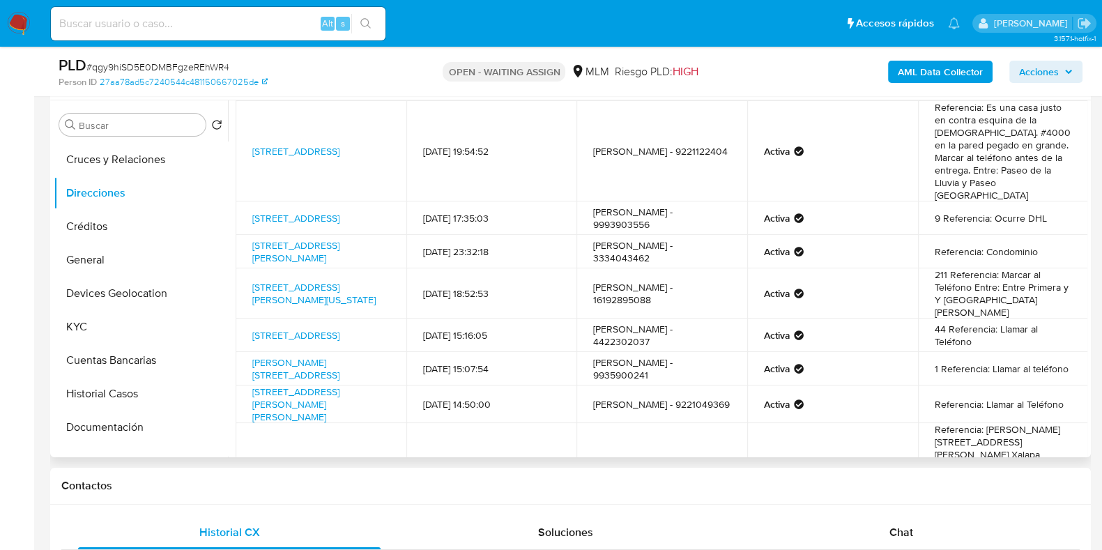
scroll to position [240, 0]
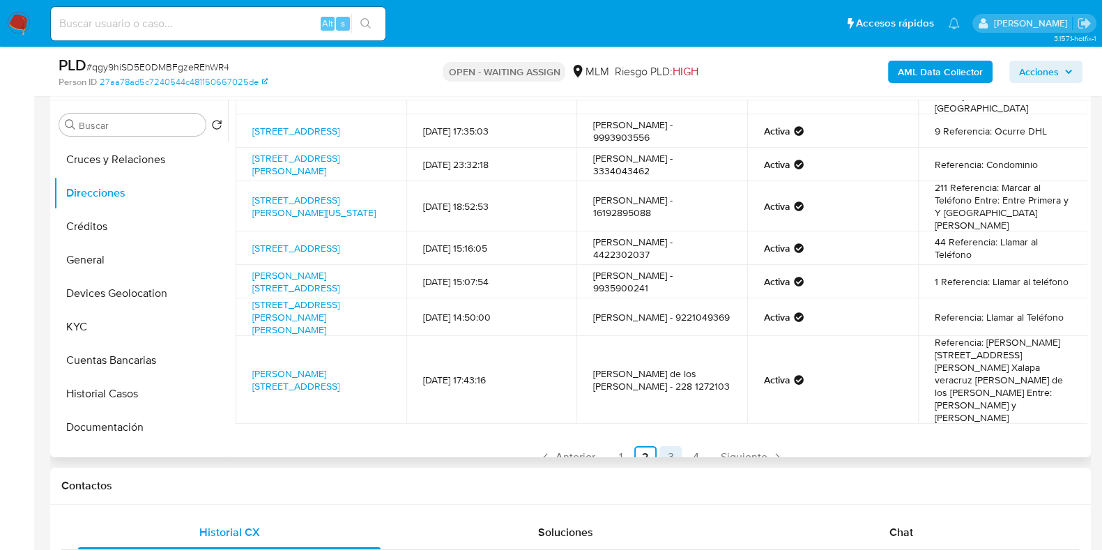
click at [662, 446] on link "3" at bounding box center [670, 457] width 22 height 22
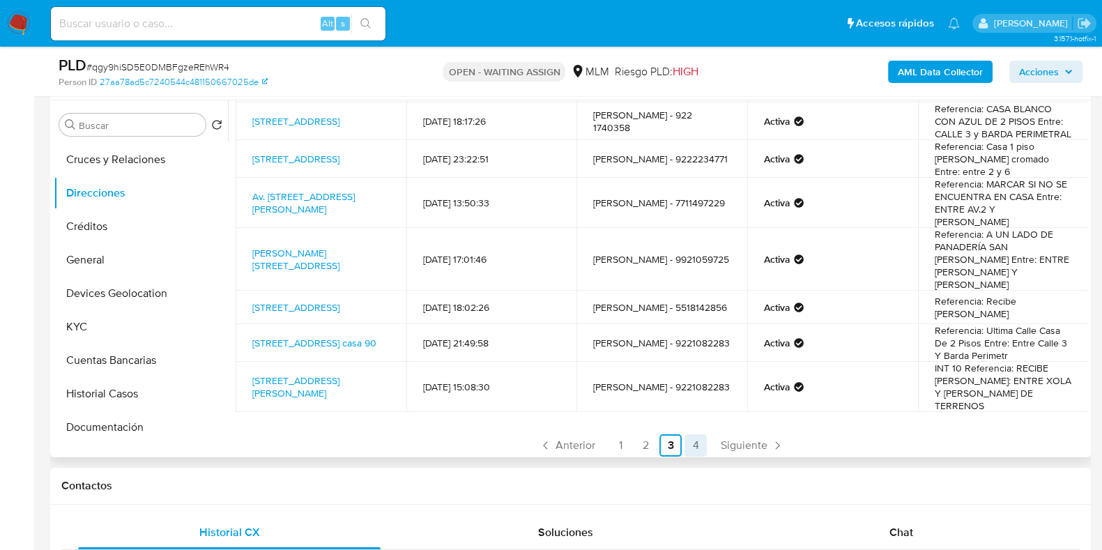
click at [700, 434] on link "4" at bounding box center [695, 445] width 22 height 22
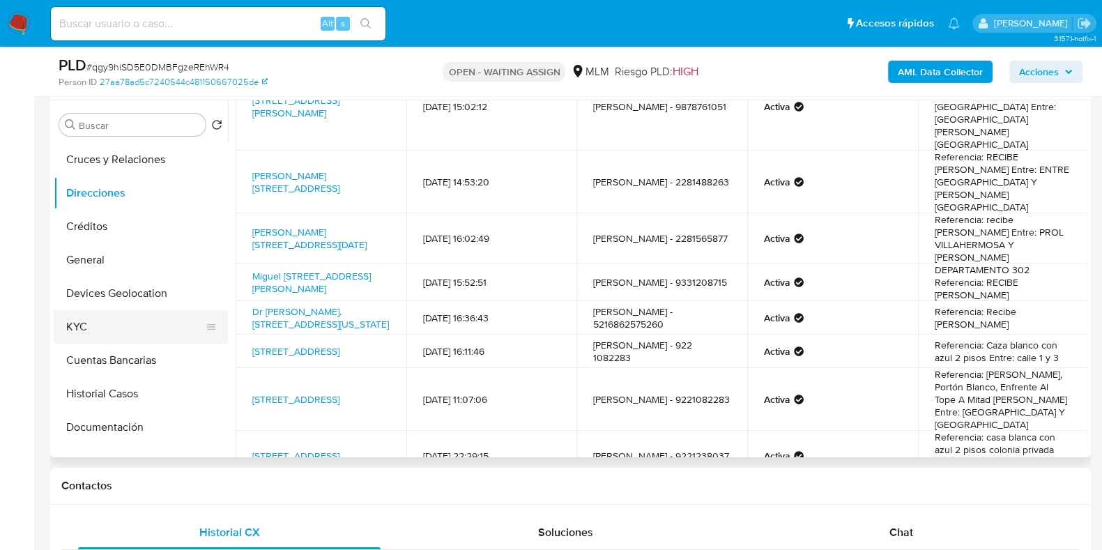
click at [66, 323] on button "KYC" at bounding box center [135, 326] width 163 height 33
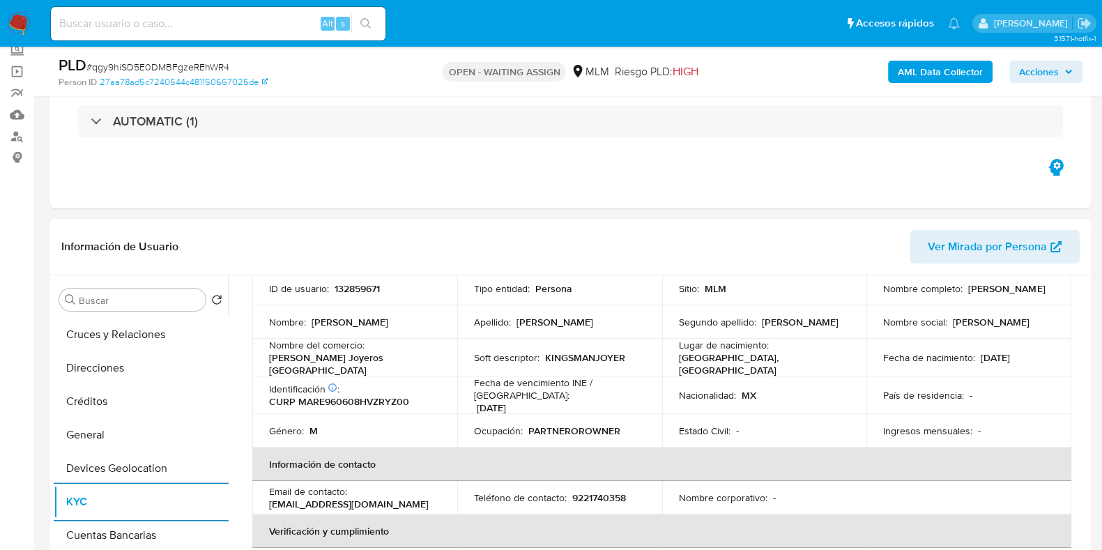
scroll to position [0, 0]
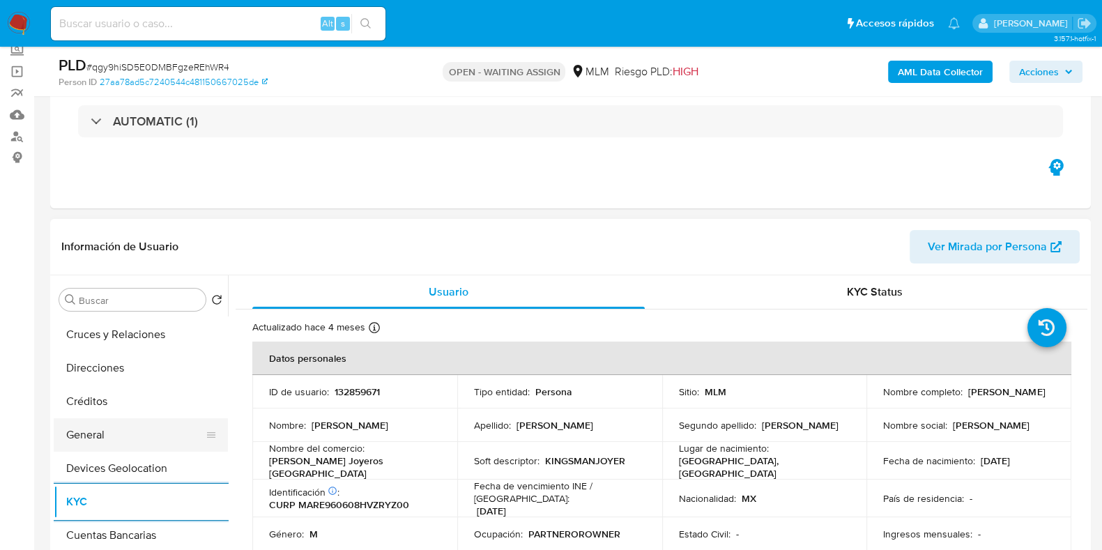
click at [91, 425] on button "General" at bounding box center [135, 434] width 163 height 33
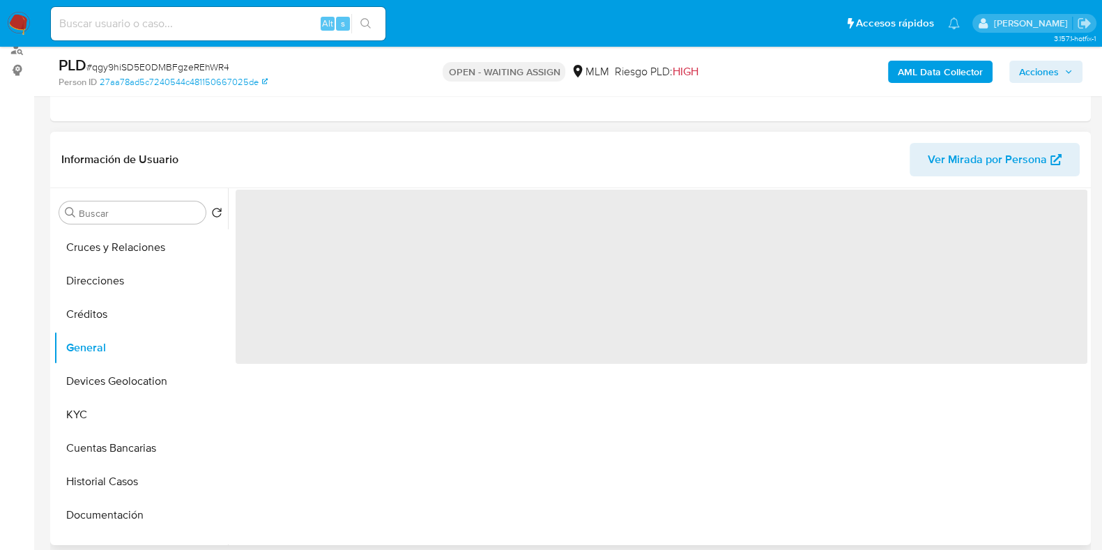
scroll to position [261, 0]
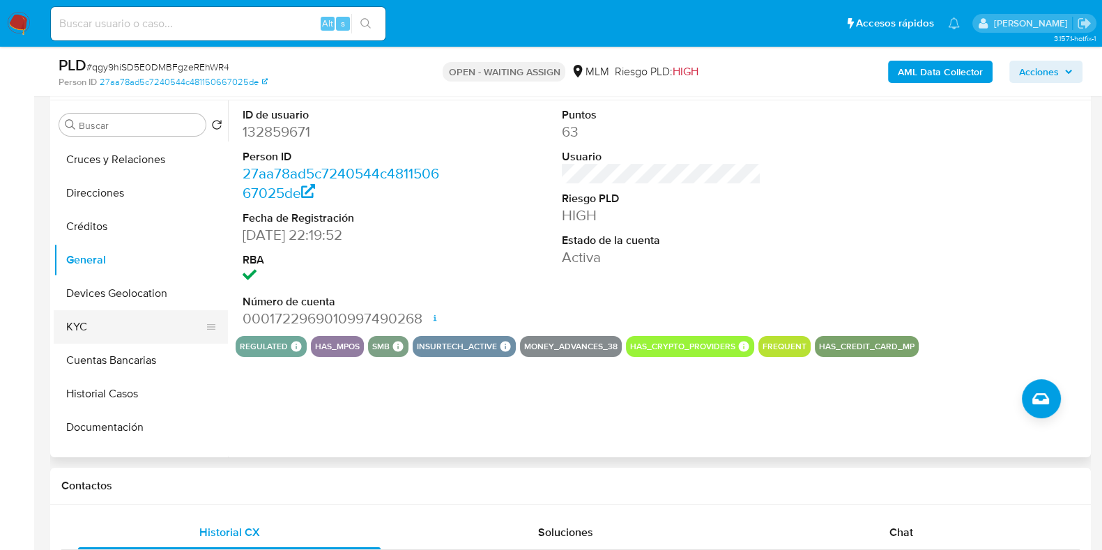
click at [117, 329] on button "KYC" at bounding box center [135, 326] width 163 height 33
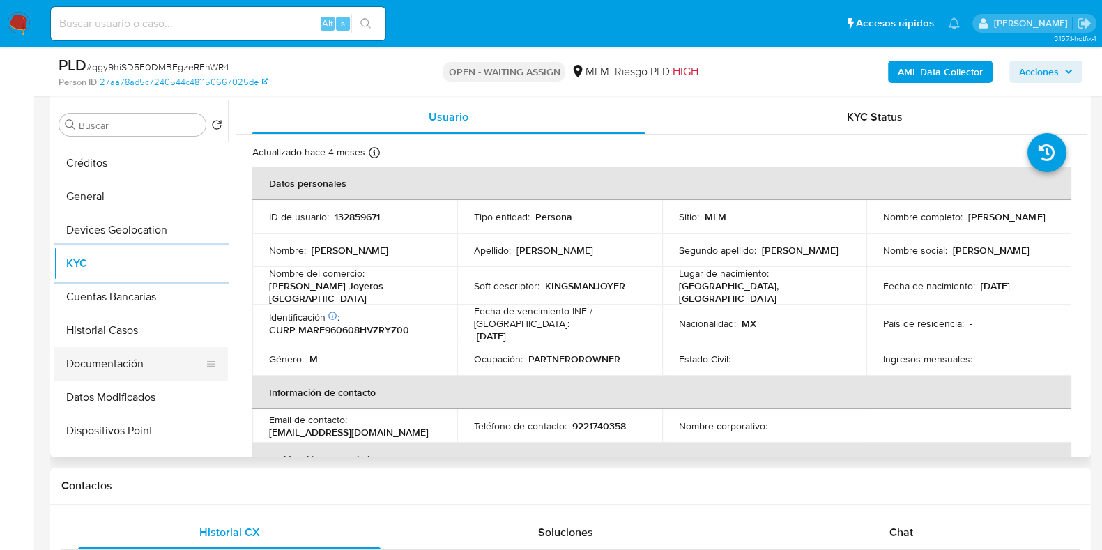
scroll to position [153, 0]
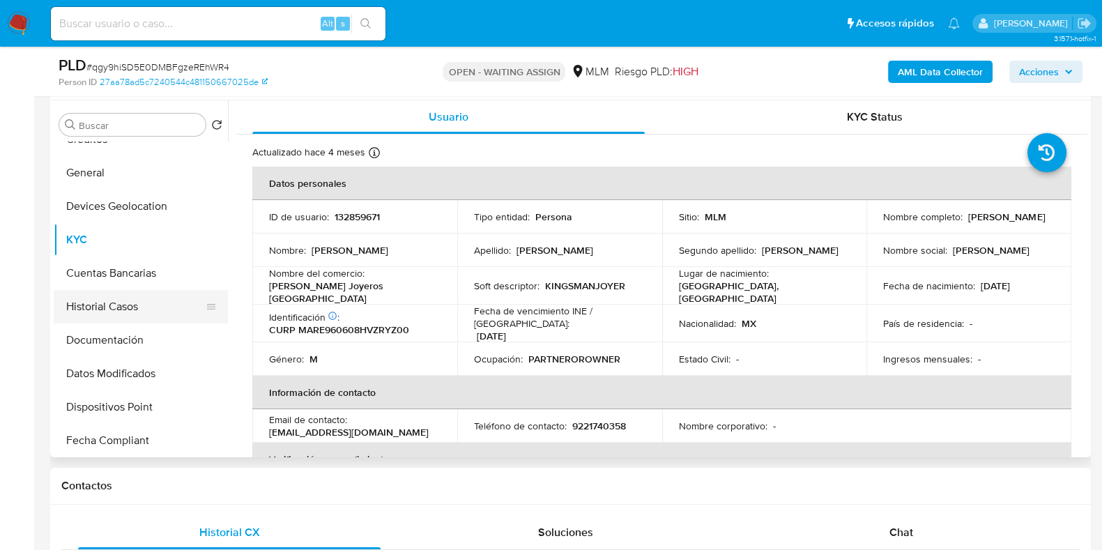
click at [125, 320] on button "Historial Casos" at bounding box center [135, 306] width 163 height 33
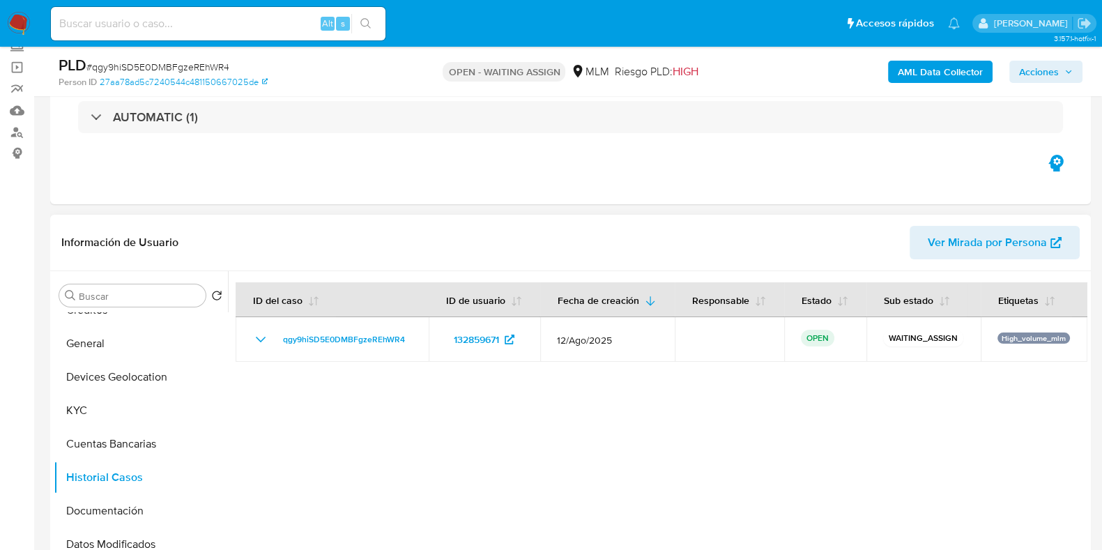
scroll to position [0, 0]
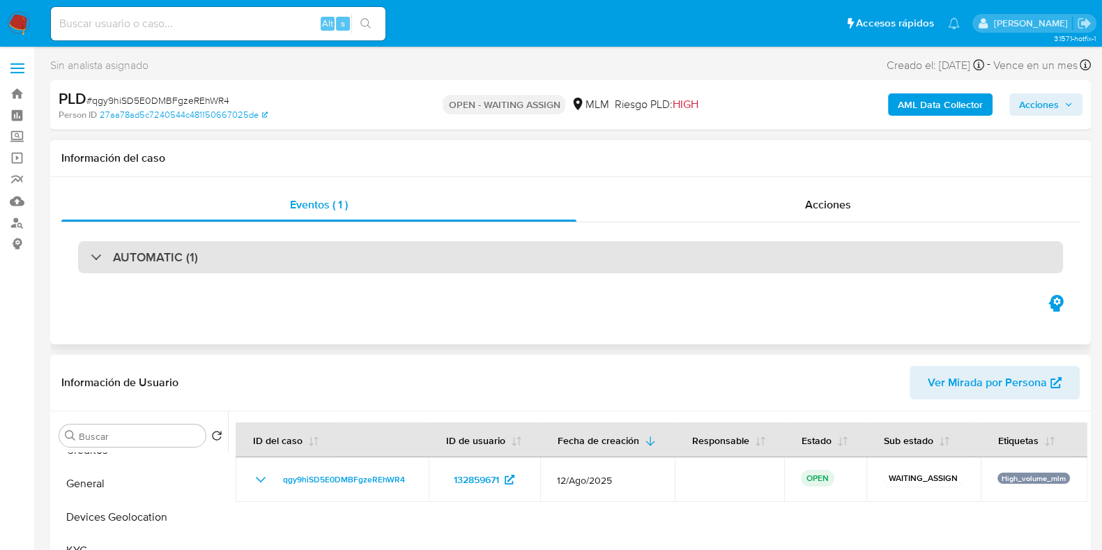
click at [293, 254] on div "AUTOMATIC (1)" at bounding box center [570, 257] width 985 height 32
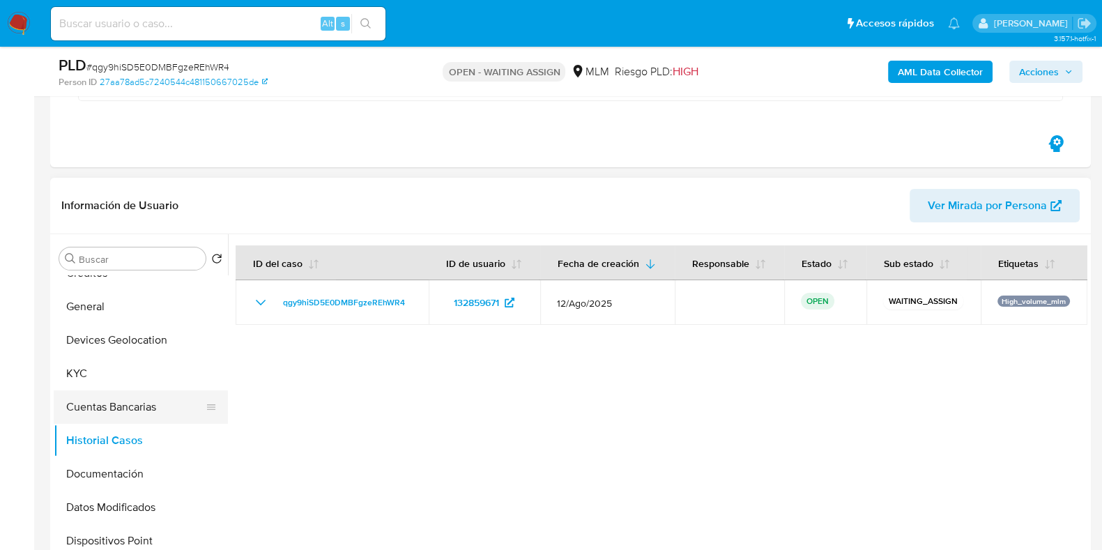
scroll to position [348, 0]
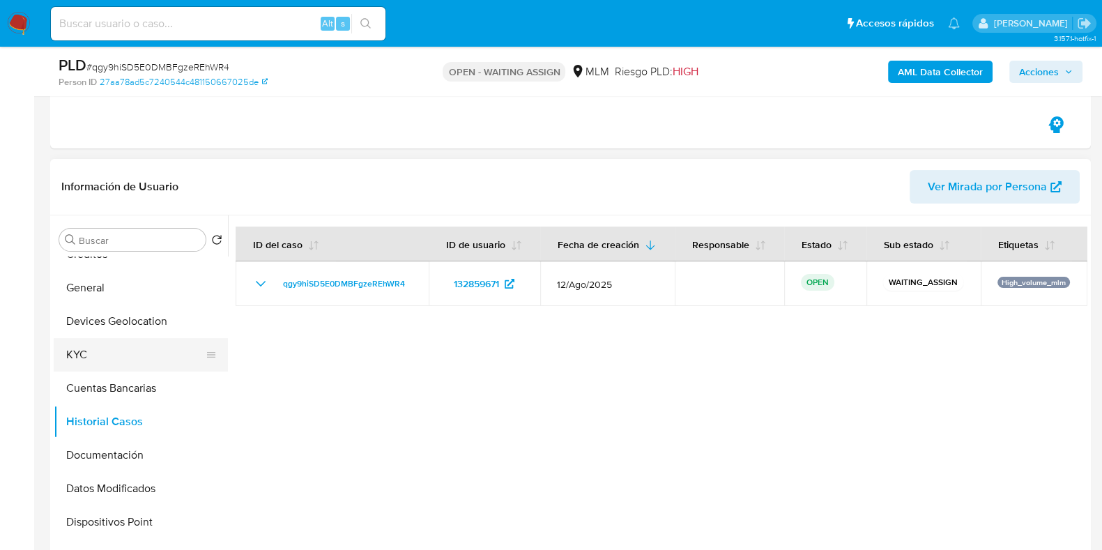
click at [117, 360] on button "KYC" at bounding box center [135, 354] width 163 height 33
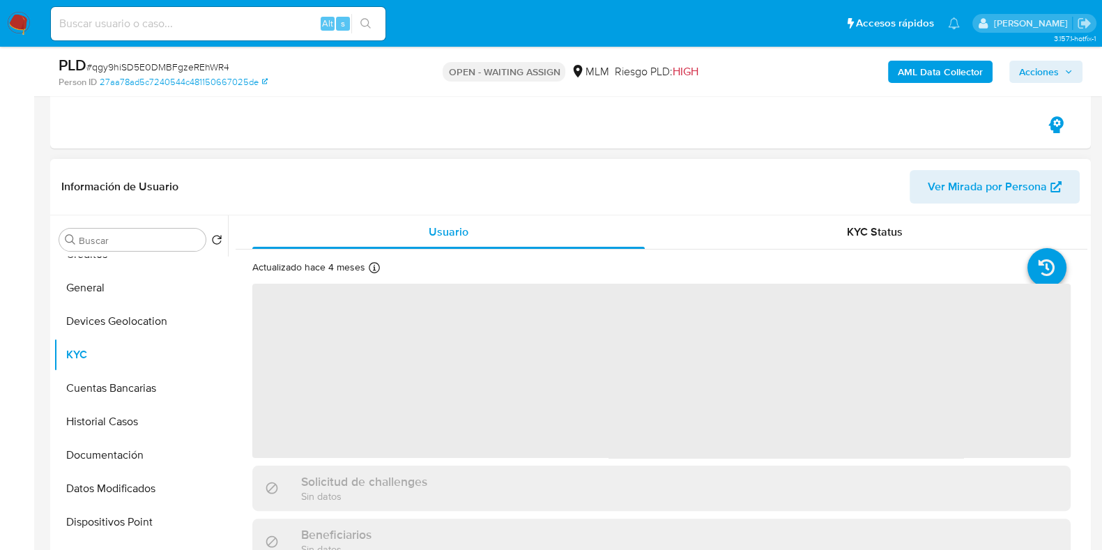
scroll to position [86, 0]
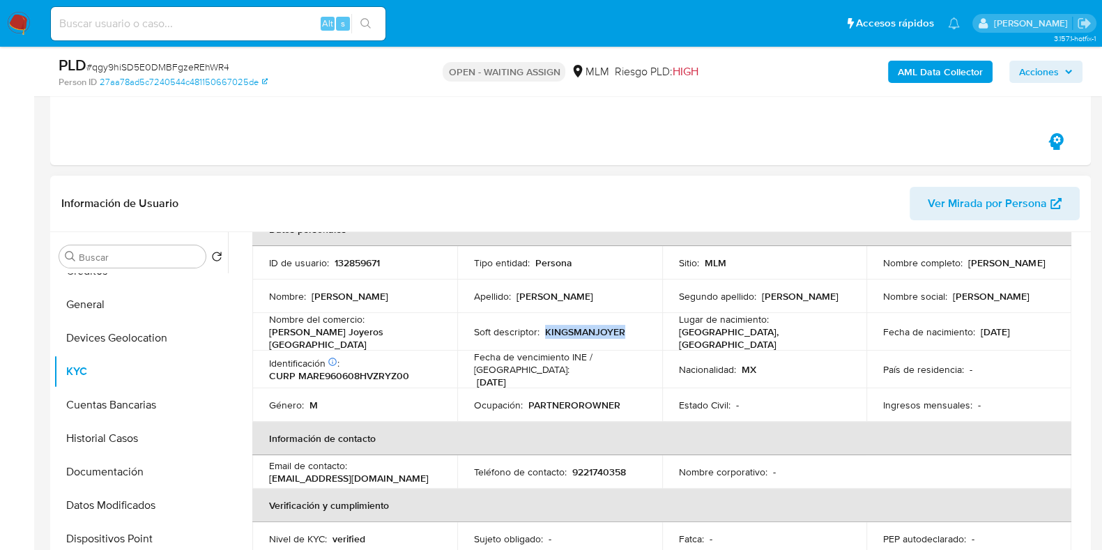
drag, startPoint x: 626, startPoint y: 332, endPoint x: 438, endPoint y: 335, distance: 188.2
click at [536, 329] on div "Soft descriptor : KINGSMANJOYER" at bounding box center [559, 331] width 171 height 13
drag, startPoint x: 406, startPoint y: 337, endPoint x: 302, endPoint y: 337, distance: 104.5
click at [254, 334] on td "Nombre del comercio : Kingsman Joyeros México" at bounding box center [354, 332] width 205 height 38
copy p "Kingsman Joyeros México"
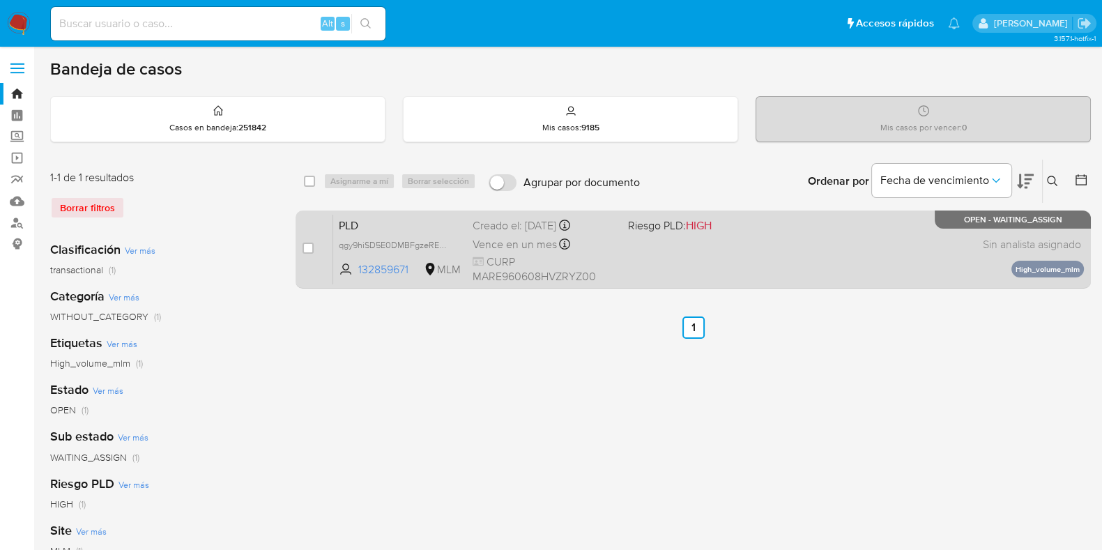
click at [778, 261] on div "PLD qgy9hiSD5E0DMBFgzeREhWR4 132859671 MLM Riesgo PLD: HIGH Creado el: [DATE] C…" at bounding box center [708, 249] width 751 height 70
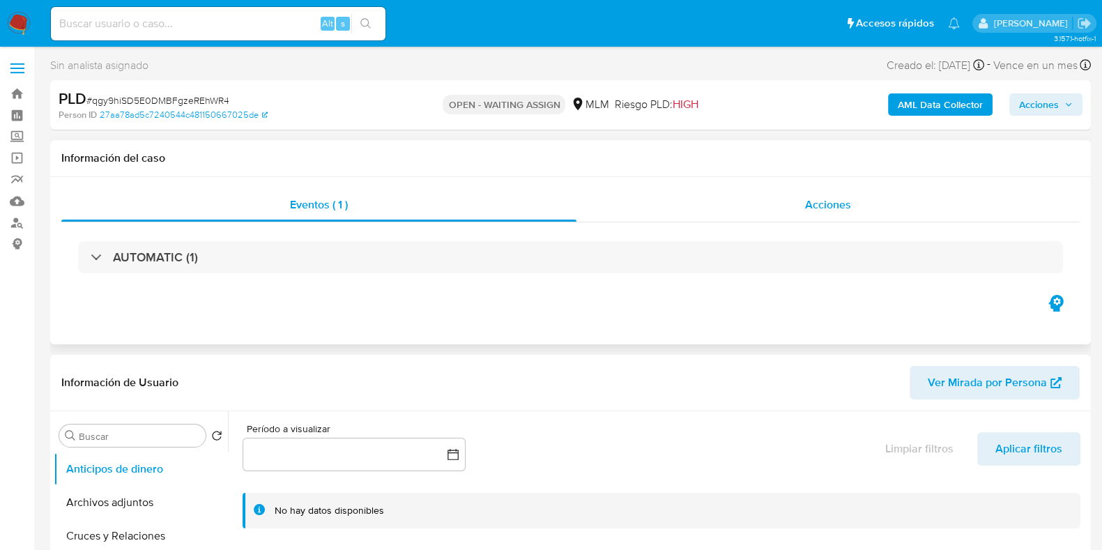
select select "10"
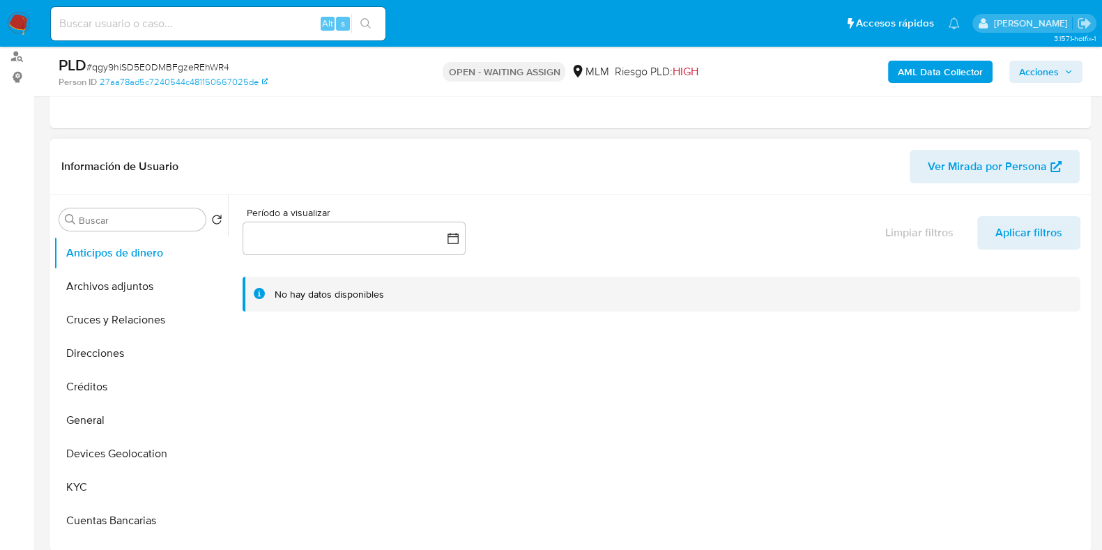
scroll to position [174, 0]
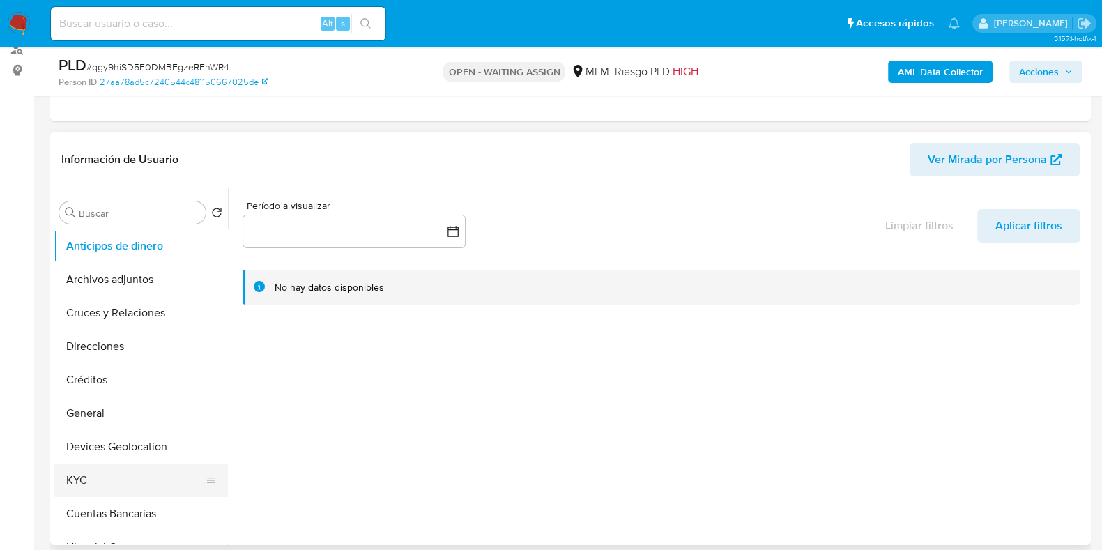
click at [98, 475] on button "KYC" at bounding box center [135, 479] width 163 height 33
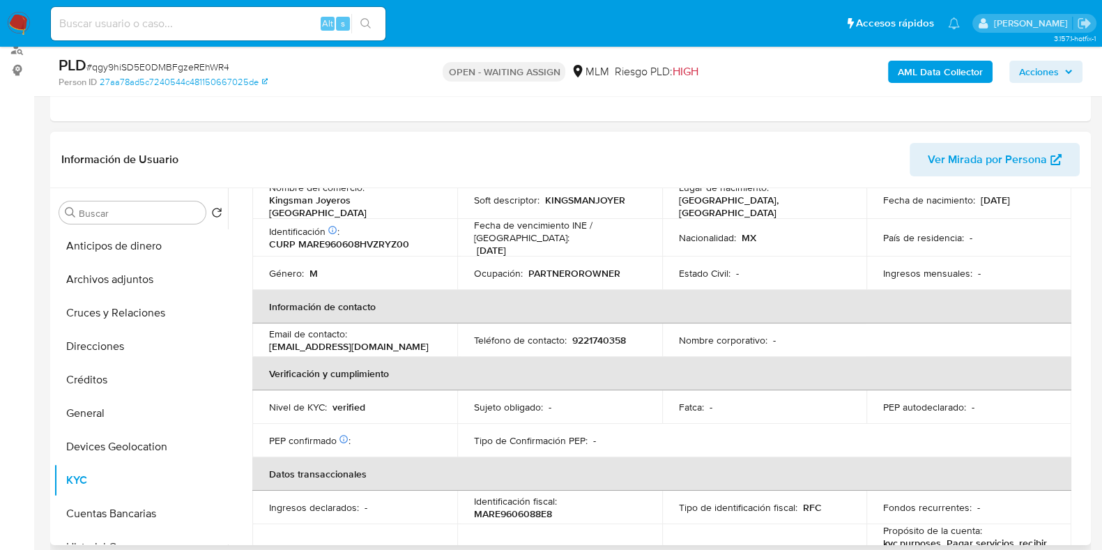
scroll to position [348, 0]
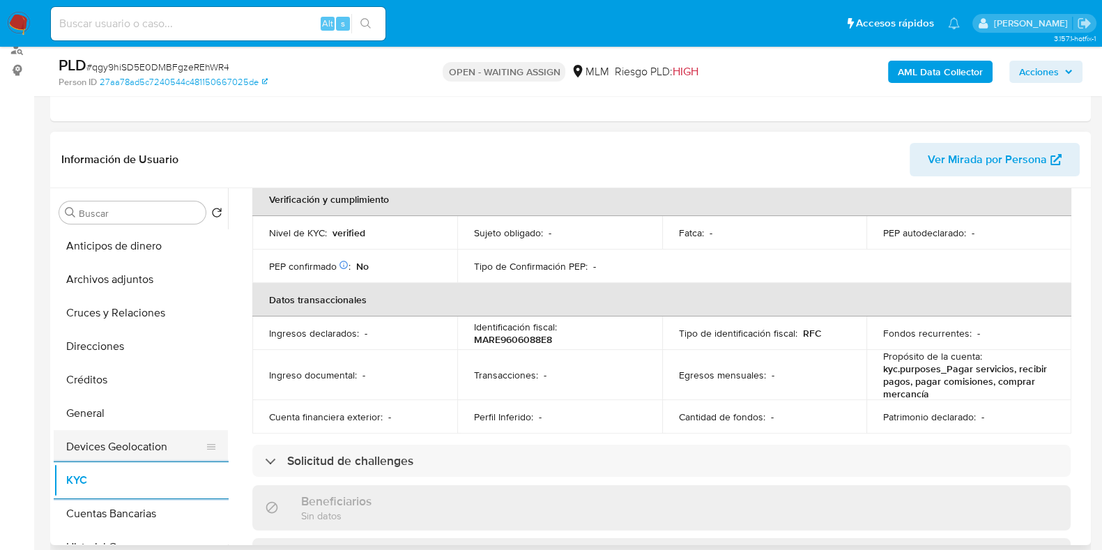
click at [115, 452] on button "Devices Geolocation" at bounding box center [135, 446] width 163 height 33
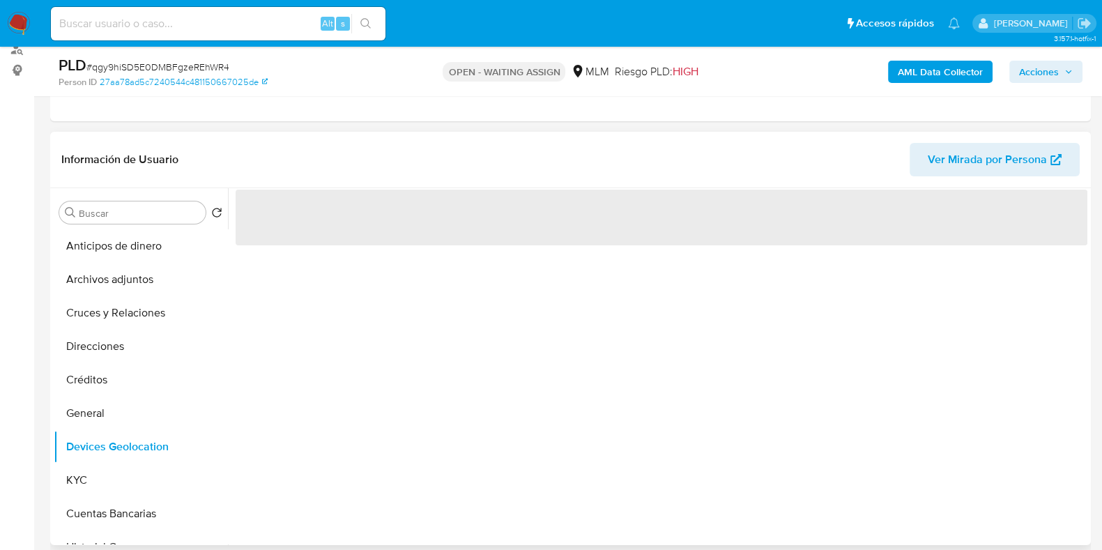
scroll to position [0, 0]
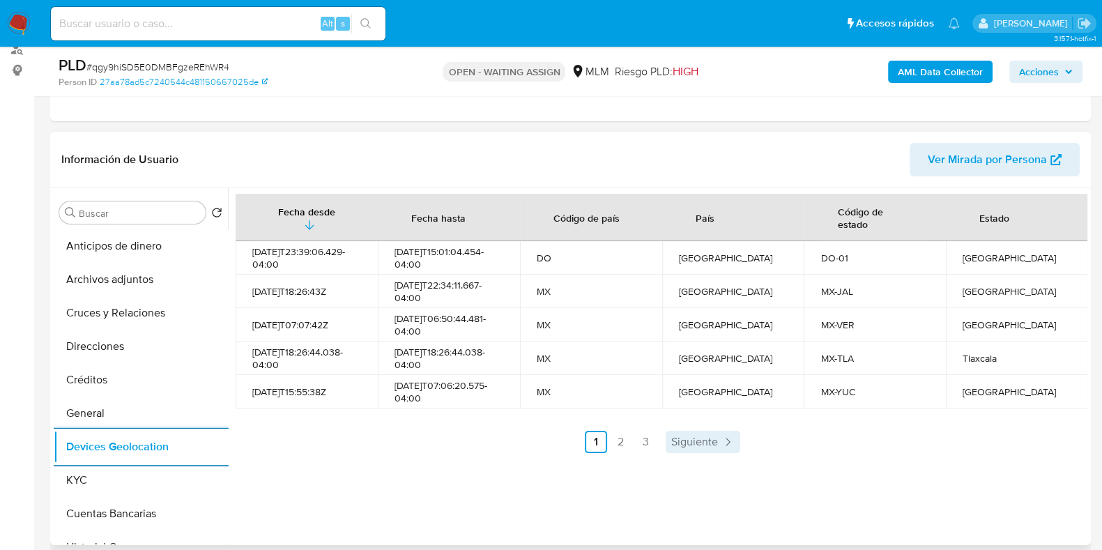
click at [672, 447] on span "Siguiente" at bounding box center [694, 441] width 47 height 11
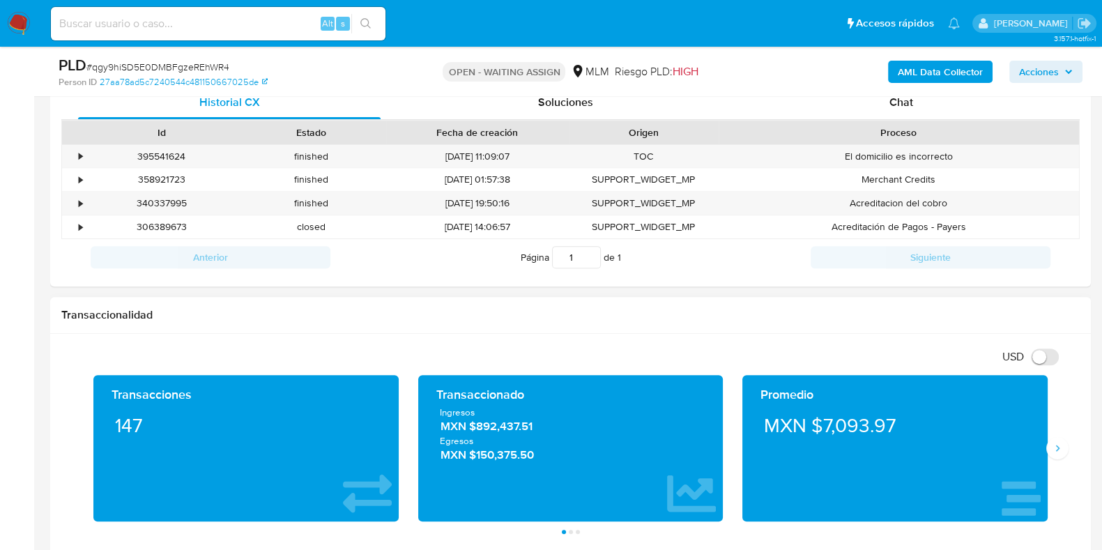
scroll to position [784, 0]
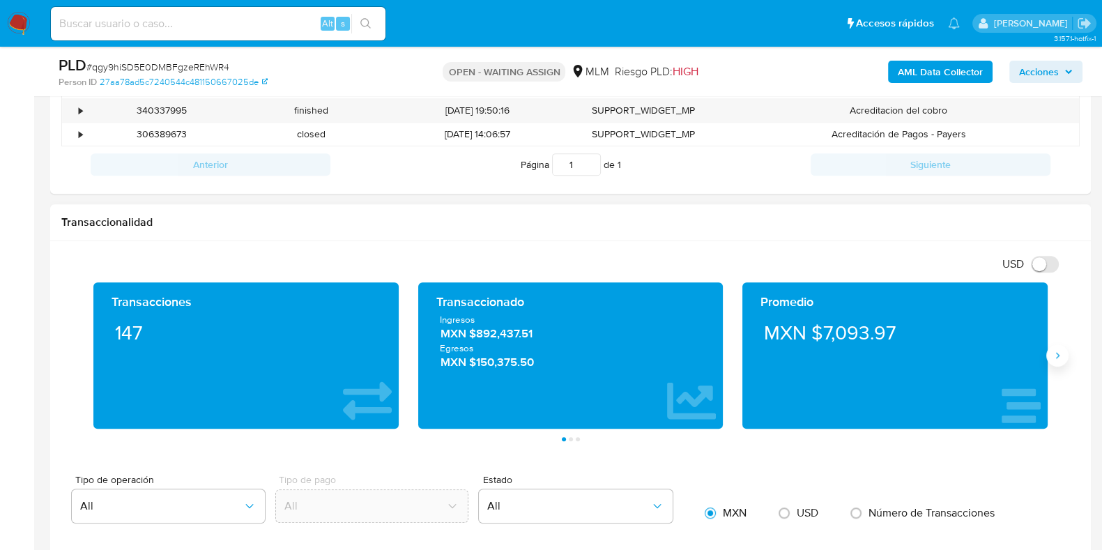
click at [1064, 360] on button "Siguiente" at bounding box center [1057, 355] width 22 height 22
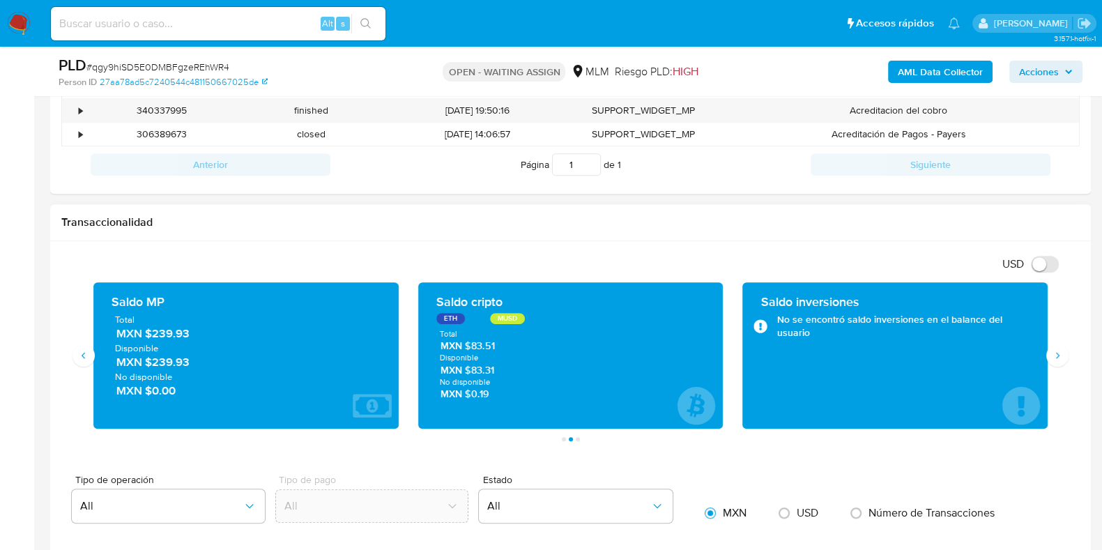
click at [169, 336] on span "MXN $239.93" at bounding box center [246, 333] width 261 height 16
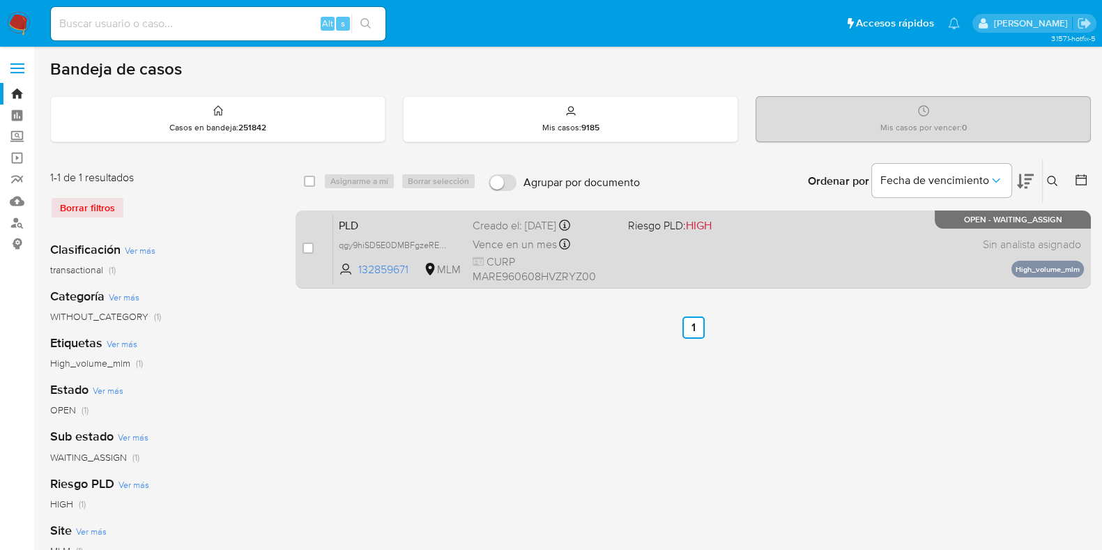
click at [701, 247] on div "PLD qgy9hiSD5E0DMBFgzeREhWR4 132859671 MLM Riesgo PLD: HIGH Creado el: [DATE] C…" at bounding box center [708, 249] width 751 height 70
click at [312, 245] on input "checkbox" at bounding box center [307, 248] width 11 height 11
checkbox input "true"
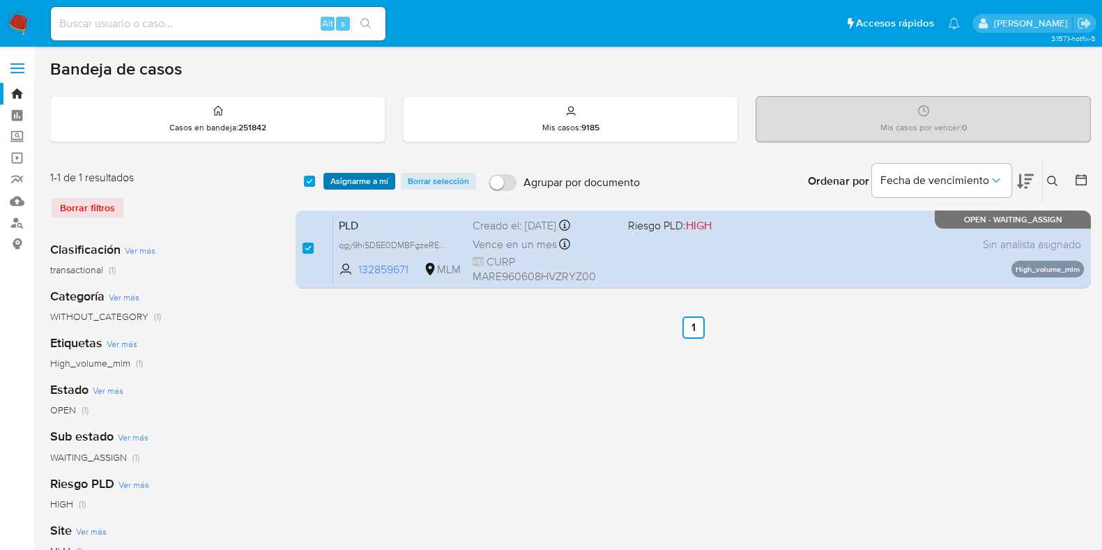
click at [353, 183] on span "Asignarme a mí" at bounding box center [359, 181] width 58 height 14
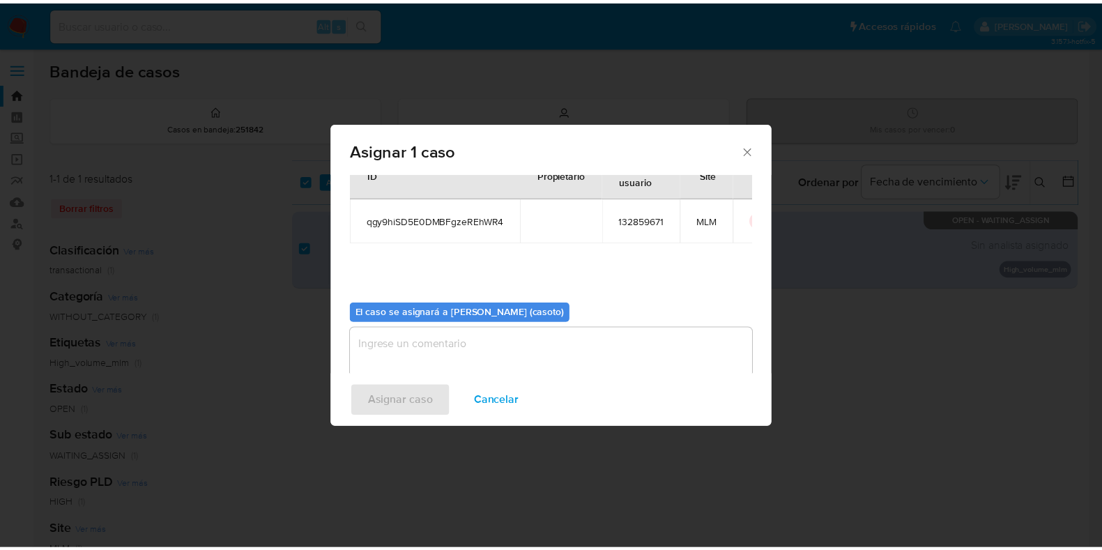
scroll to position [72, 0]
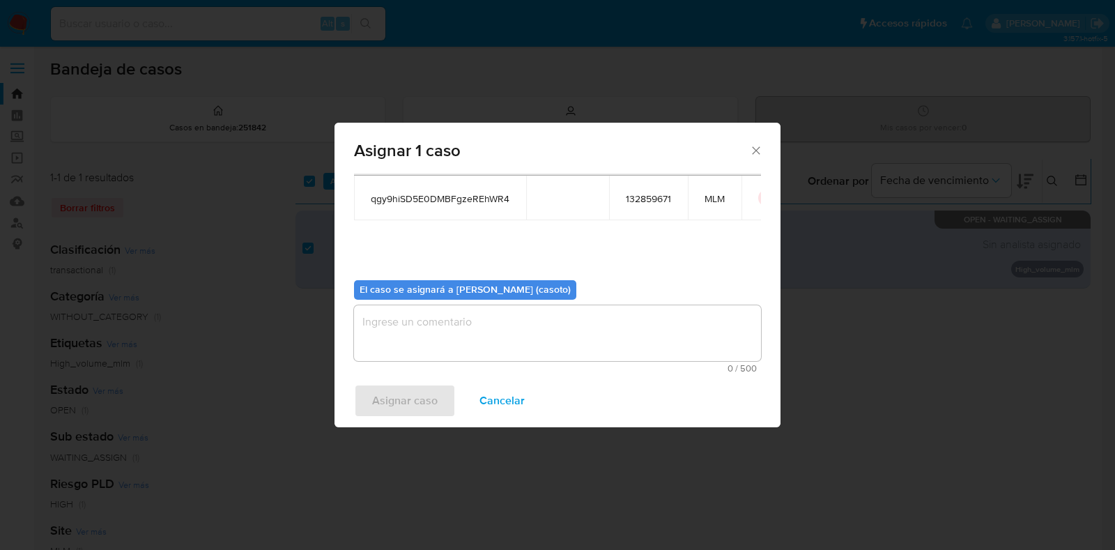
click at [451, 318] on textarea "assign-modal" at bounding box center [557, 333] width 407 height 56
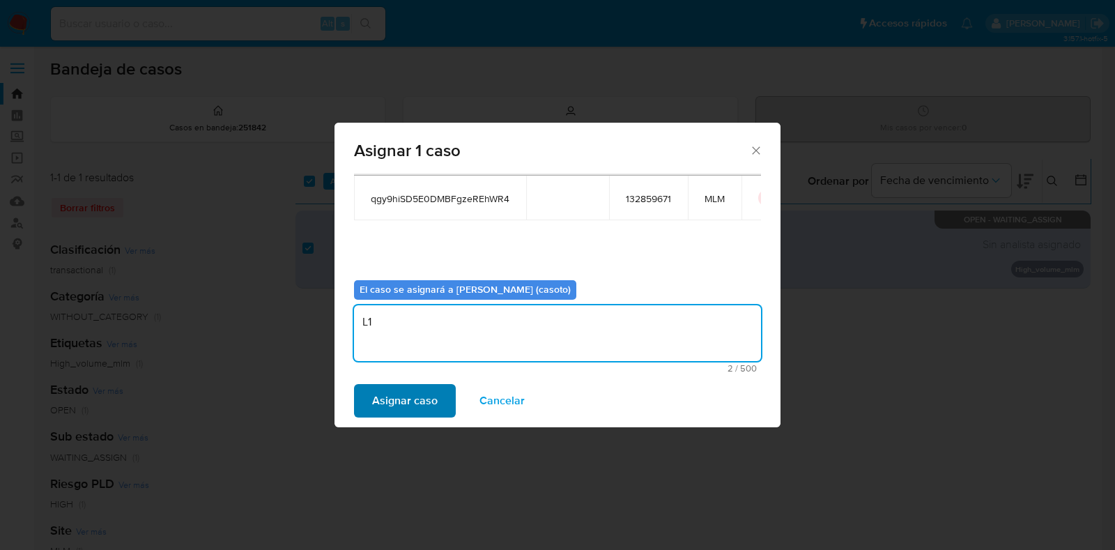
type textarea "L1"
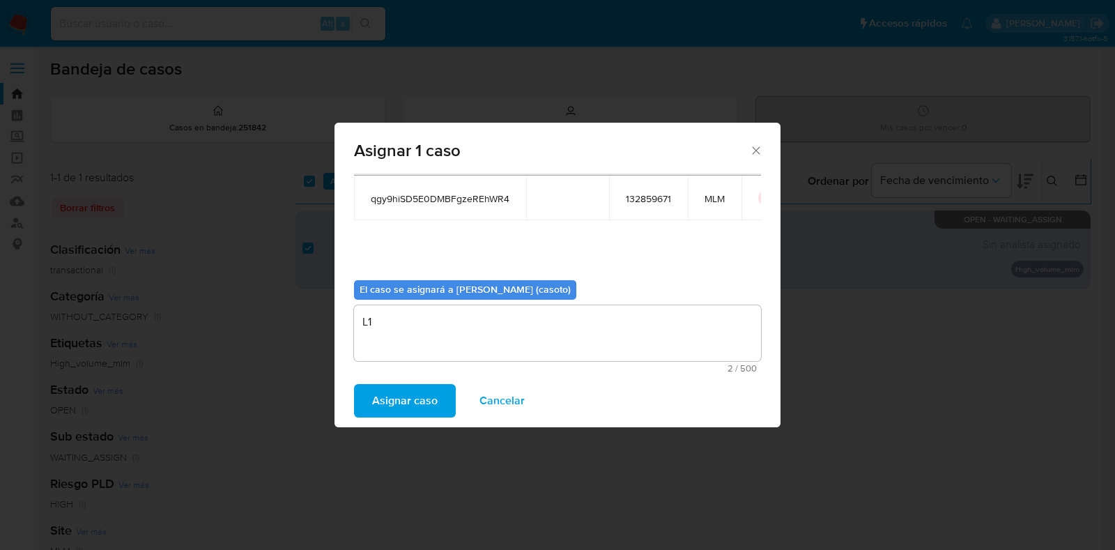
click at [404, 413] on span "Asignar caso" at bounding box center [405, 400] width 66 height 31
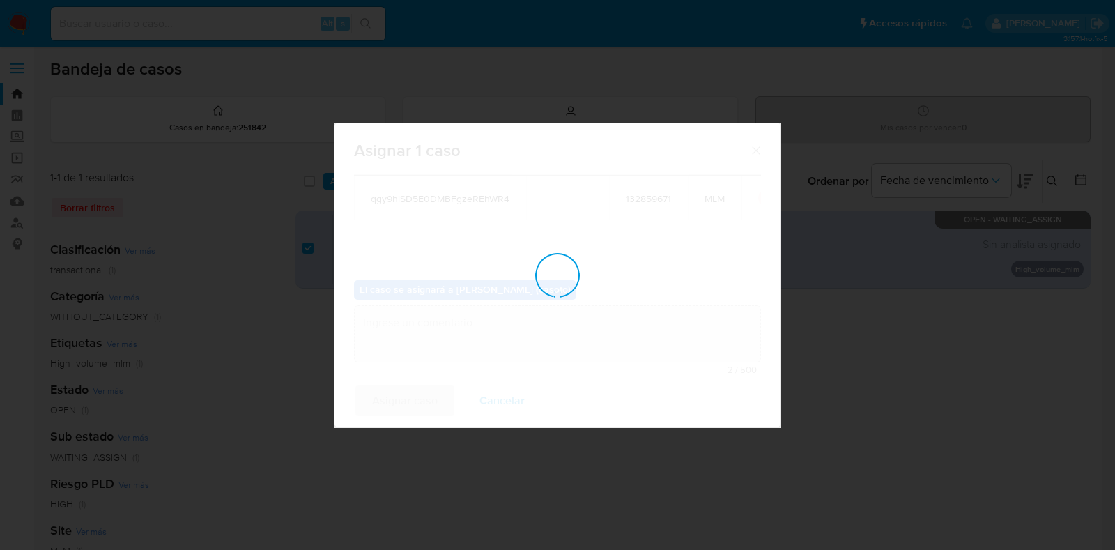
checkbox input "false"
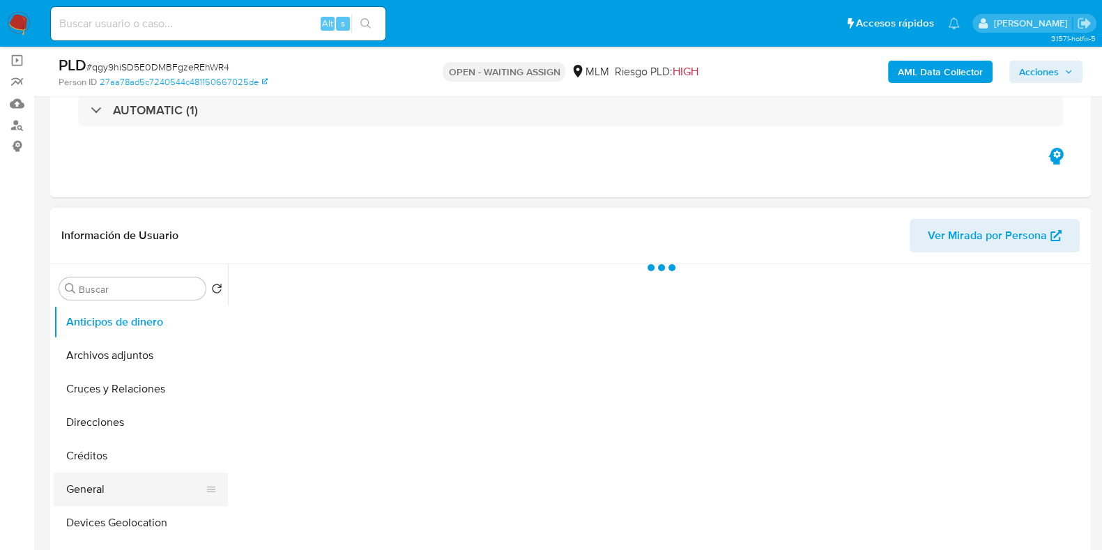
scroll to position [261, 0]
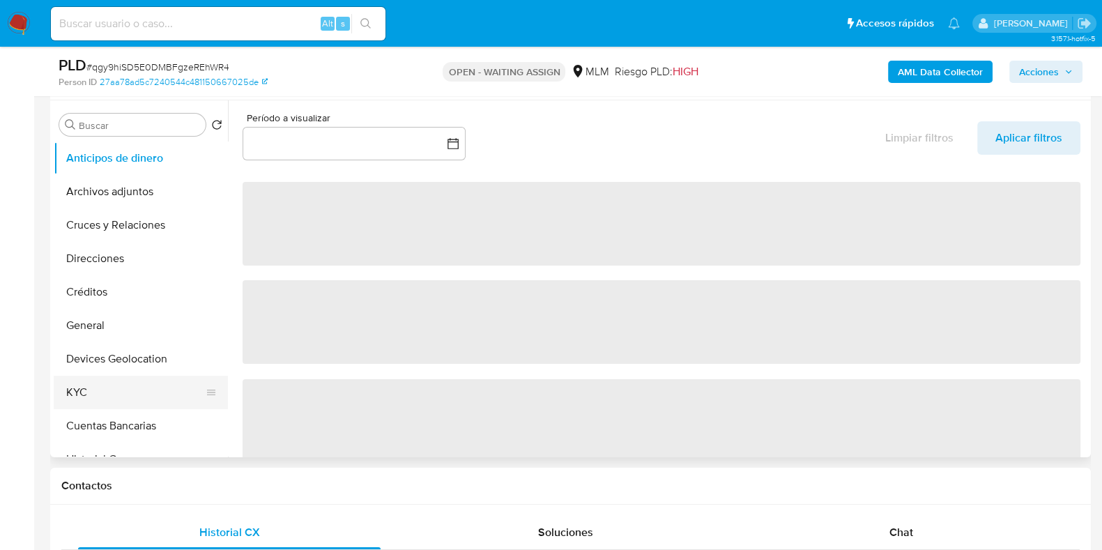
click at [105, 395] on button "KYC" at bounding box center [135, 392] width 163 height 33
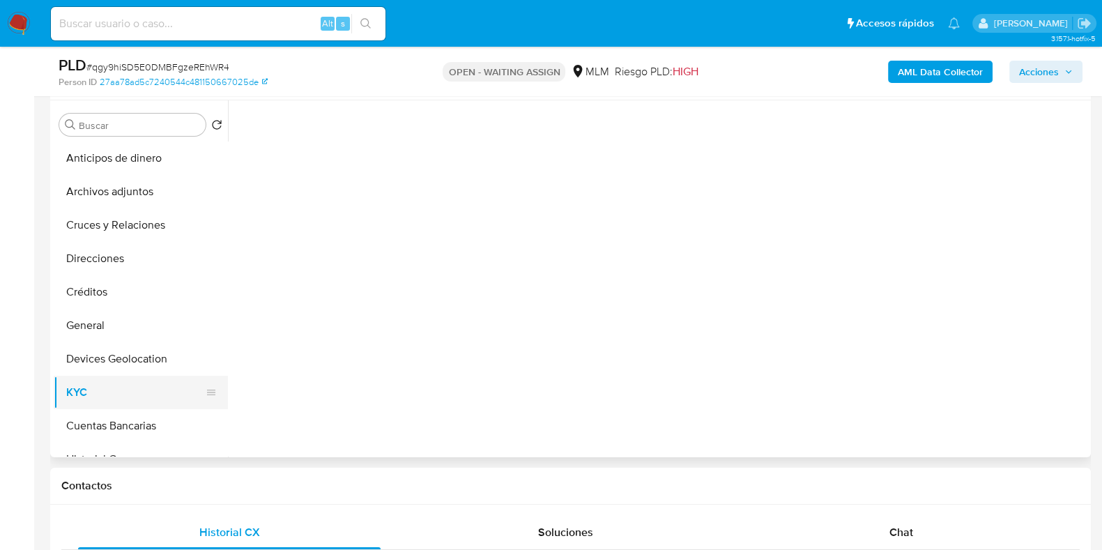
select select "10"
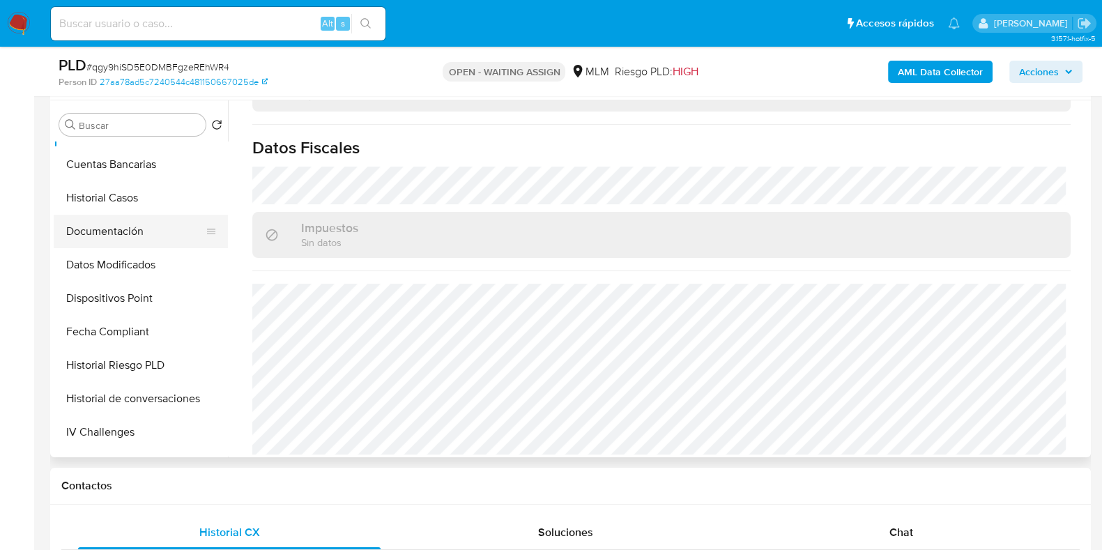
click at [137, 236] on button "Documentación" at bounding box center [135, 231] width 163 height 33
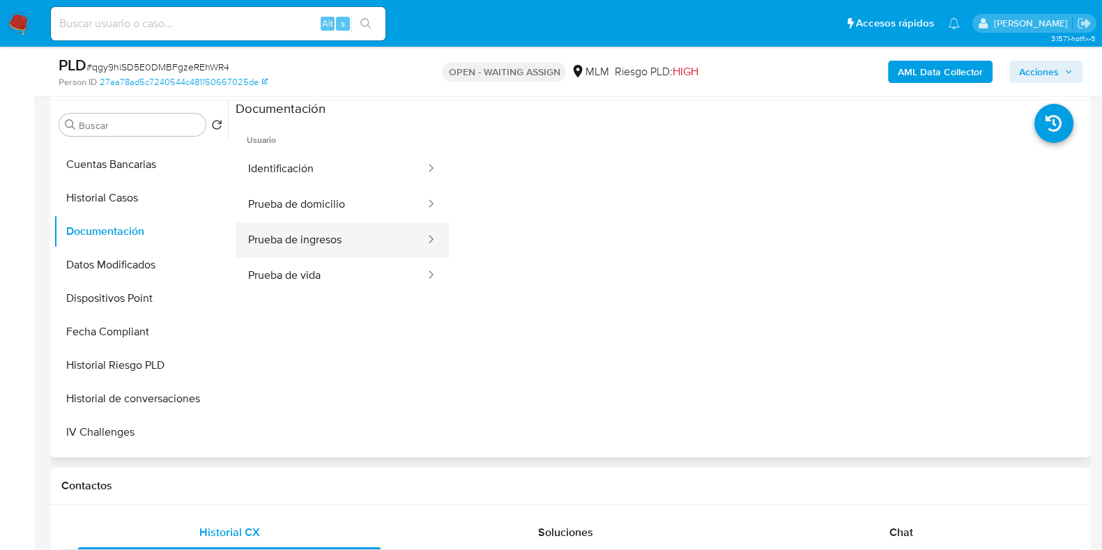
click at [279, 231] on button "Prueba de ingresos" at bounding box center [331, 240] width 191 height 36
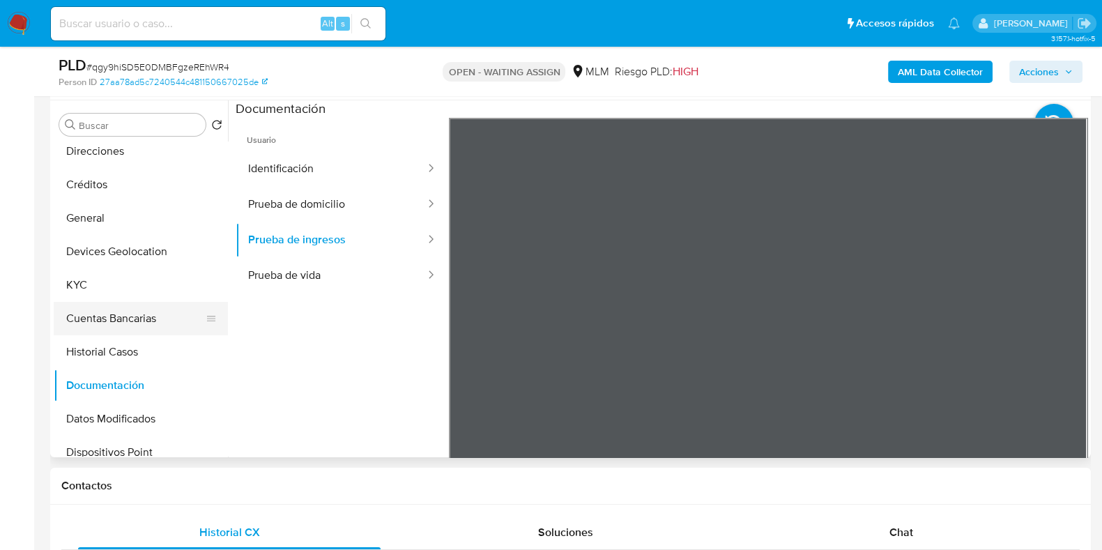
scroll to position [66, 0]
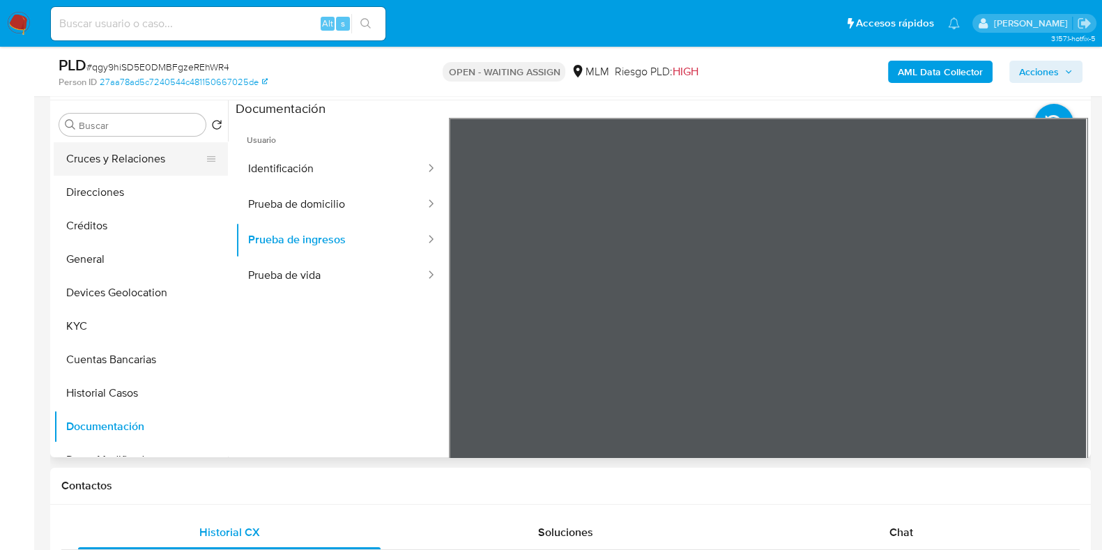
click at [129, 163] on button "Cruces y Relaciones" at bounding box center [135, 158] width 163 height 33
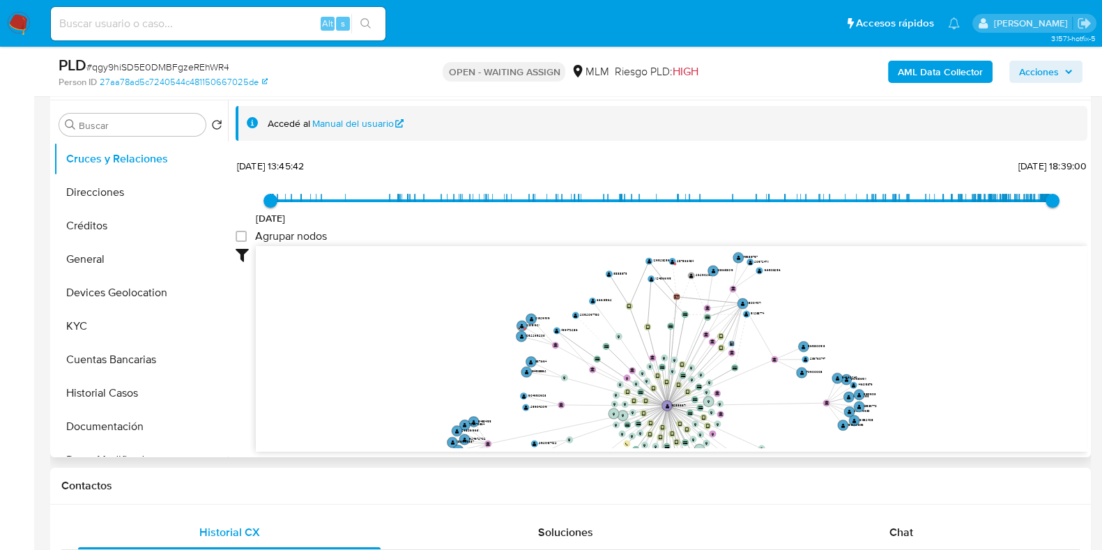
drag, startPoint x: 793, startPoint y: 318, endPoint x: 760, endPoint y: 410, distance: 97.2
click at [760, 410] on icon "device-60bcdc2708813b0019570893  device-63db221308813b0018b4e5b1  device-65aa…" at bounding box center [671, 347] width 831 height 202
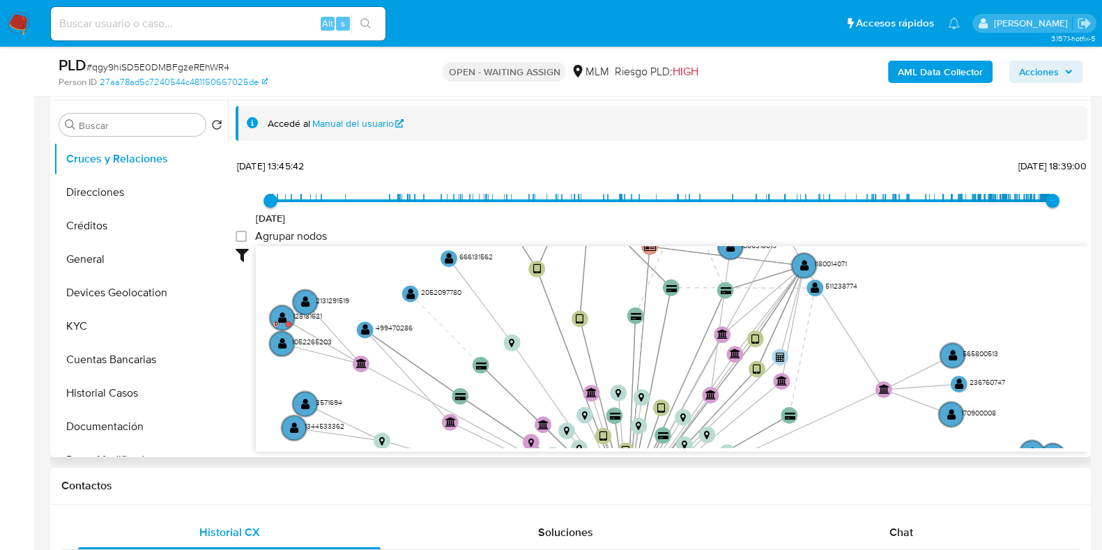
drag, startPoint x: 714, startPoint y: 307, endPoint x: 705, endPoint y: 406, distance: 100.1
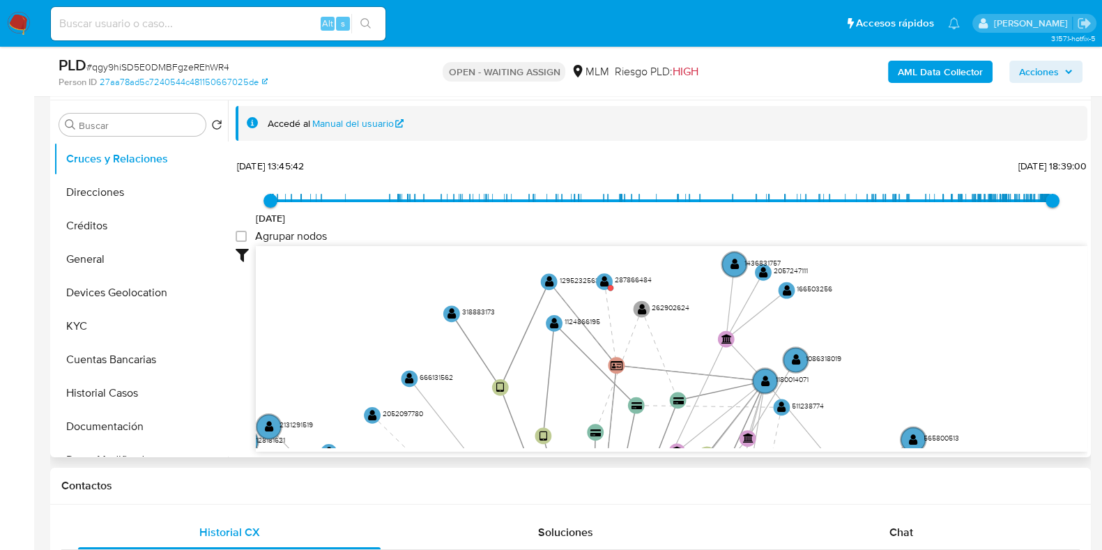
drag, startPoint x: 920, startPoint y: 289, endPoint x: 890, endPoint y: 410, distance: 125.6
click at [890, 410] on icon "device-60bcdc2708813b0019570893  device-63db221308813b0018b4e5b1  device-65aa…" at bounding box center [671, 347] width 831 height 202
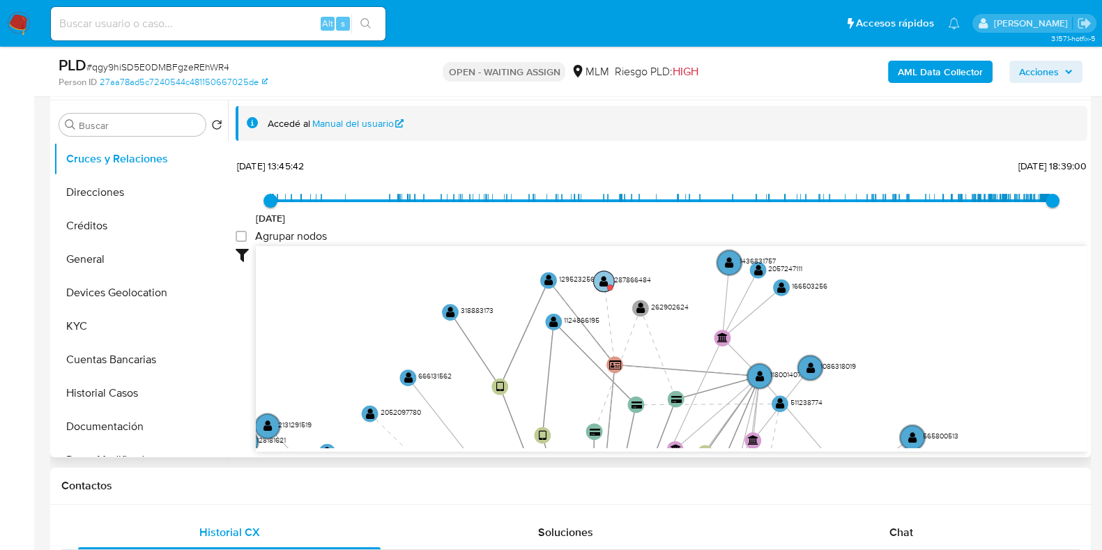
click at [603, 278] on text "" at bounding box center [603, 281] width 9 height 12
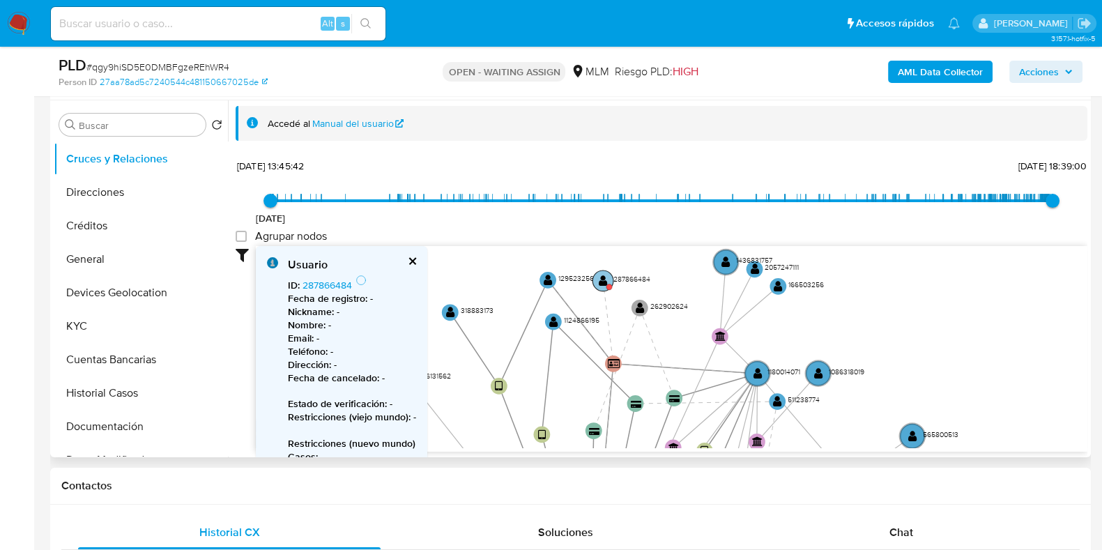
click at [603, 278] on text "" at bounding box center [603, 280] width 9 height 12
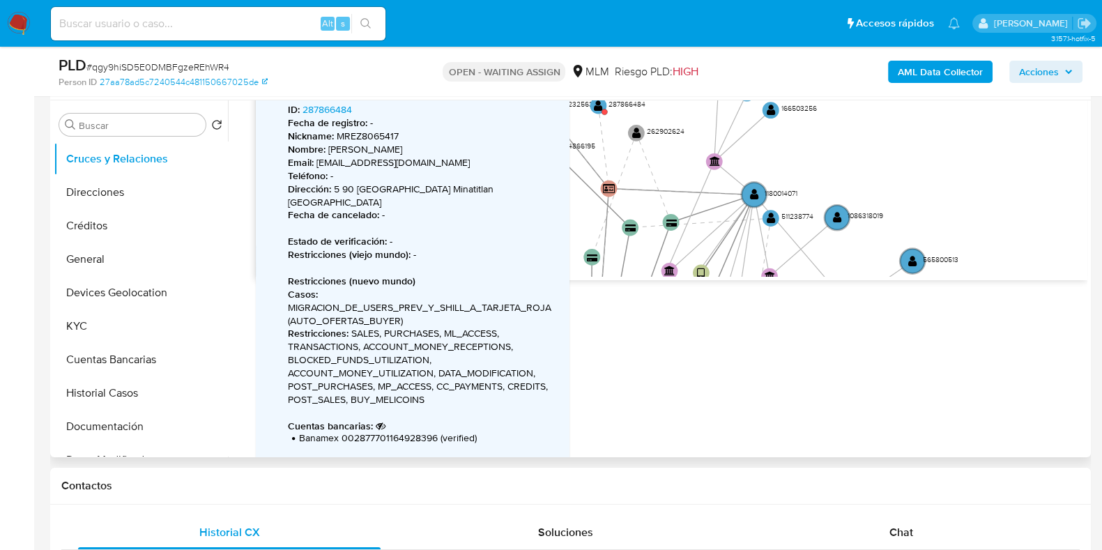
scroll to position [174, 0]
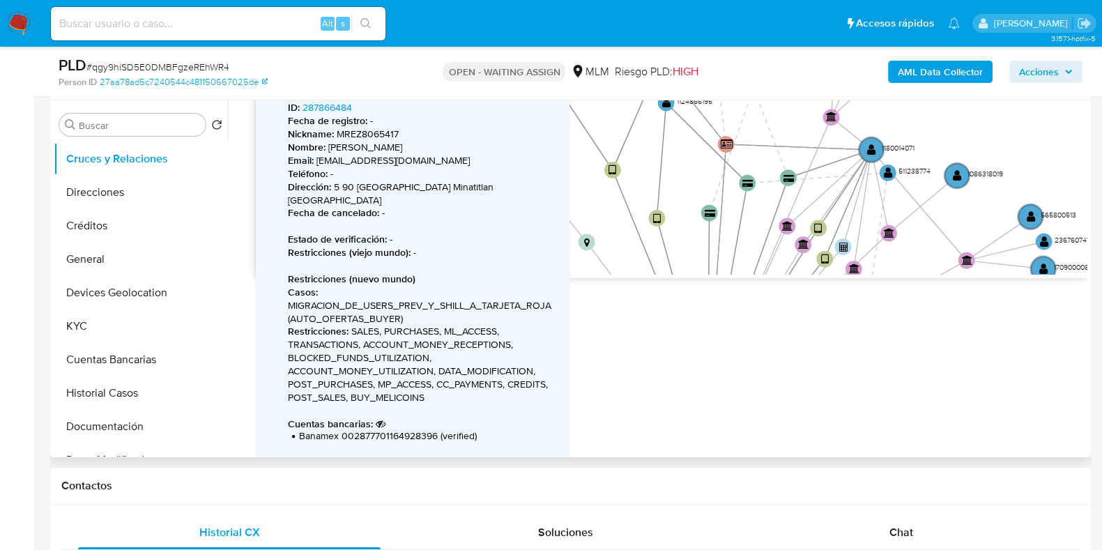
drag, startPoint x: 855, startPoint y: 158, endPoint x: 973, endPoint y: 116, distance: 125.0
click at [973, 116] on icon "device-60bcdc2708813b0019570893  device-63db221308813b0018b4e5b1  device-65aa…" at bounding box center [671, 173] width 831 height 202
click at [874, 154] on text "" at bounding box center [871, 149] width 9 height 12
click at [874, 154] on circle at bounding box center [870, 147] width 29 height 29
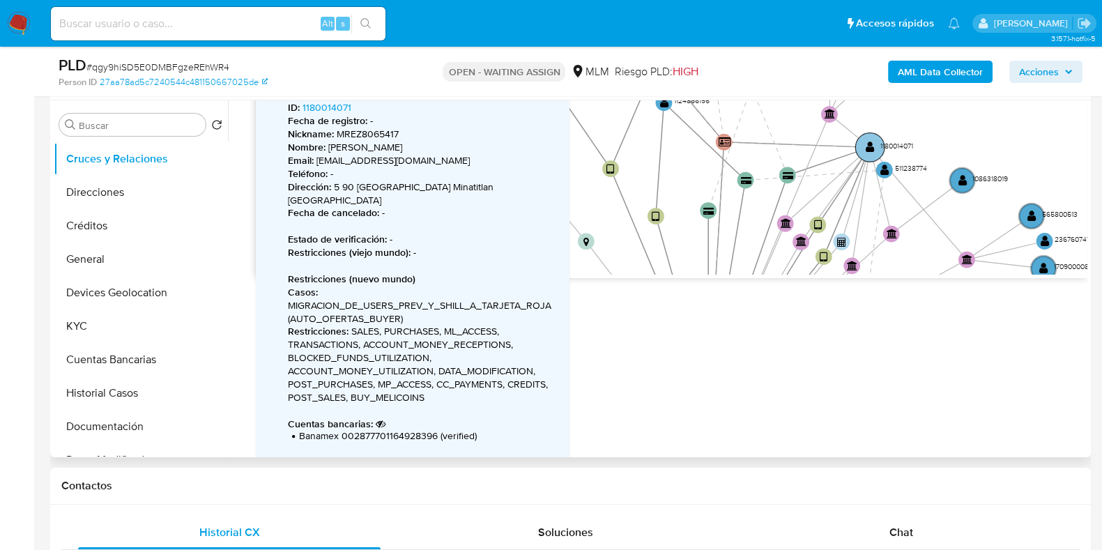
scroll to position [105, 0]
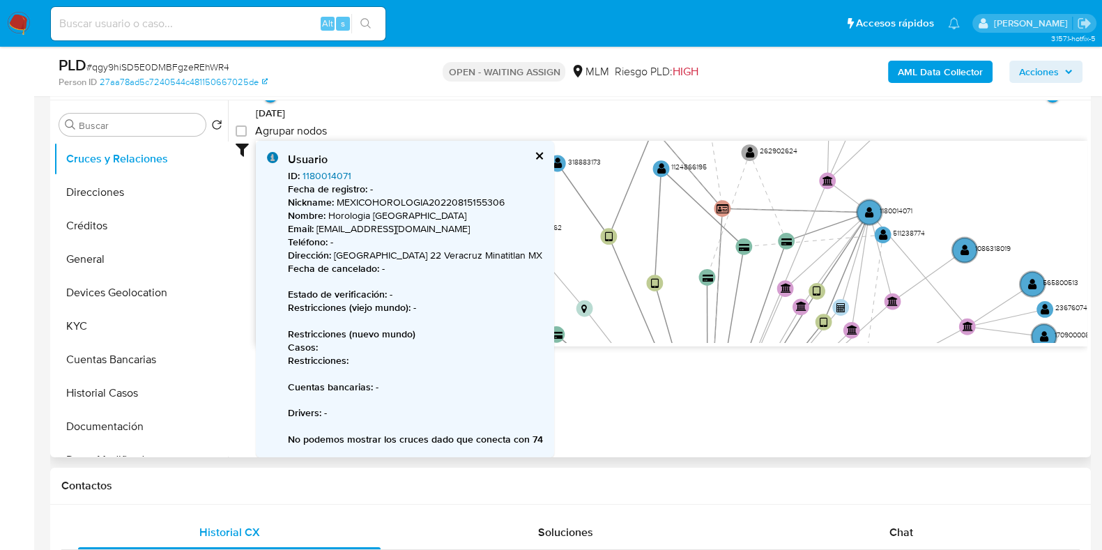
click at [325, 172] on link "1180014071" at bounding box center [326, 176] width 49 height 14
click at [104, 322] on button "KYC" at bounding box center [135, 325] width 163 height 33
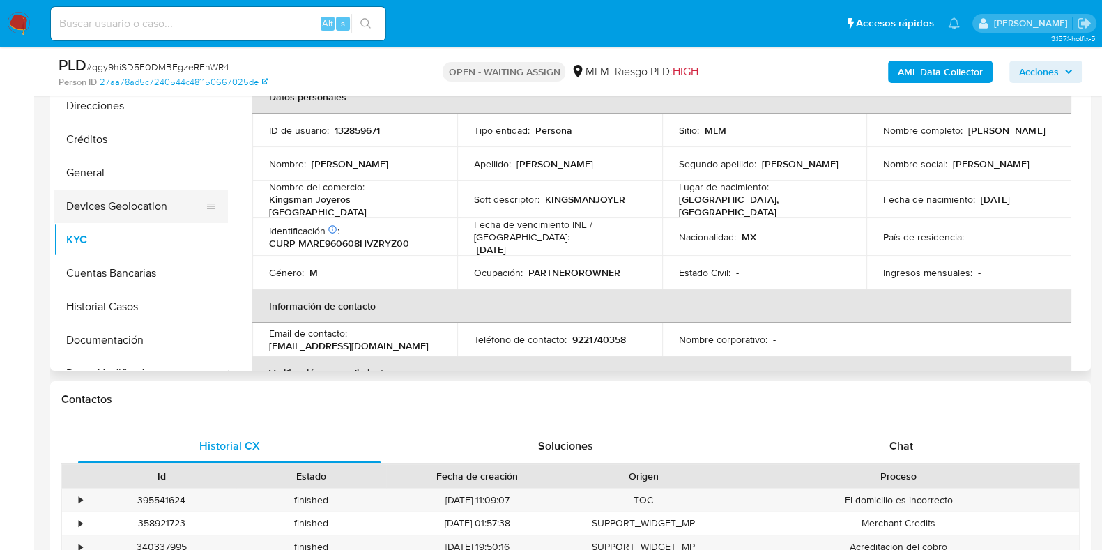
scroll to position [0, 0]
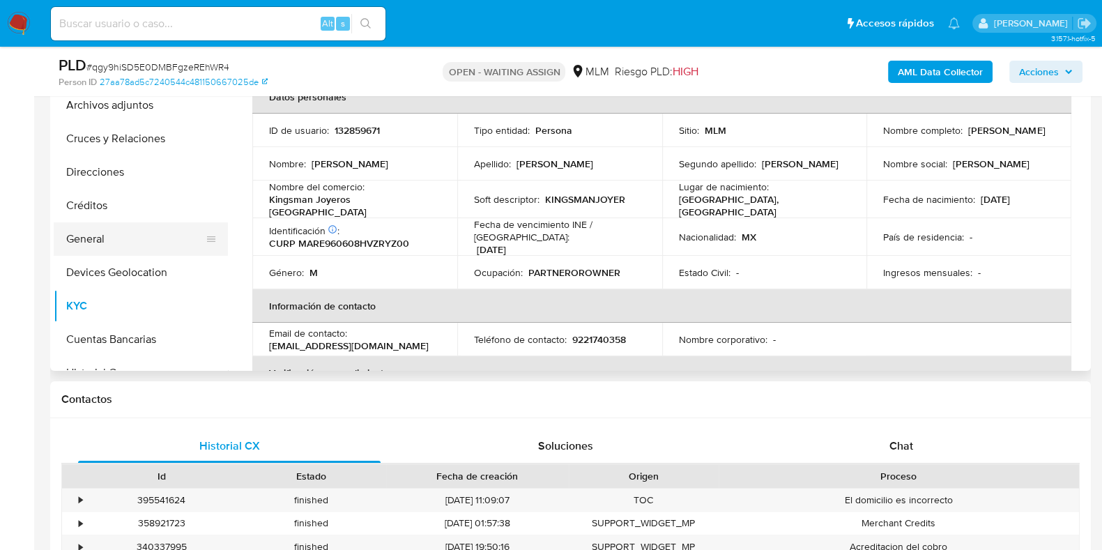
click at [89, 238] on button "General" at bounding box center [135, 238] width 163 height 33
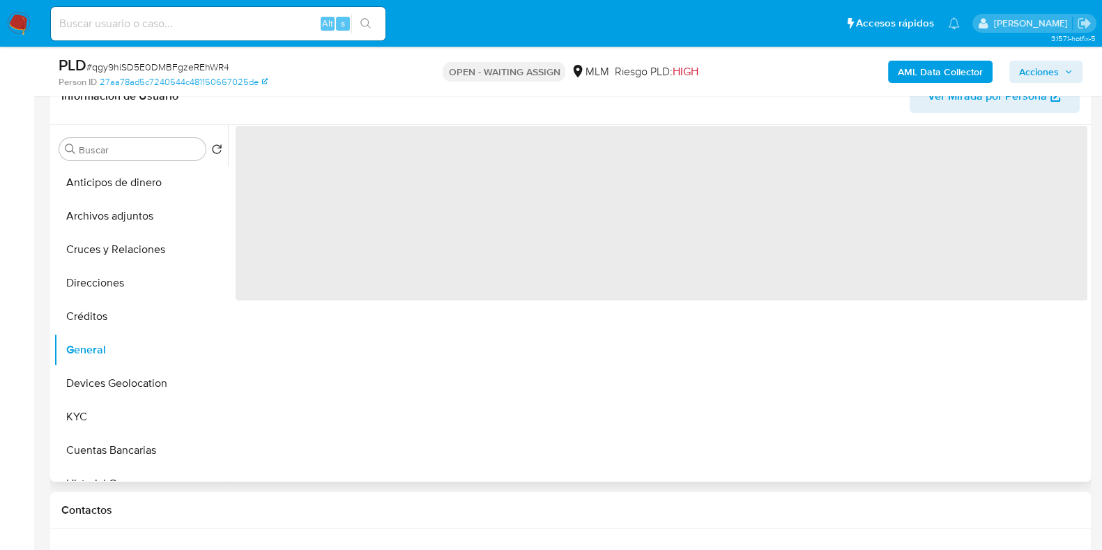
scroll to position [174, 0]
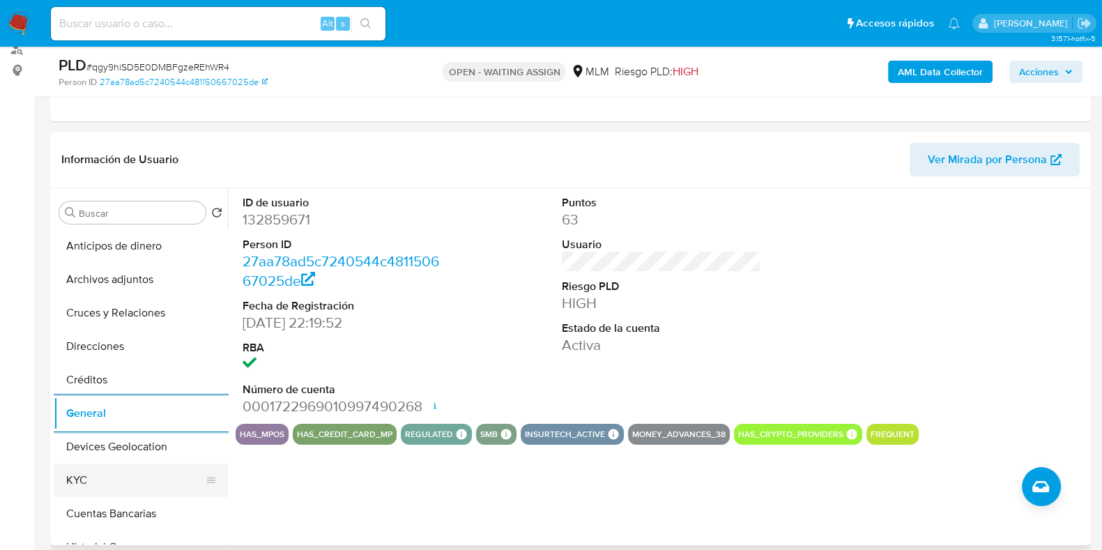
click at [112, 482] on button "KYC" at bounding box center [135, 479] width 163 height 33
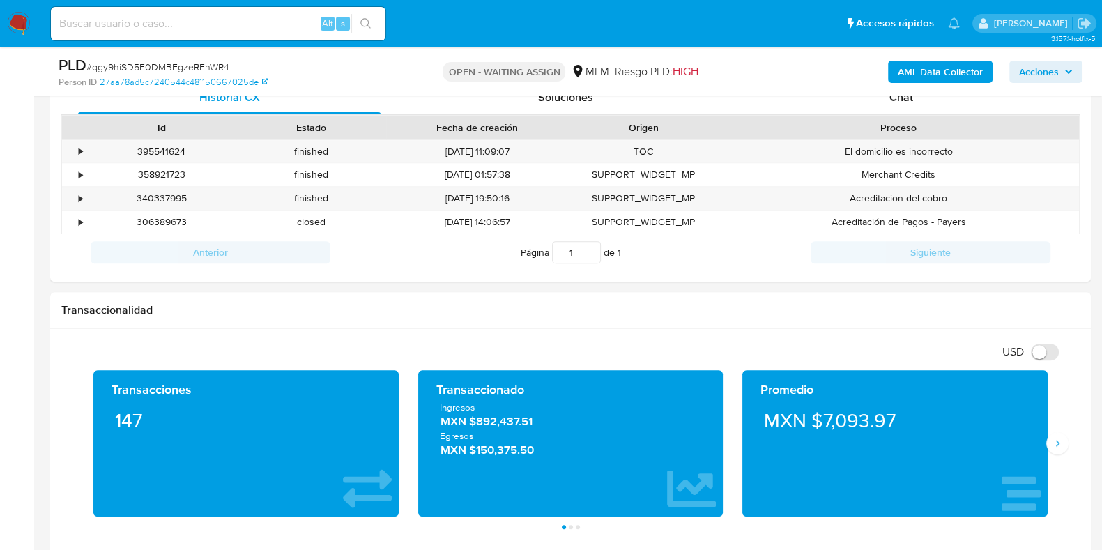
scroll to position [871, 0]
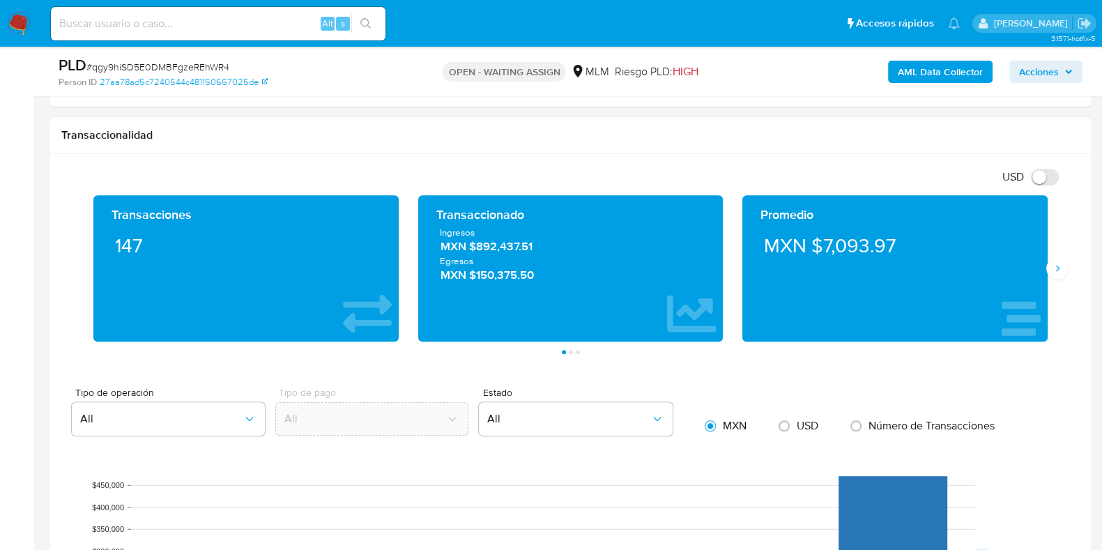
drag, startPoint x: 1054, startPoint y: 274, endPoint x: 1003, endPoint y: 351, distance: 92.6
click at [1054, 274] on button "Siguiente" at bounding box center [1057, 268] width 22 height 22
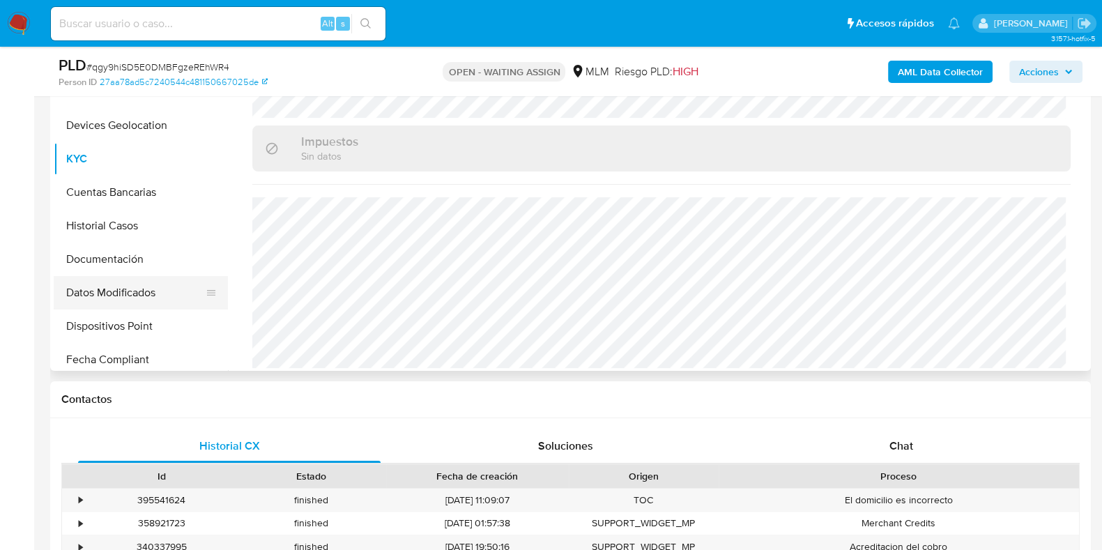
scroll to position [174, 0]
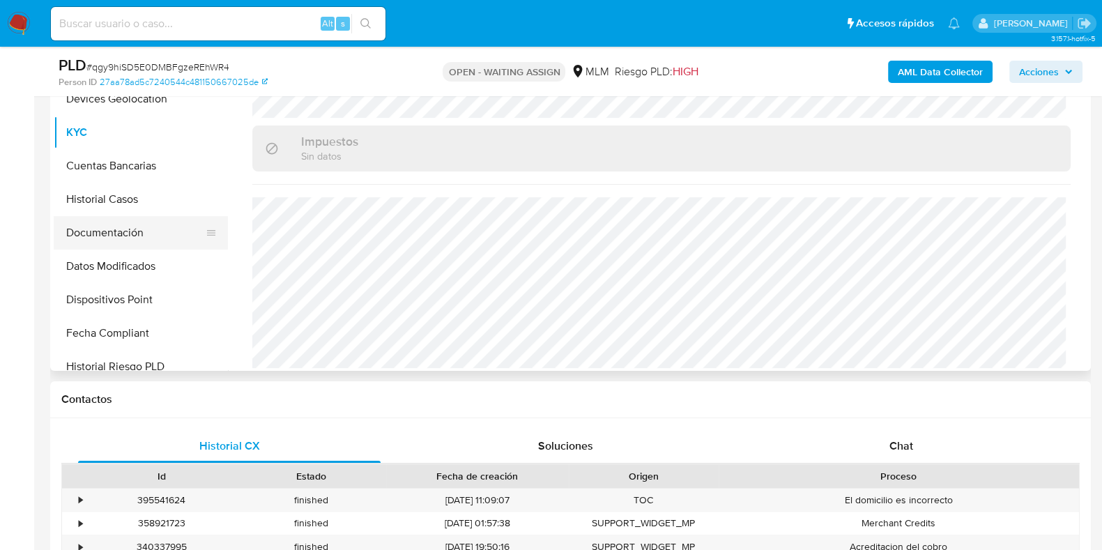
click at [135, 241] on button "Documentación" at bounding box center [135, 232] width 163 height 33
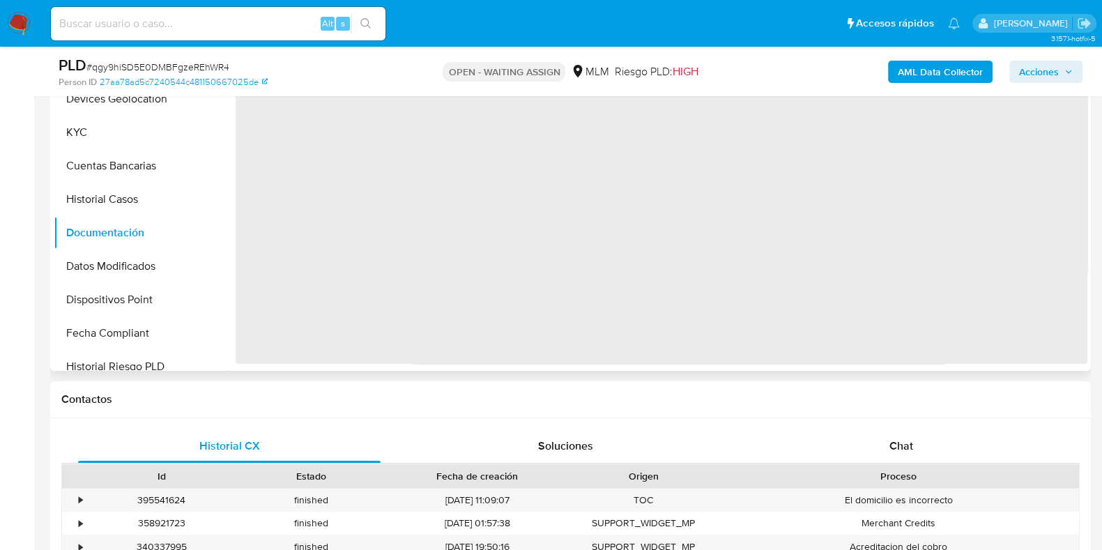
scroll to position [0, 0]
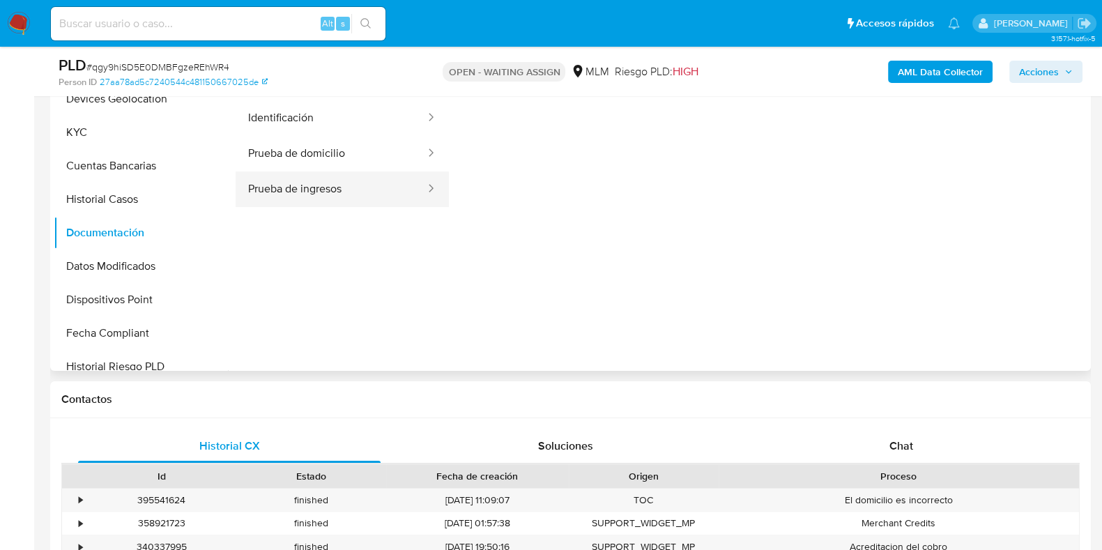
click at [300, 190] on button "Prueba de ingresos" at bounding box center [331, 189] width 191 height 36
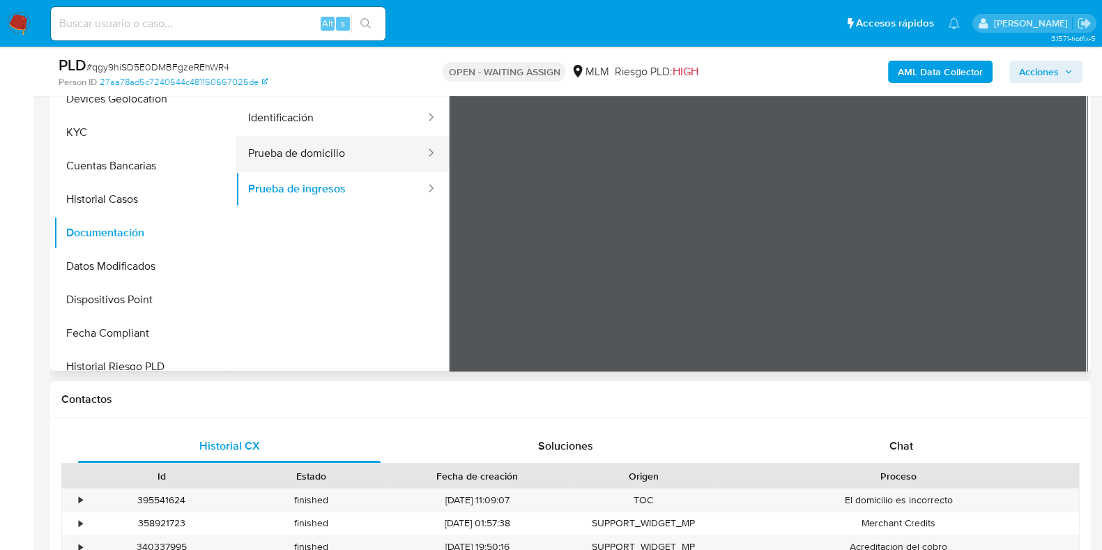
click at [328, 152] on button "Prueba de domicilio" at bounding box center [331, 154] width 191 height 36
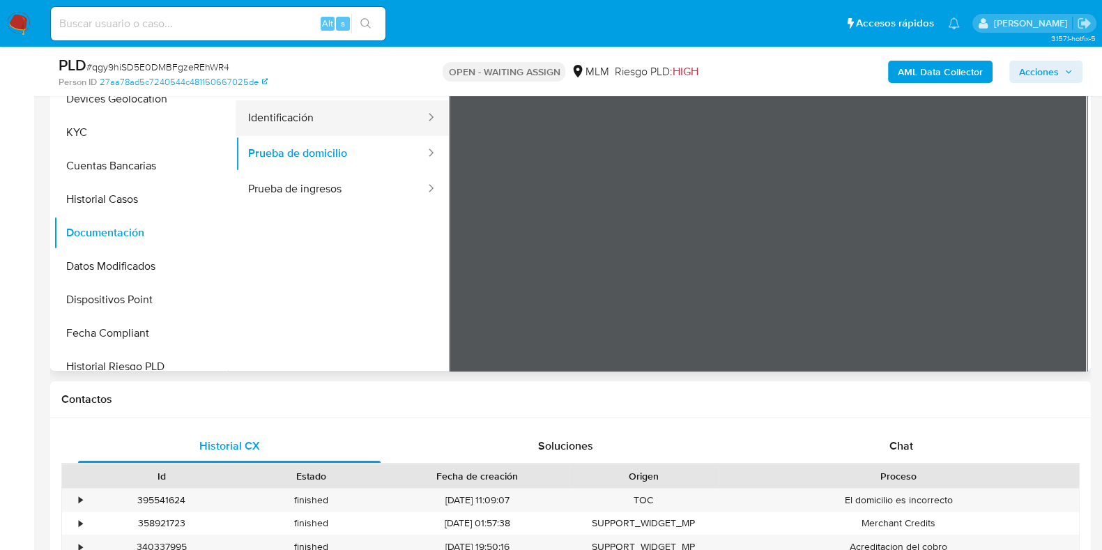
click at [322, 118] on button "Identificación" at bounding box center [331, 118] width 191 height 36
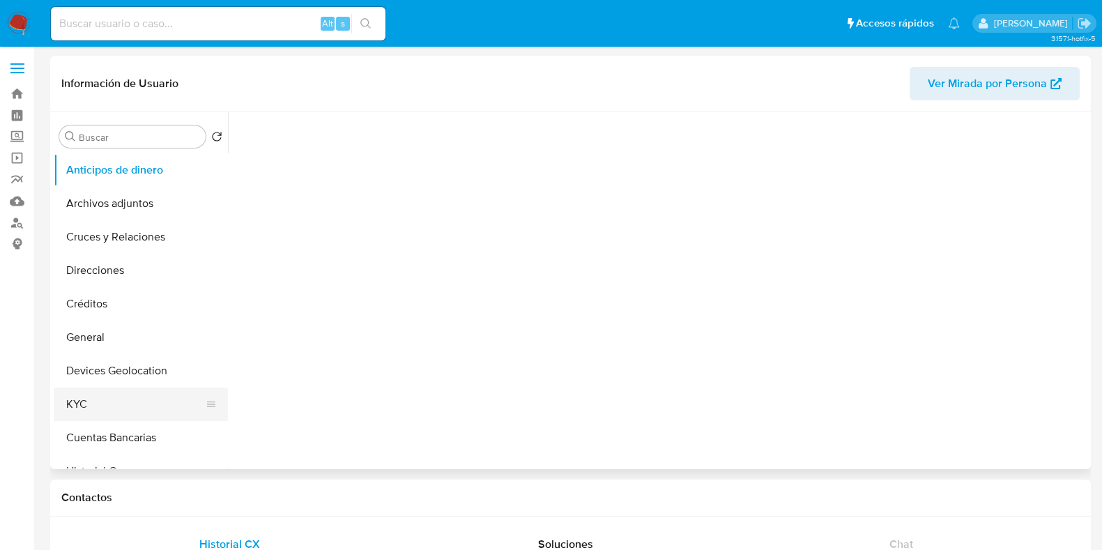
click at [100, 410] on button "KYC" at bounding box center [135, 403] width 163 height 33
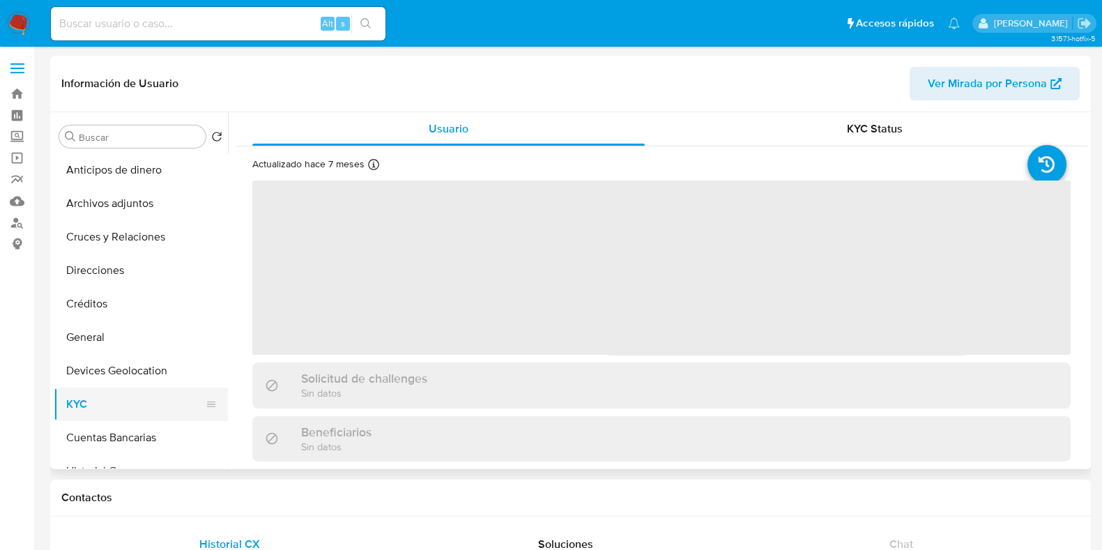
select select "10"
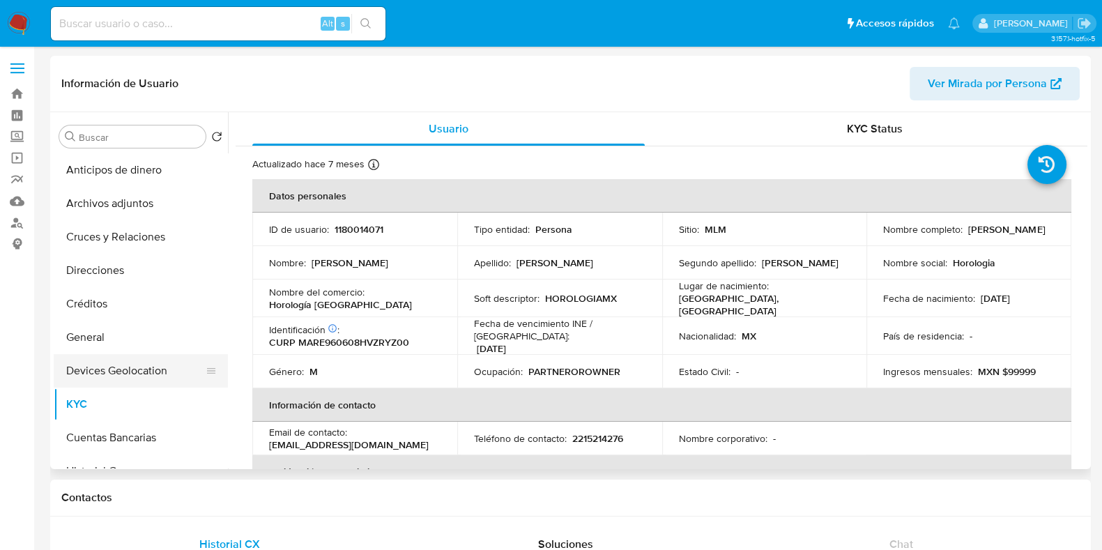
scroll to position [174, 0]
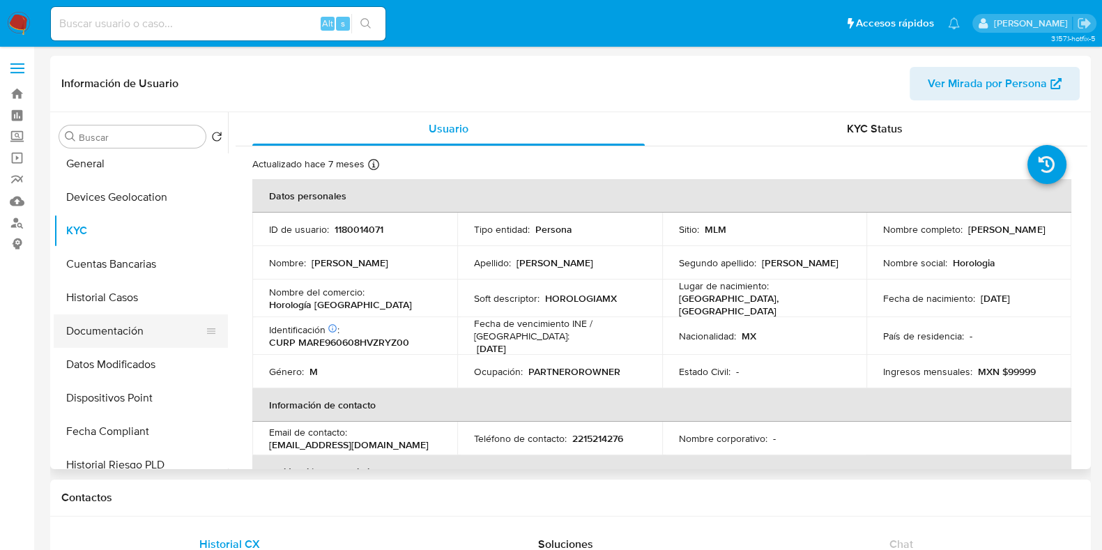
click at [118, 332] on button "Documentación" at bounding box center [135, 330] width 163 height 33
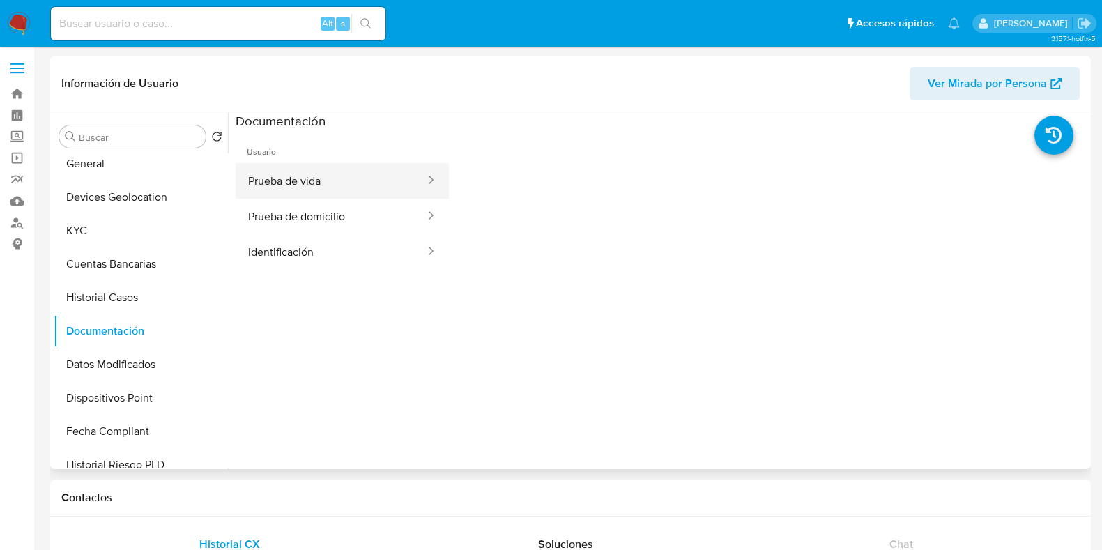
click at [291, 174] on button "Prueba de vida" at bounding box center [331, 181] width 191 height 36
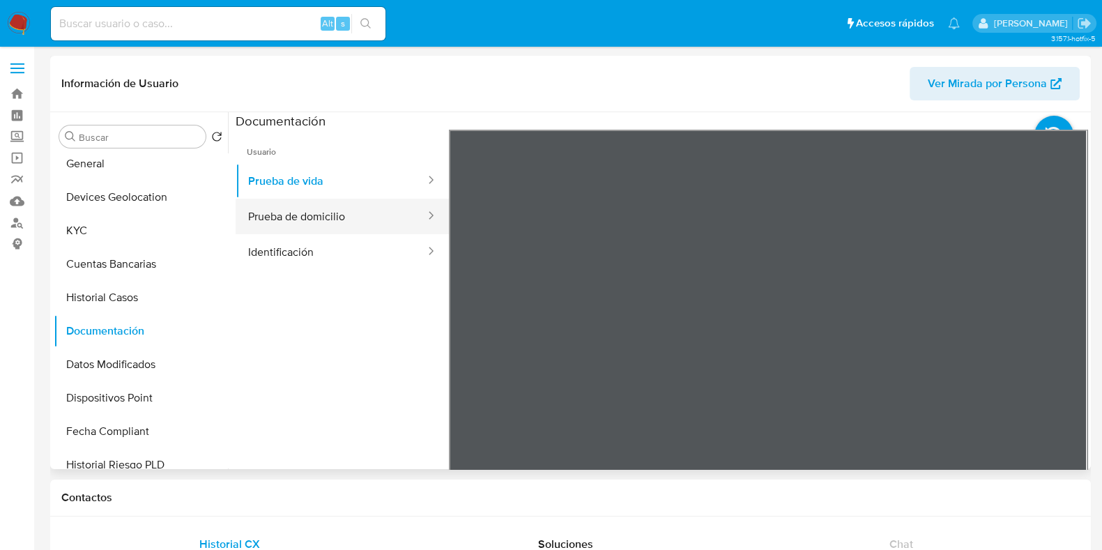
click at [286, 214] on button "Prueba de domicilio" at bounding box center [331, 217] width 191 height 36
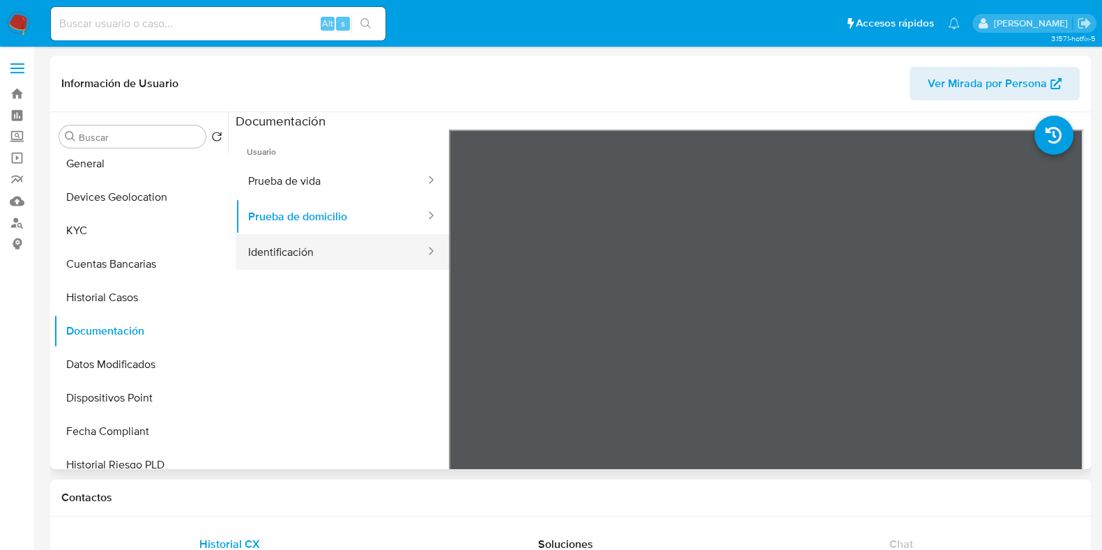
click at [282, 256] on button "Identificación" at bounding box center [331, 252] width 191 height 36
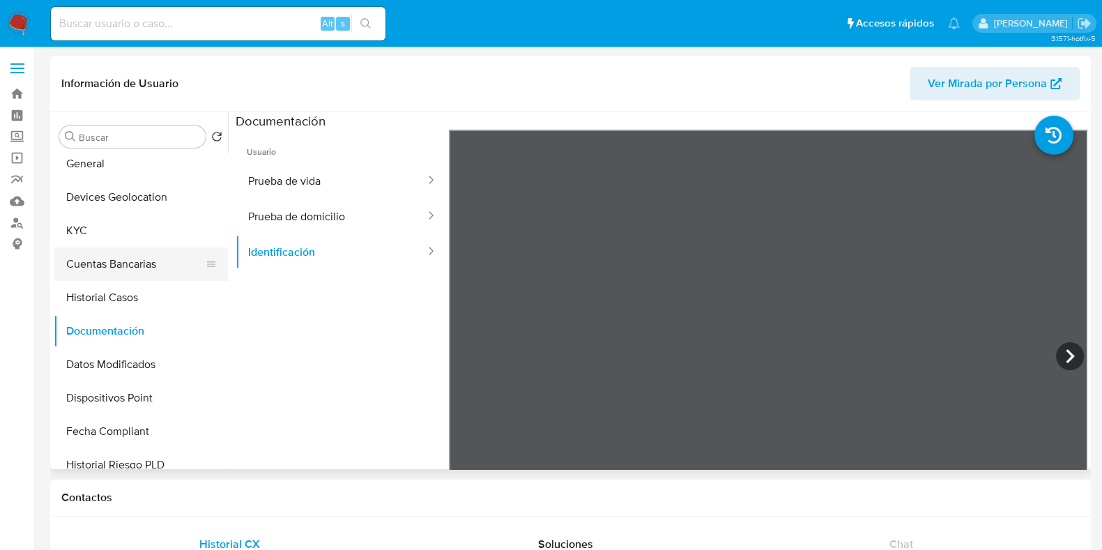
click at [151, 255] on button "Cuentas Bancarias" at bounding box center [135, 263] width 163 height 33
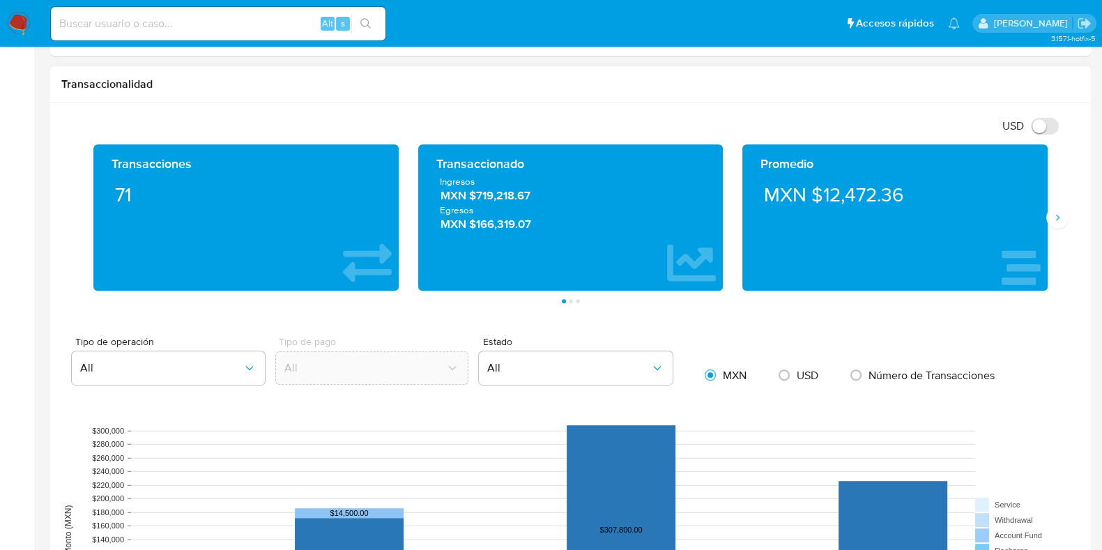
scroll to position [1132, 0]
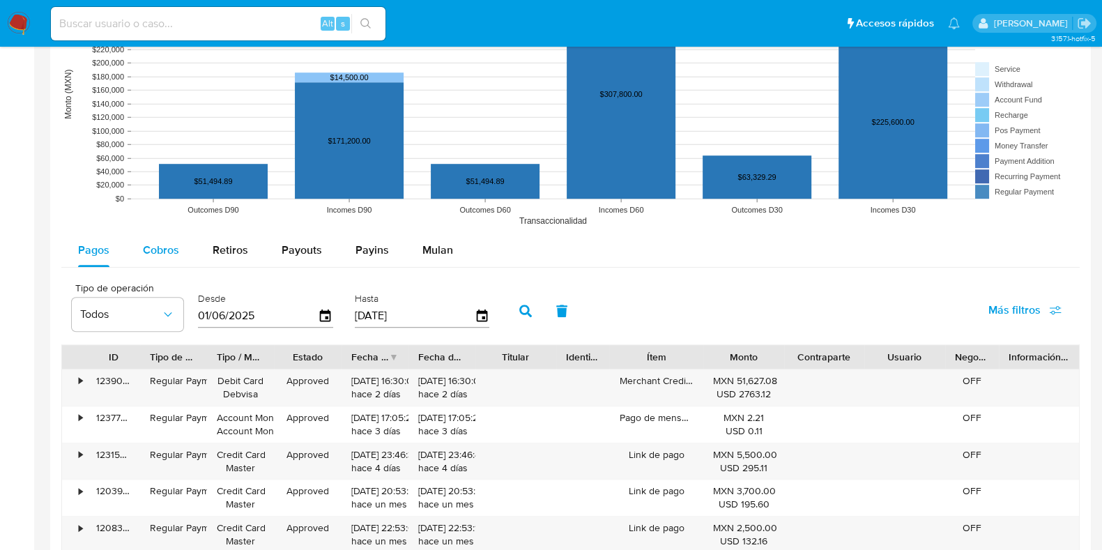
click at [166, 248] on span "Cobros" at bounding box center [161, 250] width 36 height 16
select select "10"
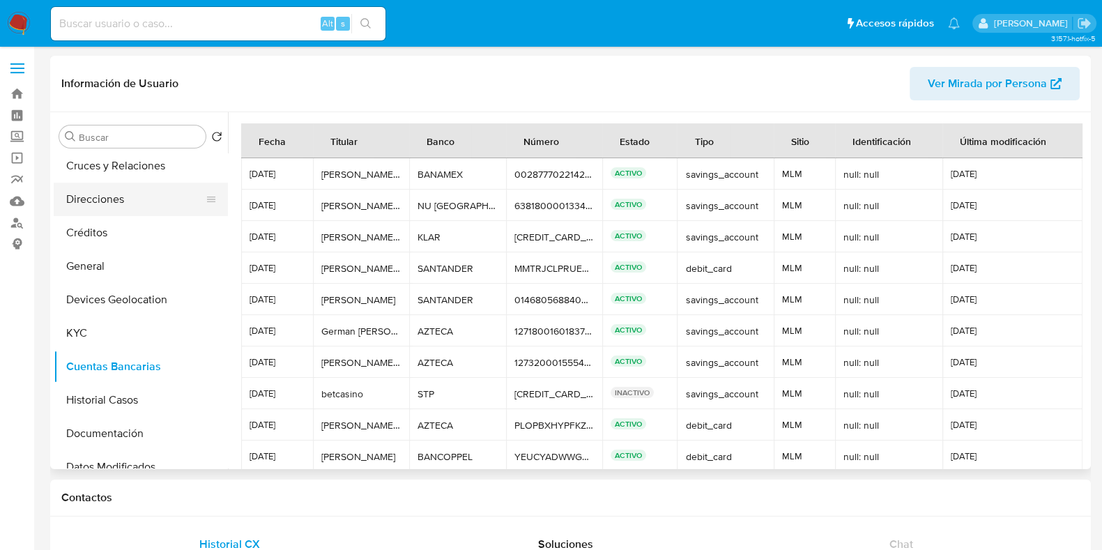
scroll to position [0, 0]
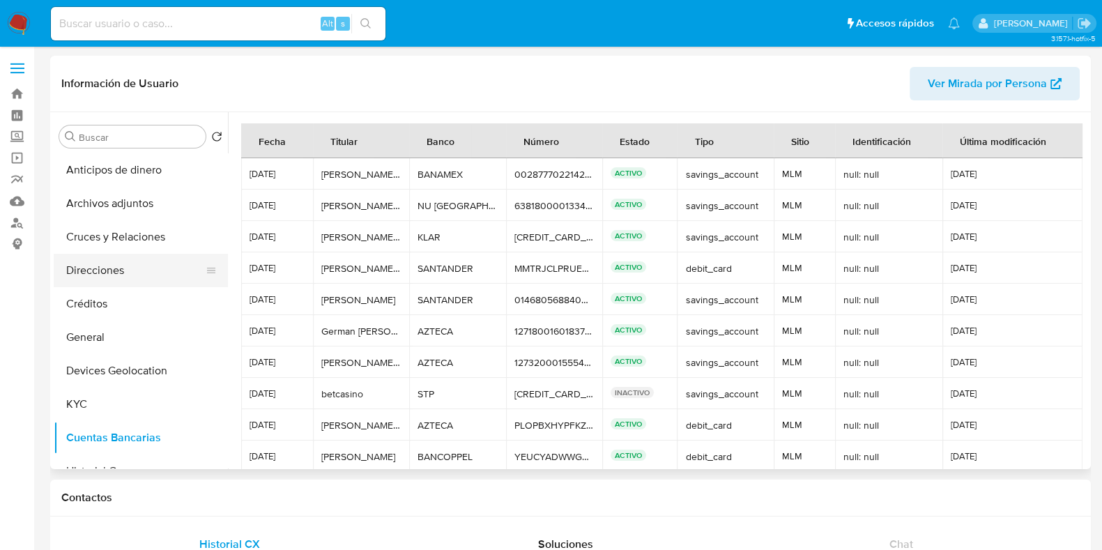
click at [114, 273] on button "Direcciones" at bounding box center [135, 270] width 163 height 33
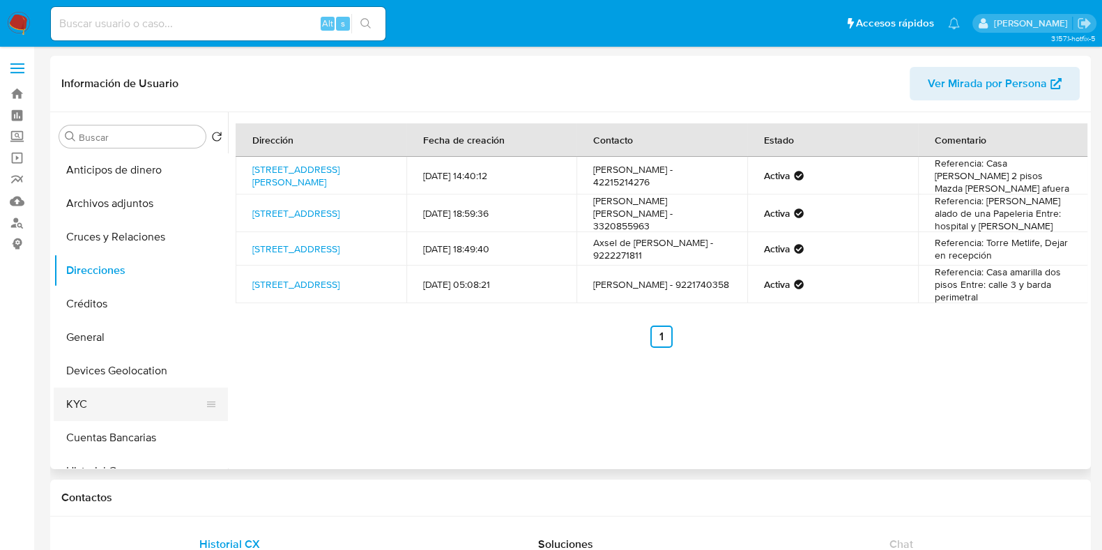
click at [89, 399] on button "KYC" at bounding box center [135, 403] width 163 height 33
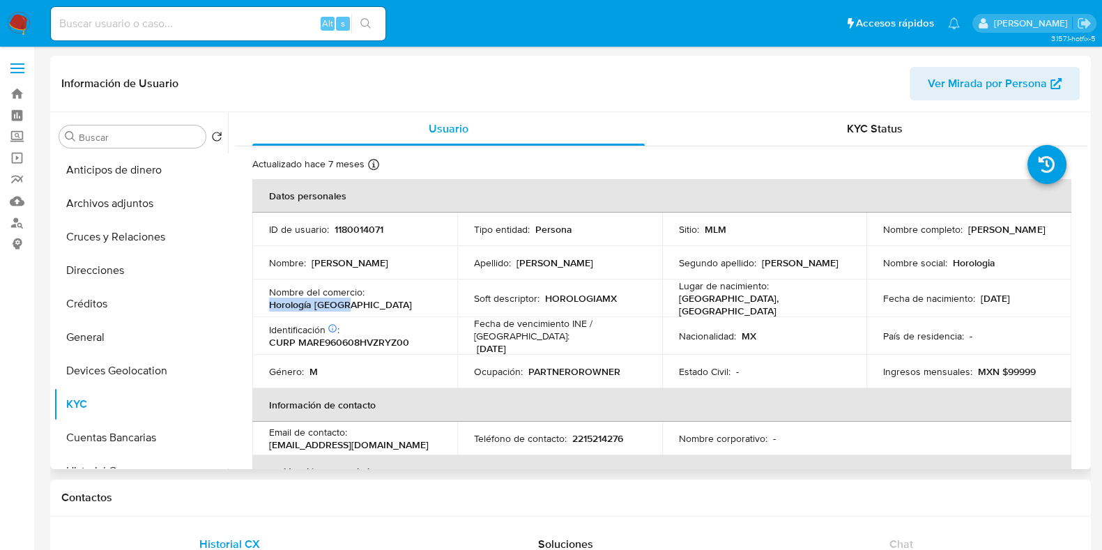
drag, startPoint x: 366, startPoint y: 302, endPoint x: 268, endPoint y: 307, distance: 97.7
click at [269, 307] on div "Nombre del comercio : Horología México" at bounding box center [354, 298] width 171 height 25
copy p "Horología México"
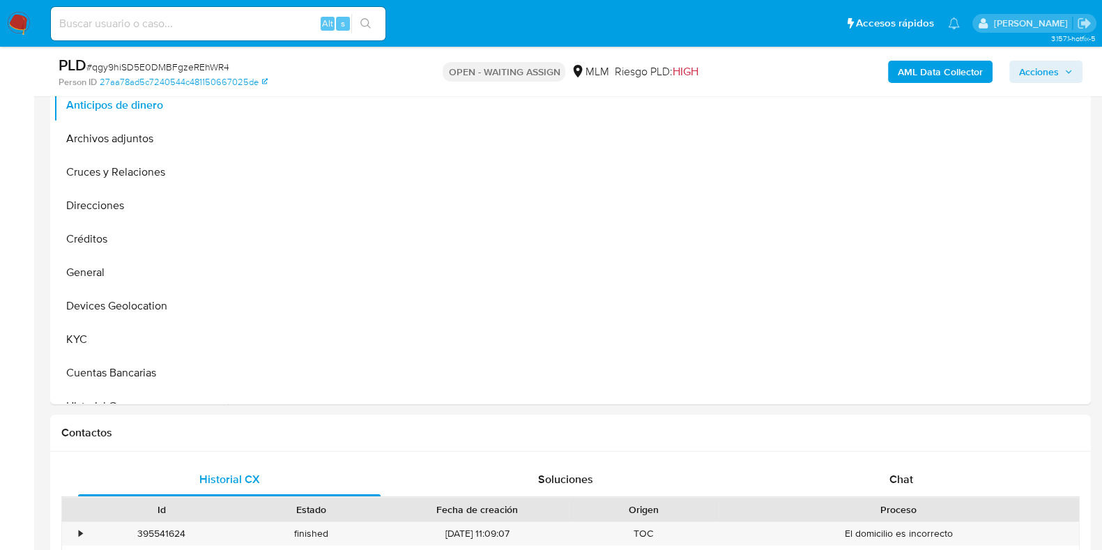
scroll to position [348, 0]
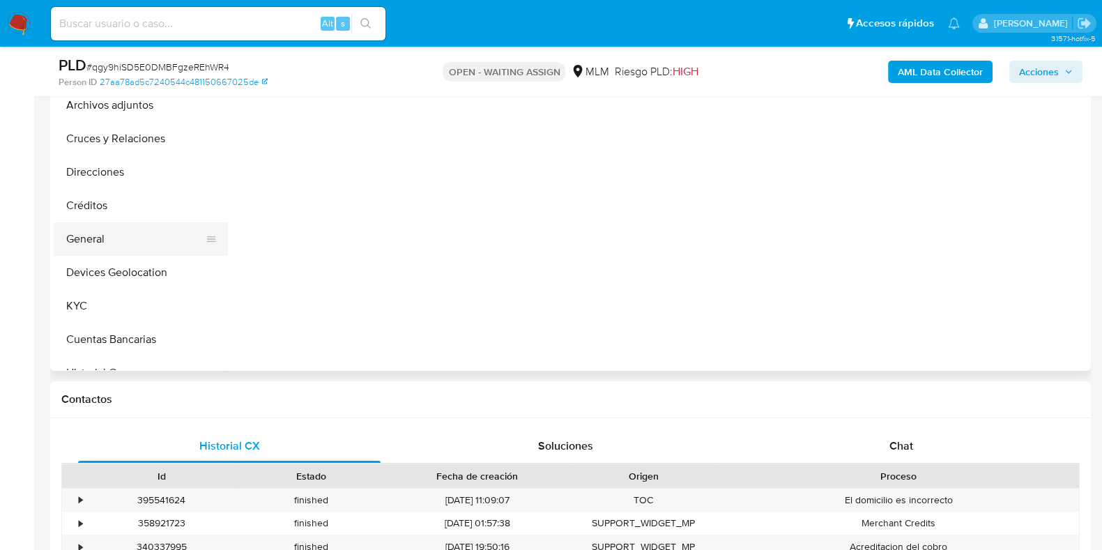
click at [88, 238] on button "General" at bounding box center [135, 238] width 163 height 33
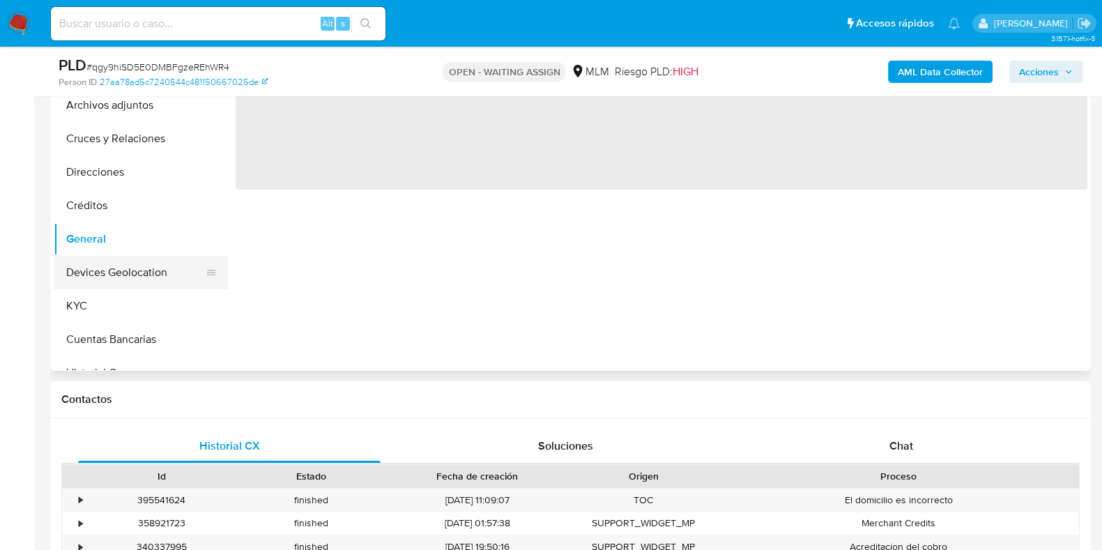
select select "10"
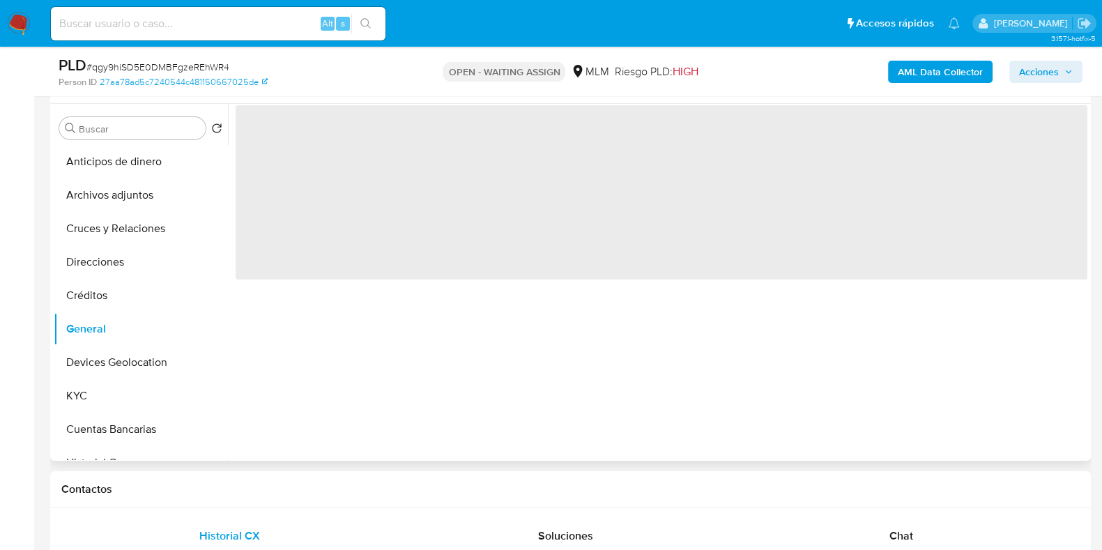
scroll to position [174, 0]
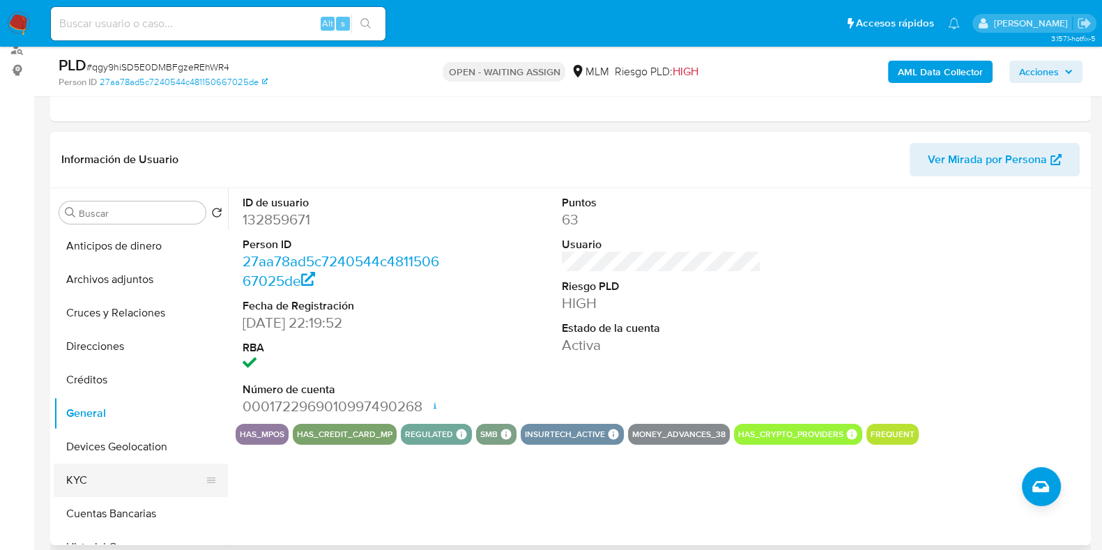
click at [126, 474] on button "KYC" at bounding box center [135, 479] width 163 height 33
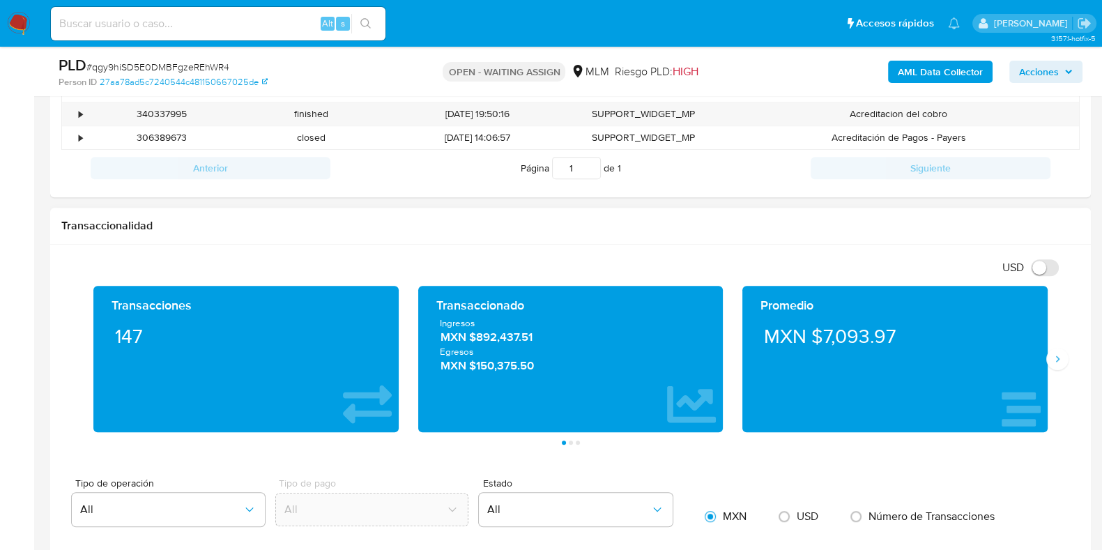
scroll to position [784, 0]
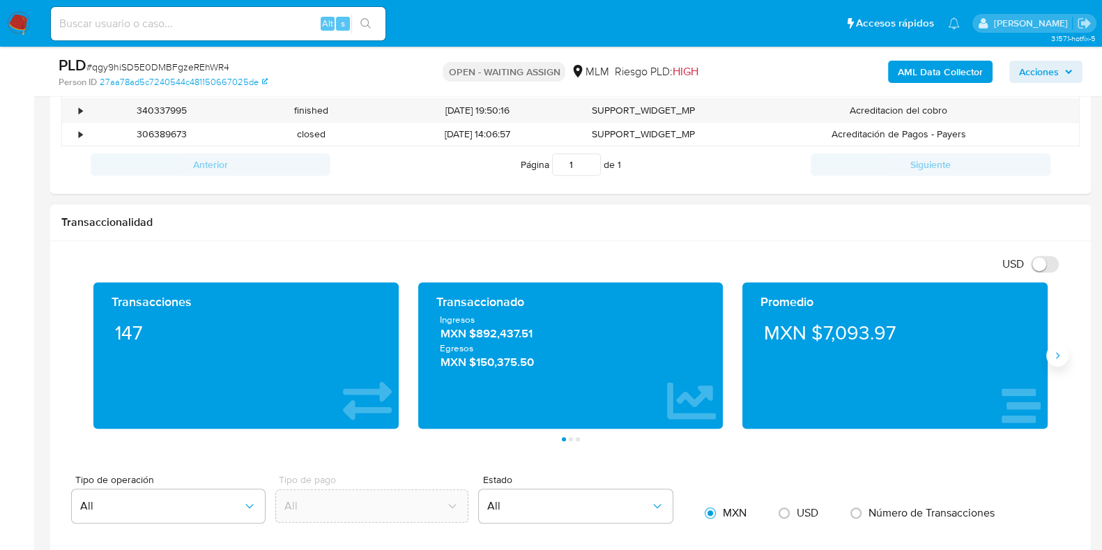
click at [1063, 362] on button "Siguiente" at bounding box center [1057, 355] width 22 height 22
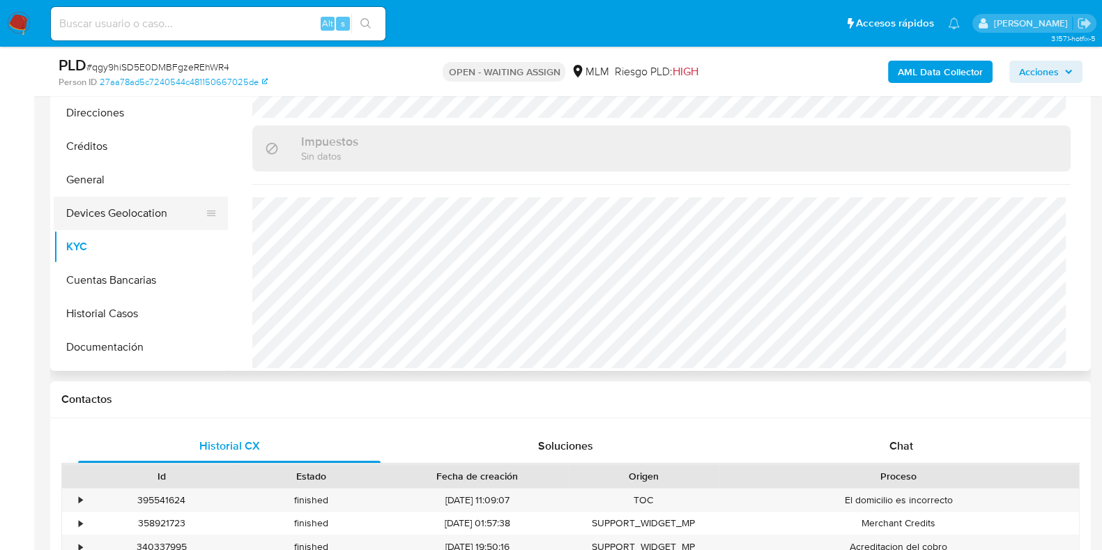
scroll to position [86, 0]
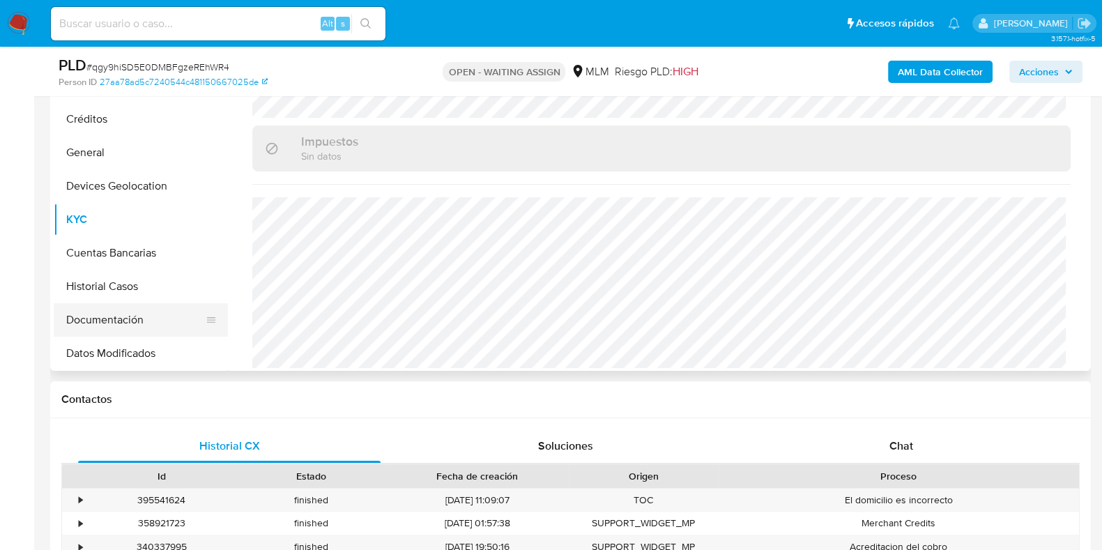
click at [106, 307] on button "Documentación" at bounding box center [135, 319] width 163 height 33
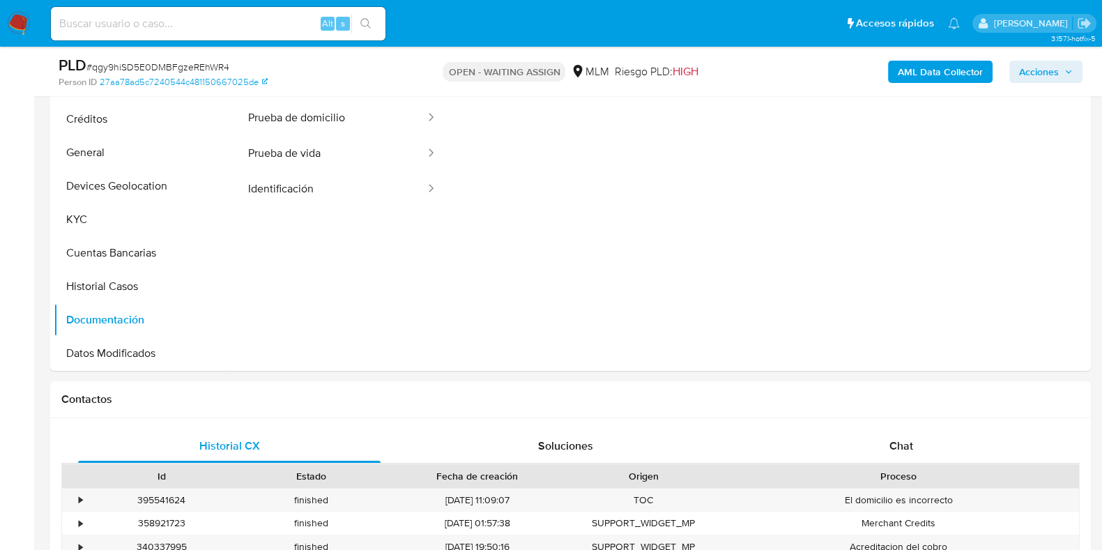
scroll to position [261, 0]
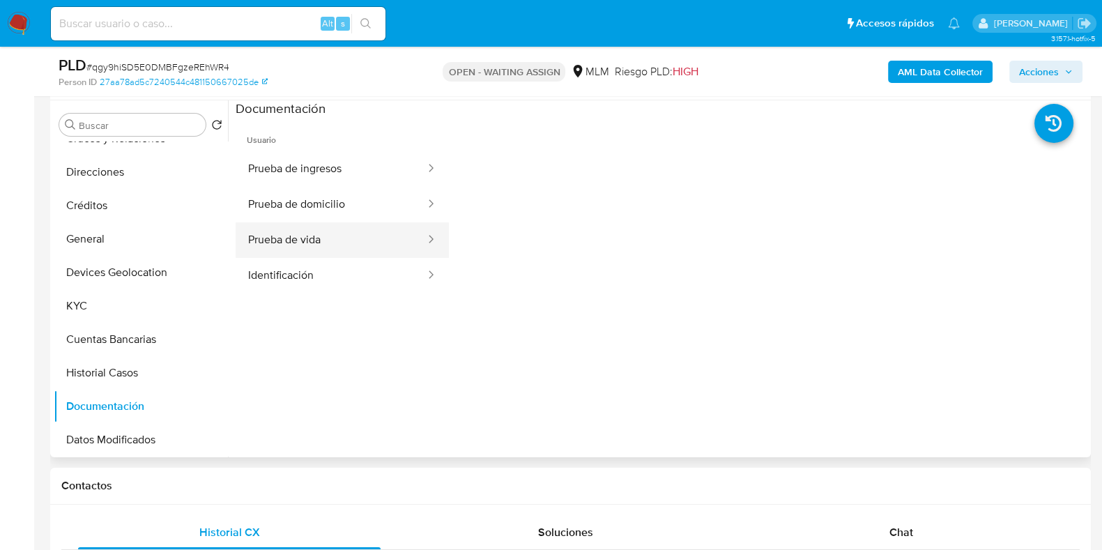
click at [293, 249] on button "Prueba de vida" at bounding box center [331, 240] width 191 height 36
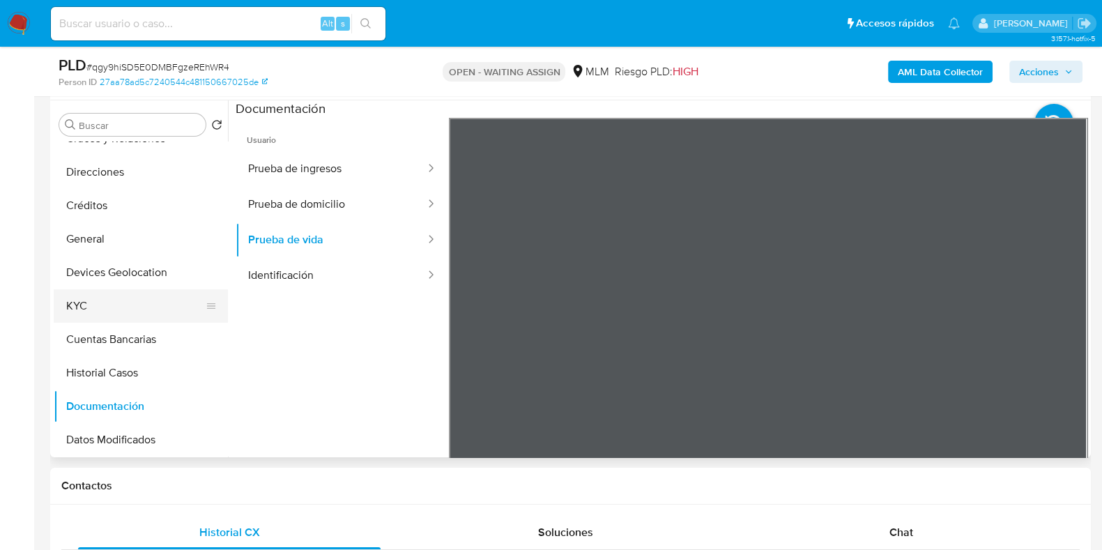
click at [132, 313] on button "KYC" at bounding box center [135, 305] width 163 height 33
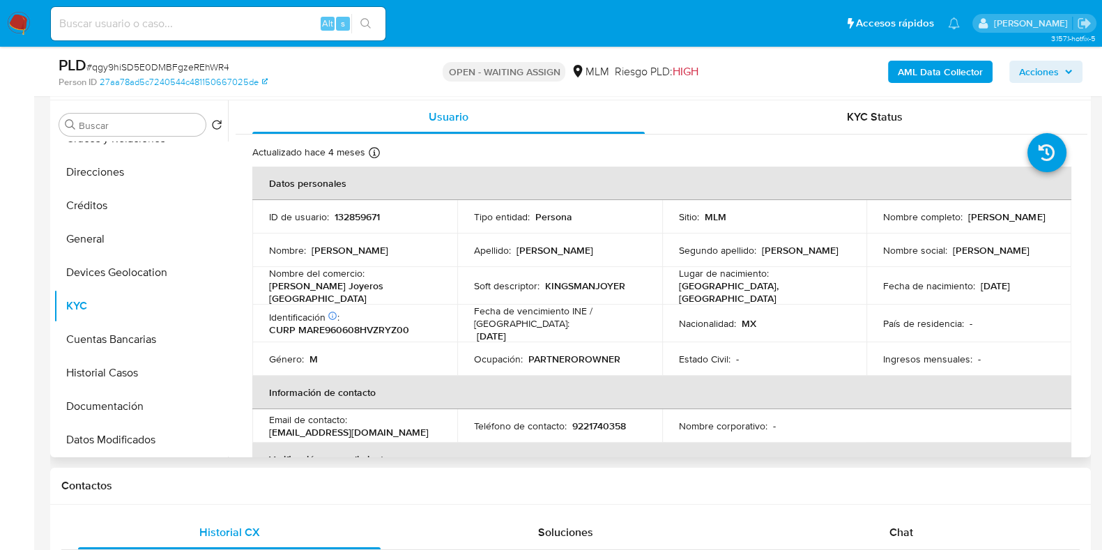
drag, startPoint x: 990, startPoint y: 224, endPoint x: 882, endPoint y: 226, distance: 108.7
click at [883, 223] on div "Nombre completo : Ezequiel Martinez Reyes" at bounding box center [968, 216] width 171 height 13
copy p "[PERSON_NAME]"
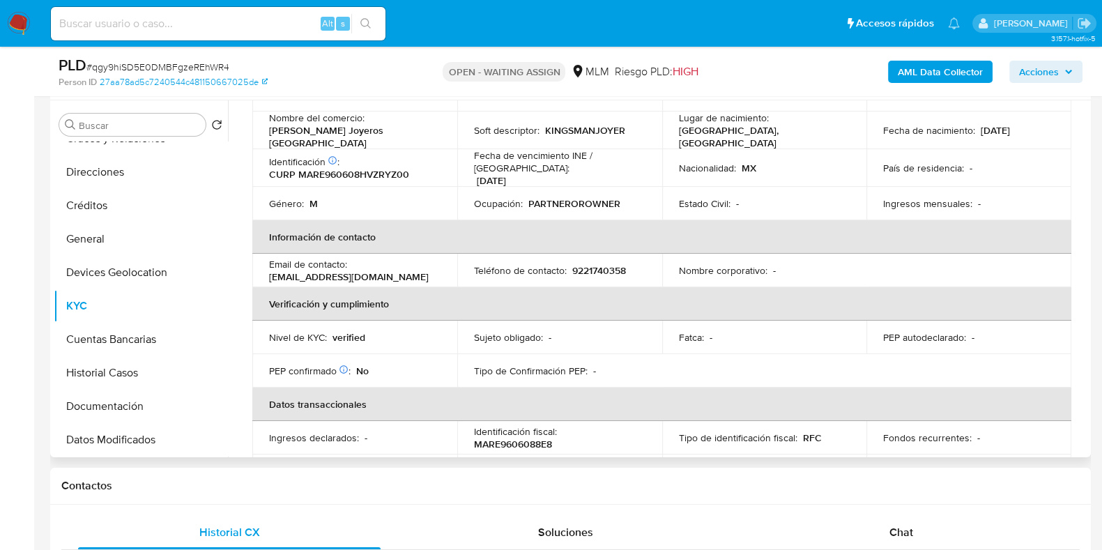
scroll to position [348, 0]
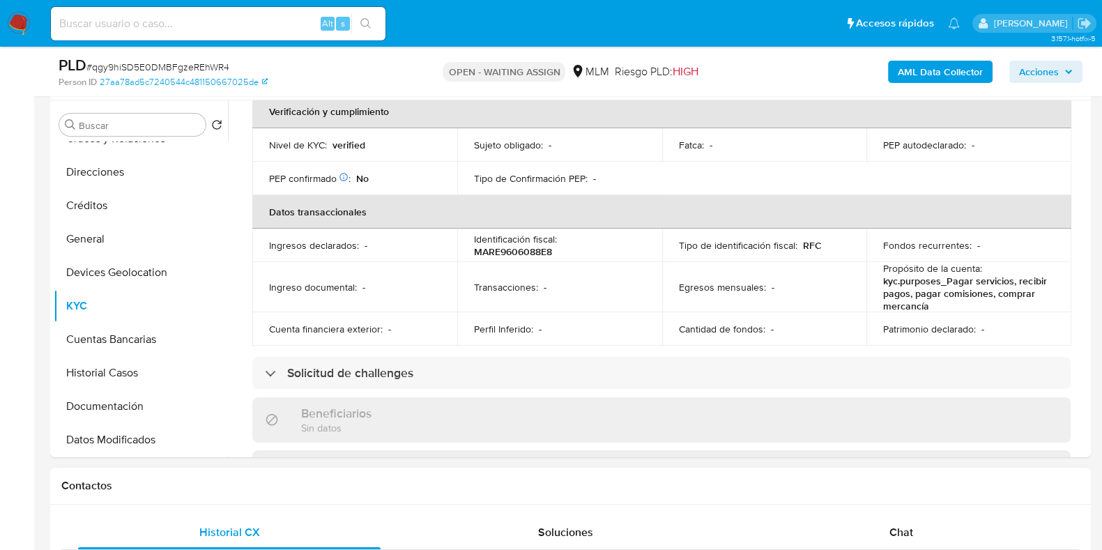
click at [899, 524] on span "Chat" at bounding box center [901, 532] width 24 height 16
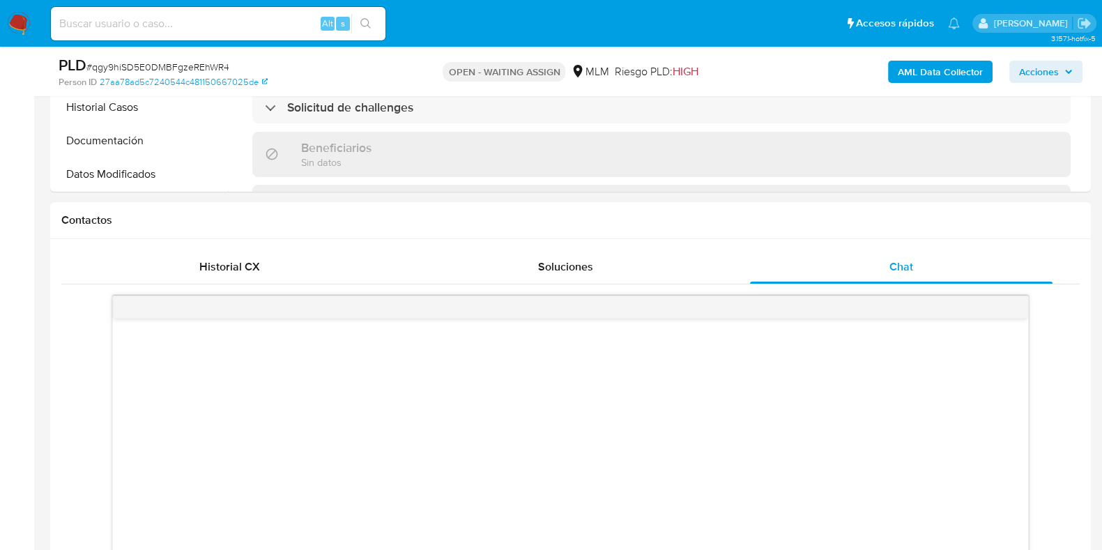
scroll to position [523, 0]
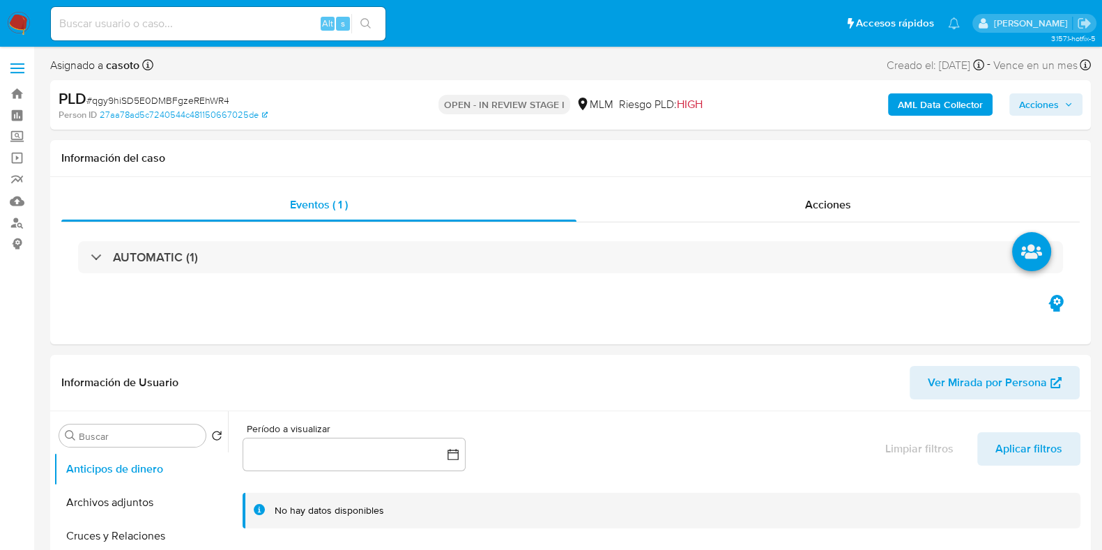
select select "10"
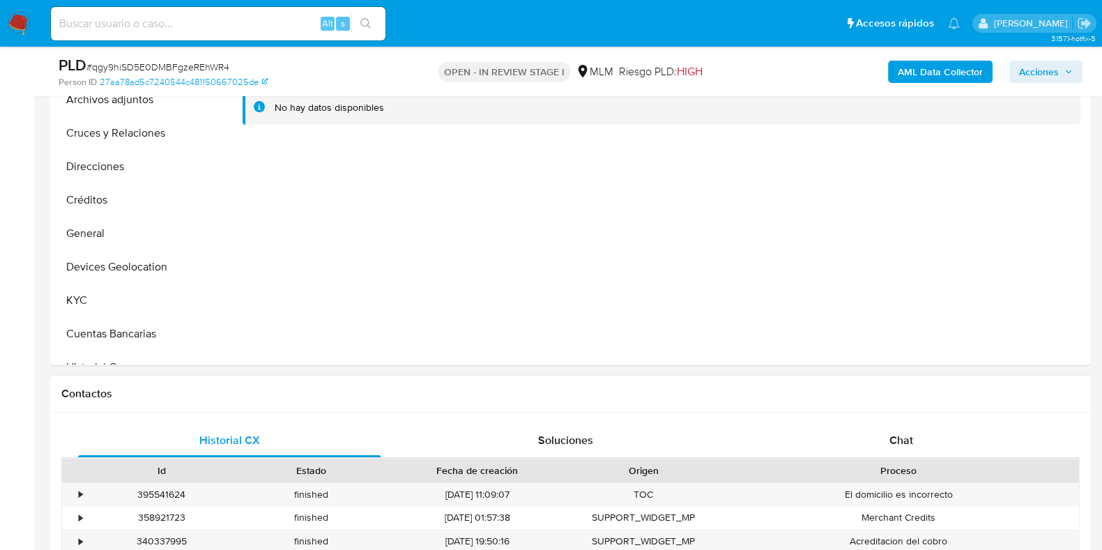
scroll to position [609, 0]
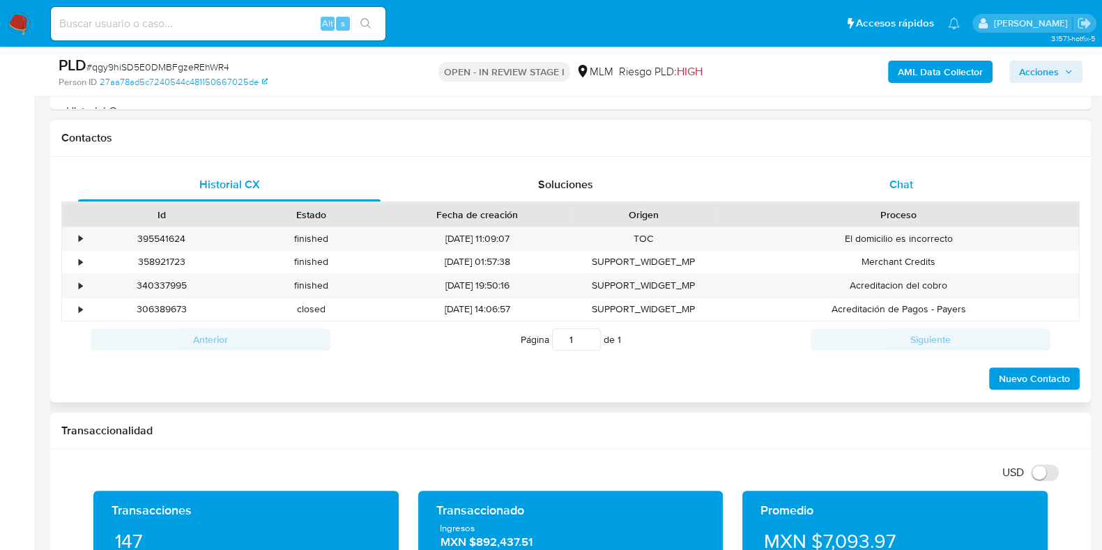
click at [911, 186] on span "Chat" at bounding box center [901, 184] width 24 height 16
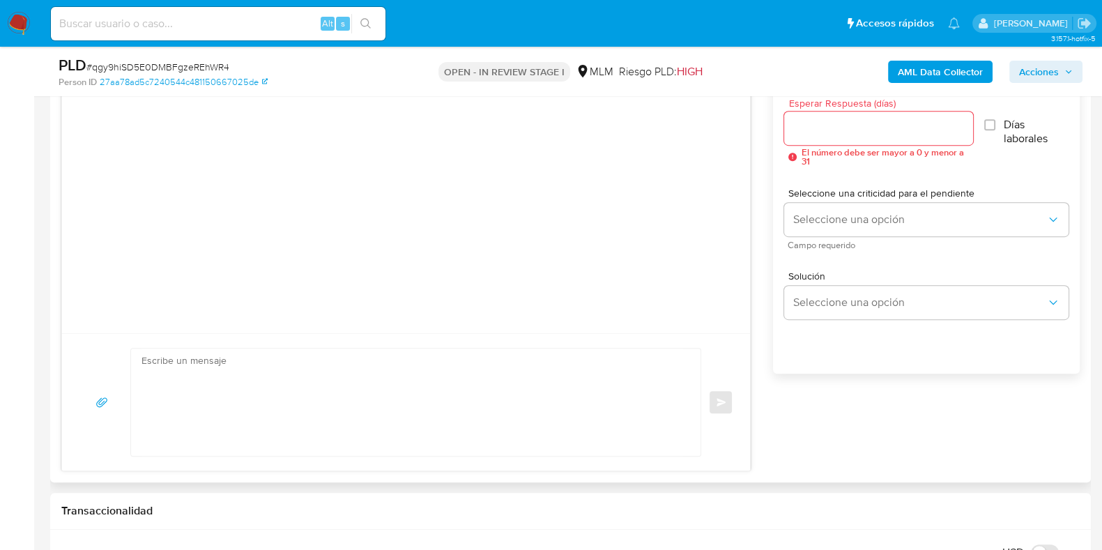
scroll to position [784, 0]
click at [847, 130] on input "Esperar Respuesta (días)" at bounding box center [878, 127] width 188 height 18
type input "5"
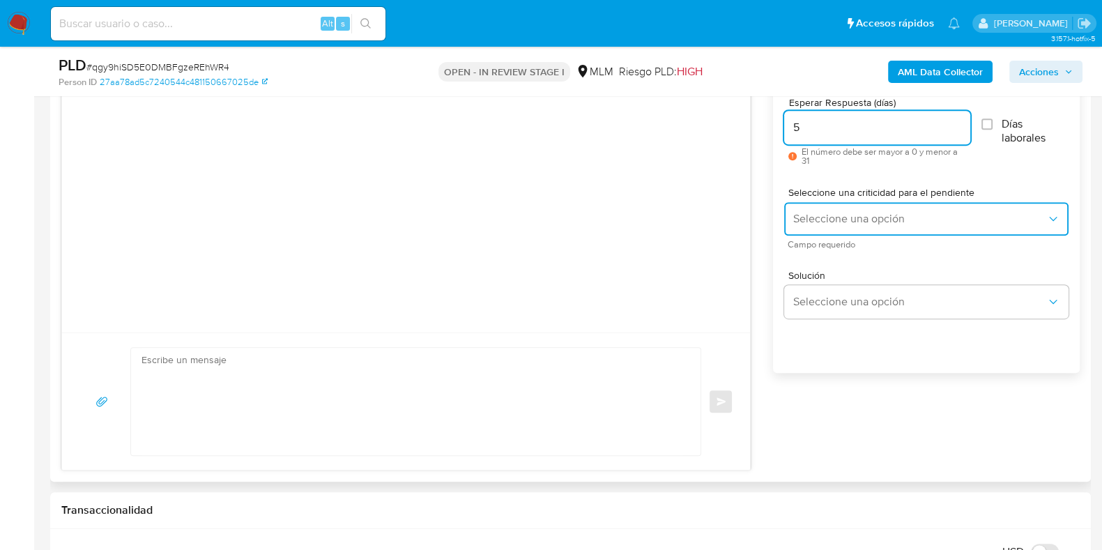
click at [833, 220] on span "Seleccione una opción" at bounding box center [919, 219] width 254 height 14
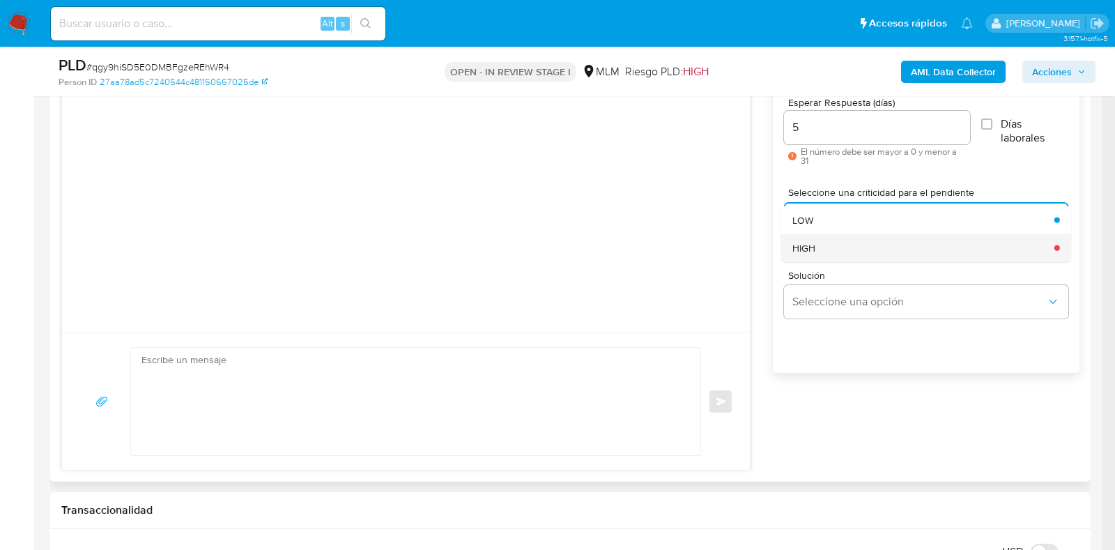
click at [823, 247] on div "HIGH" at bounding box center [919, 247] width 254 height 28
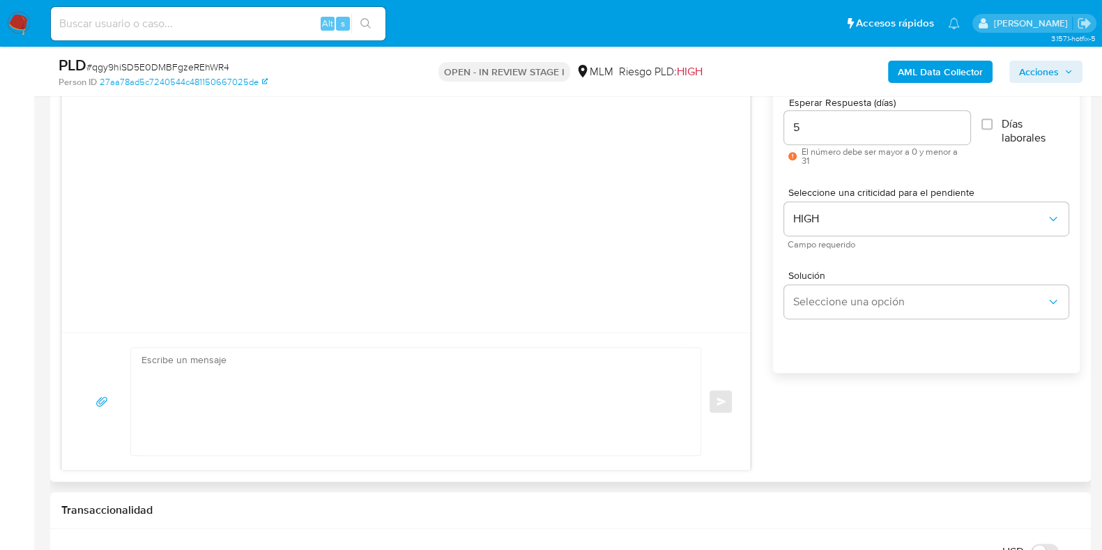
click at [397, 408] on textarea at bounding box center [411, 401] width 541 height 107
paste textarea "Apreciable cliente: Te comentamos que debemos llevar a cabo un proceso de verif…"
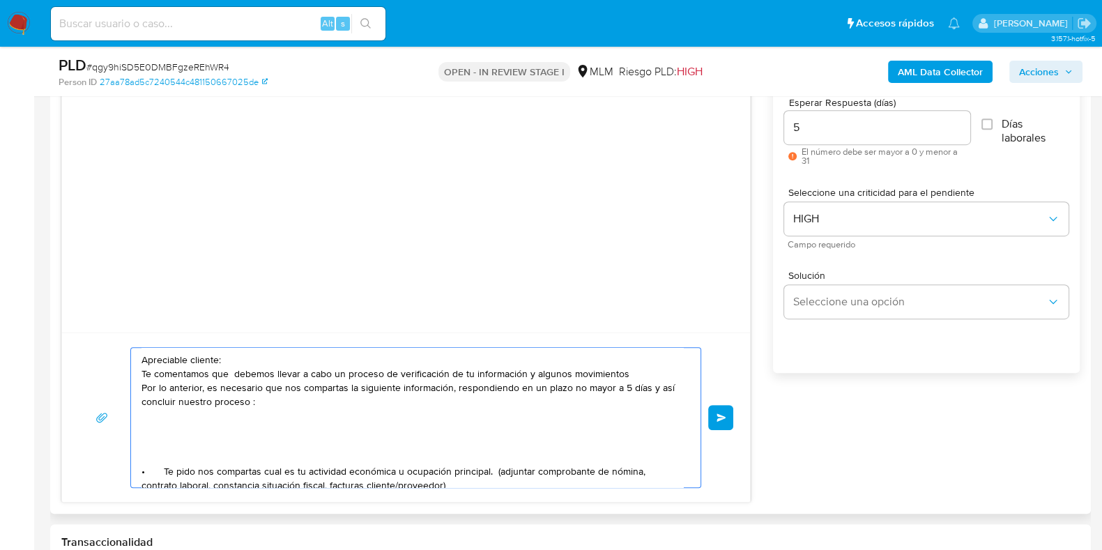
scroll to position [86, 0]
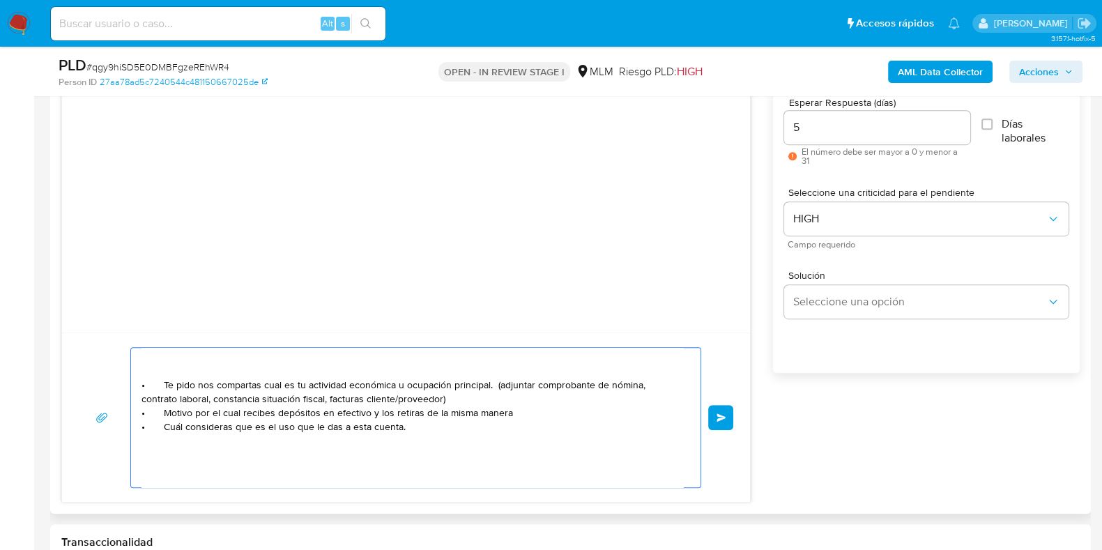
drag, startPoint x: 510, startPoint y: 416, endPoint x: 164, endPoint y: 410, distance: 346.4
click at [164, 410] on textarea "Apreciable cliente: Te comentamos que debemos llevar a cabo un proceso de verif…" at bounding box center [411, 417] width 541 height 139
drag, startPoint x: 403, startPoint y: 426, endPoint x: 158, endPoint y: 423, distance: 244.6
click at [158, 423] on textarea "Apreciable cliente: Te comentamos que debemos llevar a cabo un proceso de verif…" at bounding box center [411, 417] width 541 height 139
paste textarea "DMTAPATIASADECV"
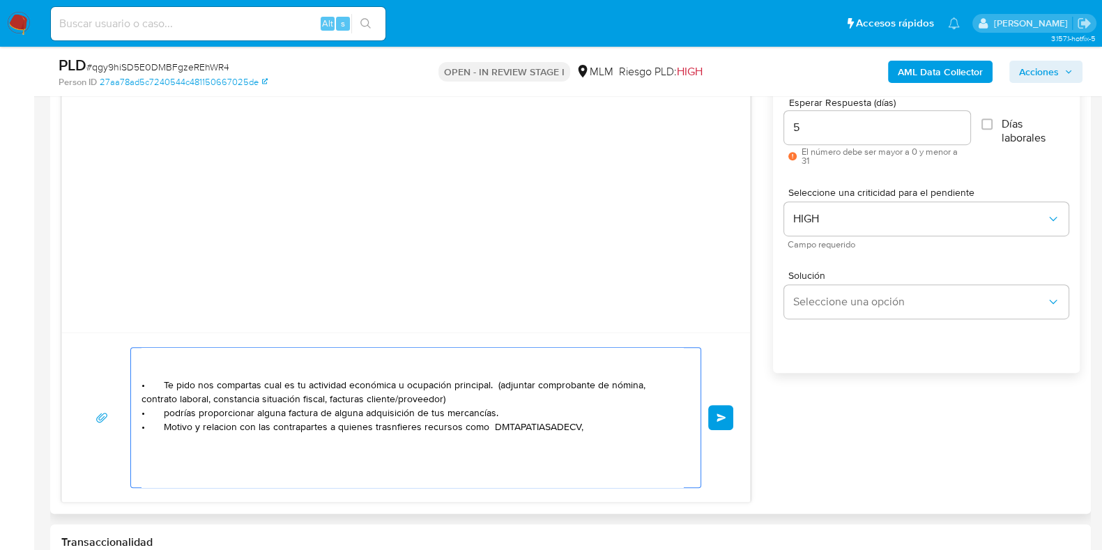
paste textarea "[PERSON_NAME]"
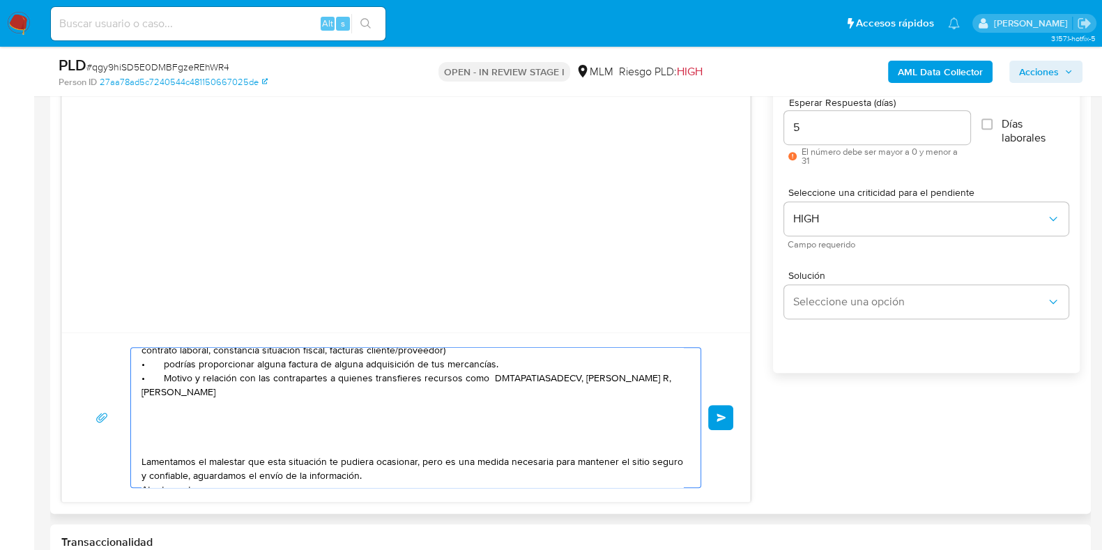
scroll to position [174, 0]
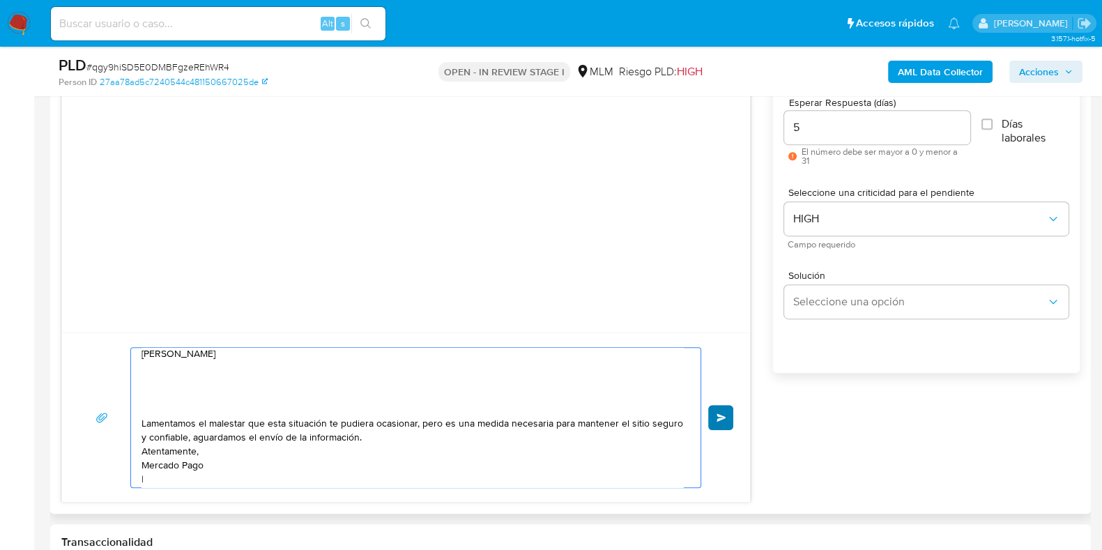
type textarea "Apreciable cliente: Te comentamos que debemos llevar a cabo un proceso de verif…"
click at [722, 422] on button "Enviar" at bounding box center [720, 417] width 25 height 25
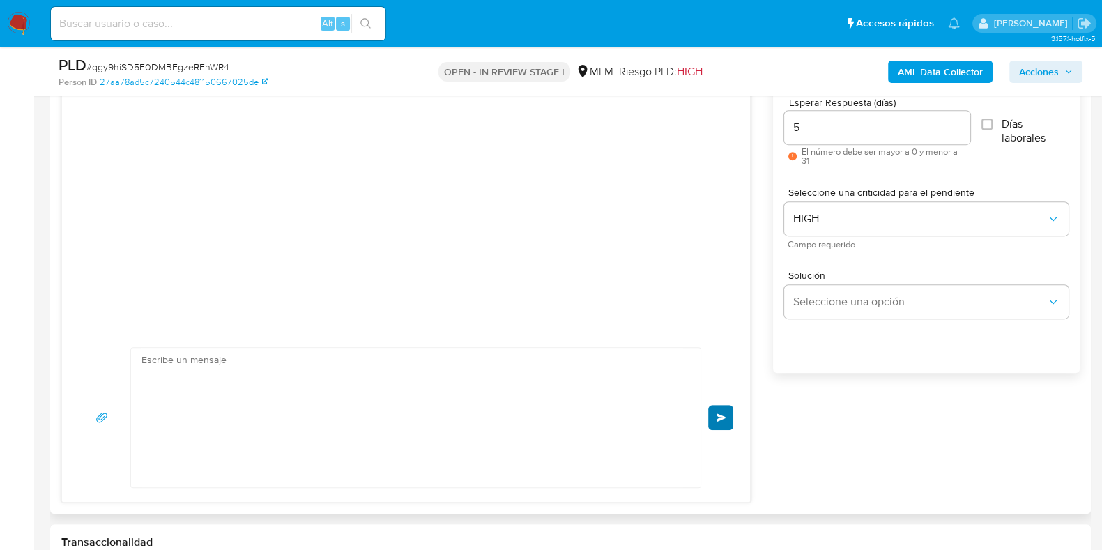
scroll to position [163, 0]
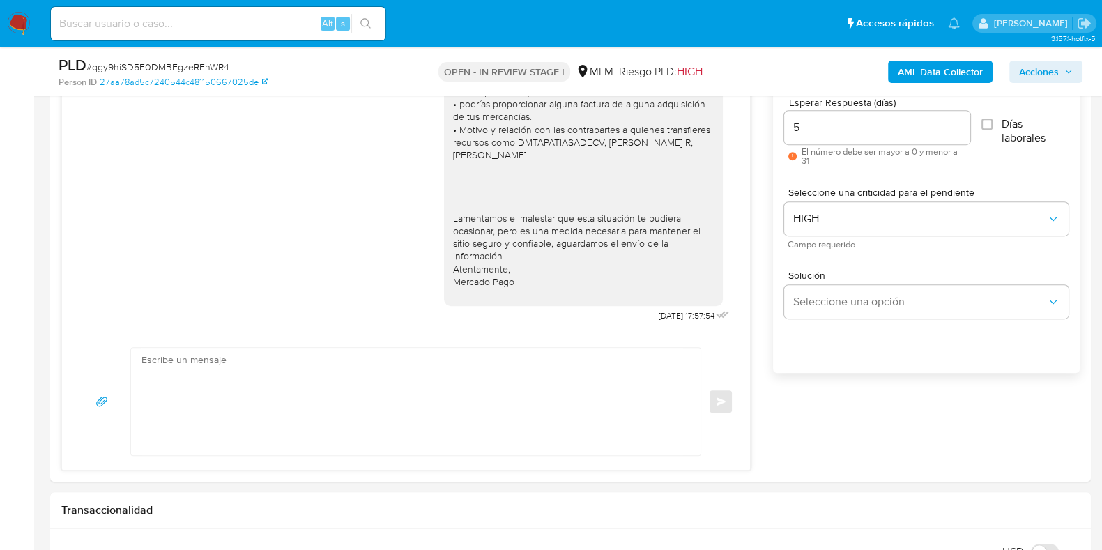
click at [193, 68] on span "# qgy9hiSD5E0DMBFgzeREhWR4" at bounding box center [157, 67] width 143 height 14
copy span "qgy9hiSD5E0DMBFgzeREhWR4"
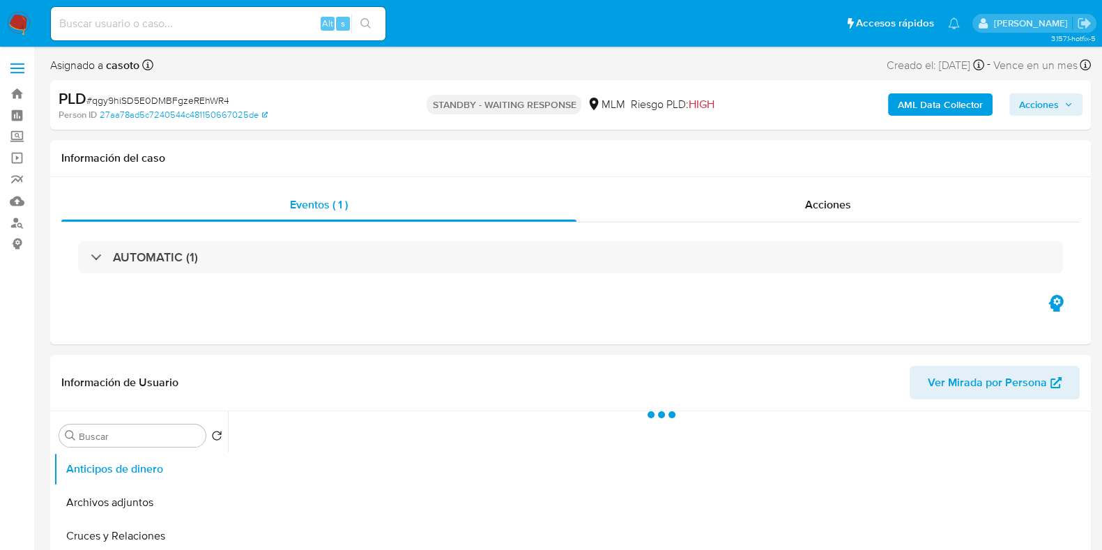
select select "10"
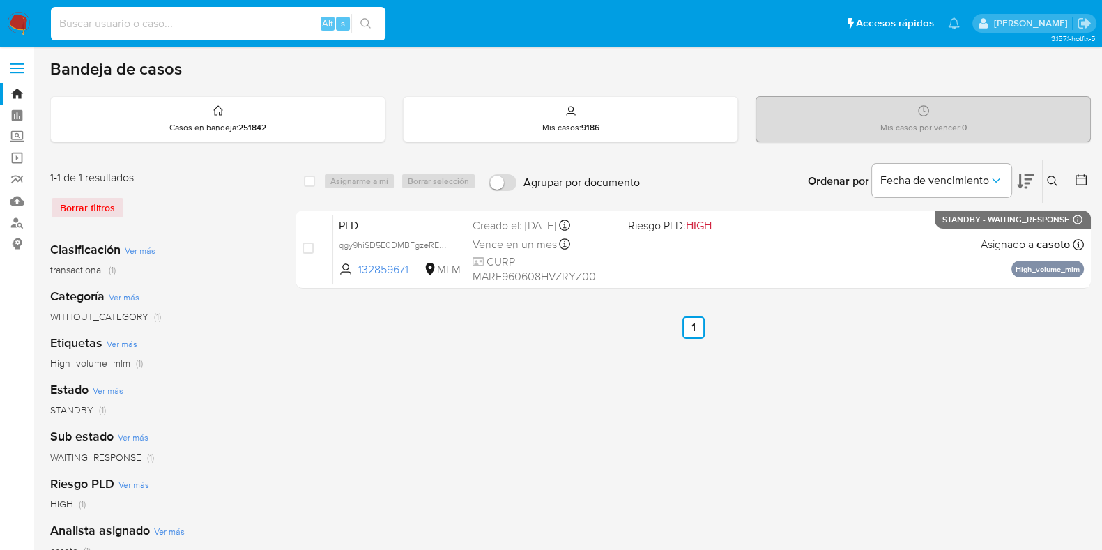
click at [158, 25] on input at bounding box center [218, 24] width 334 height 18
click at [1054, 176] on icon at bounding box center [1052, 181] width 11 height 11
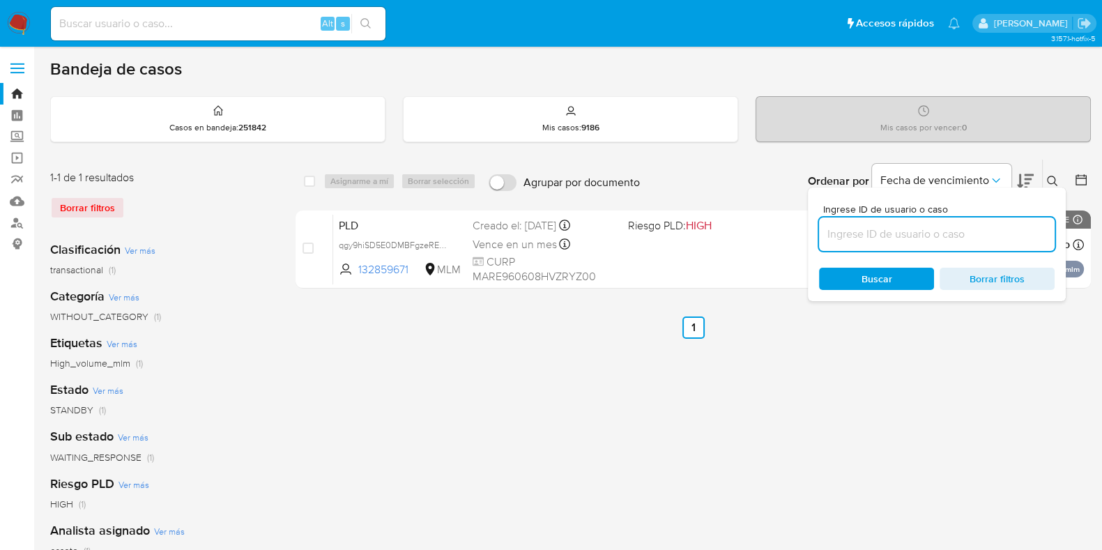
click at [958, 237] on input at bounding box center [937, 234] width 236 height 18
type input "1359135928"
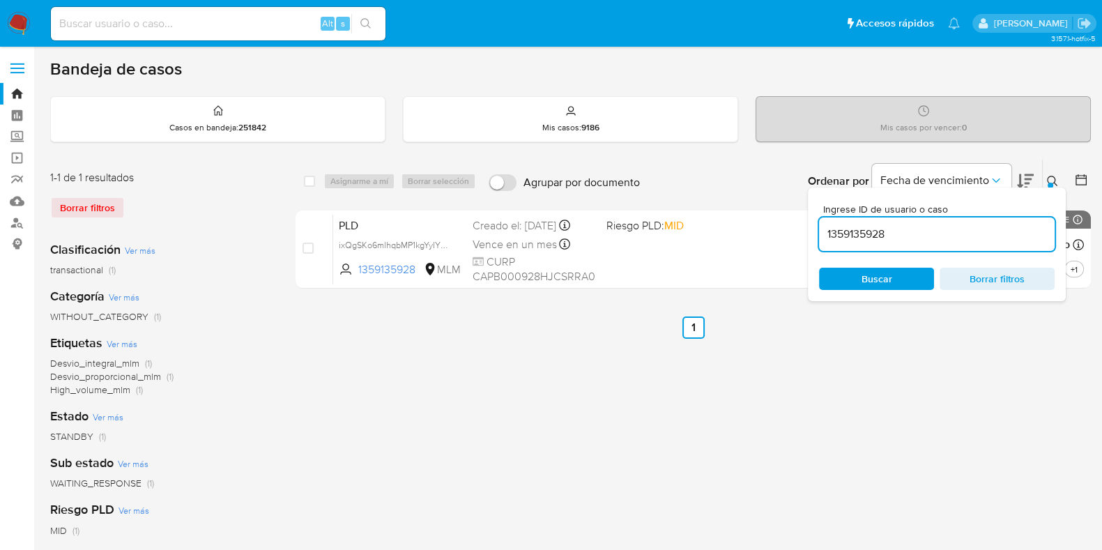
click at [1056, 183] on icon at bounding box center [1052, 181] width 11 height 11
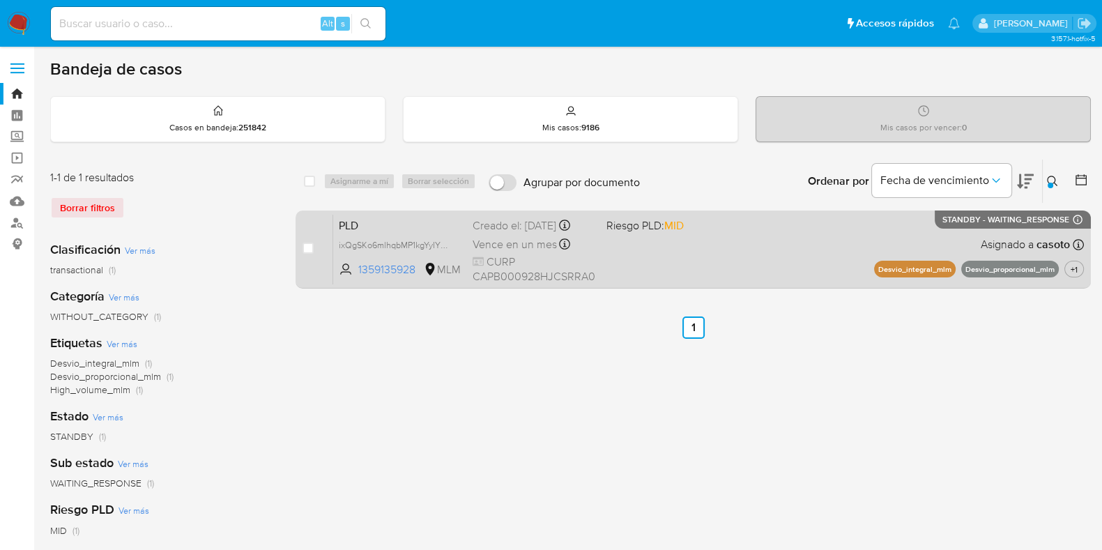
click at [795, 245] on div "PLD ixQgSKo6mlhqbMP1kgYyIYDF 1359135928 MLM Riesgo PLD: MID Creado el: 12/08/20…" at bounding box center [708, 249] width 751 height 70
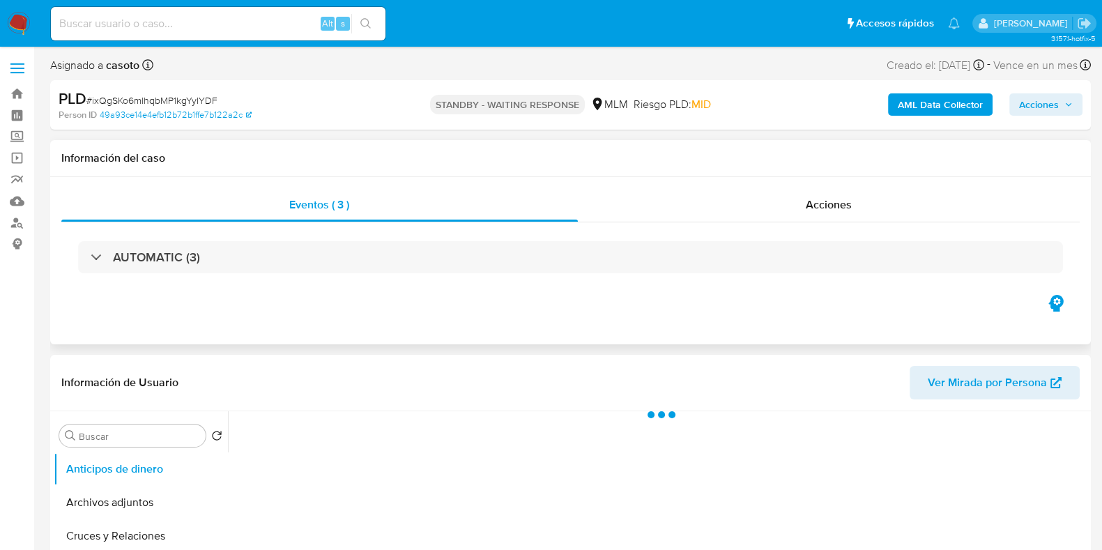
scroll to position [261, 0]
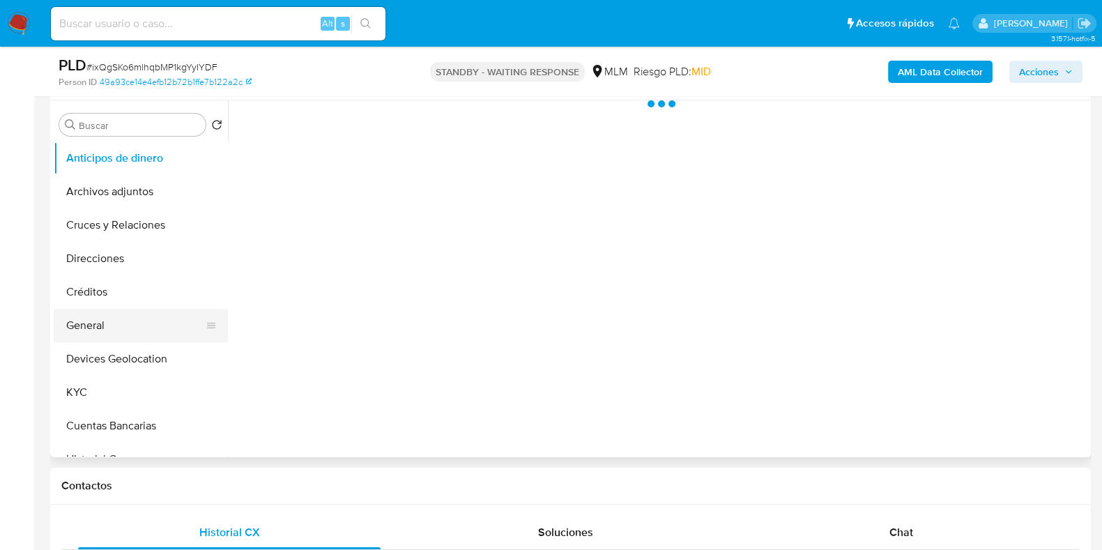
click at [105, 328] on button "General" at bounding box center [135, 325] width 163 height 33
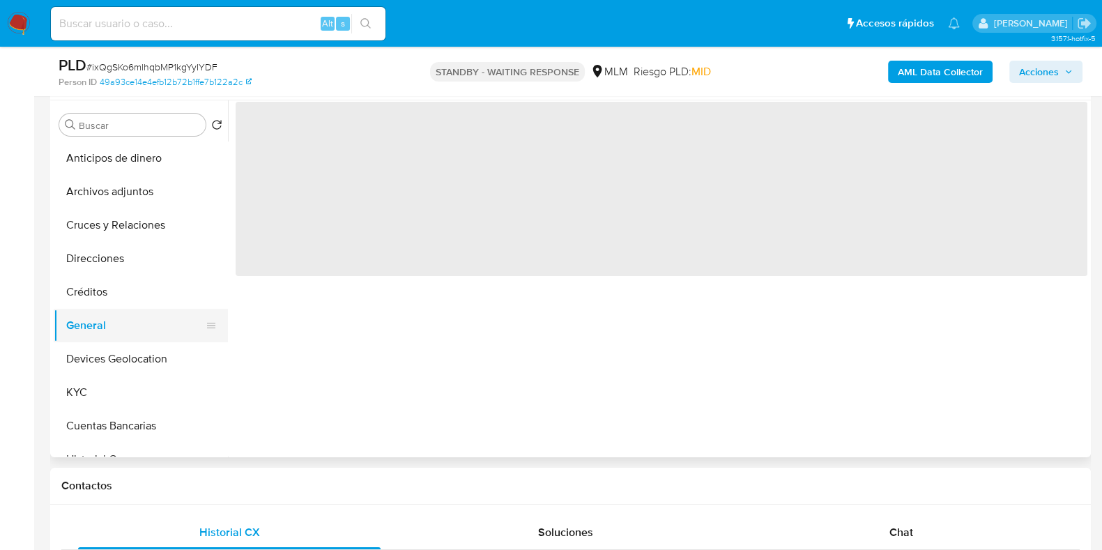
select select "10"
click at [82, 393] on button "KYC" at bounding box center [135, 392] width 163 height 33
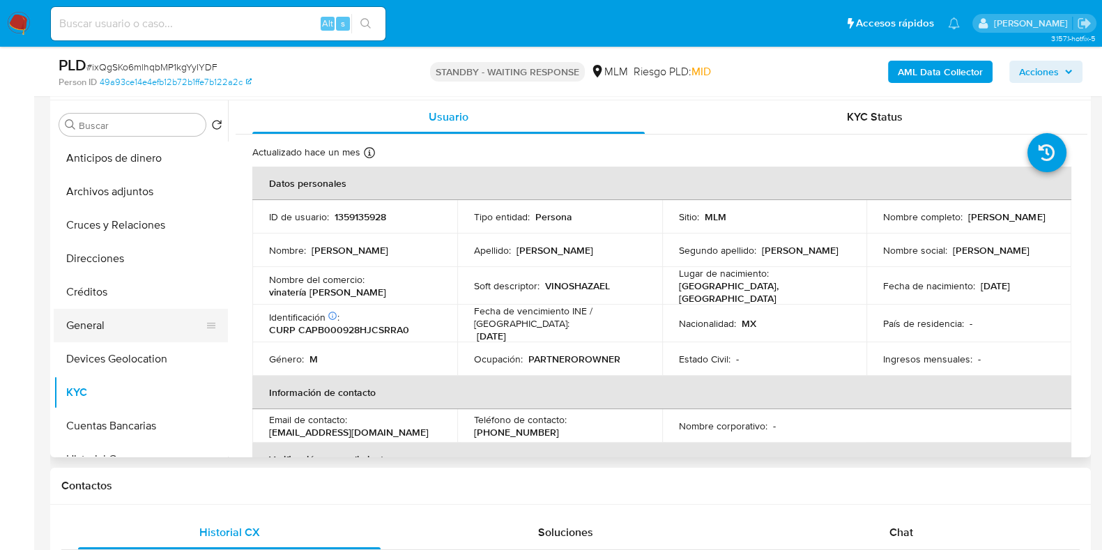
click at [89, 319] on button "General" at bounding box center [135, 325] width 163 height 33
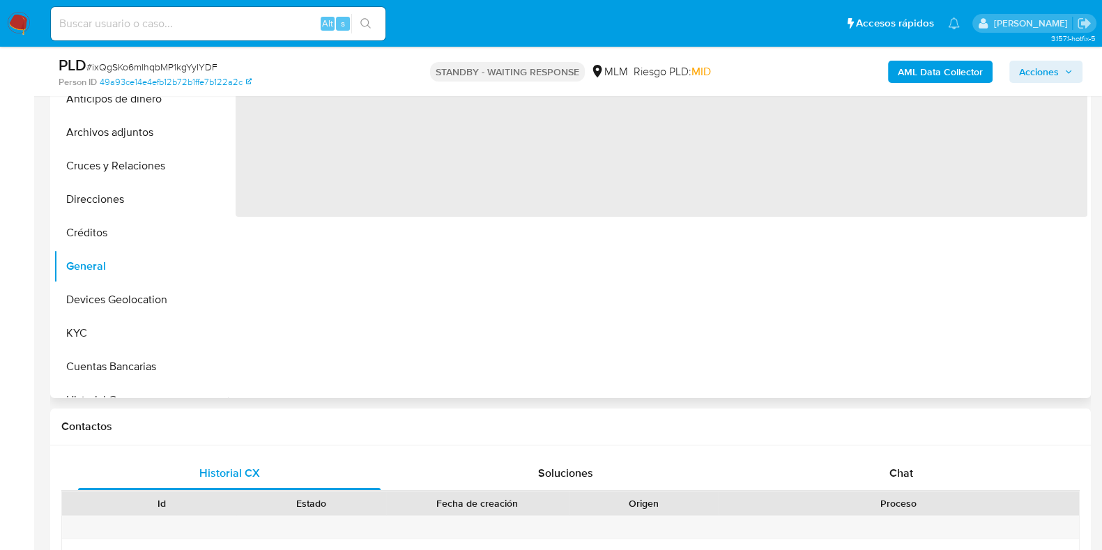
scroll to position [348, 0]
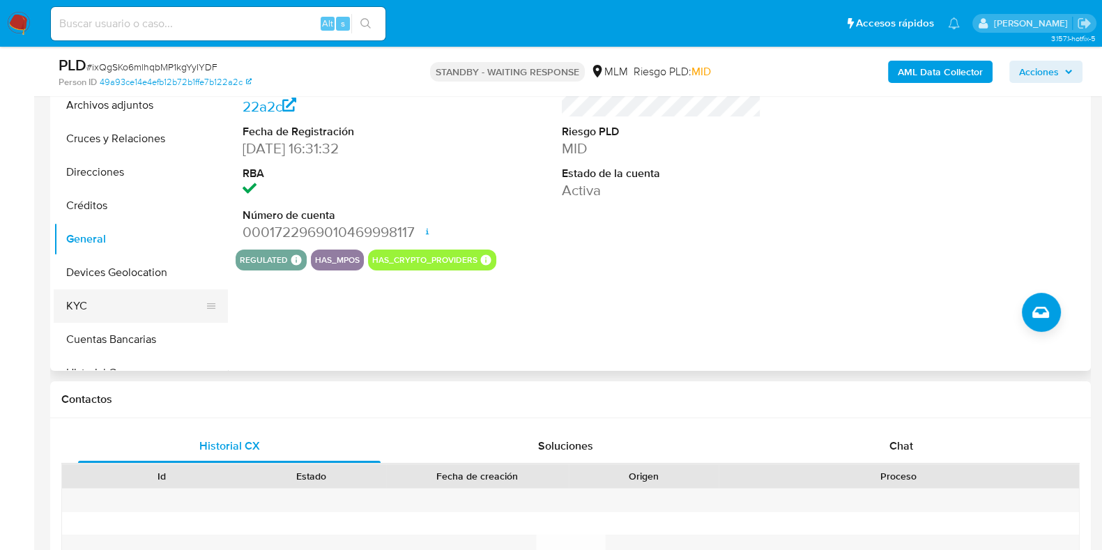
click at [102, 298] on button "KYC" at bounding box center [135, 305] width 163 height 33
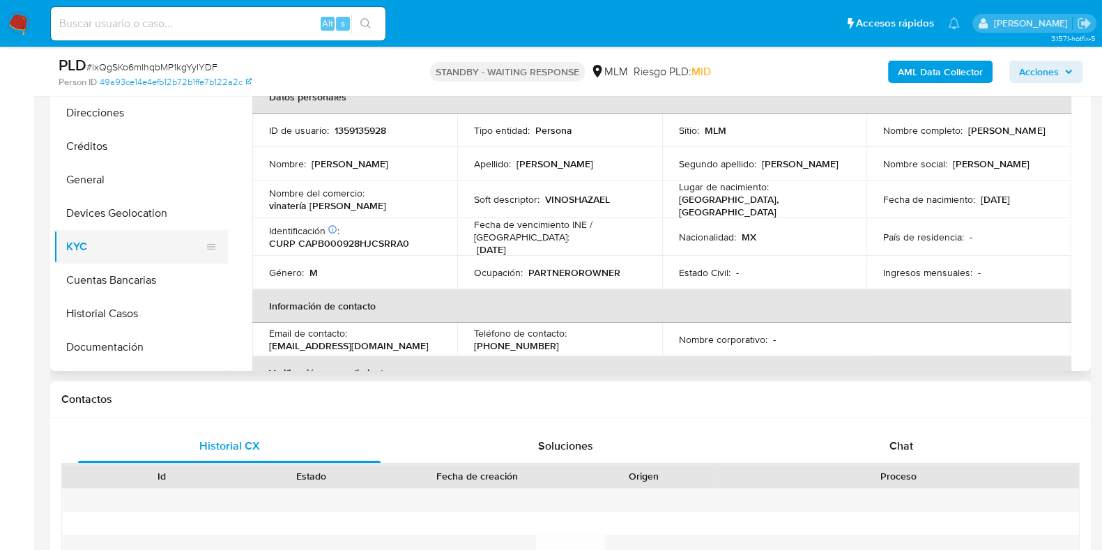
scroll to position [86, 0]
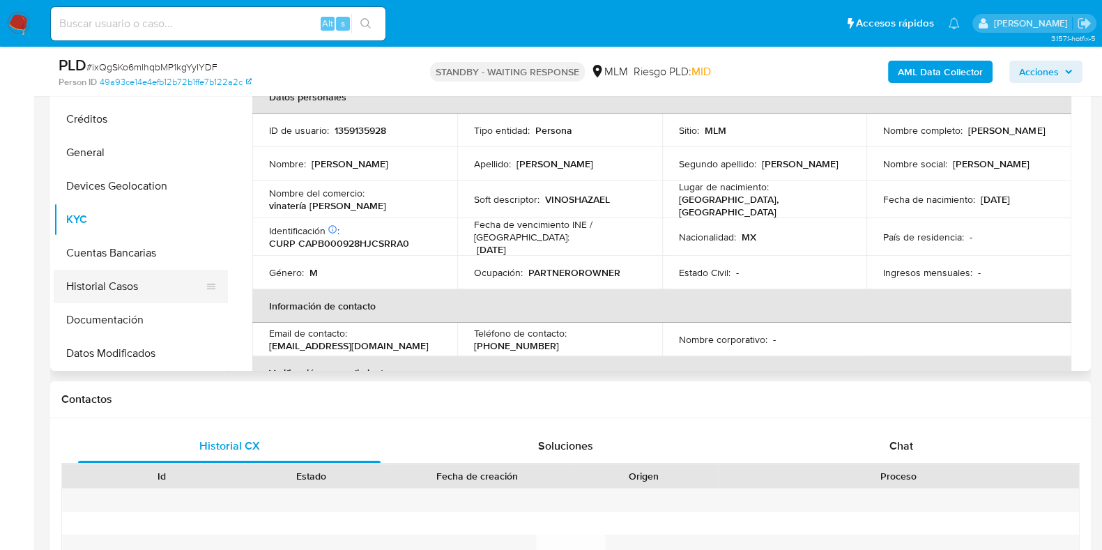
click at [93, 281] on button "Historial Casos" at bounding box center [135, 286] width 163 height 33
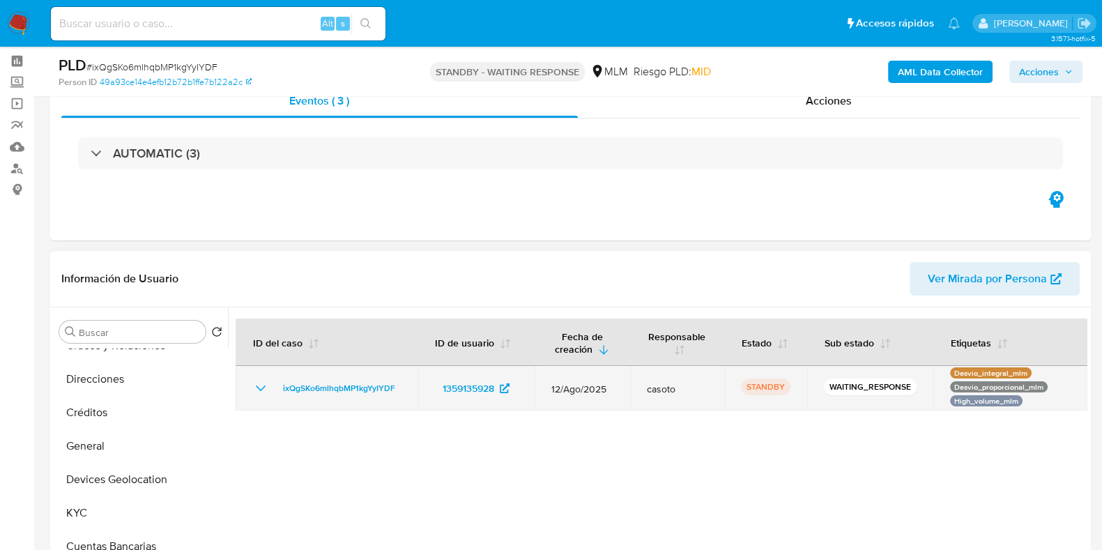
scroll to position [0, 0]
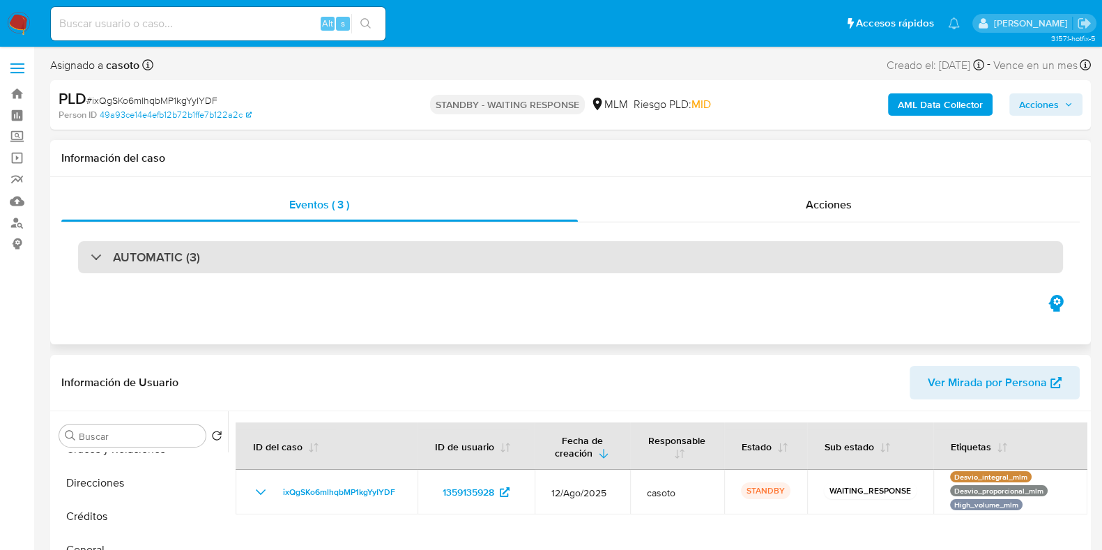
click at [251, 263] on div "AUTOMATIC (3)" at bounding box center [570, 257] width 985 height 32
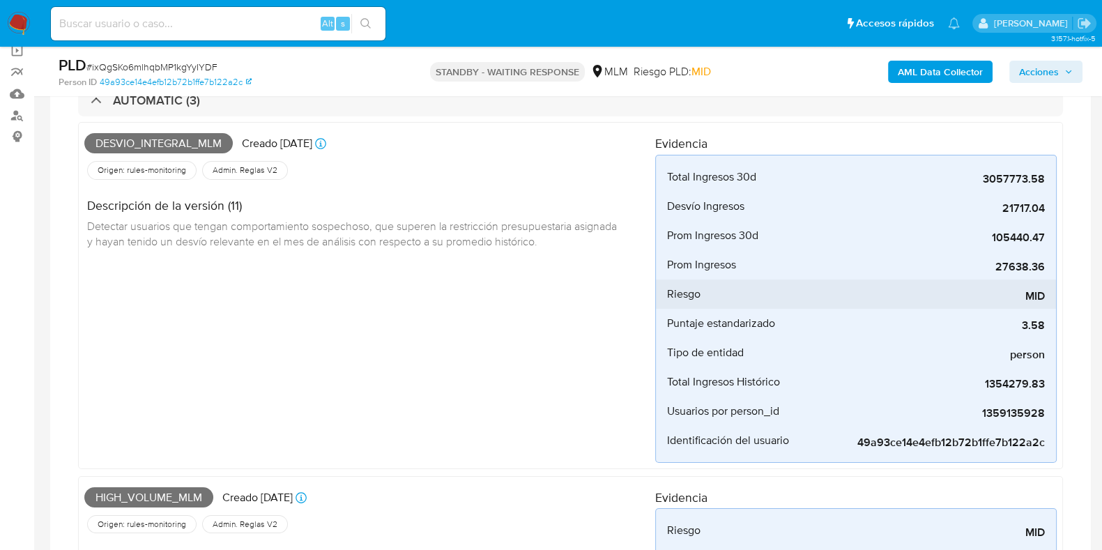
scroll to position [86, 0]
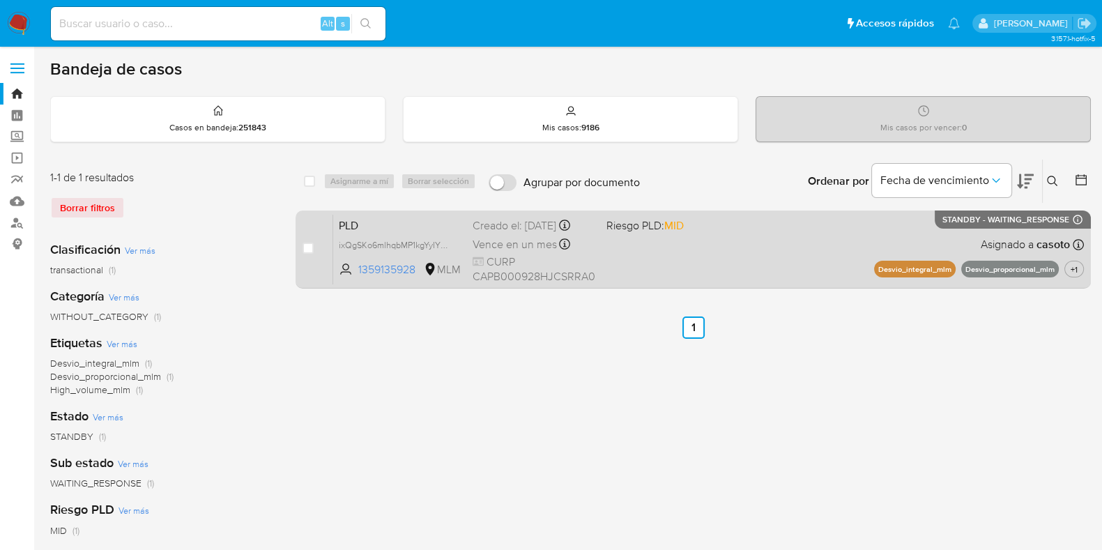
click at [757, 260] on div "PLD ixQgSKo6mlhqbMP1kgYyIYDF 1359135928 MLM Riesgo PLD: MID Creado el: [DATE] C…" at bounding box center [708, 249] width 751 height 70
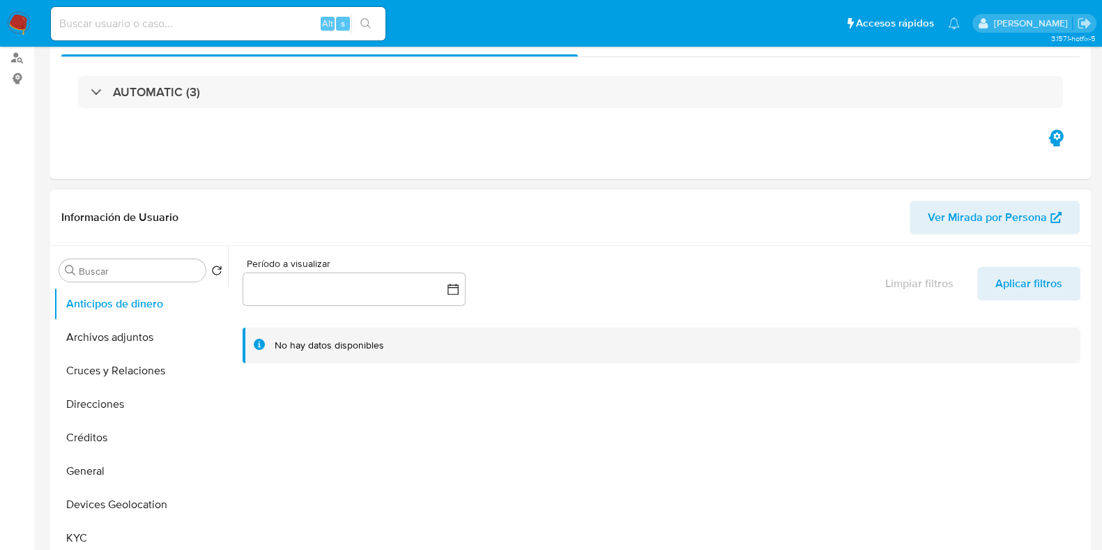
select select "10"
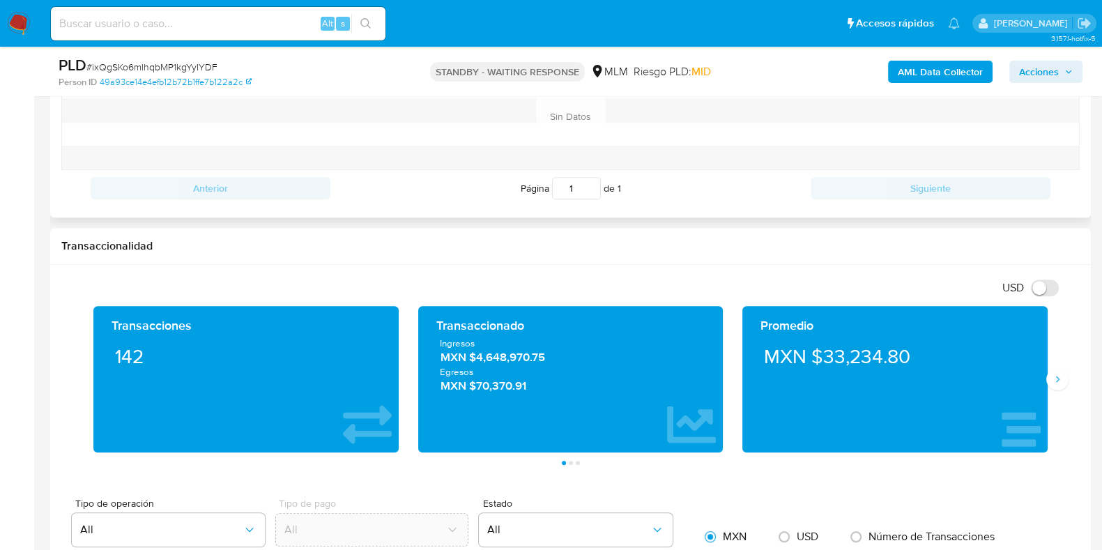
scroll to position [871, 0]
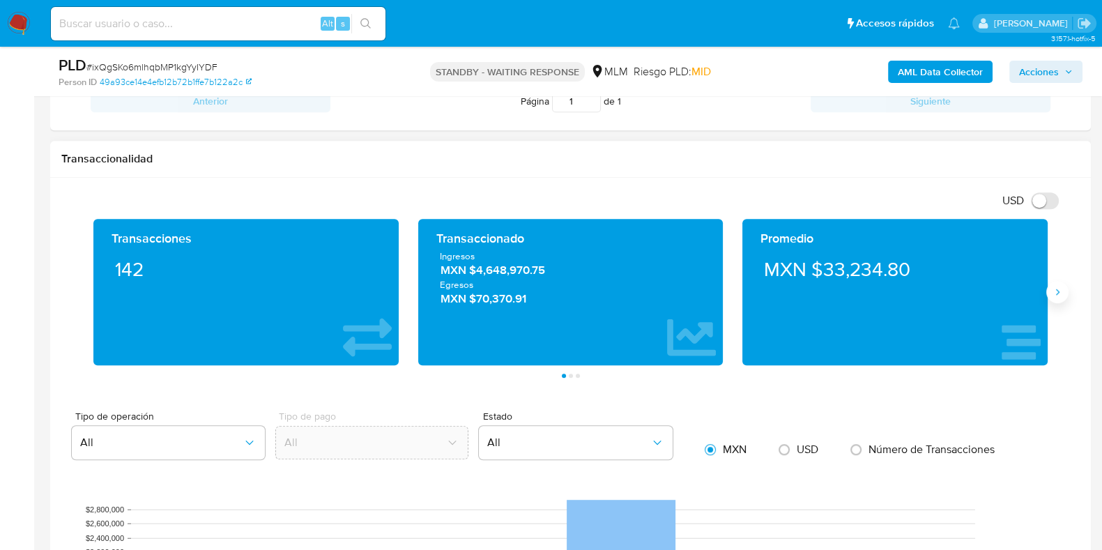
click at [1047, 292] on button "Siguiente" at bounding box center [1057, 292] width 22 height 22
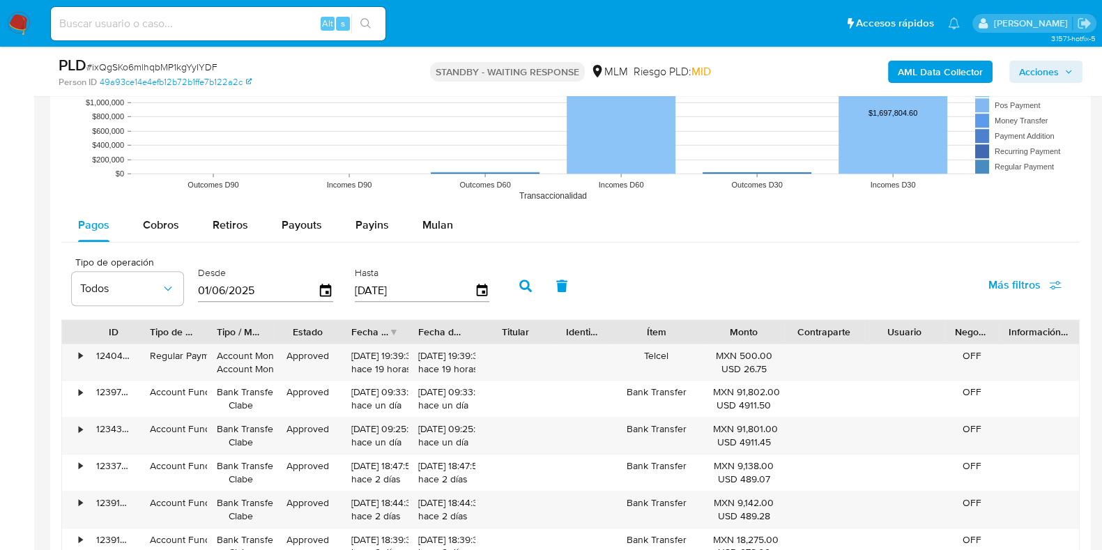
scroll to position [1481, 0]
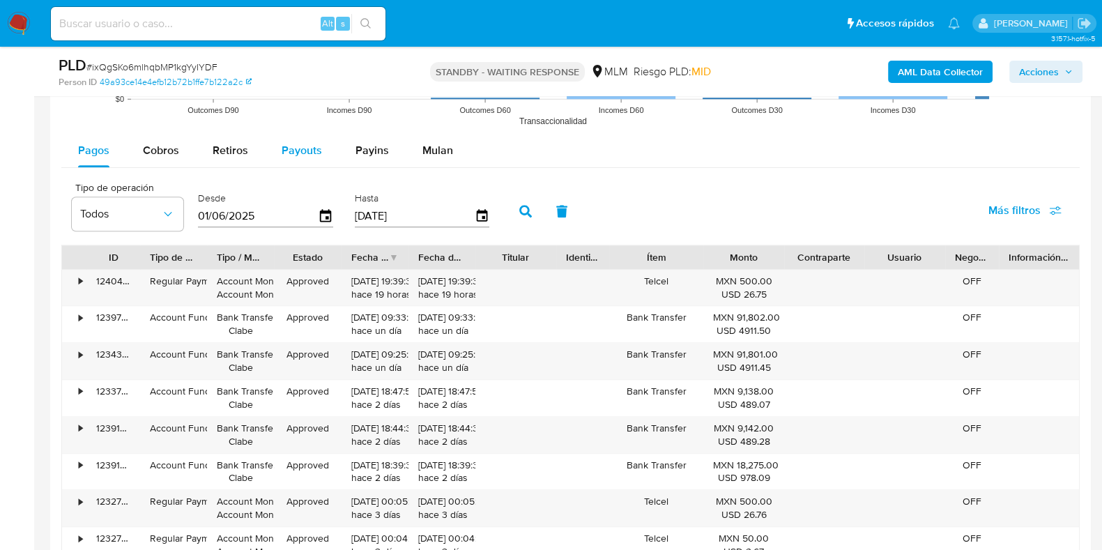
click at [298, 155] on span "Payouts" at bounding box center [302, 150] width 40 height 16
select select "10"
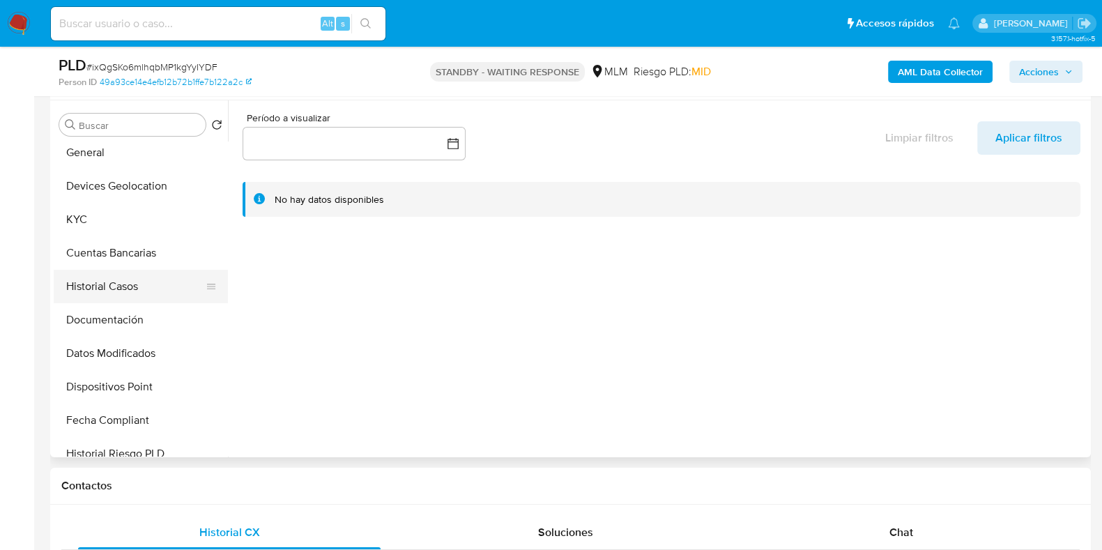
scroll to position [174, 0]
click at [137, 186] on button "Devices Geolocation" at bounding box center [135, 185] width 163 height 33
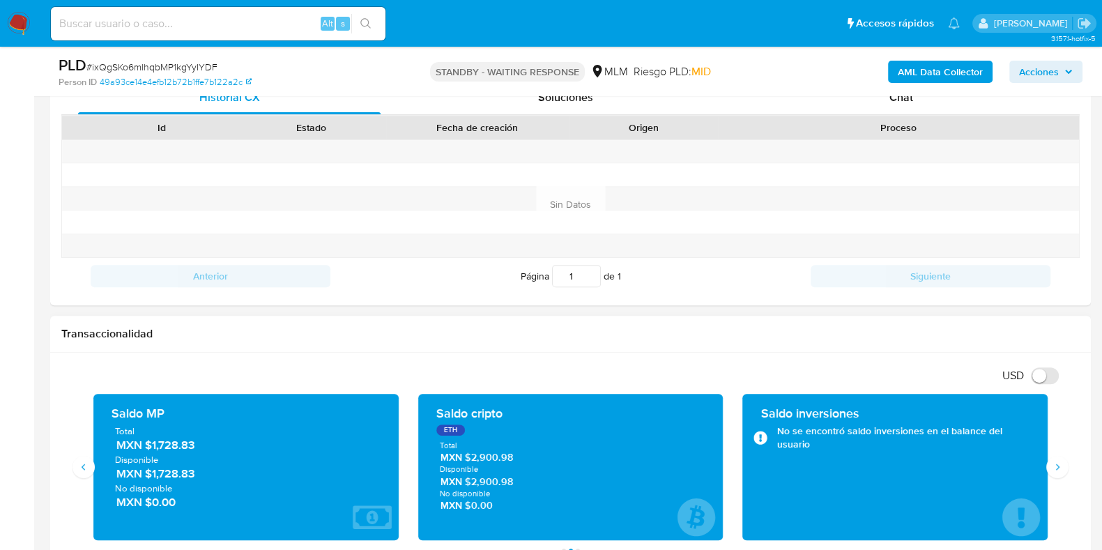
scroll to position [696, 0]
